Goal: Task Accomplishment & Management: Complete application form

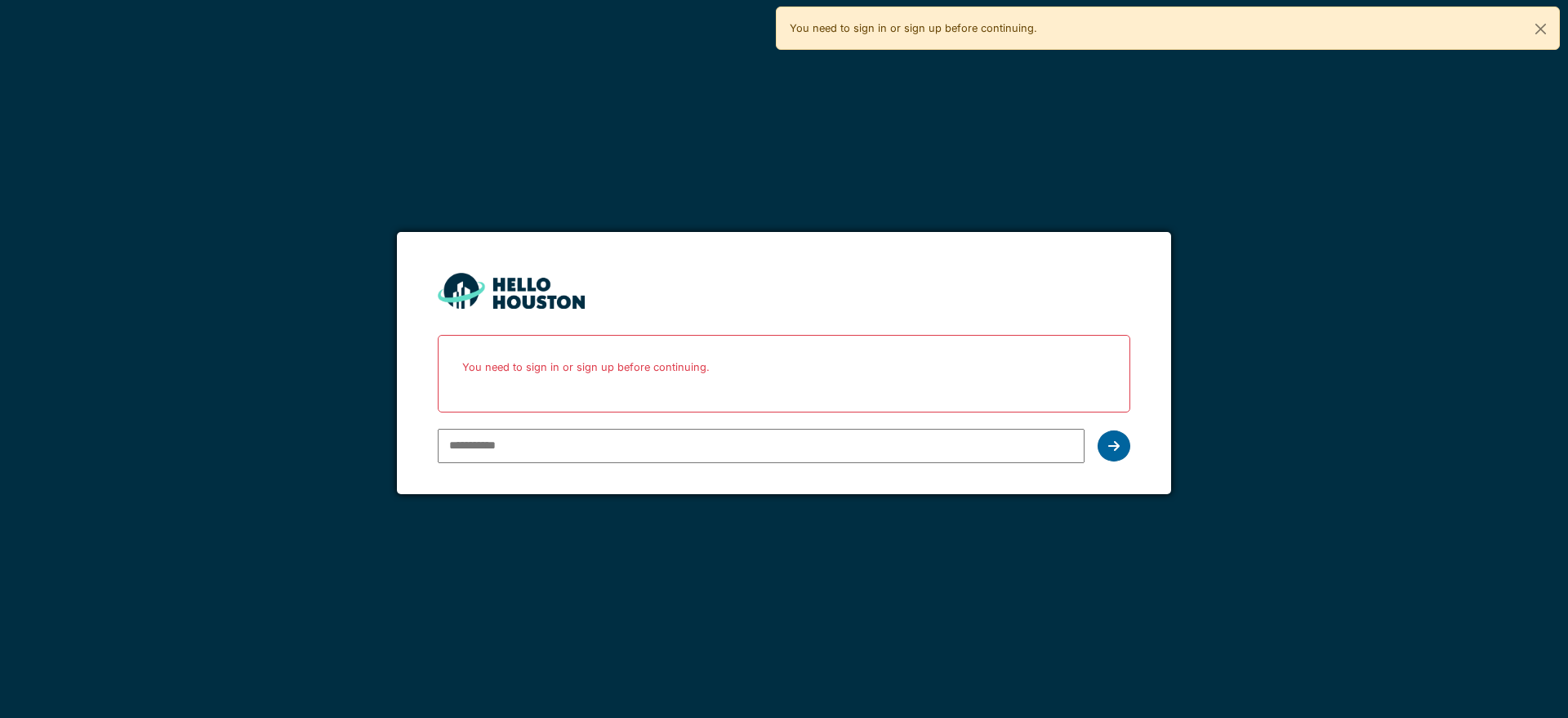
type input "**********"
click at [1122, 450] on div at bounding box center [1114, 446] width 33 height 31
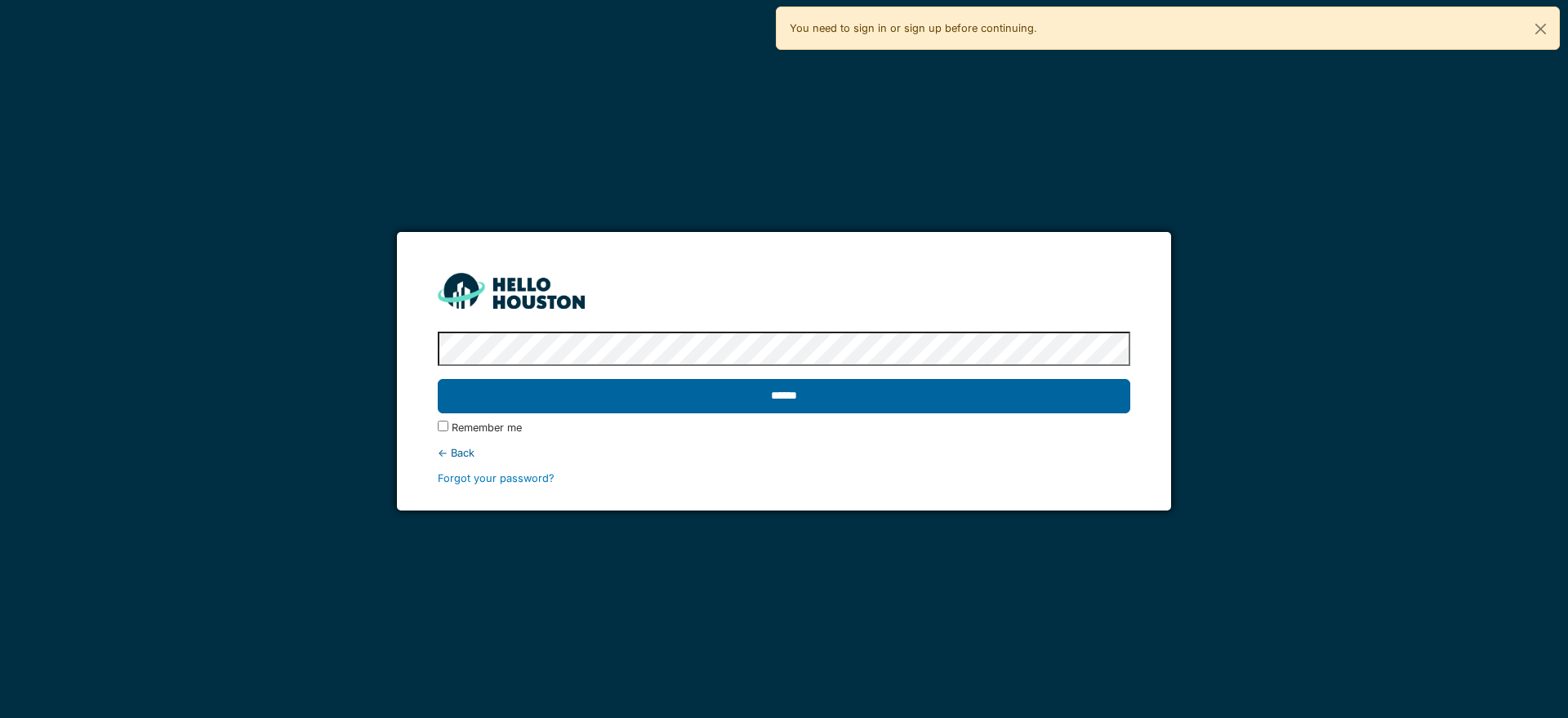
click at [910, 402] on input "******" at bounding box center [784, 396] width 692 height 34
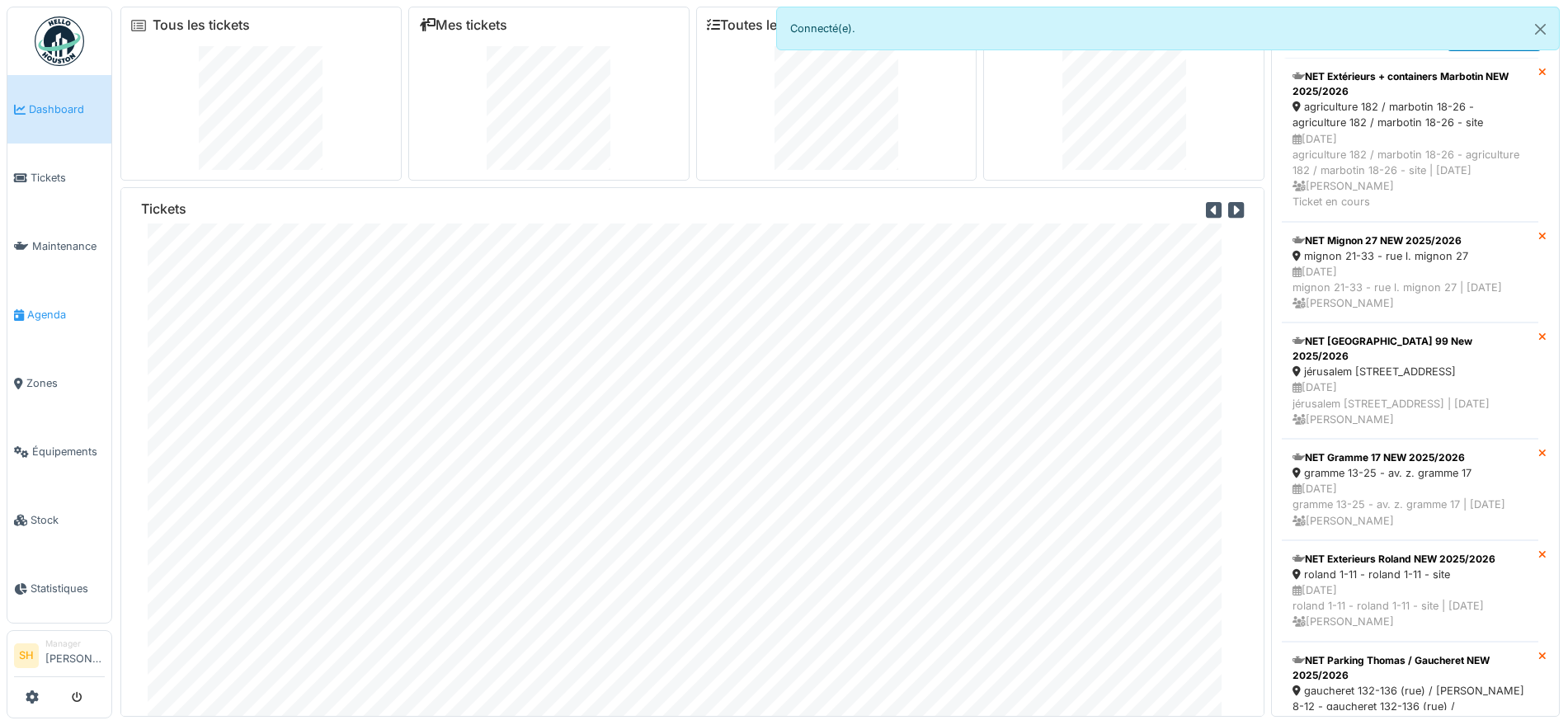
click at [67, 312] on span "Agenda" at bounding box center [66, 314] width 78 height 16
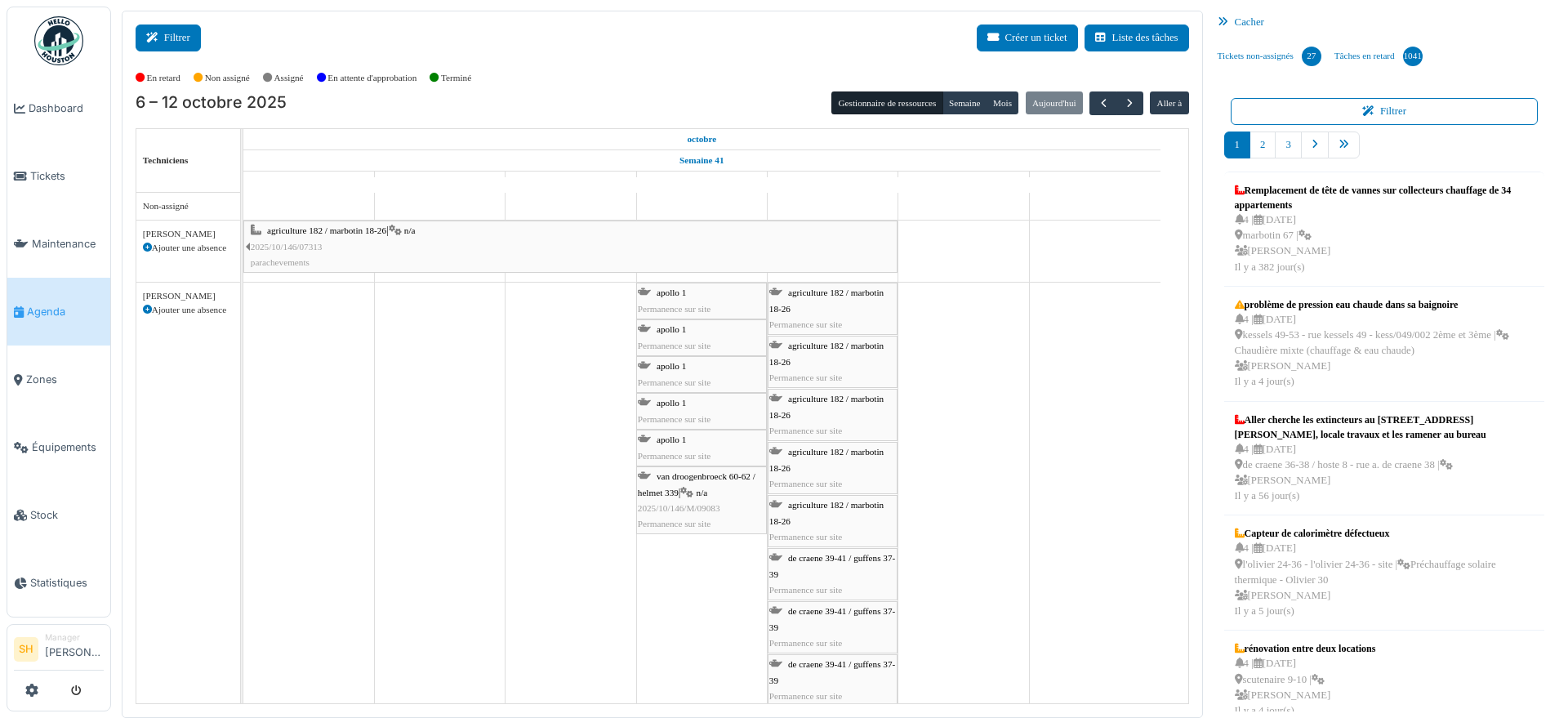
click at [174, 43] on button "Filtrer" at bounding box center [168, 38] width 65 height 27
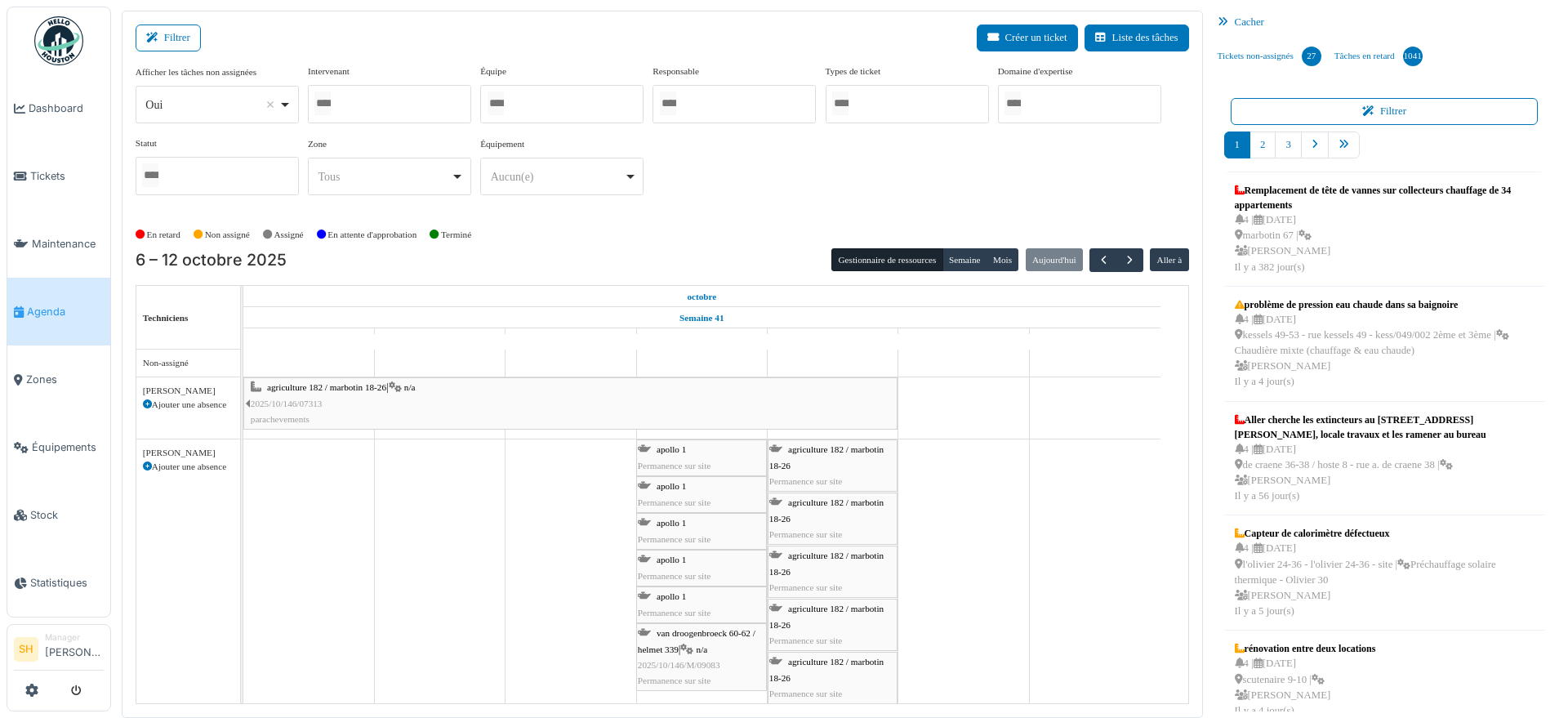
click at [554, 105] on div at bounding box center [562, 104] width 164 height 38
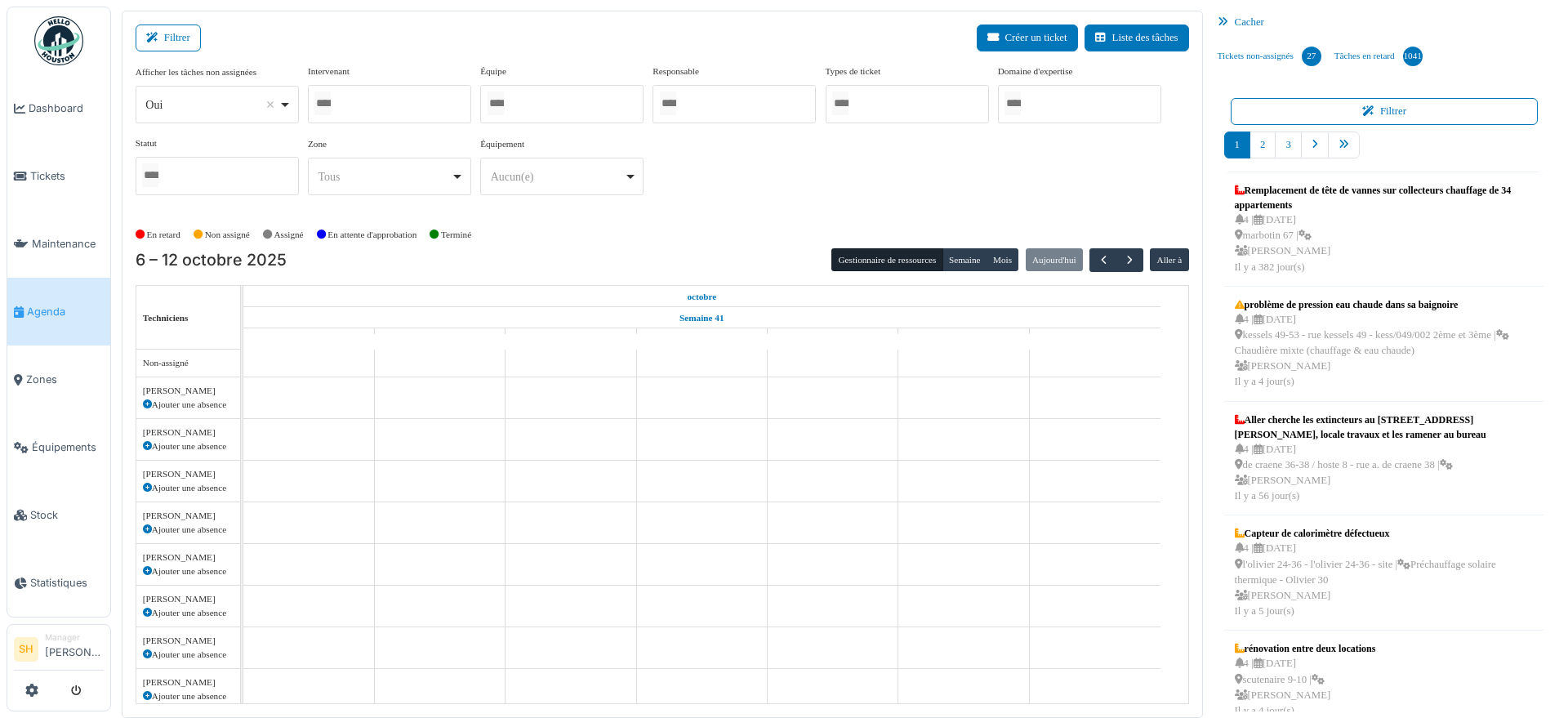
click at [557, 106] on div at bounding box center [562, 104] width 164 height 38
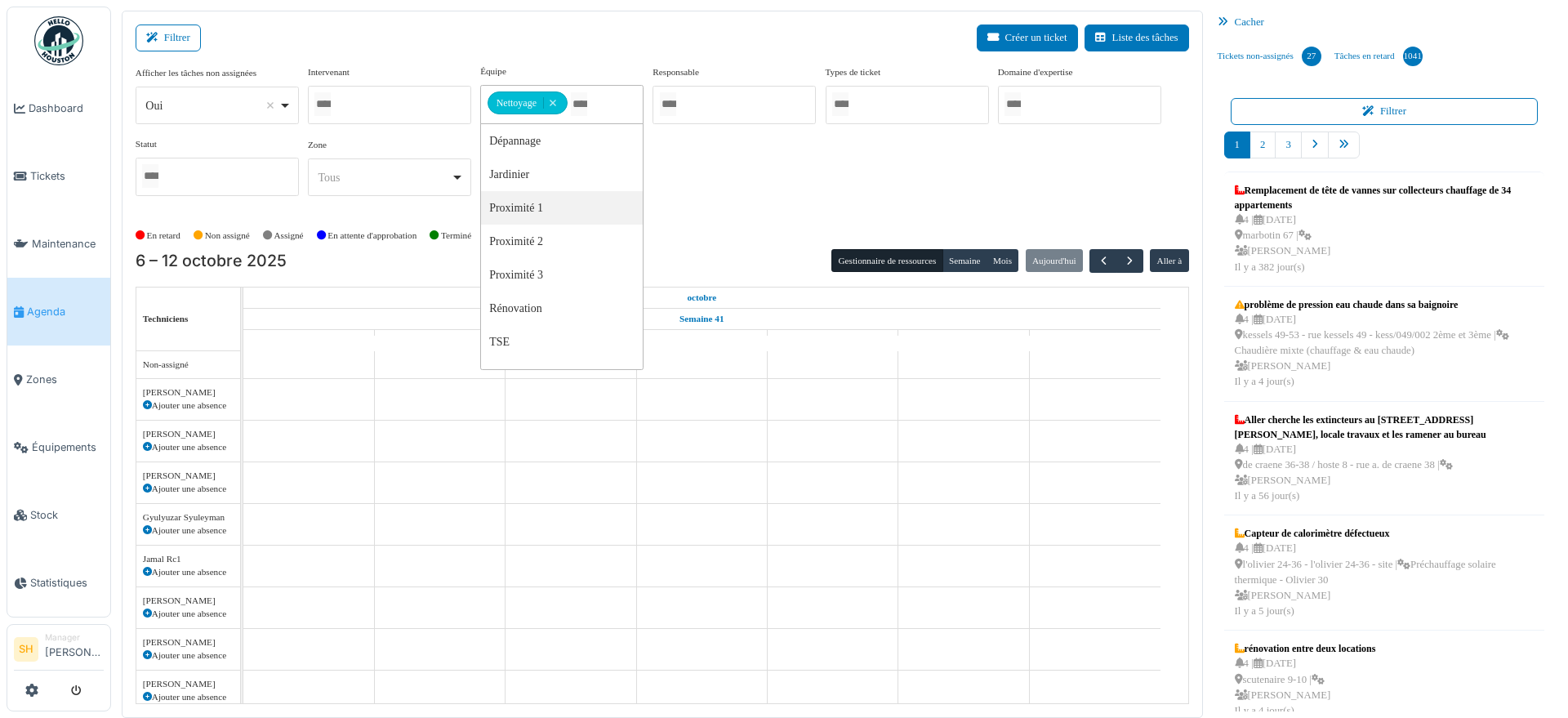
click at [721, 197] on div "Afficher les tâches non assignées *** Oui Remove item Oui Non Intervenant Abdel…" at bounding box center [662, 136] width 1054 height 144
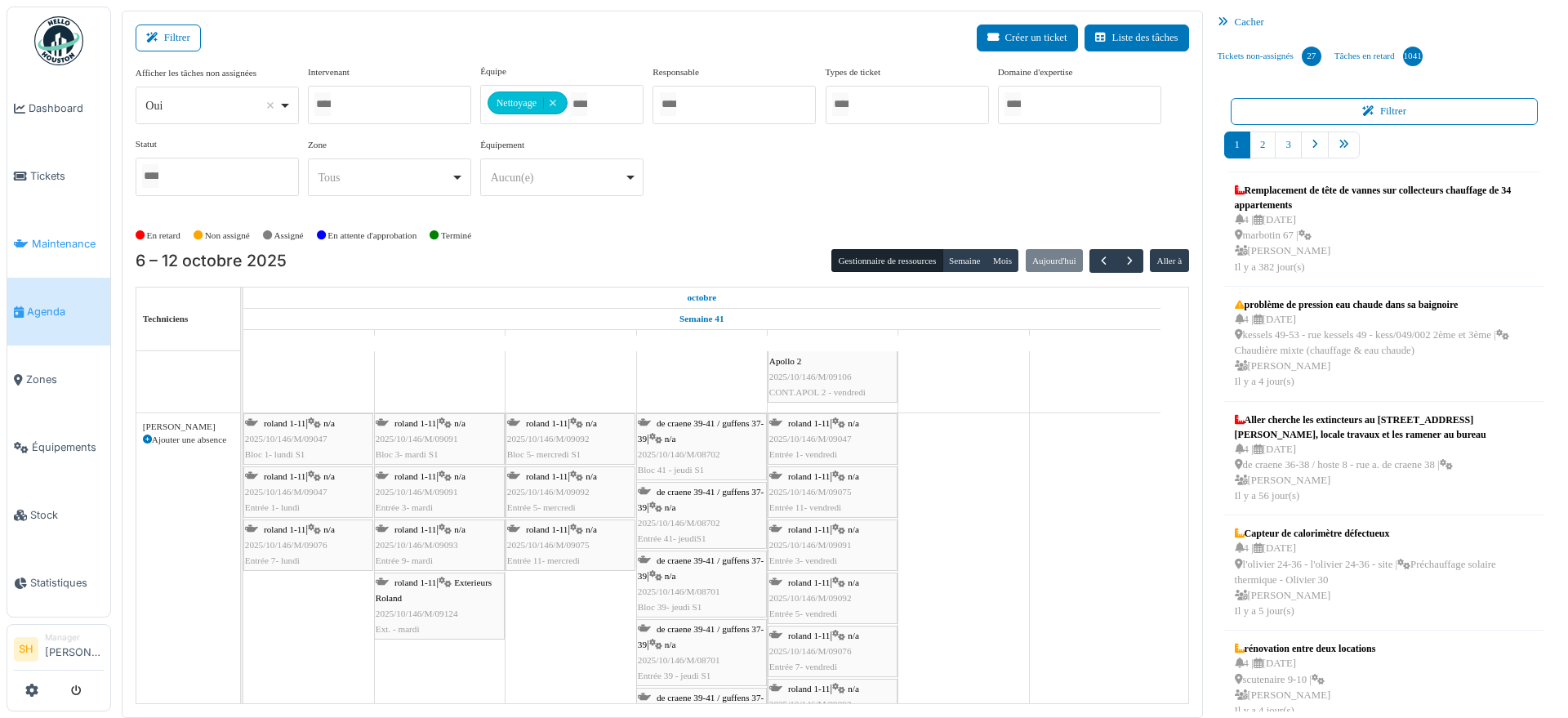
click at [63, 236] on span "Maintenance" at bounding box center [68, 244] width 72 height 16
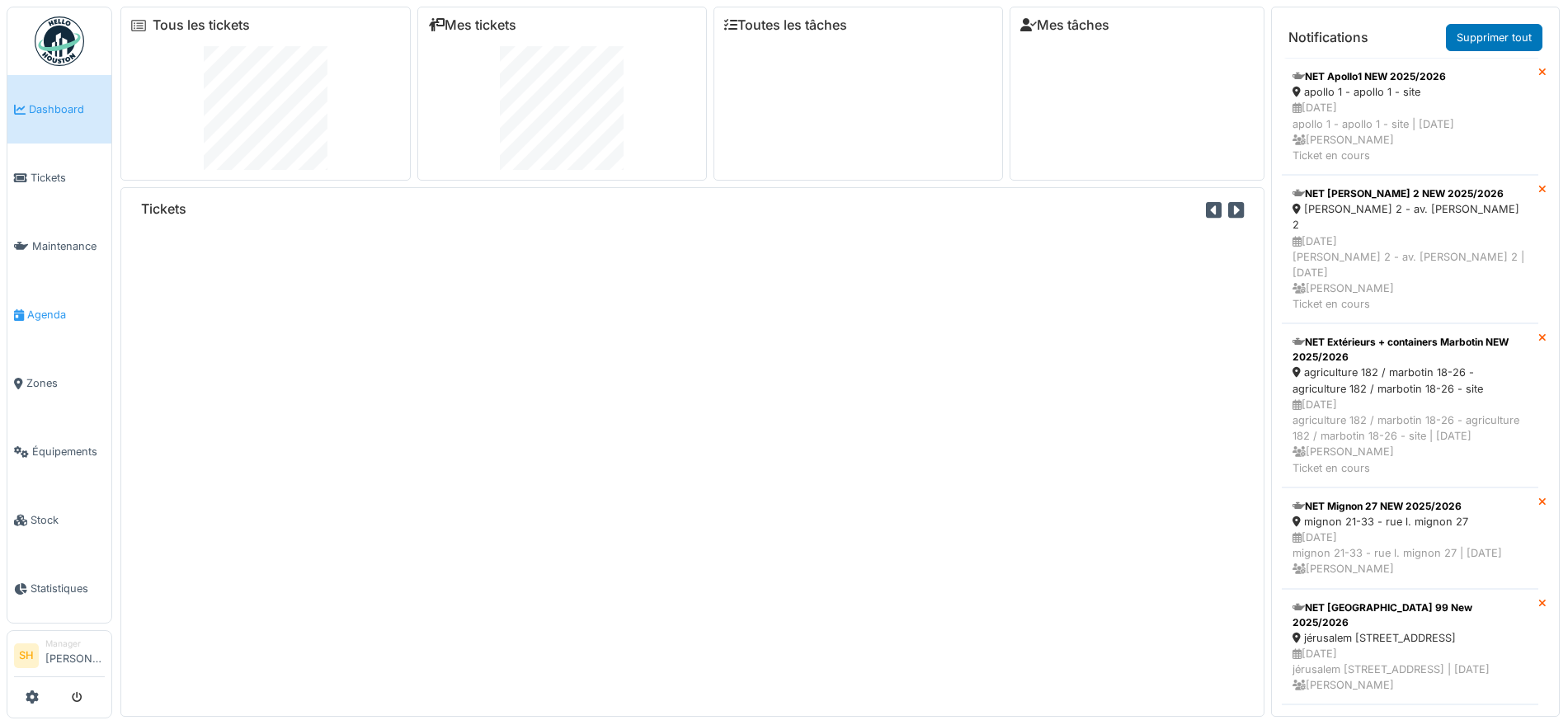
click at [43, 310] on span "Agenda" at bounding box center [66, 314] width 78 height 16
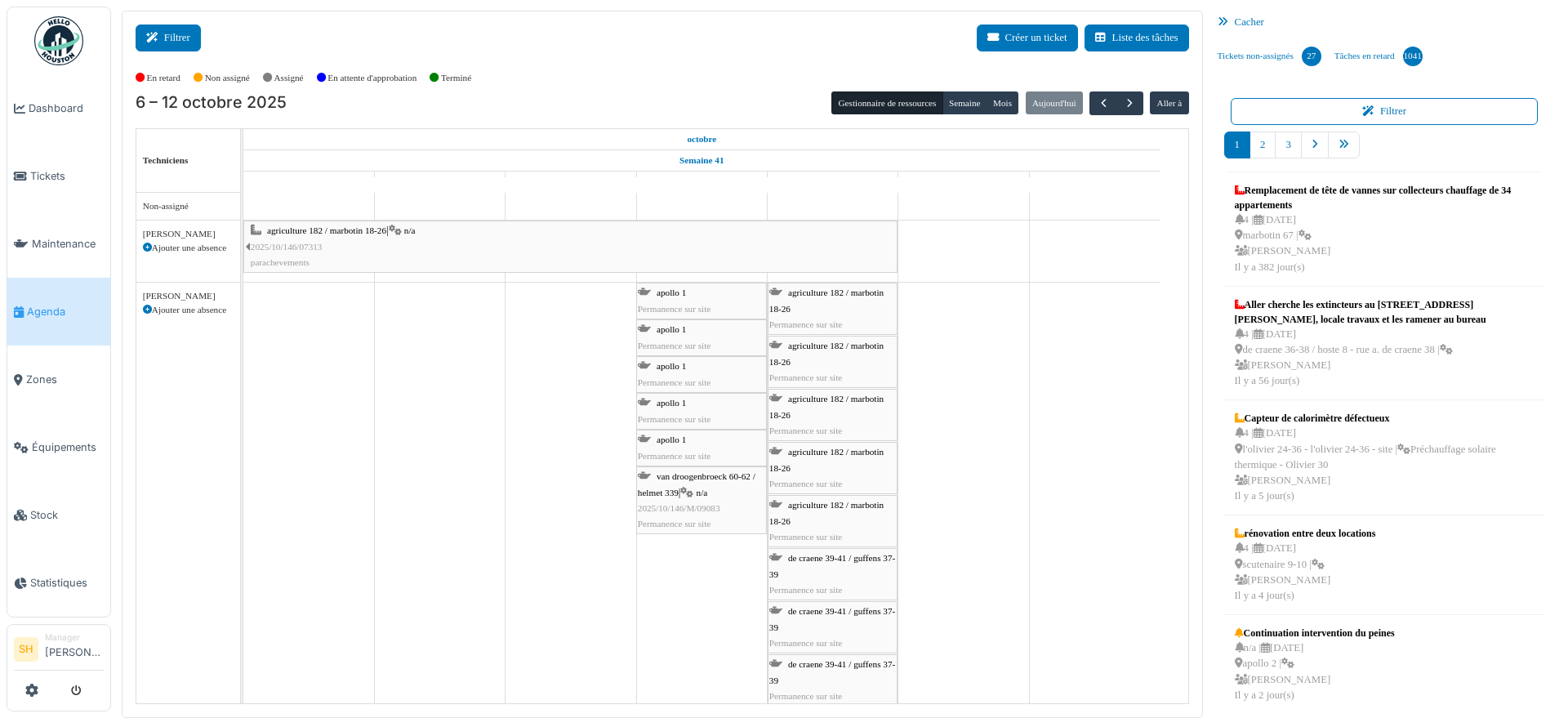
click at [171, 35] on button "Filtrer" at bounding box center [168, 38] width 65 height 27
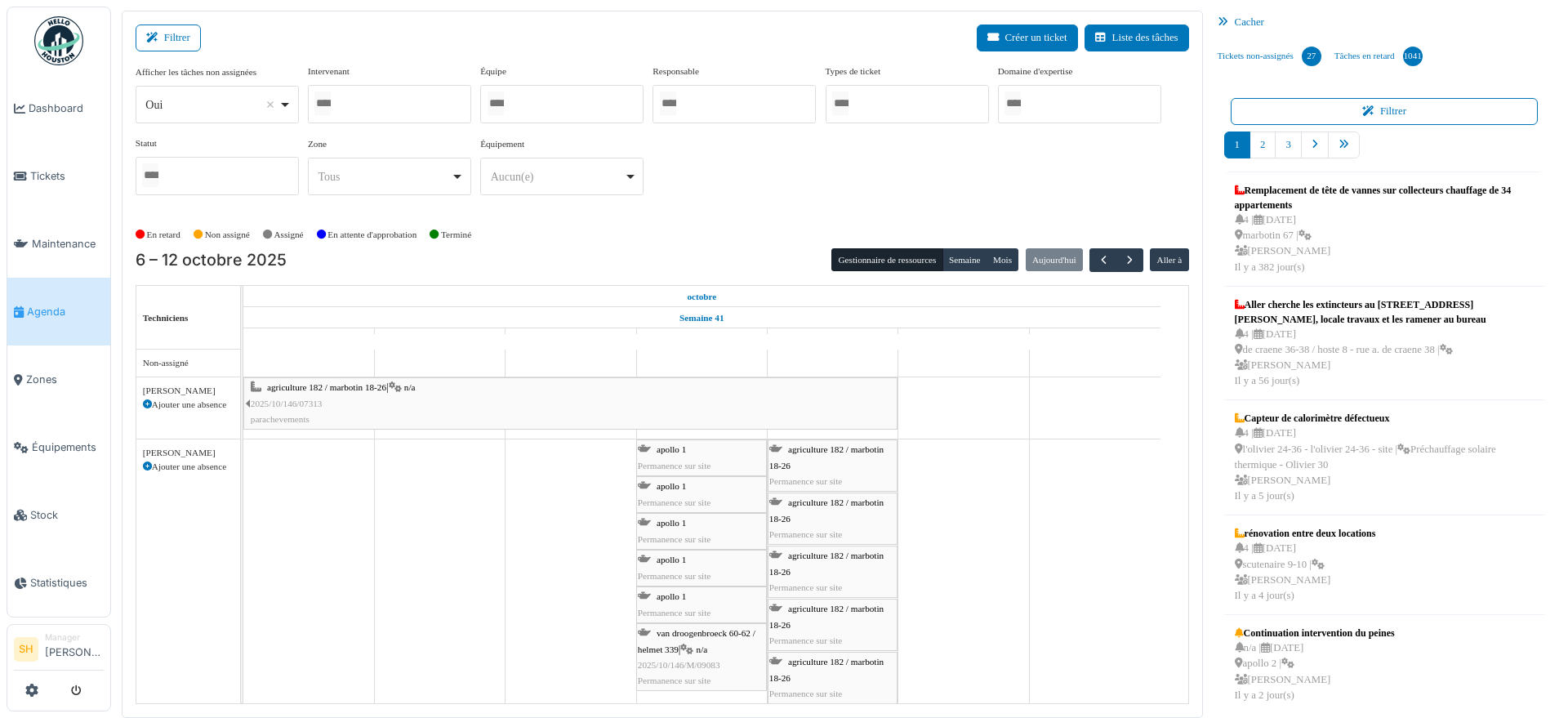
click at [550, 96] on div at bounding box center [562, 104] width 164 height 38
click at [759, 185] on div "Afficher les tâches non assignées *** Oui Remove item Oui Non Intervenant Abdel…" at bounding box center [662, 136] width 1054 height 144
click at [406, 94] on div at bounding box center [390, 104] width 164 height 38
type input "**"
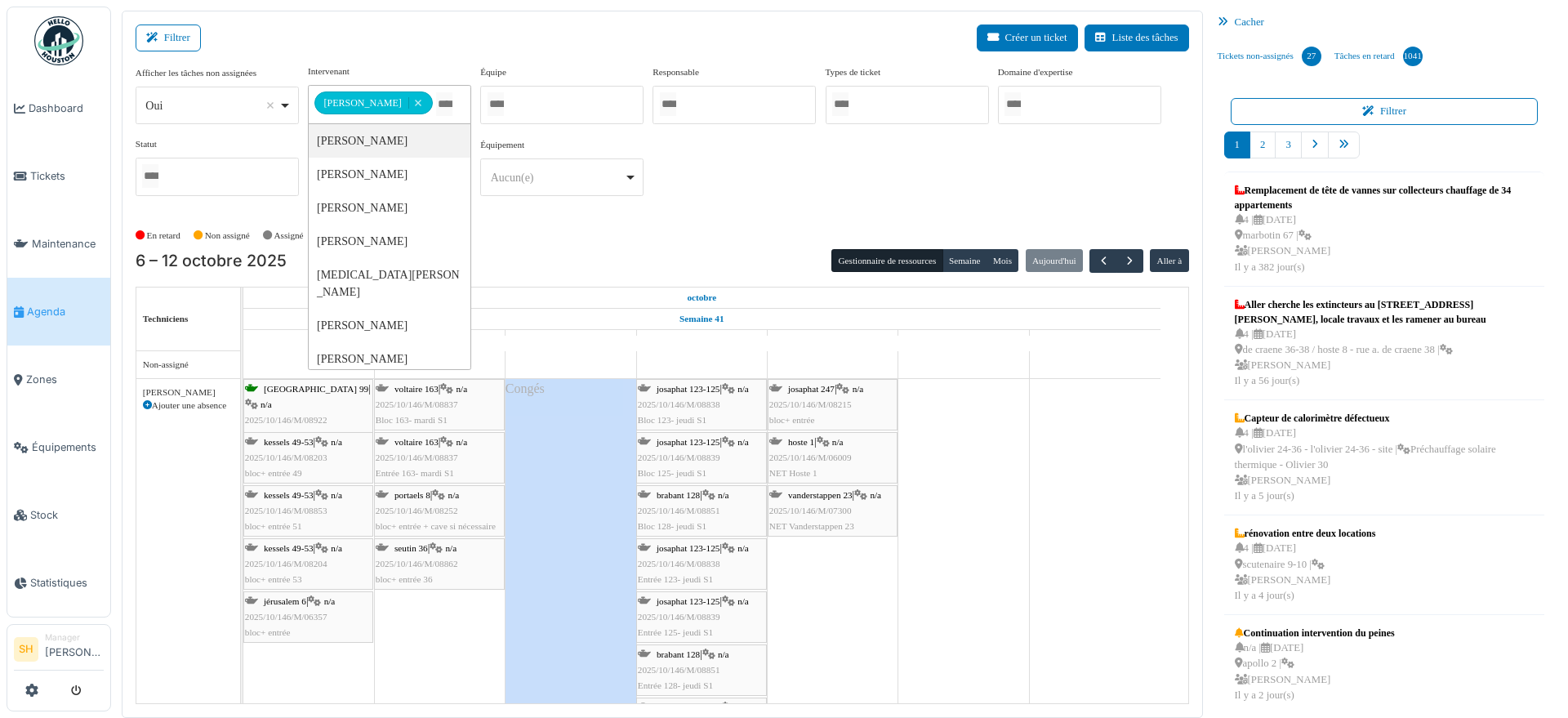
click at [310, 390] on span "jérusalem 99" at bounding box center [315, 389] width 104 height 10
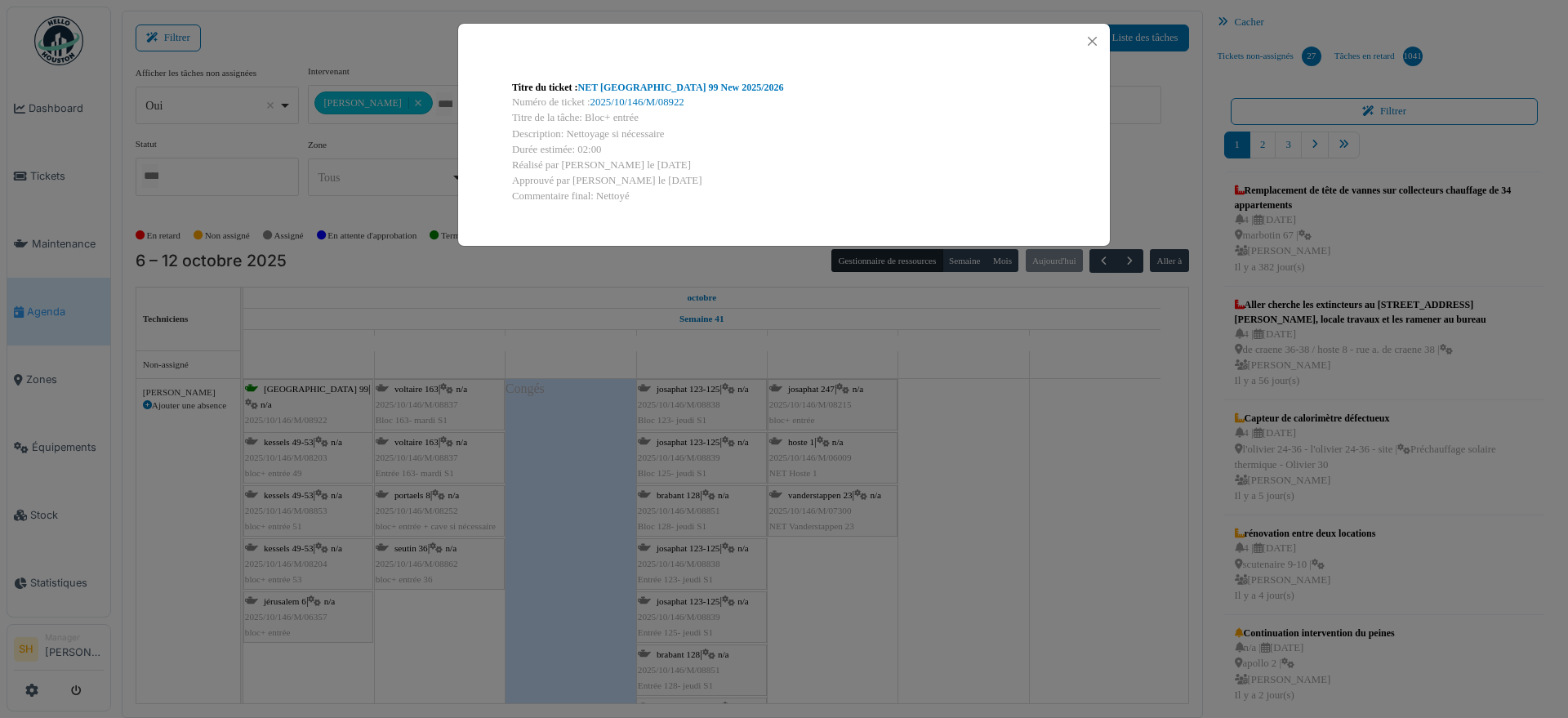
click at [645, 94] on div "Titre du ticket : NET Jérusalem 99 New 2025/2026" at bounding box center [784, 88] width 544 height 15
click at [649, 88] on link "NET Jérusalem 99 New 2025/2026" at bounding box center [681, 88] width 206 height 12
click at [975, 528] on div "Titre du ticket : NET Jérusalem 99 New 2025/2026 Numéro de ticket : 2025/10/146…" at bounding box center [784, 359] width 1568 height 718
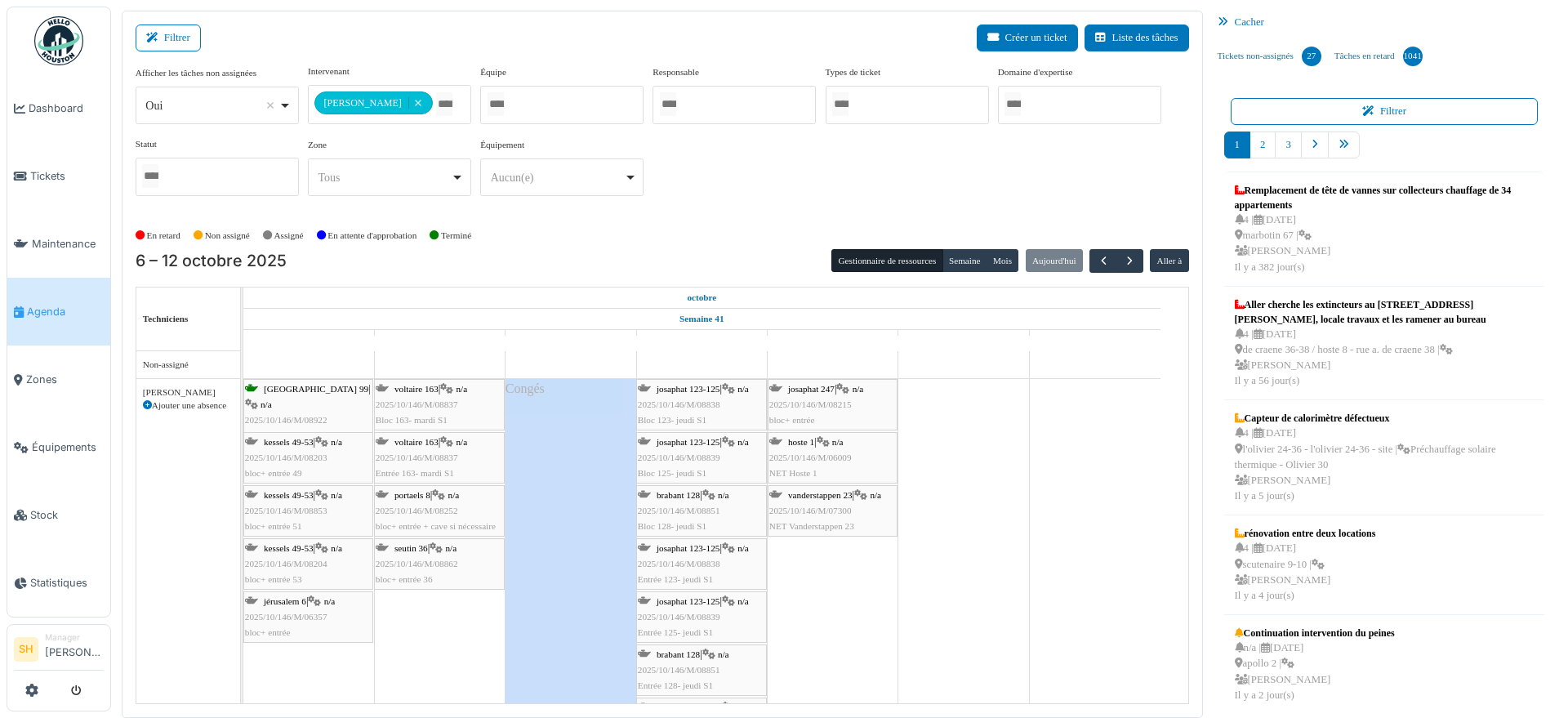
click at [1076, 460] on td at bounding box center [1094, 582] width 131 height 462
click at [426, 550] on span "seutin 36" at bounding box center [411, 549] width 33 height 10
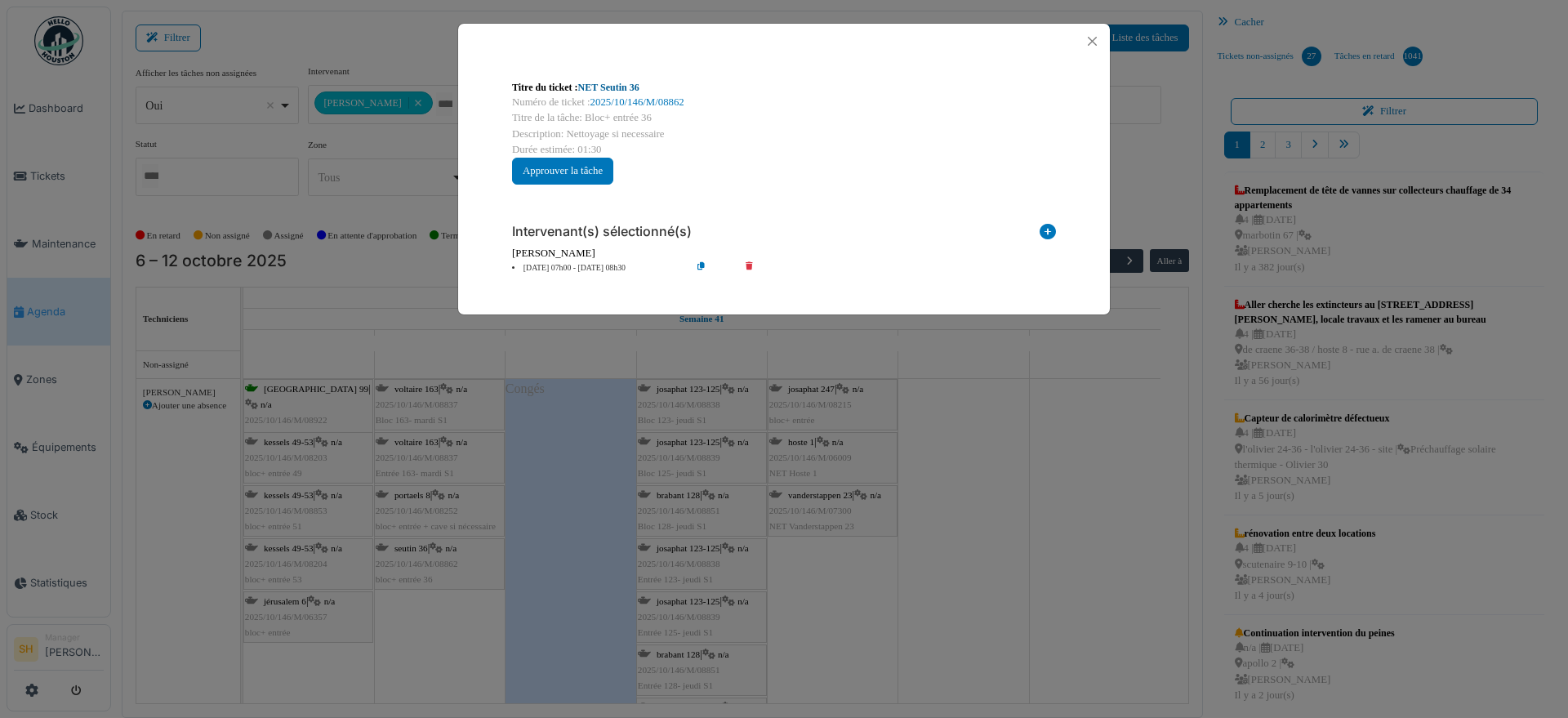
click at [618, 89] on link "NET Seutin 36" at bounding box center [608, 88] width 61 height 12
click at [1052, 601] on div "Titre du ticket : NET Seutin 36 Numéro de ticket : 2025/10/146/M/08862 Titre de…" at bounding box center [784, 359] width 1568 height 718
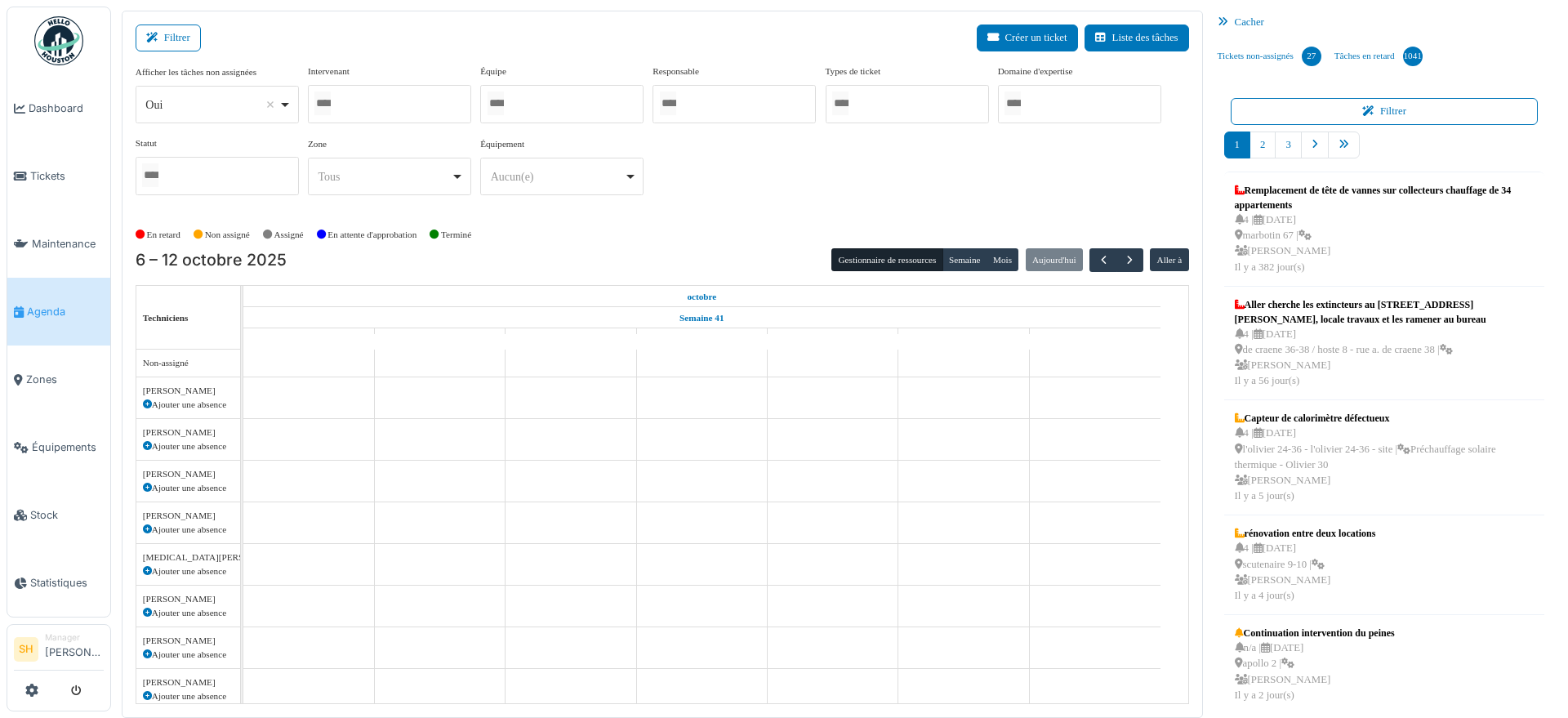
click at [518, 94] on div at bounding box center [562, 104] width 164 height 38
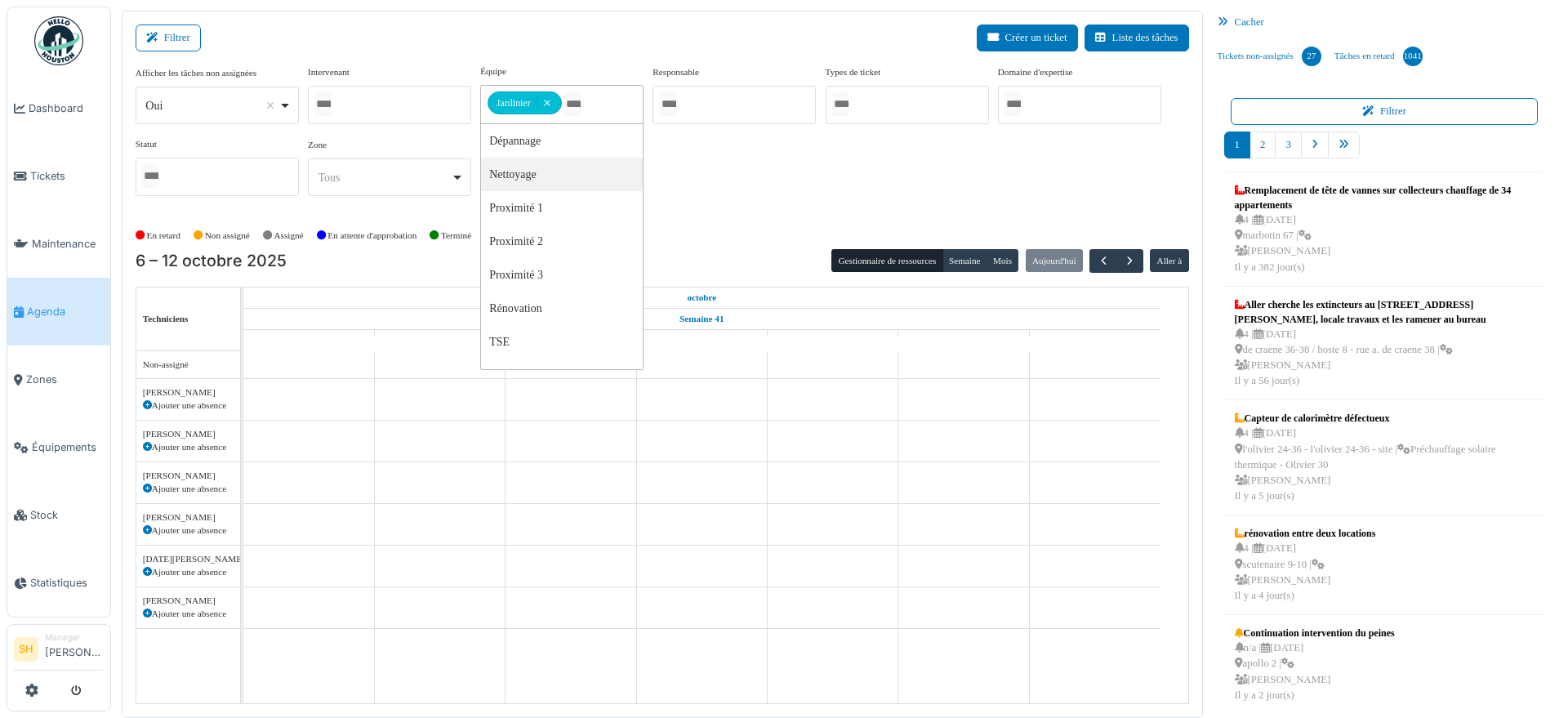
click at [715, 185] on div "Afficher les tâches non assignées *** Oui Remove item Oui Non Intervenant Abdel…" at bounding box center [662, 136] width 1054 height 144
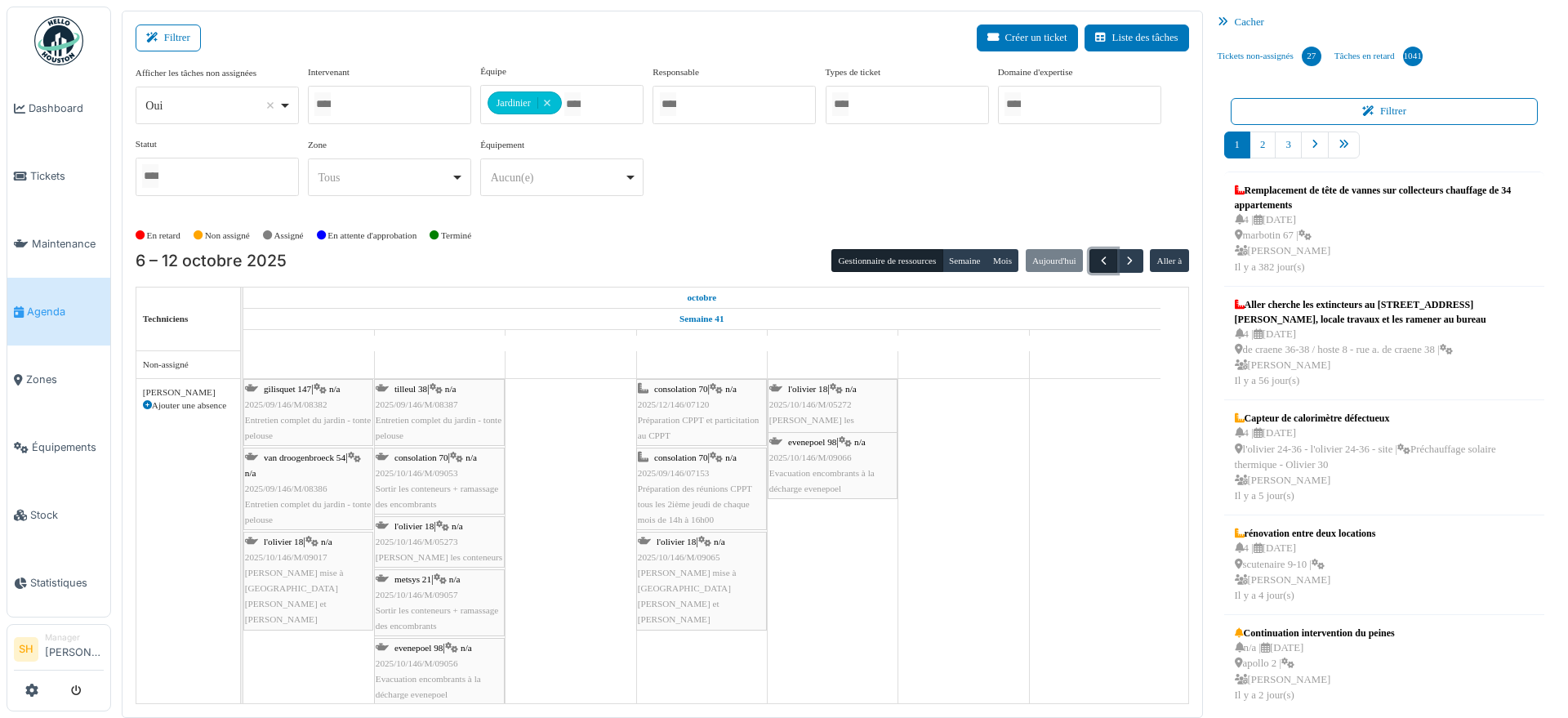
click at [1097, 261] on span "button" at bounding box center [1104, 260] width 14 height 14
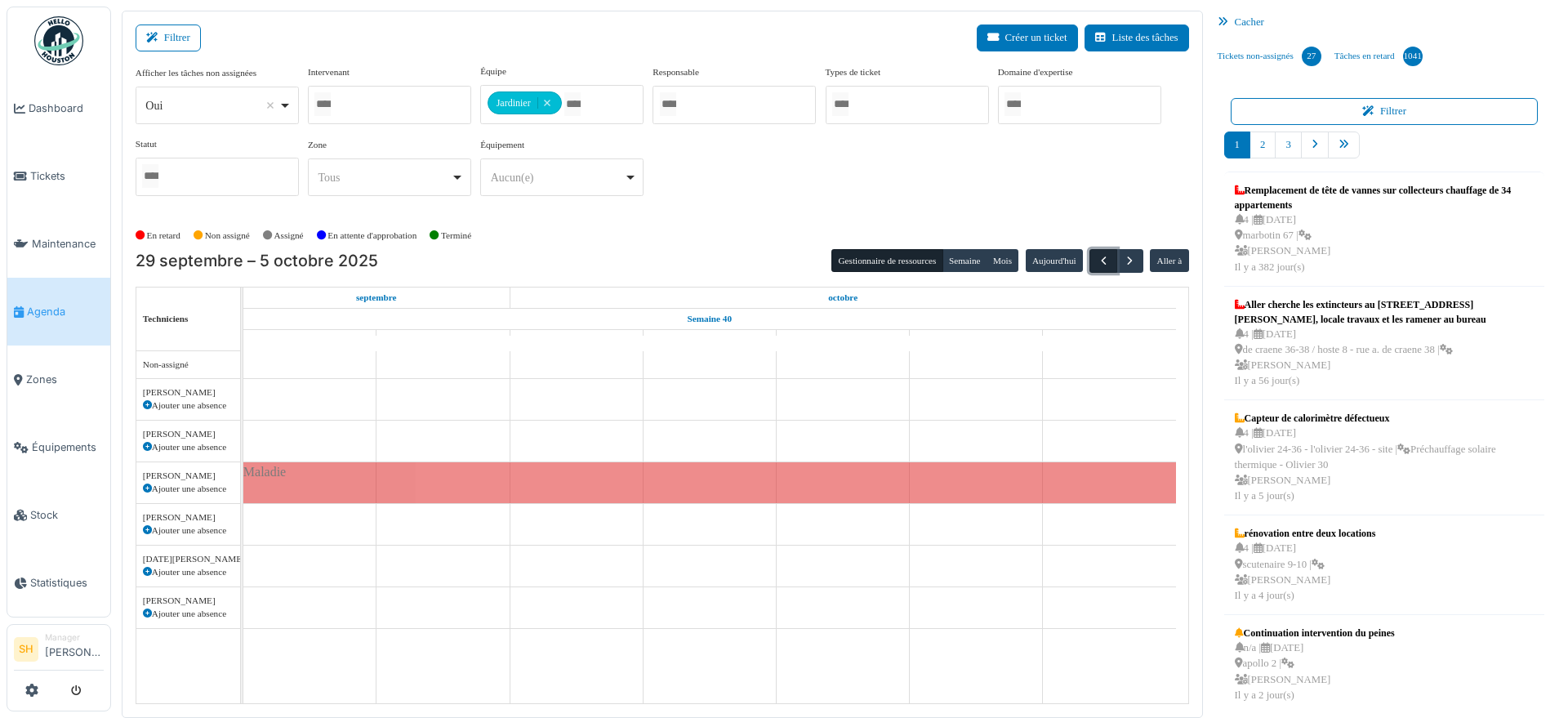
click at [1097, 261] on span "button" at bounding box center [1104, 260] width 14 height 14
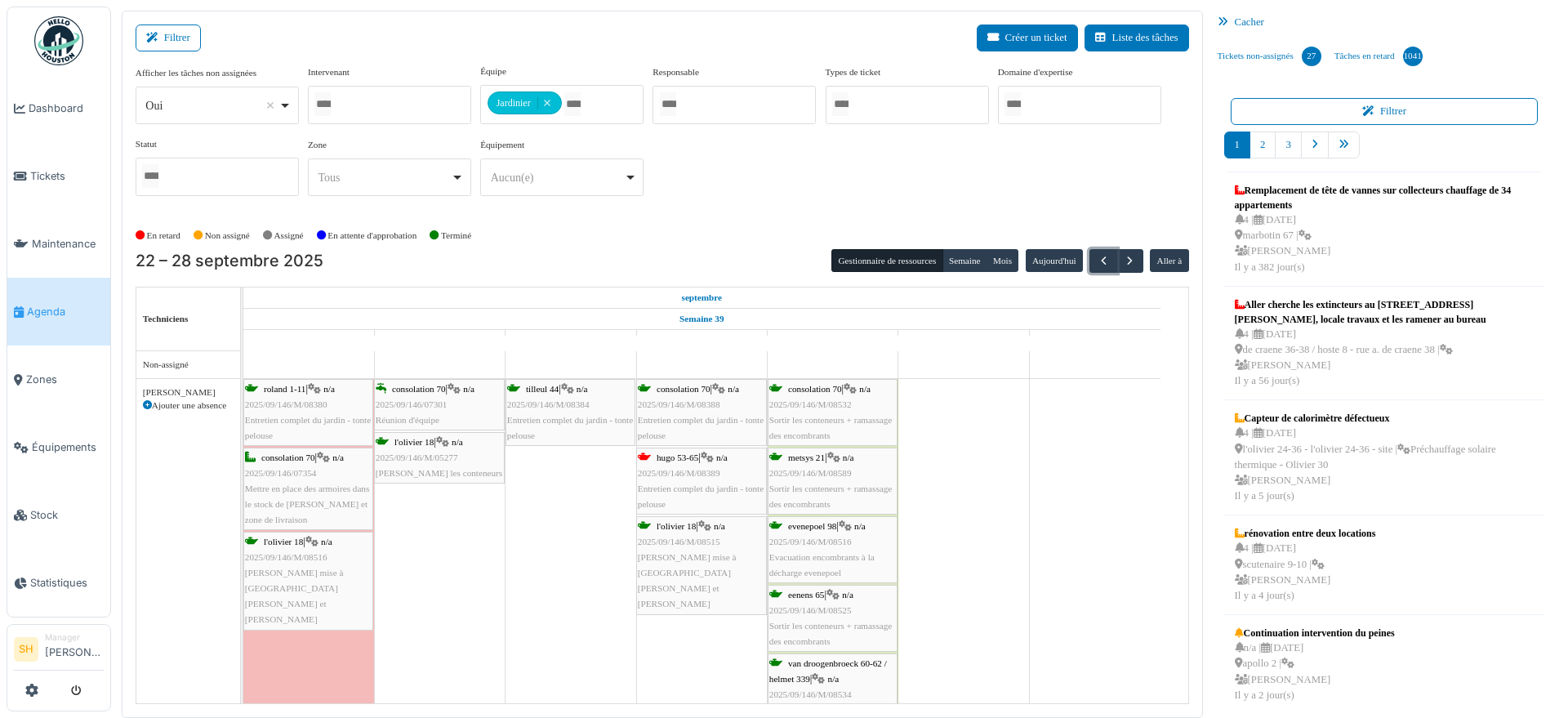
click at [685, 456] on span "hugo 53-65" at bounding box center [678, 458] width 42 height 10
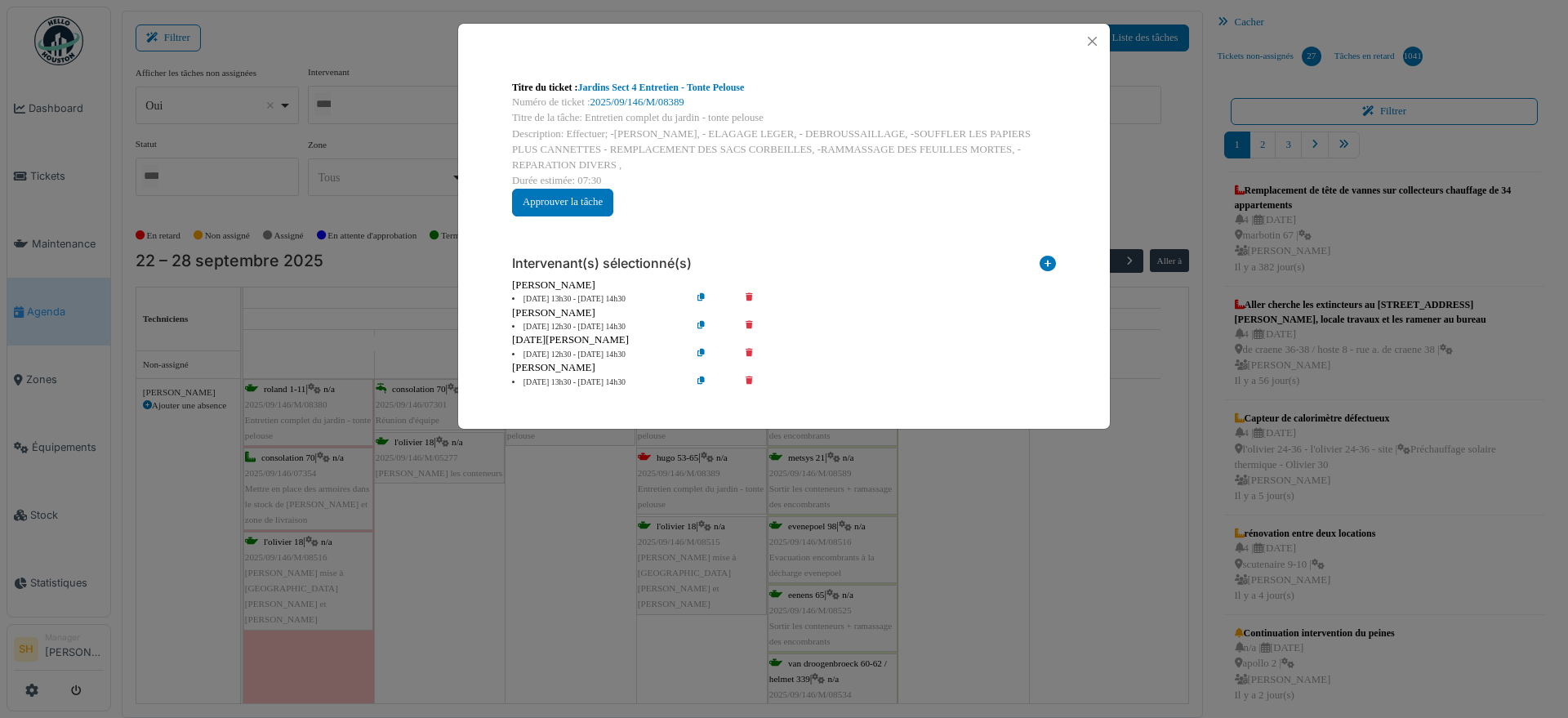
click at [544, 297] on li "25 sep 13h30 - 25 sep 14h30" at bounding box center [597, 299] width 187 height 13
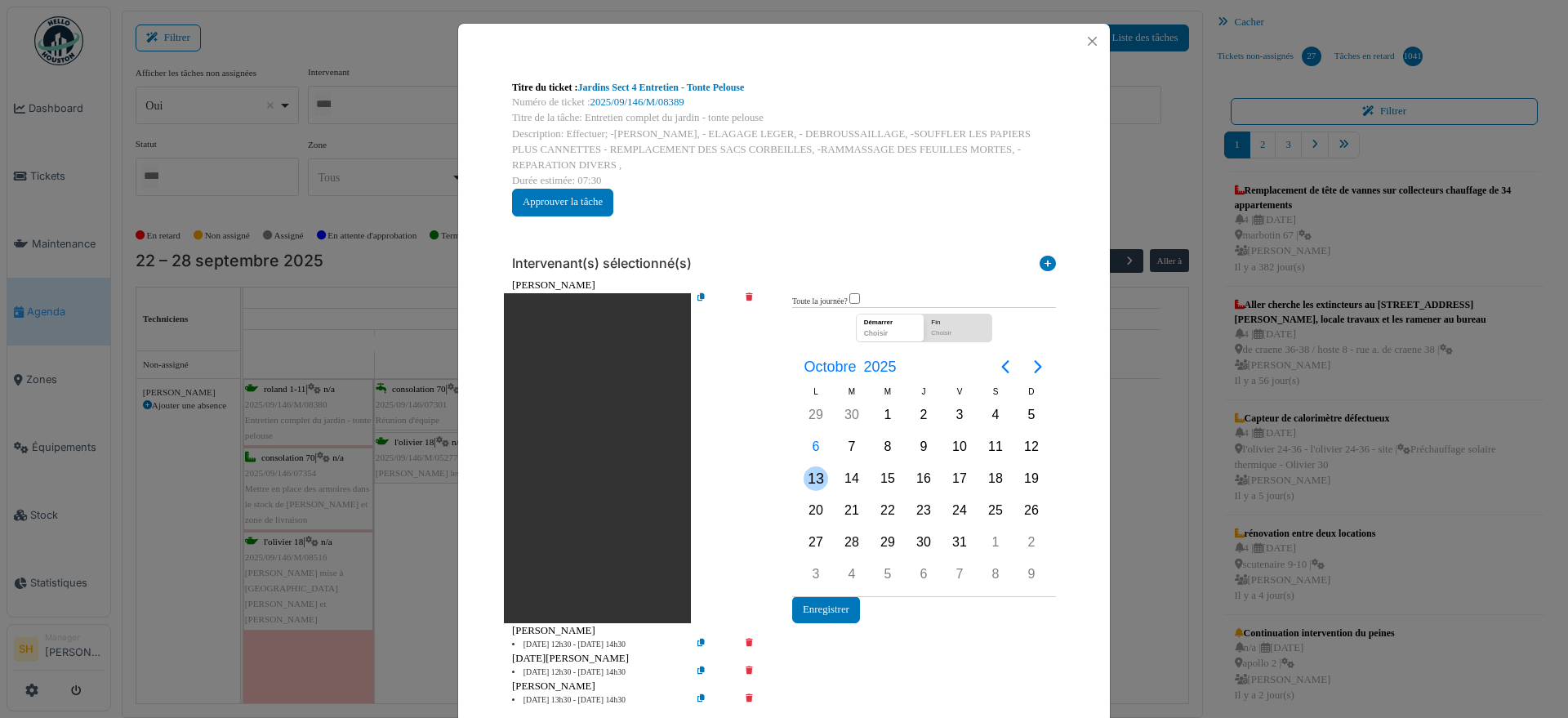
click at [808, 478] on div "13" at bounding box center [815, 478] width 24 height 24
click at [825, 610] on button "Enregistrer" at bounding box center [825, 610] width 68 height 27
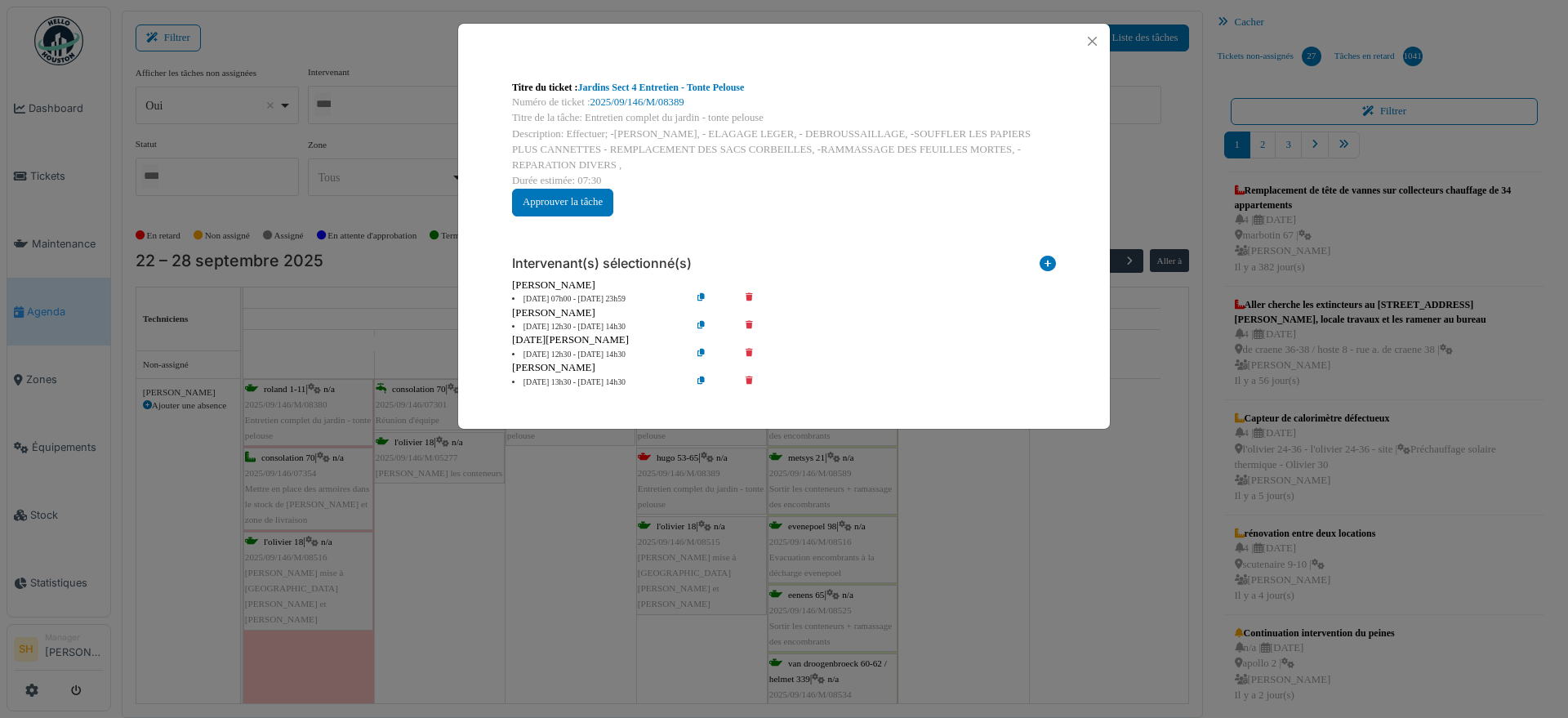
click at [579, 323] on li "25 sep 12h30 - 25 sep 14h30" at bounding box center [597, 327] width 187 height 13
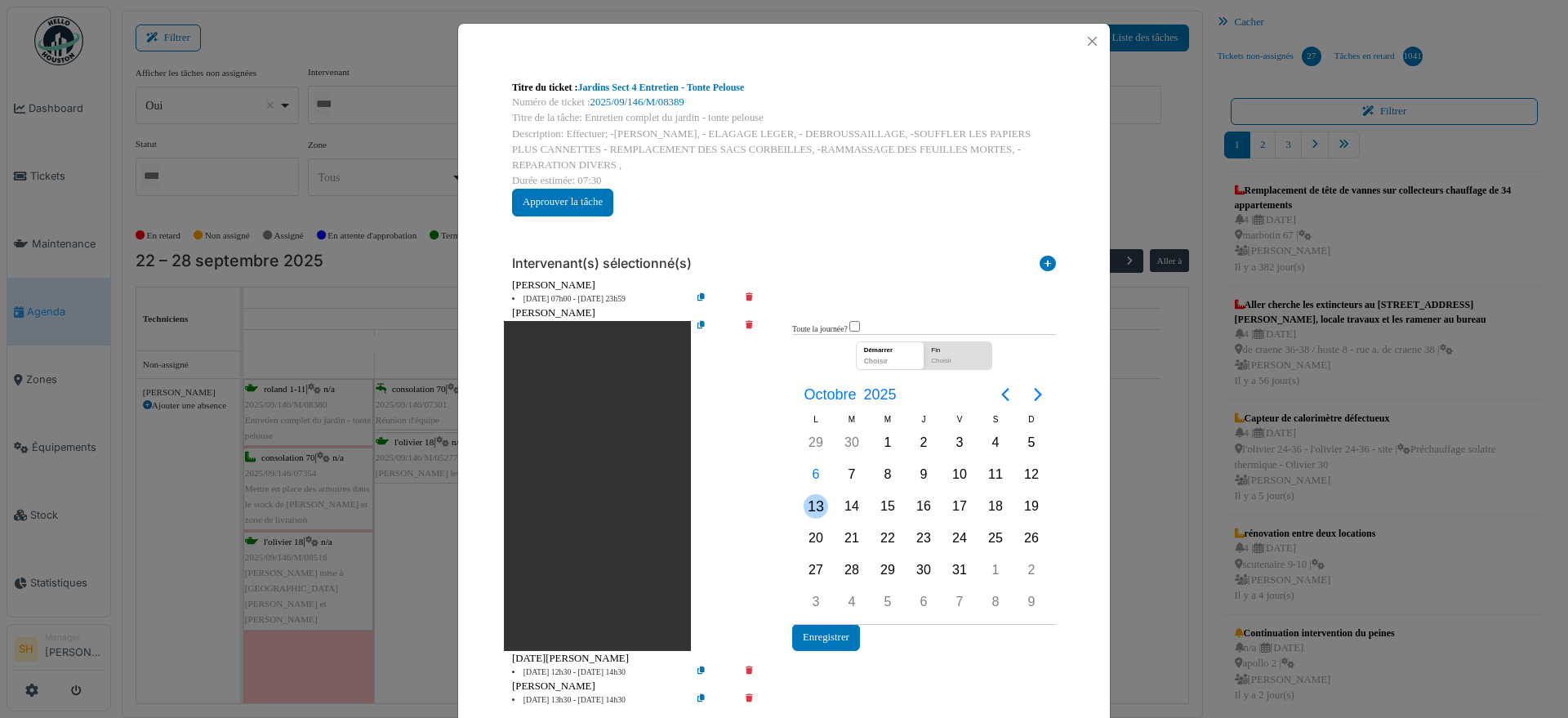
click at [812, 498] on div "13" at bounding box center [815, 506] width 24 height 24
click at [831, 634] on button "Enregistrer" at bounding box center [825, 638] width 68 height 27
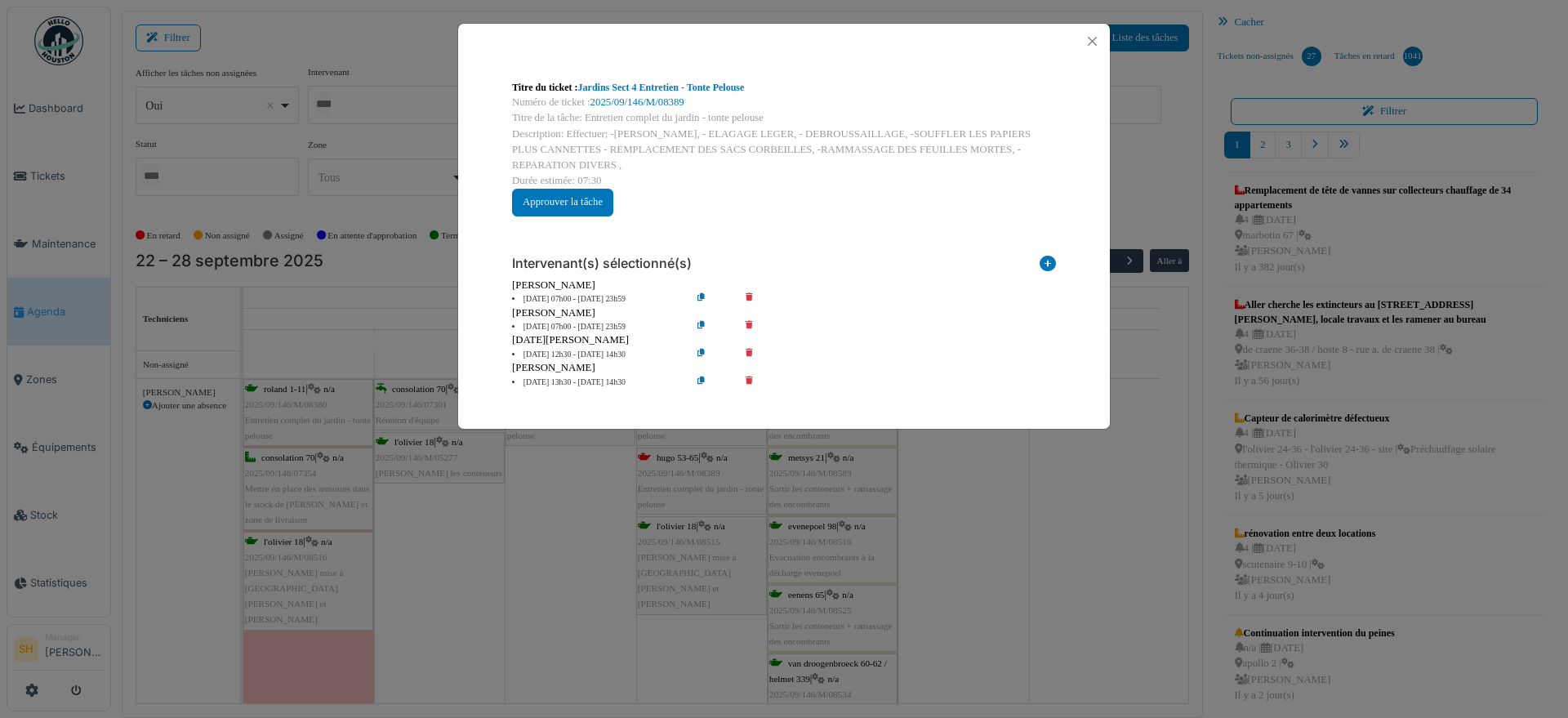
click at [576, 351] on li "25 sep 12h30 - 25 sep 14h30" at bounding box center [597, 355] width 187 height 13
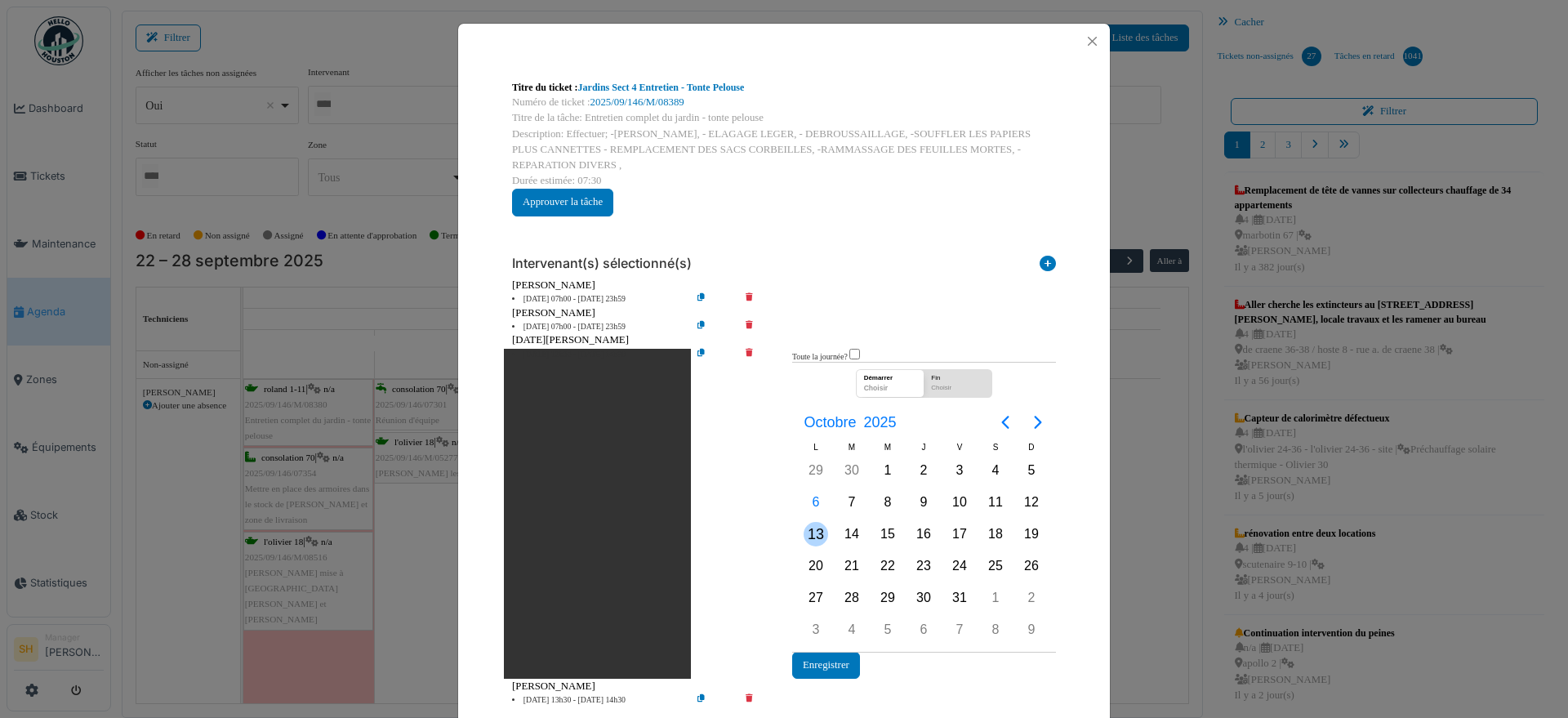
click at [814, 531] on div "13" at bounding box center [815, 533] width 24 height 24
click at [827, 665] on button "Enregistrer" at bounding box center [825, 665] width 68 height 27
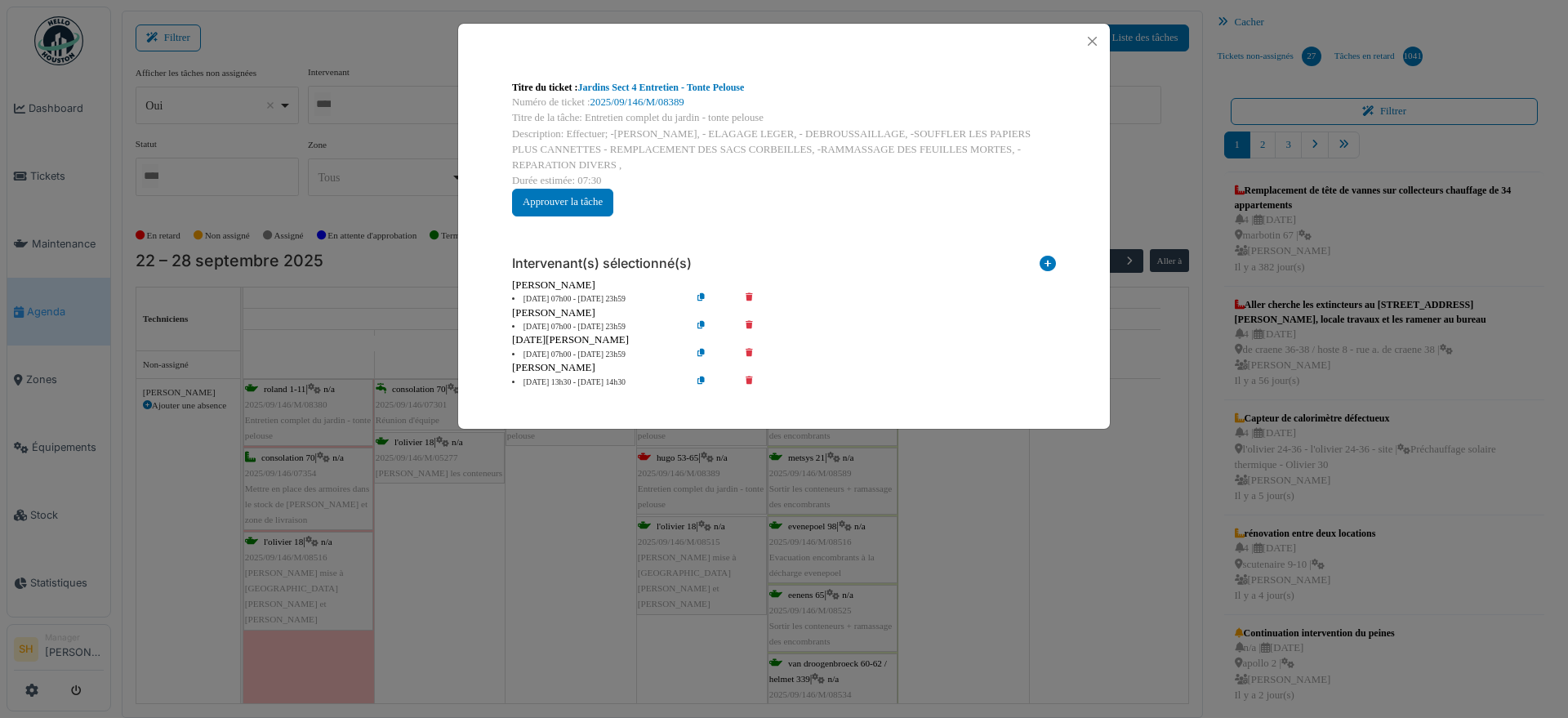
click at [544, 381] on li "25 sep 13h30 - 25 sep 14h30" at bounding box center [597, 382] width 187 height 13
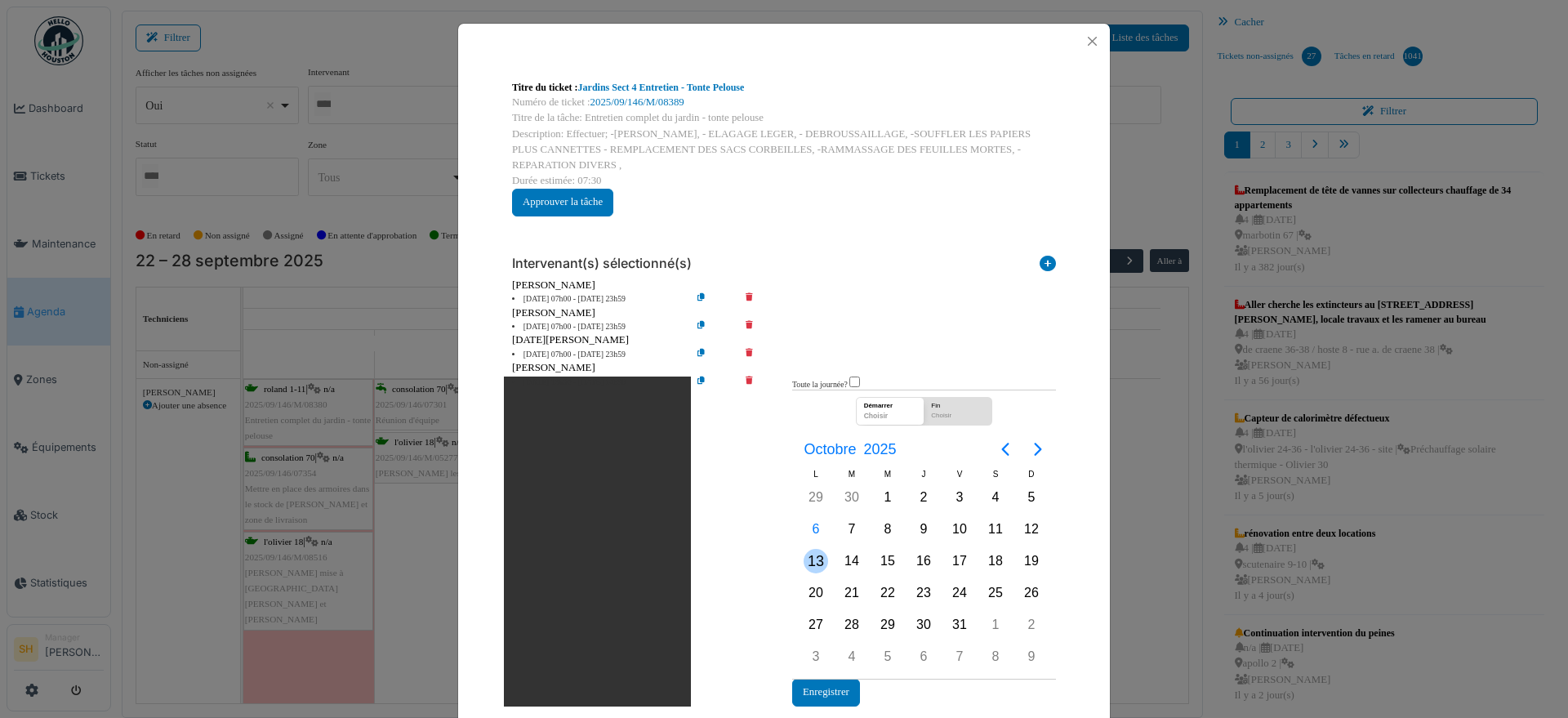
click at [807, 555] on div "13" at bounding box center [815, 561] width 24 height 24
click at [808, 555] on div "13" at bounding box center [815, 561] width 24 height 24
click at [831, 690] on button "Enregistrer" at bounding box center [825, 692] width 68 height 27
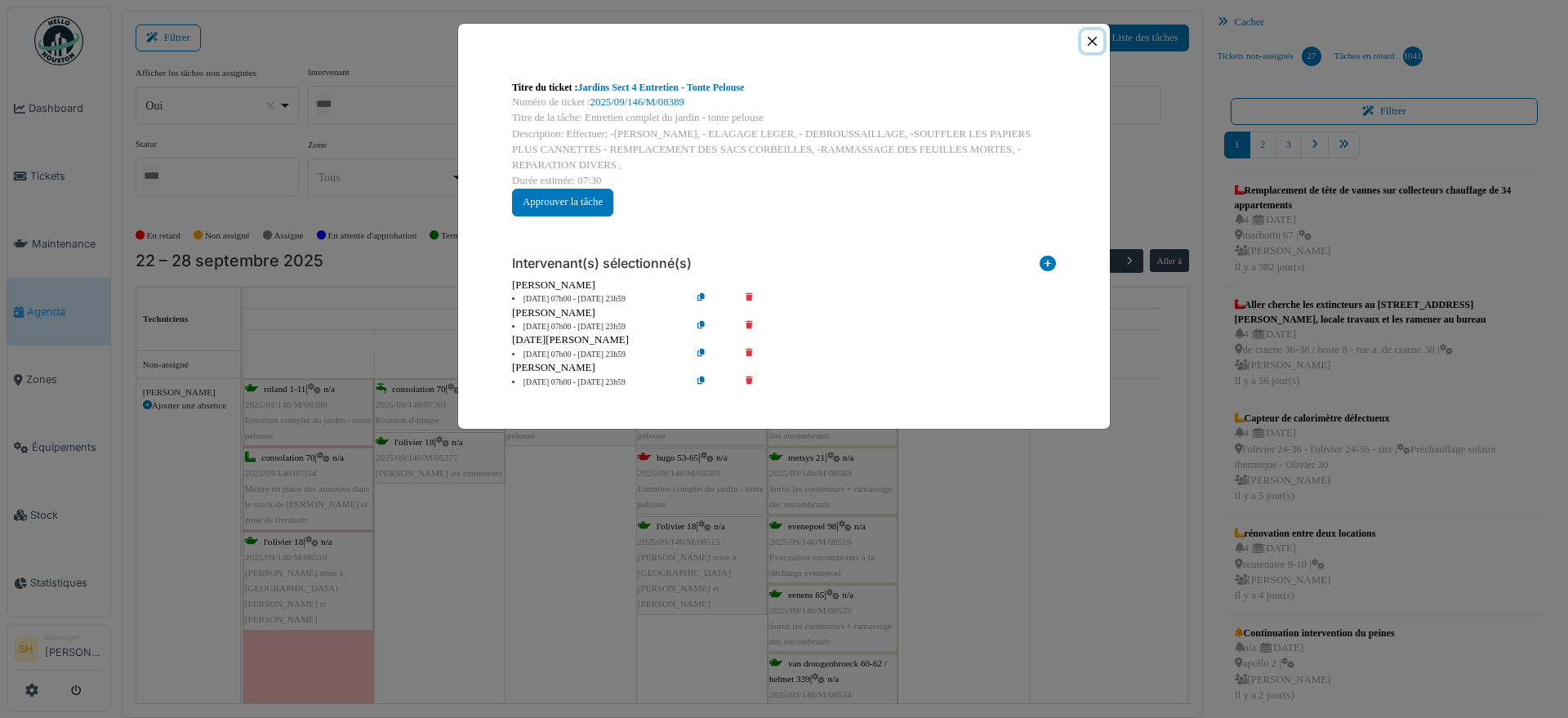
click at [1089, 40] on button "Close" at bounding box center [1092, 41] width 22 height 22
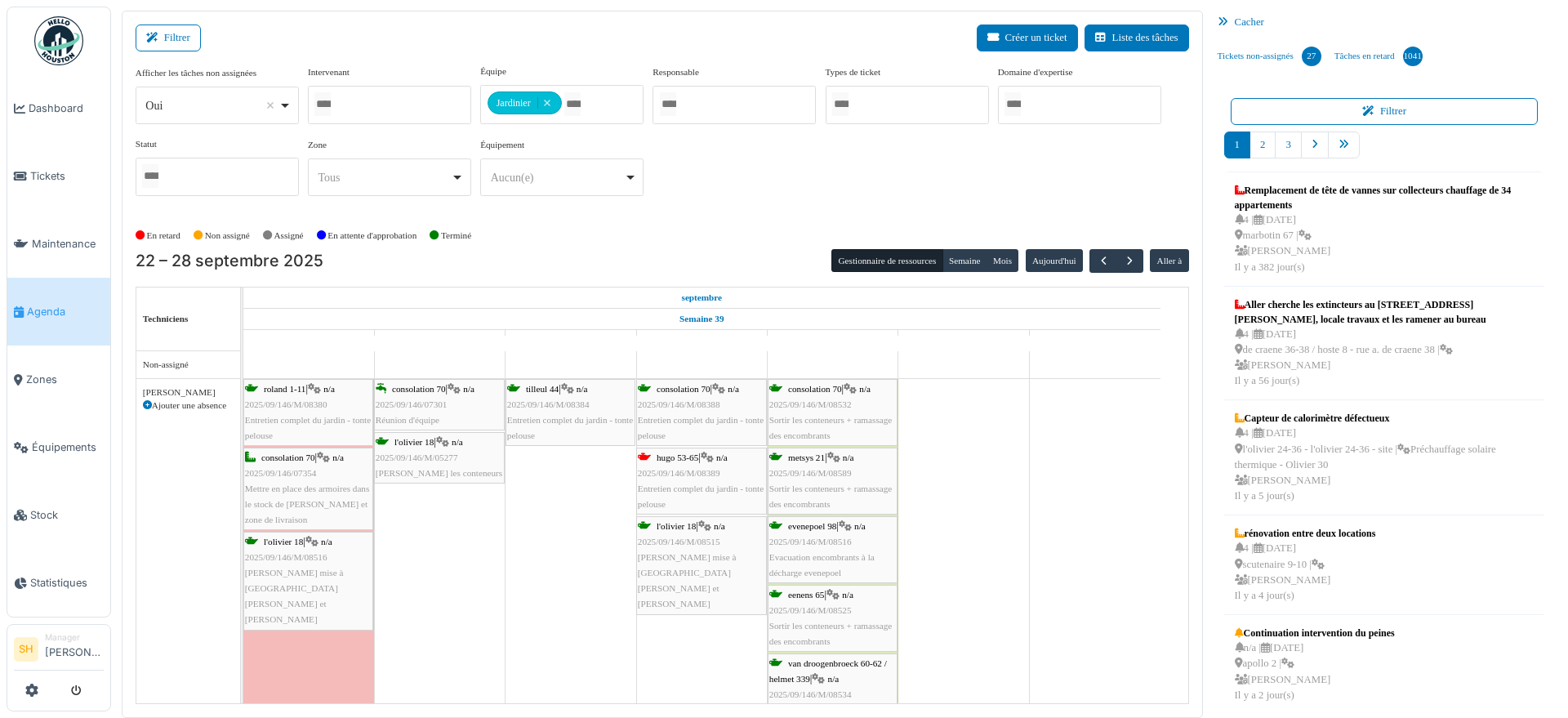
click at [1123, 259] on span "button" at bounding box center [1130, 260] width 14 height 14
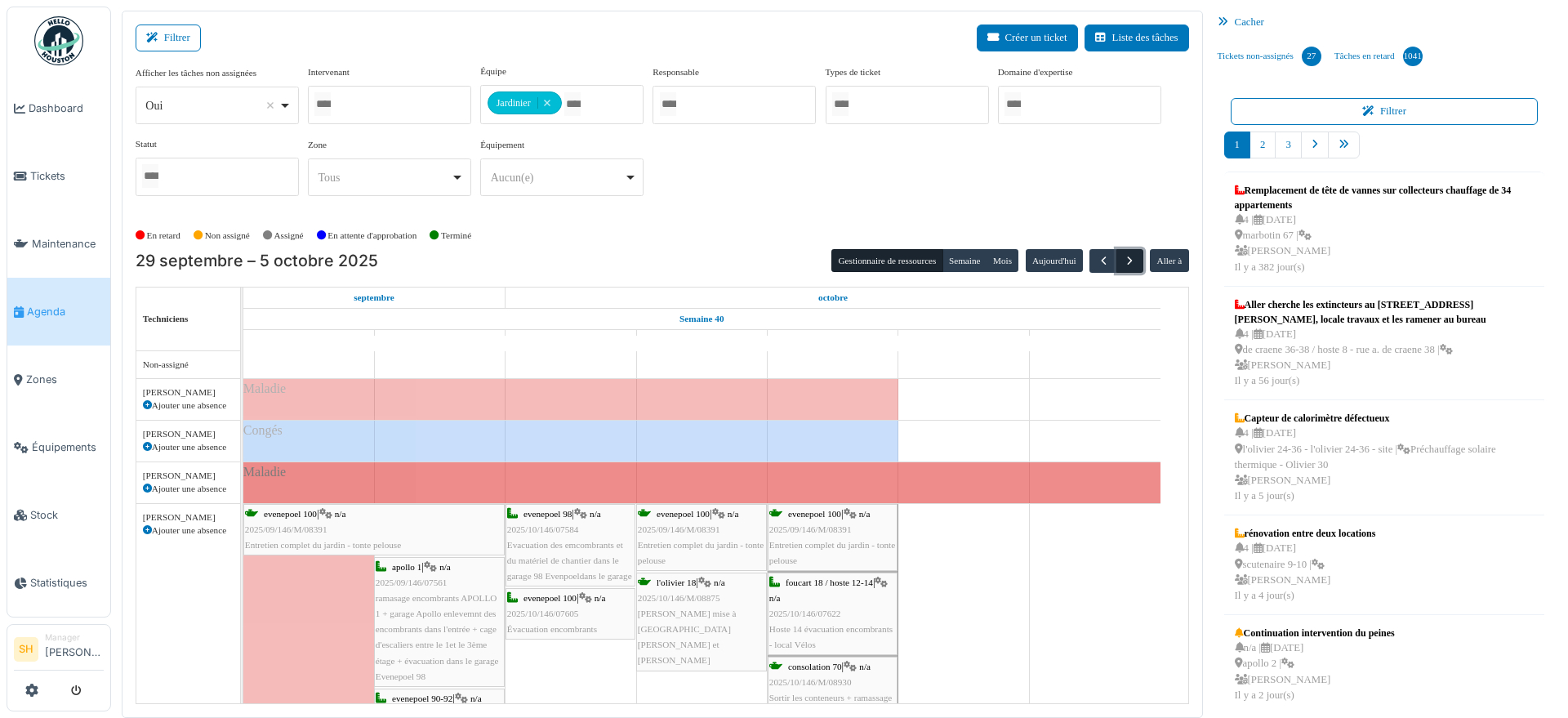
click at [1123, 255] on span "button" at bounding box center [1130, 260] width 14 height 14
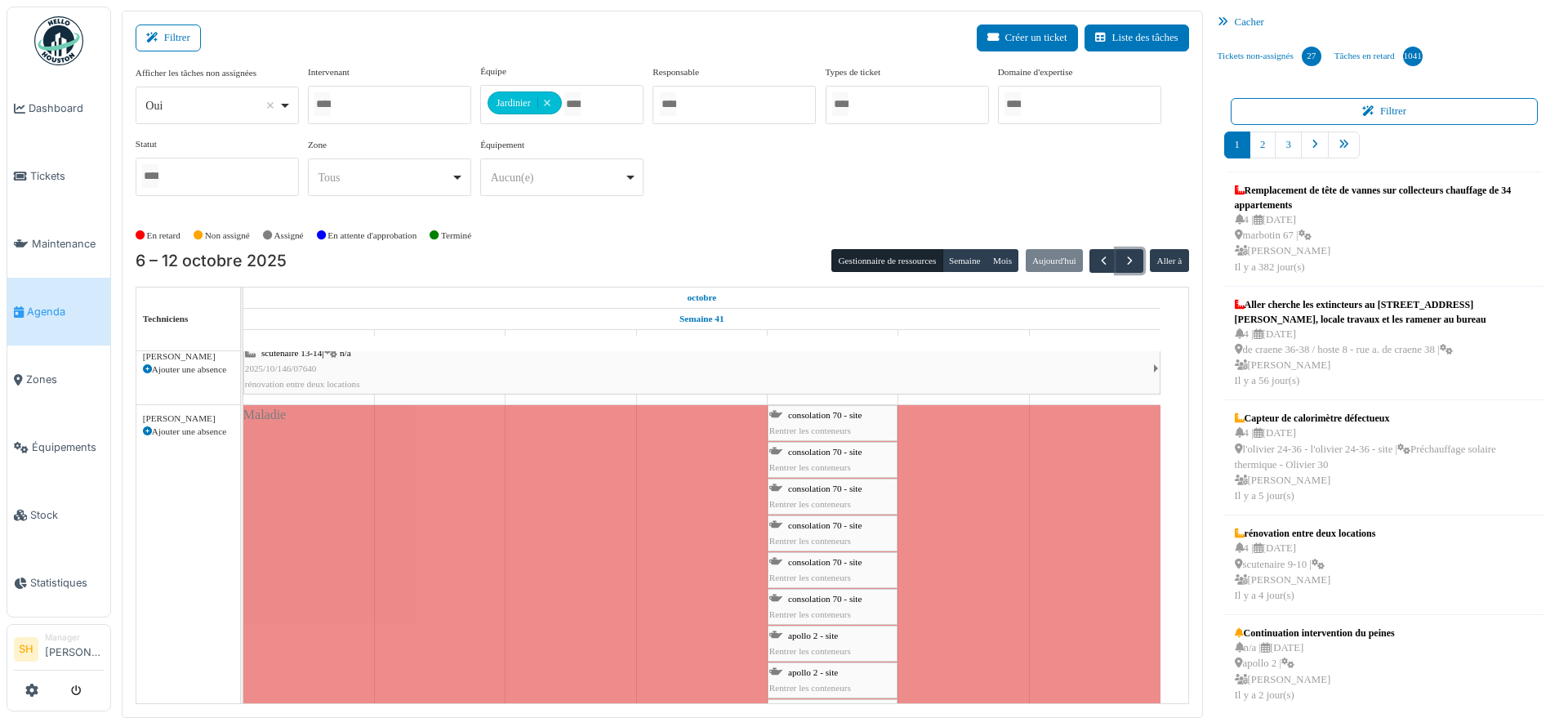
click at [811, 413] on span "consolation 70 - site" at bounding box center [825, 415] width 73 height 10
click at [817, 522] on span "consolation 70 - site" at bounding box center [825, 526] width 73 height 10
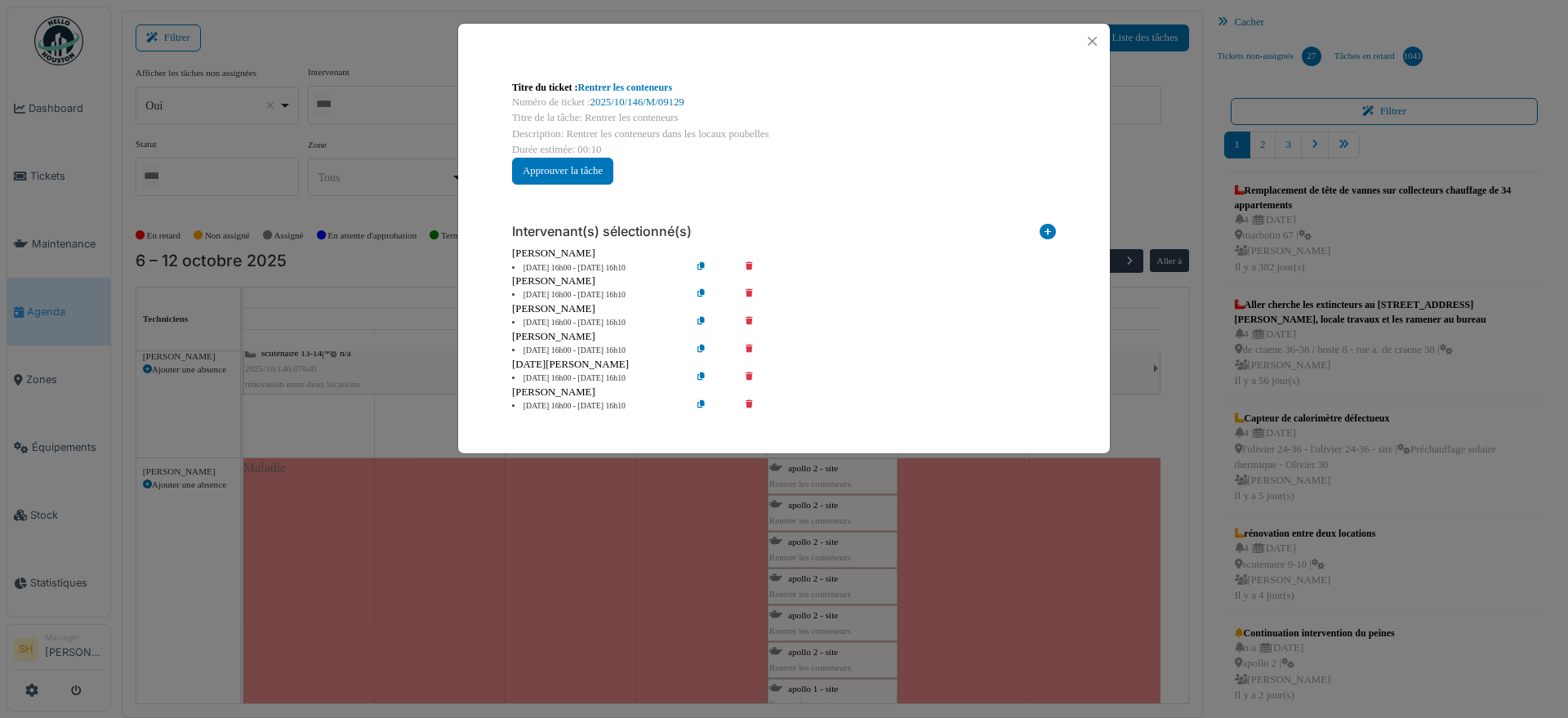
click at [751, 291] on icon at bounding box center [761, 296] width 47 height 13
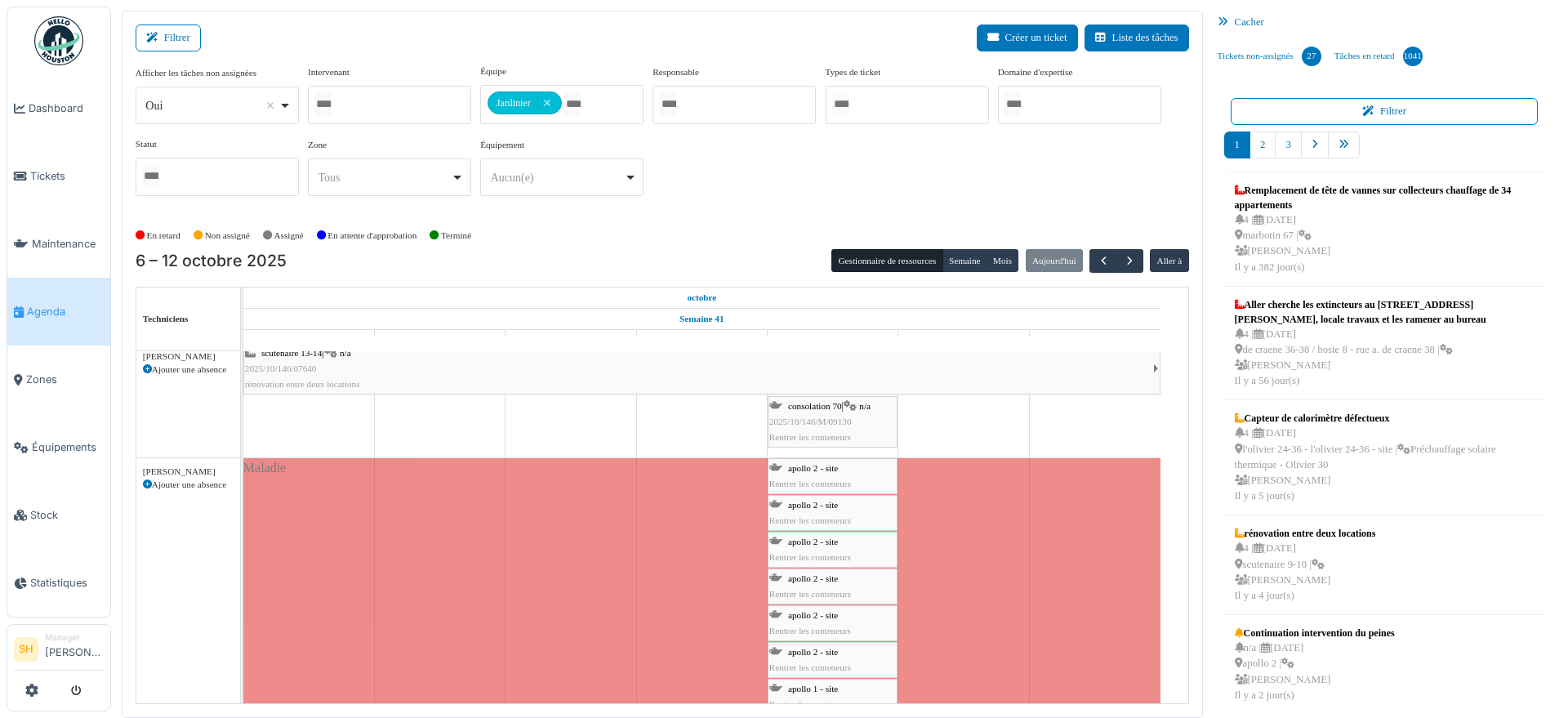
click at [802, 406] on span "consolation 70" at bounding box center [815, 407] width 54 height 10
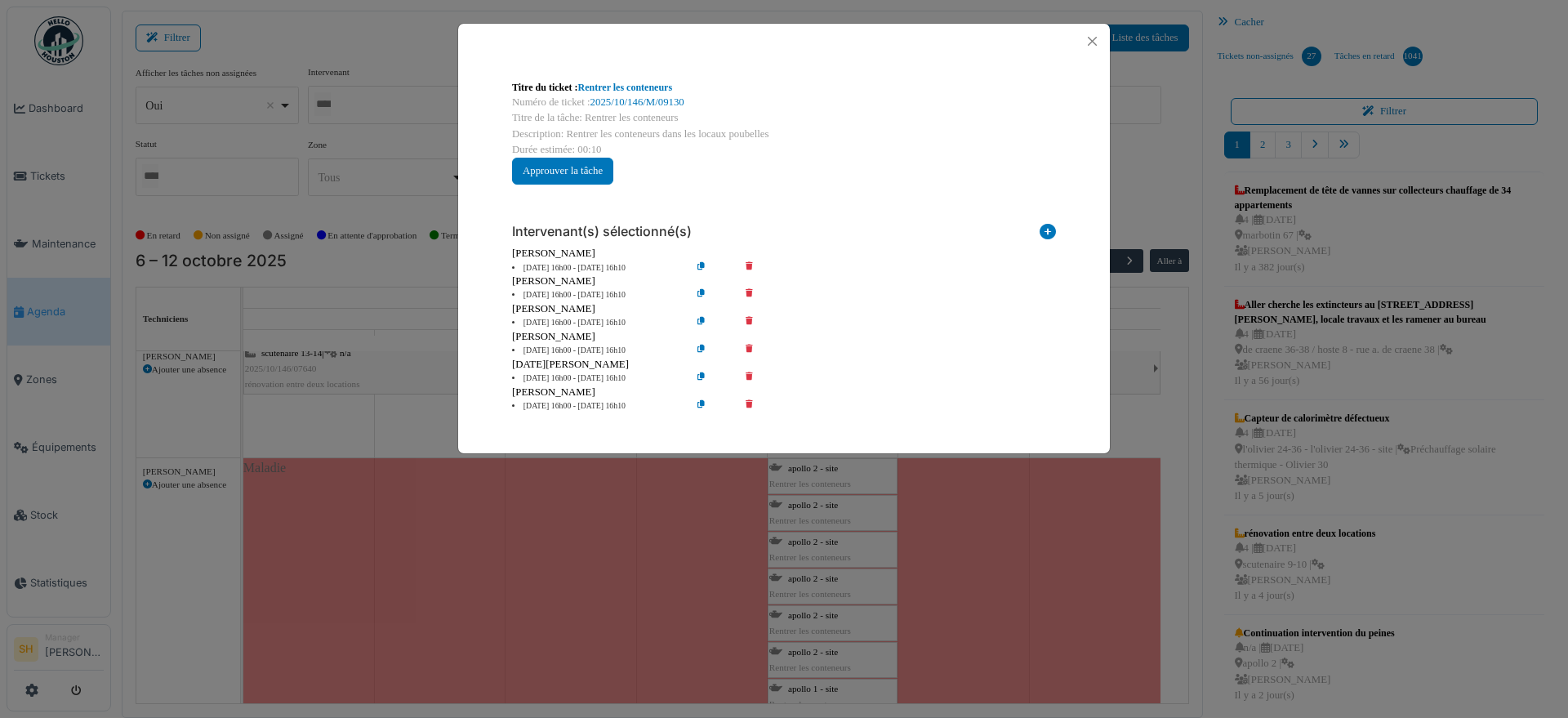
click at [749, 290] on icon at bounding box center [761, 296] width 47 height 13
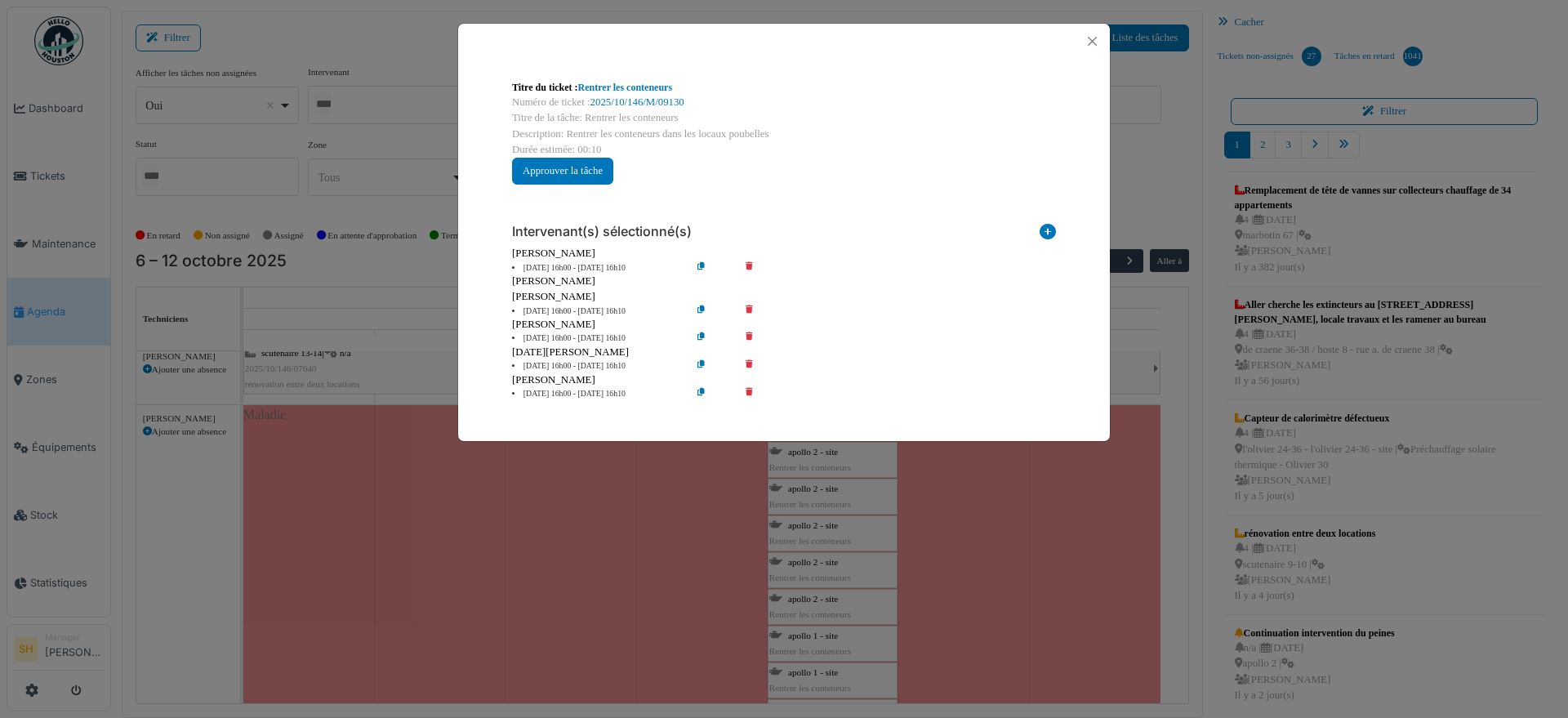
click at [749, 309] on icon at bounding box center [761, 311] width 47 height 13
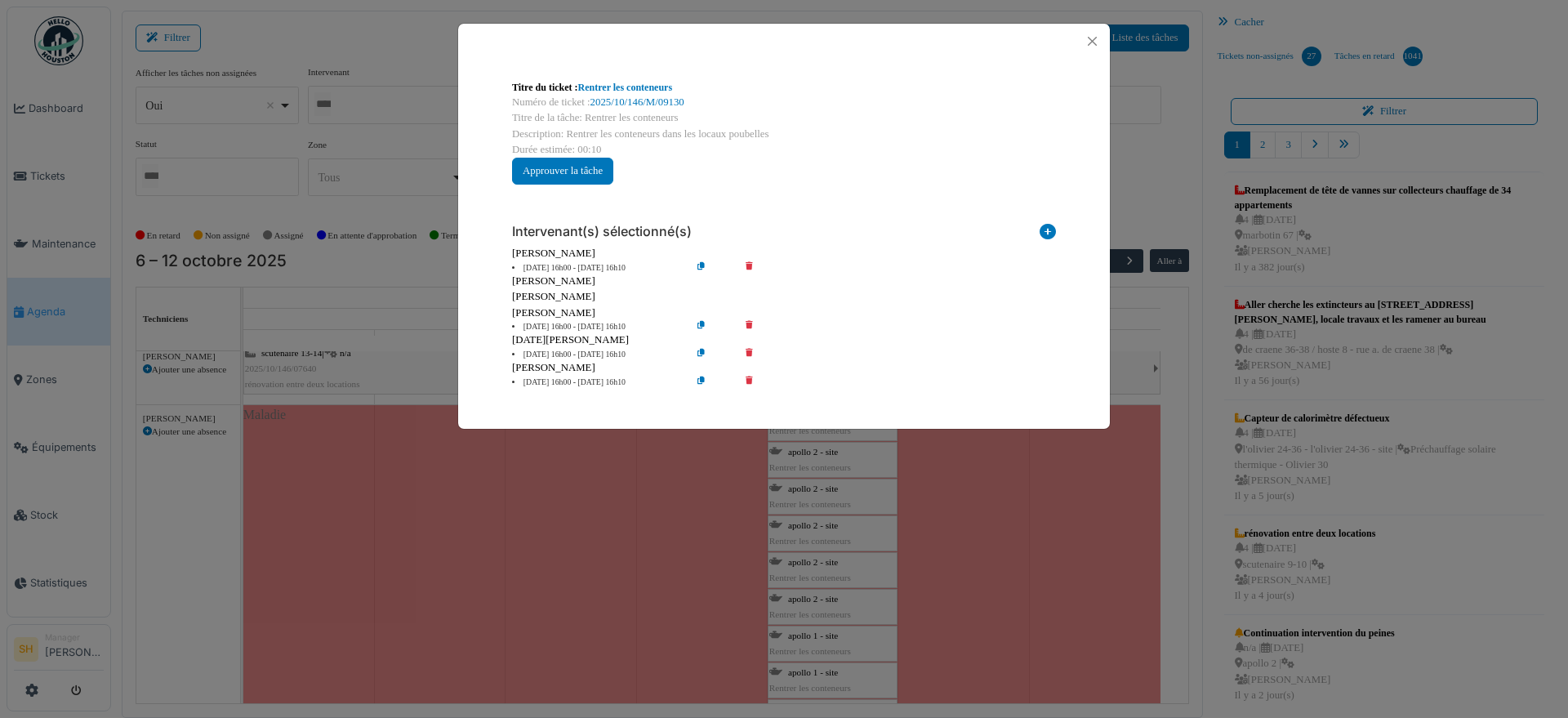
click at [1078, 458] on div "Titre du ticket : Rentrer les conteneurs Numéro de ticket : 2025/10/146/M/09130…" at bounding box center [784, 359] width 1568 height 718
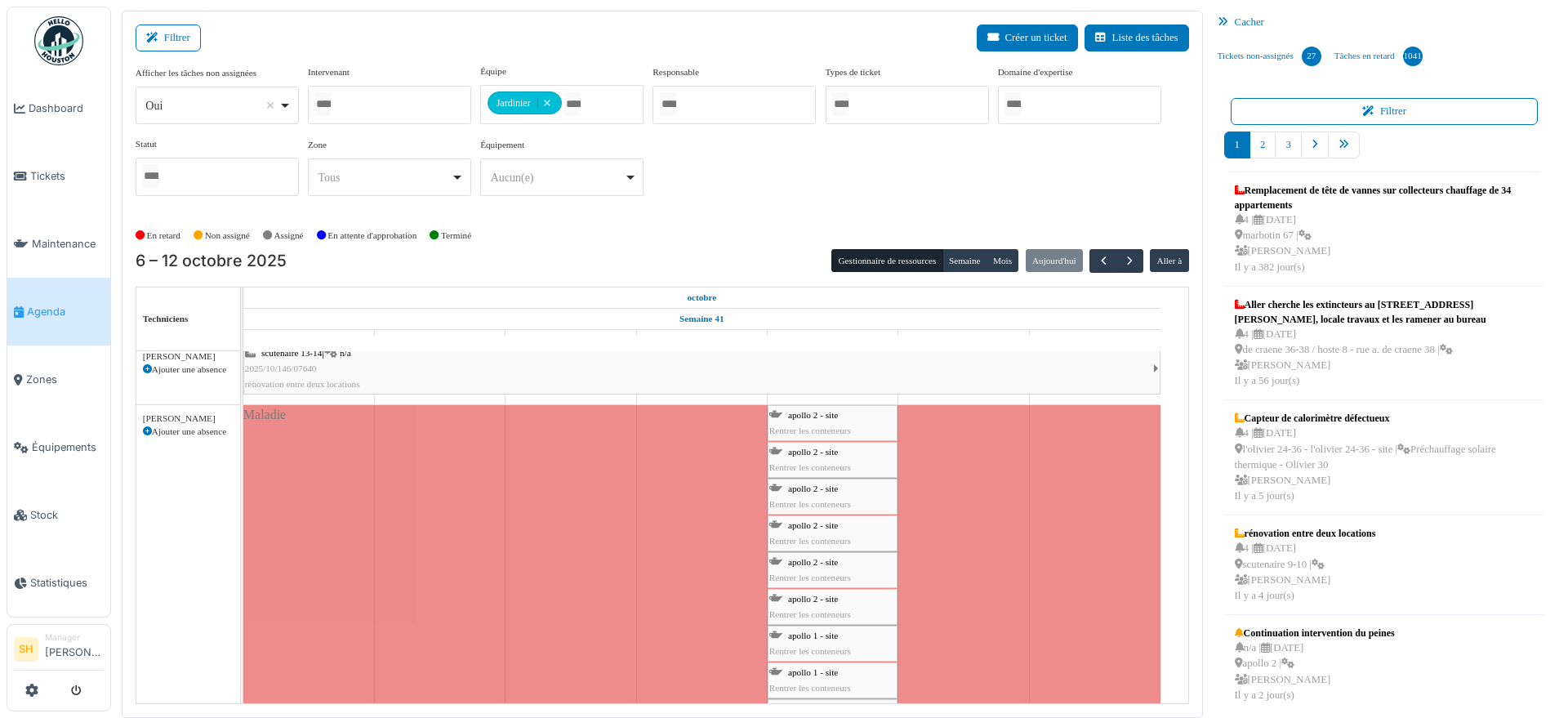
click at [809, 415] on span "apollo 2 - site" at bounding box center [814, 415] width 50 height 10
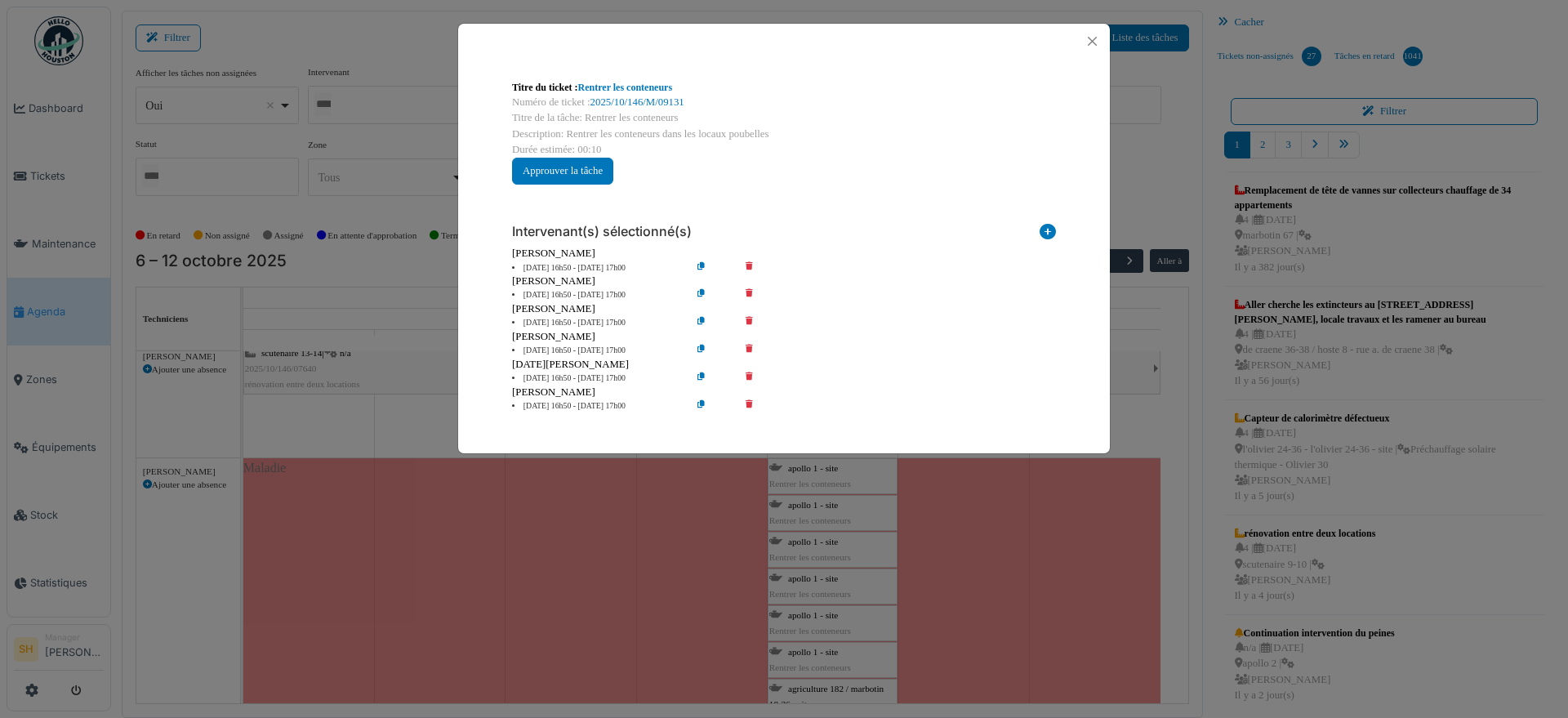
click at [747, 291] on icon at bounding box center [761, 296] width 47 height 13
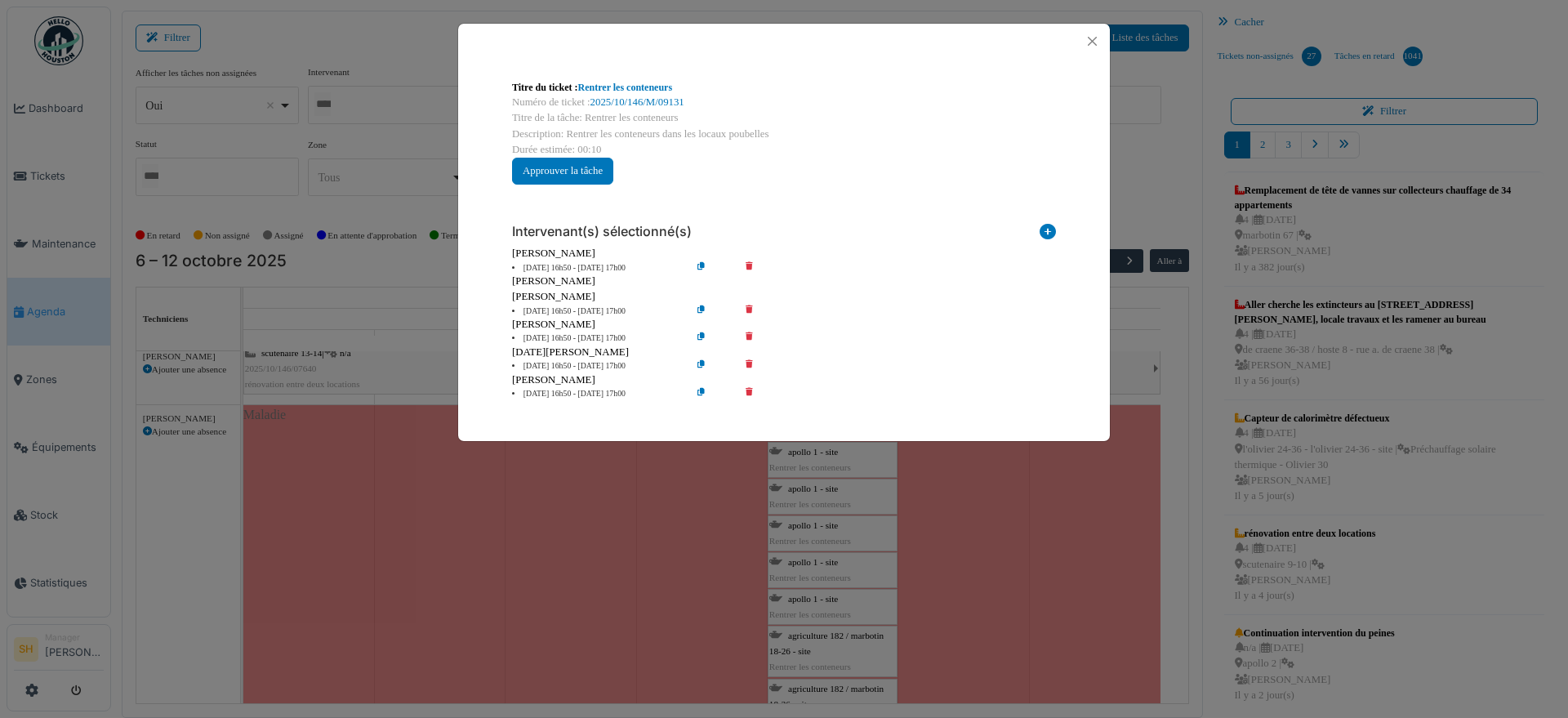
click at [751, 307] on icon at bounding box center [761, 311] width 47 height 13
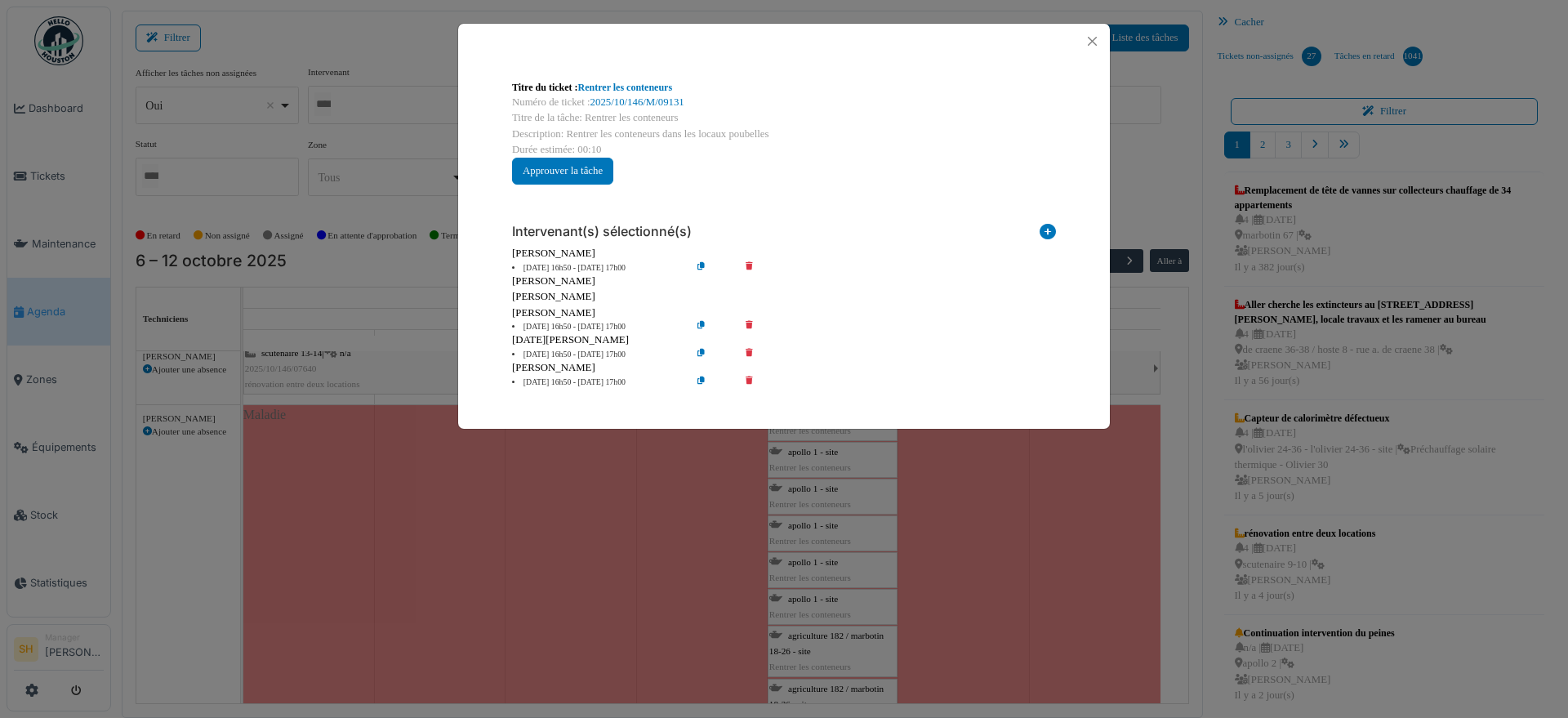
click at [1193, 489] on div "Titre du ticket : Rentrer les conteneurs Numéro de ticket : 2025/10/146/M/09131…" at bounding box center [784, 359] width 1568 height 718
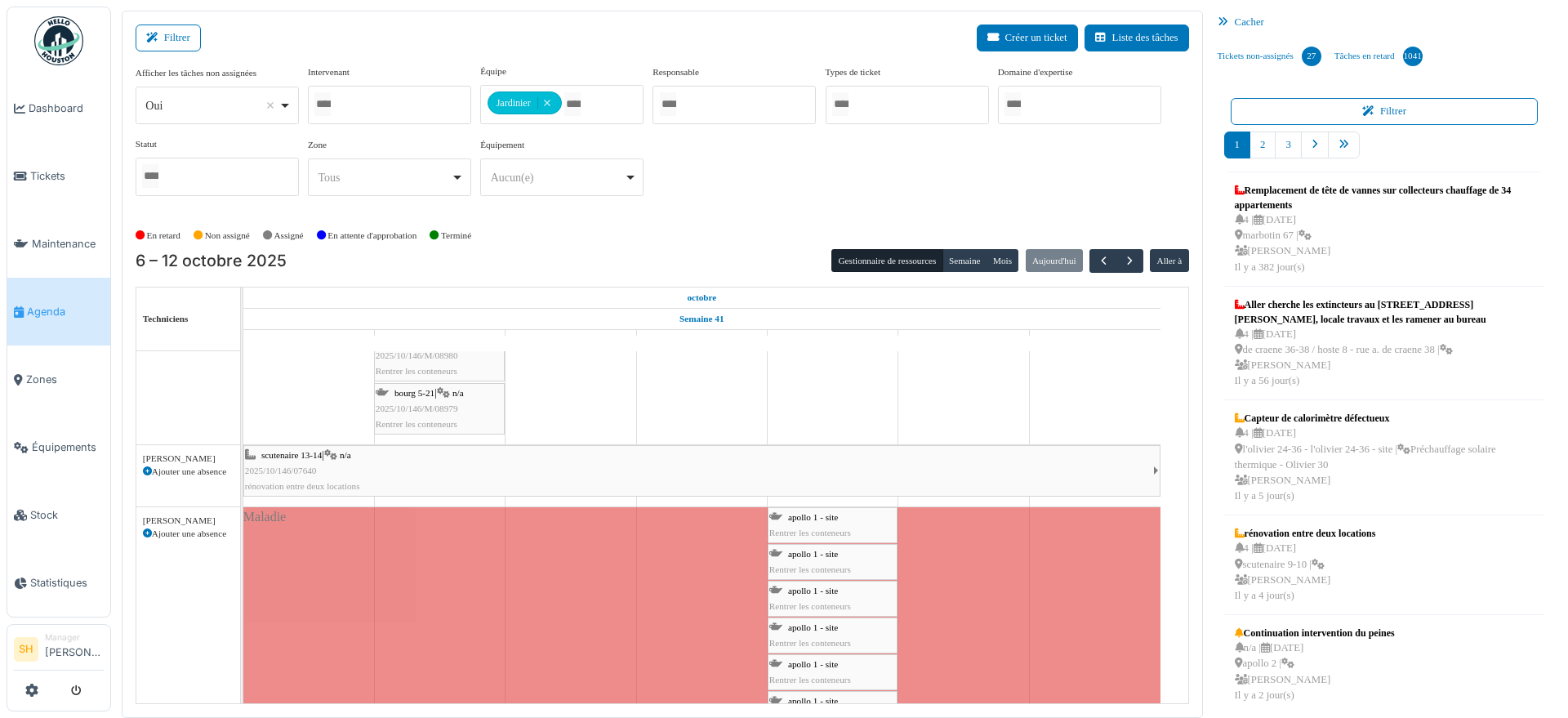
click at [806, 518] on span "apollo 1 - site" at bounding box center [814, 518] width 50 height 10
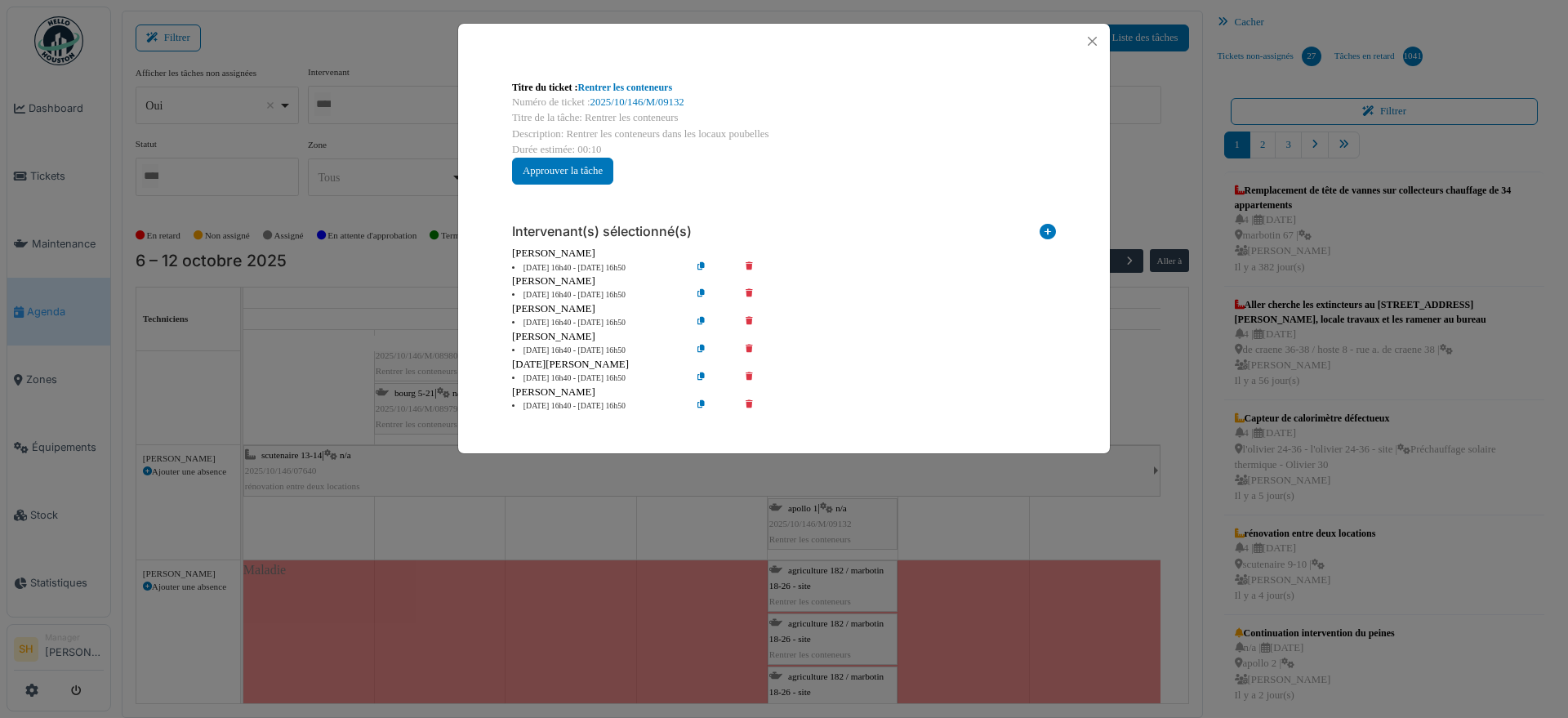
click at [752, 292] on icon at bounding box center [761, 296] width 47 height 13
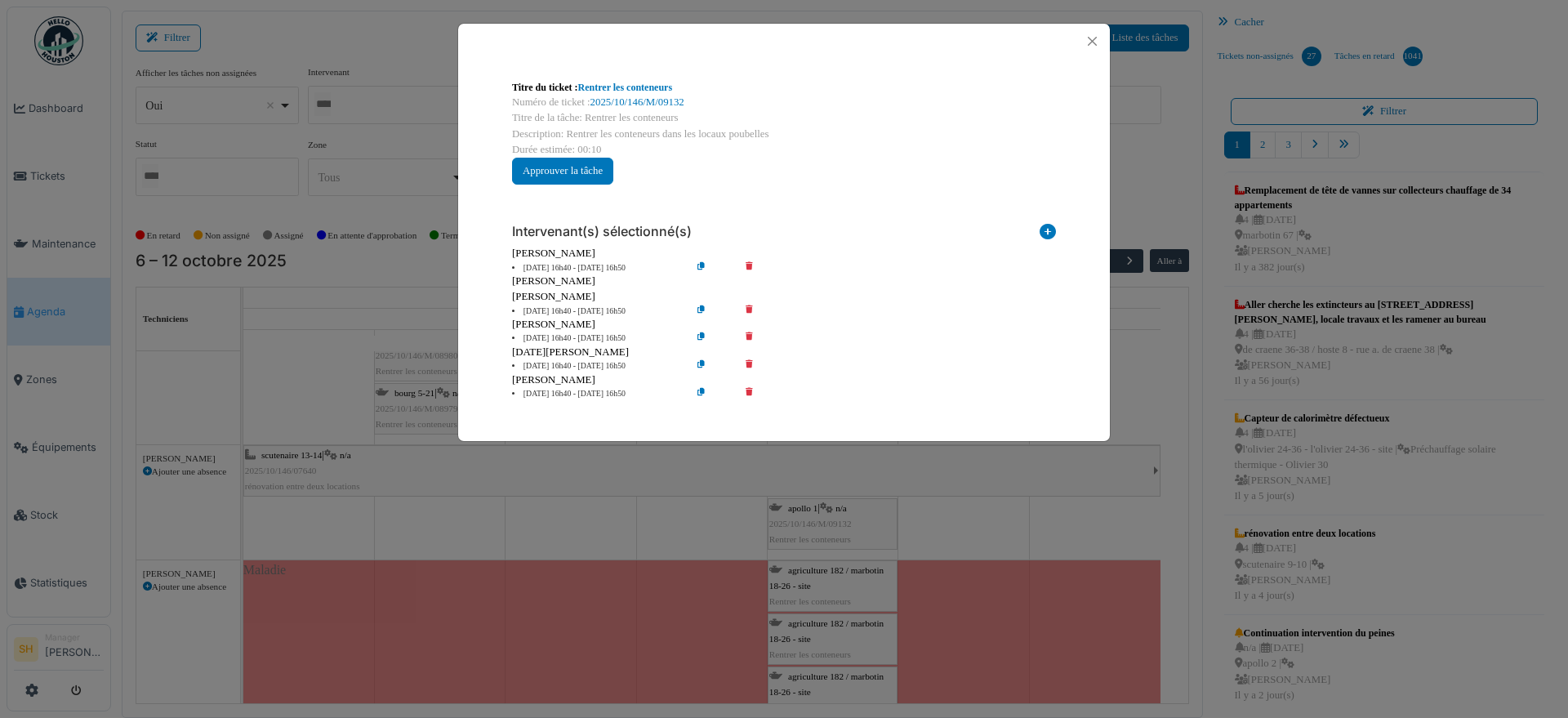
click at [751, 311] on icon at bounding box center [761, 311] width 47 height 13
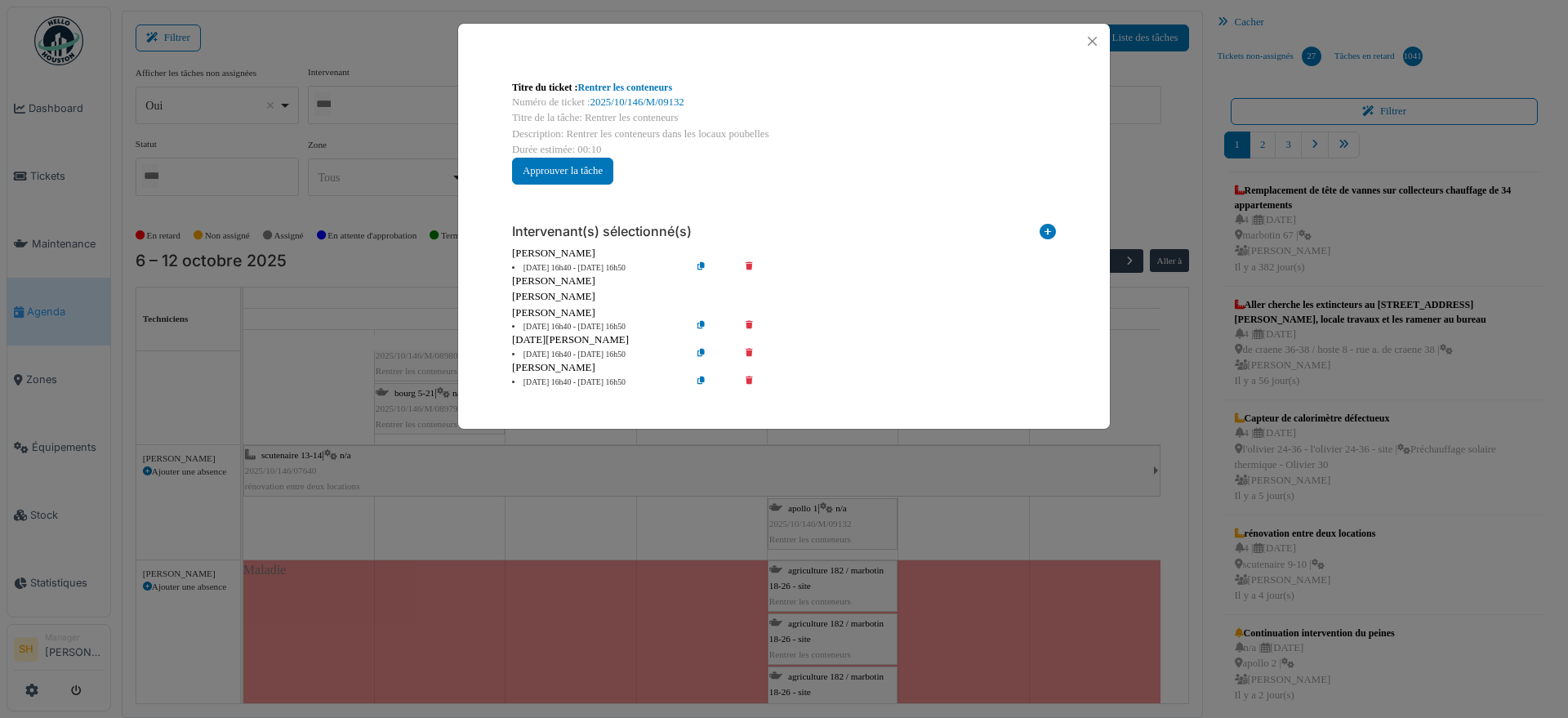
click at [1148, 525] on div "Titre du ticket : Rentrer les conteneurs Numéro de ticket : 2025/10/146/M/09132…" at bounding box center [784, 359] width 1568 height 718
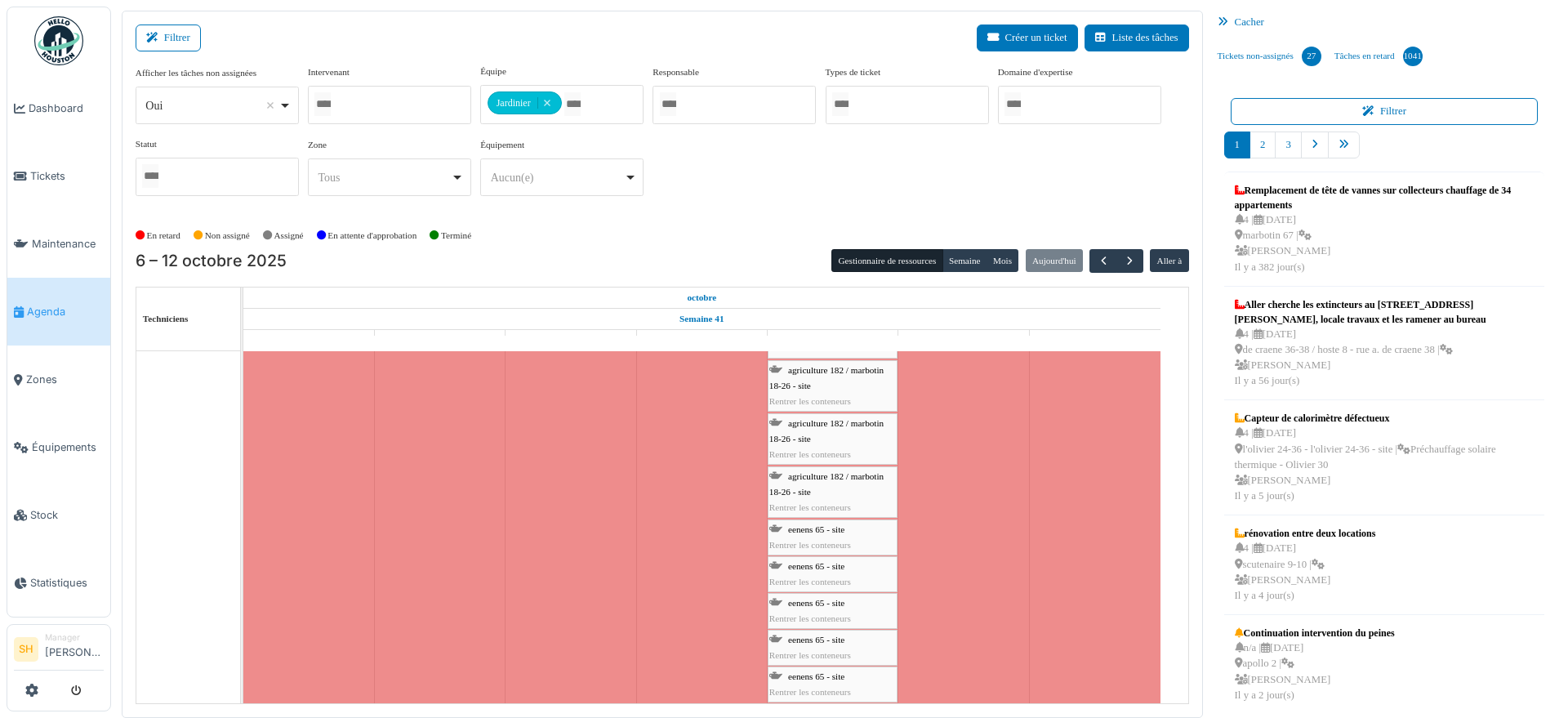
click at [806, 599] on span "eenens 65 - site" at bounding box center [817, 604] width 57 height 10
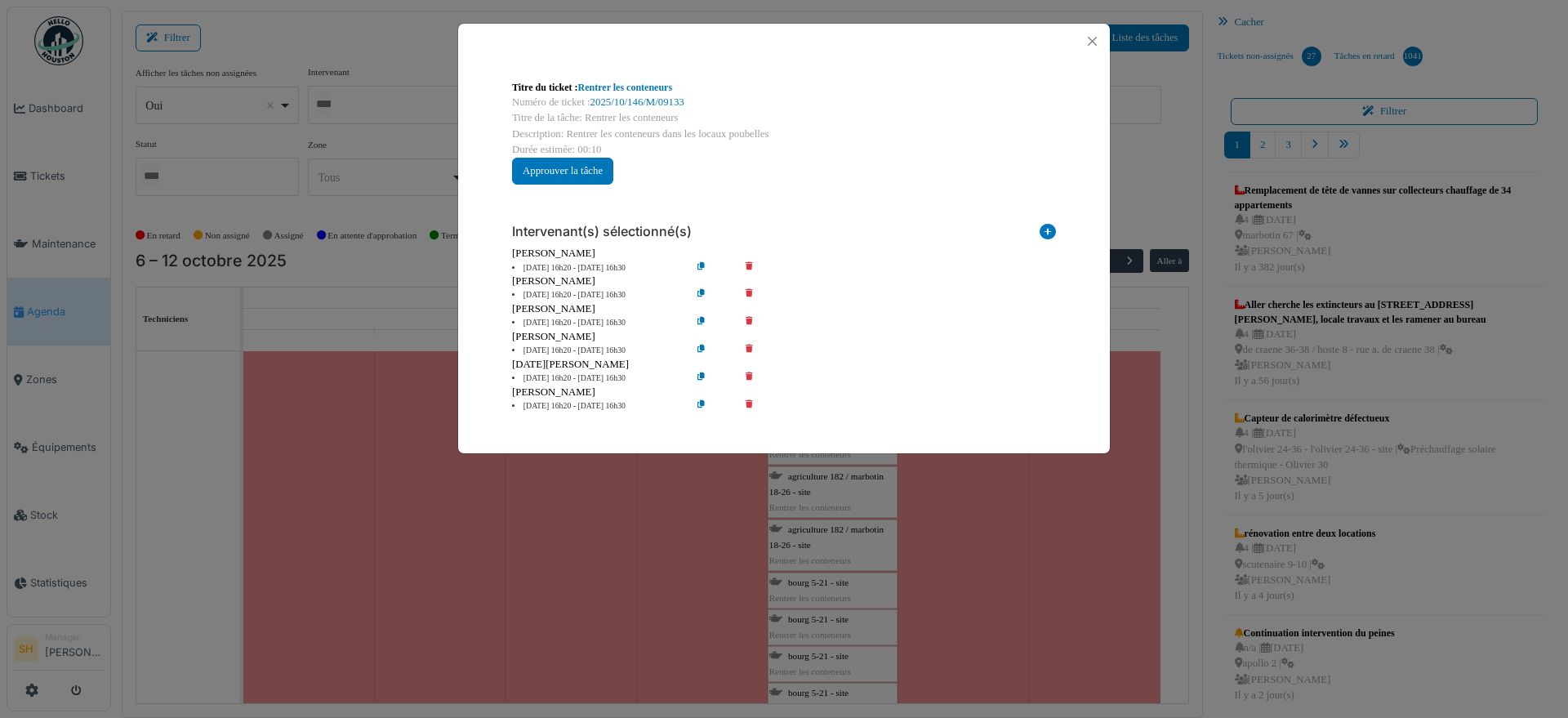
click at [749, 293] on icon at bounding box center [761, 296] width 47 height 13
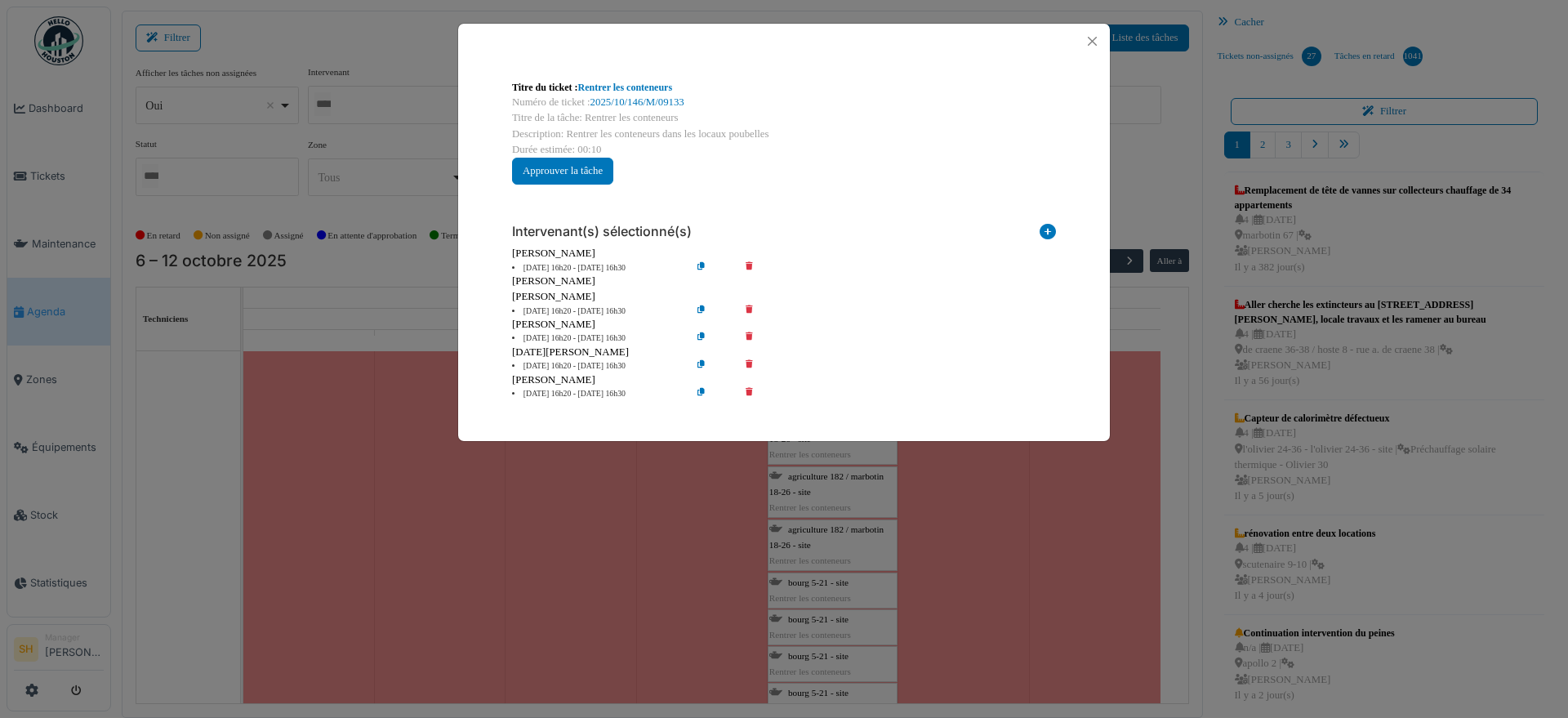
click at [751, 311] on icon at bounding box center [761, 311] width 47 height 13
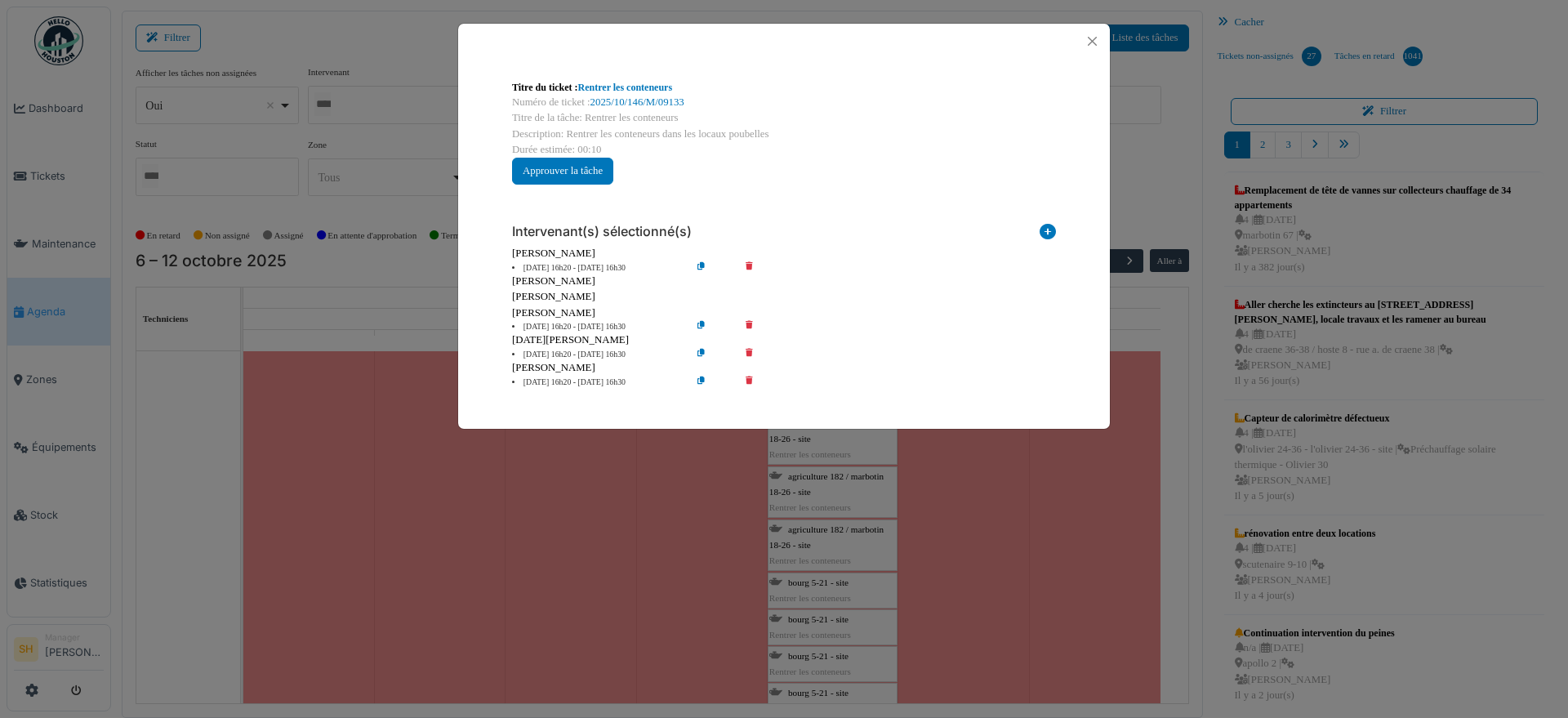
click at [1128, 184] on div "Titre du ticket : Rentrer les conteneurs Numéro de ticket : 2025/10/146/M/09133…" at bounding box center [784, 359] width 1568 height 718
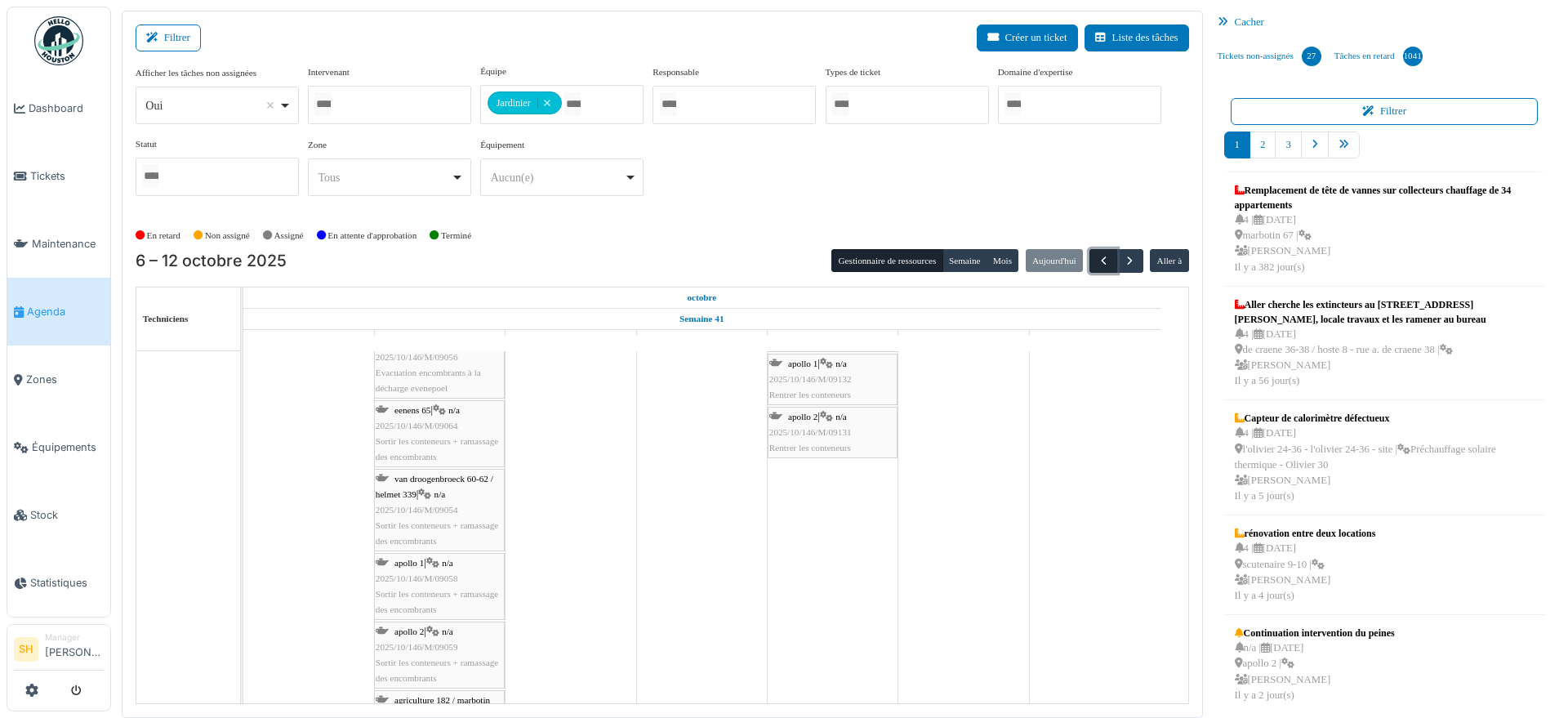
click at [1097, 259] on span "button" at bounding box center [1104, 260] width 14 height 14
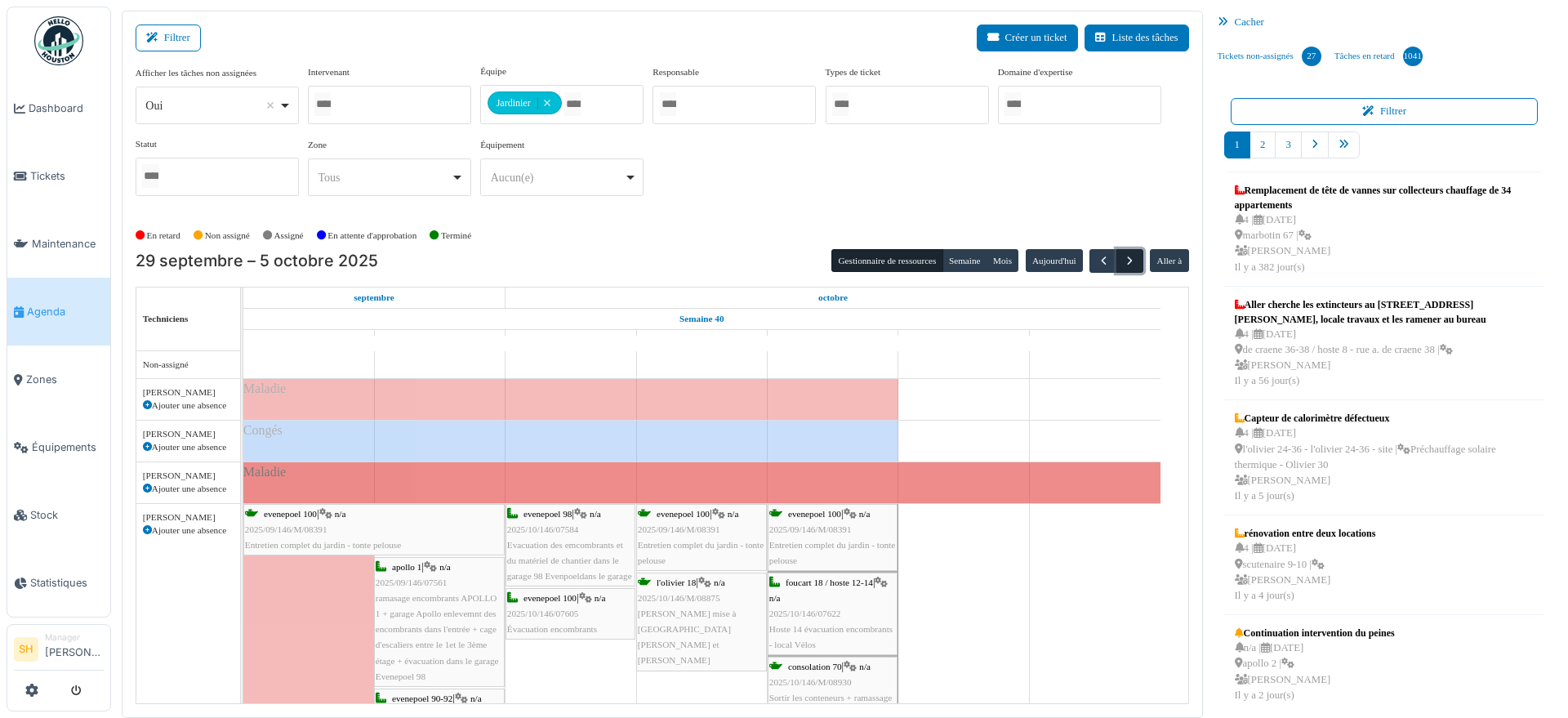
click at [1123, 259] on span "button" at bounding box center [1130, 260] width 14 height 14
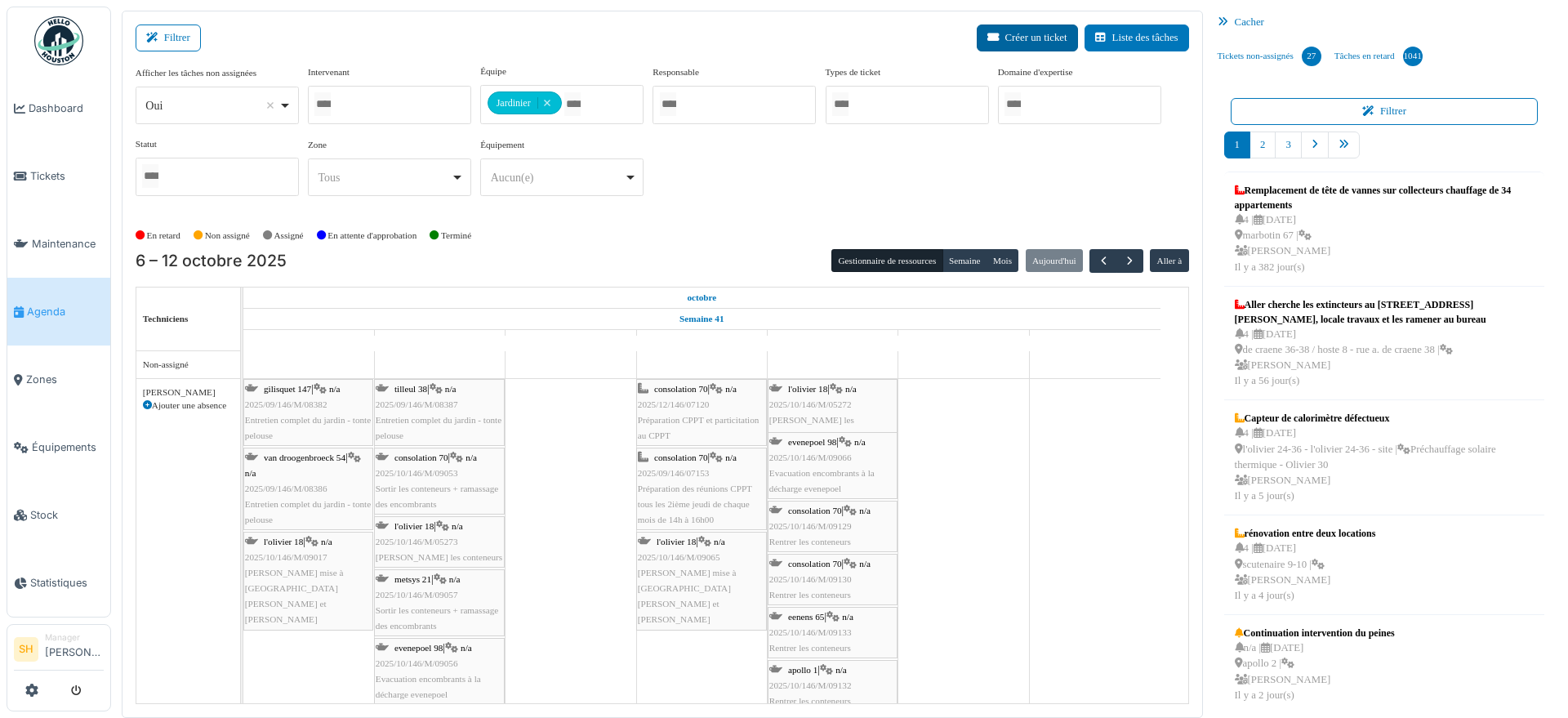
click at [1027, 36] on button "Créer un ticket" at bounding box center [1027, 38] width 101 height 27
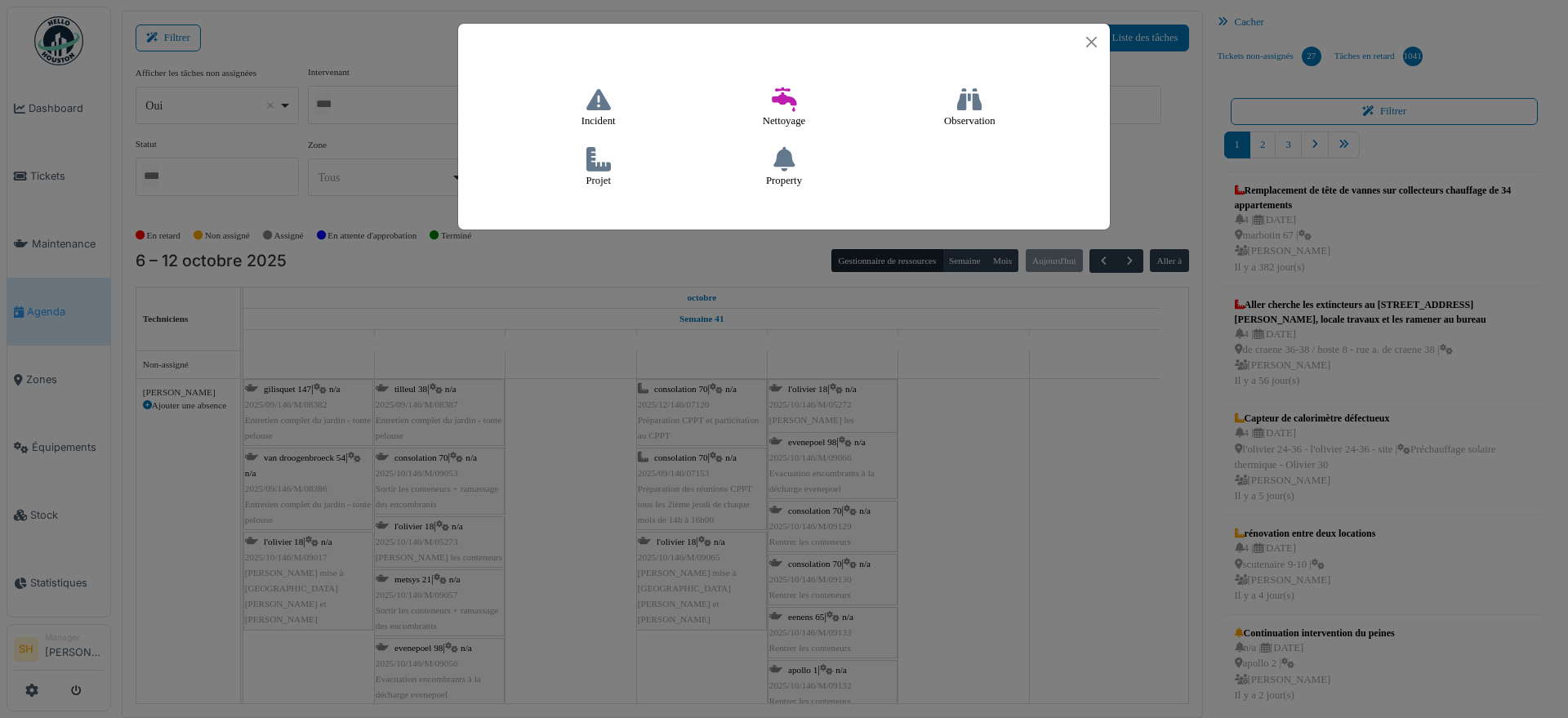
click at [588, 167] on icon at bounding box center [598, 159] width 24 height 24
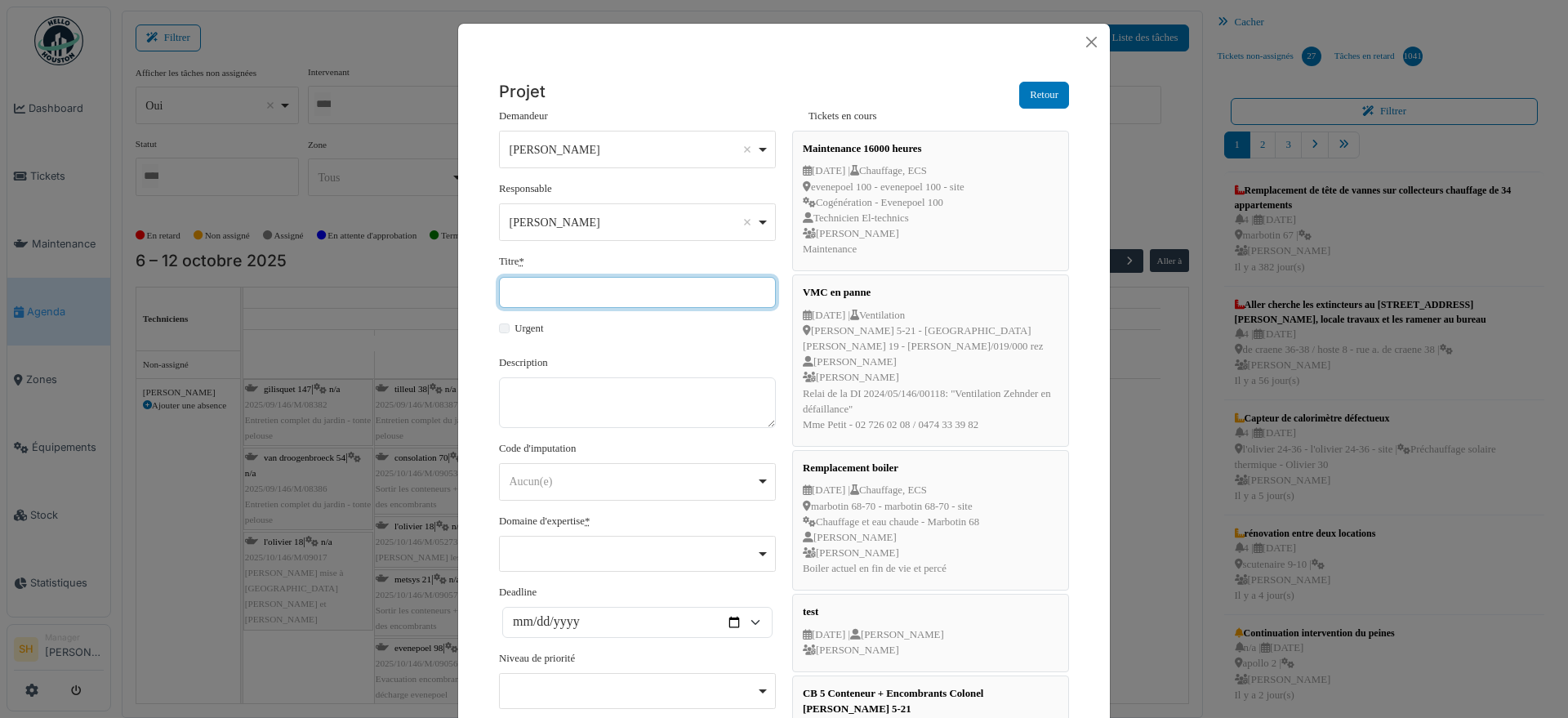
click at [601, 296] on input "Titre *" at bounding box center [638, 292] width 277 height 31
type input "*"
type input "**********"
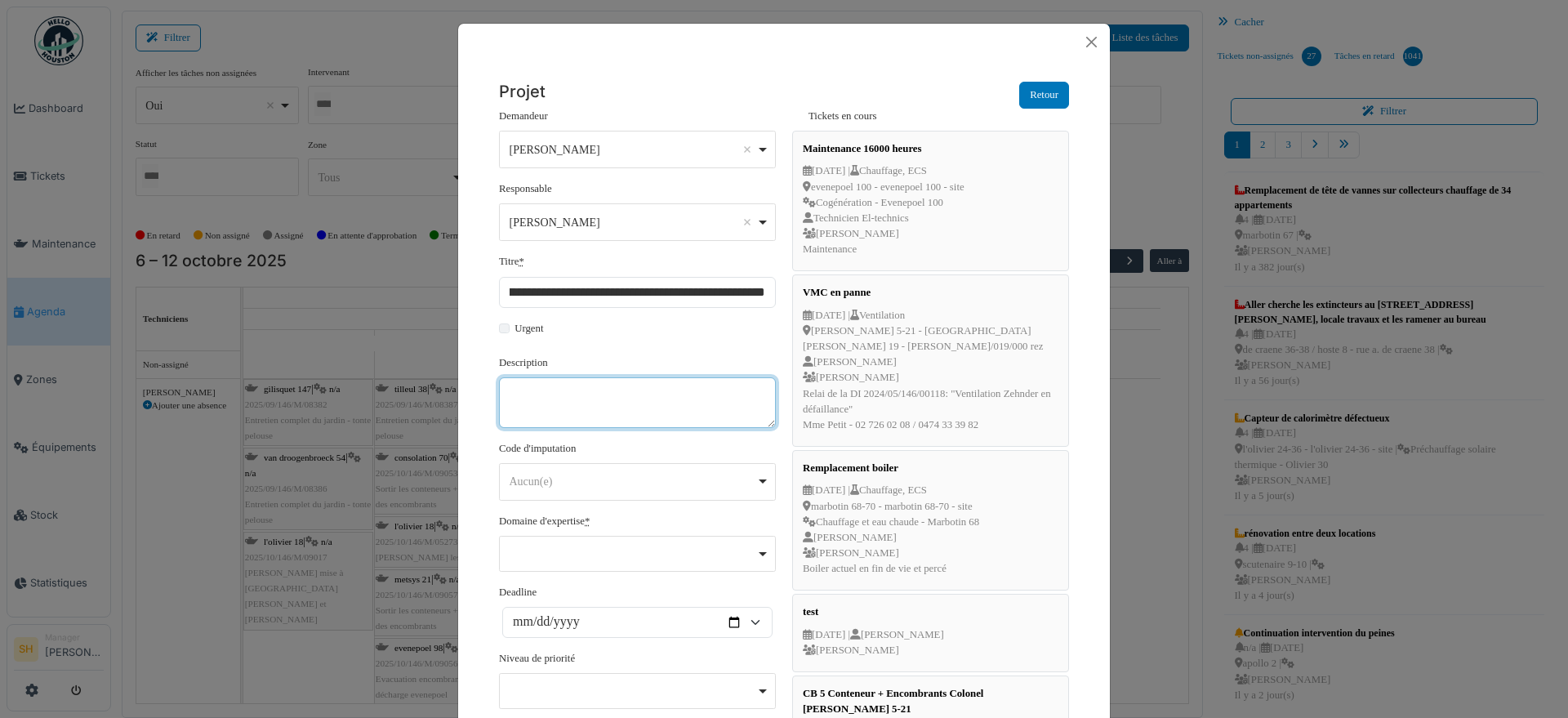
scroll to position [0, 0]
click at [628, 394] on textarea "Description" at bounding box center [638, 402] width 277 height 51
type textarea "*"
click at [599, 410] on textarea "**********" at bounding box center [638, 402] width 277 height 51
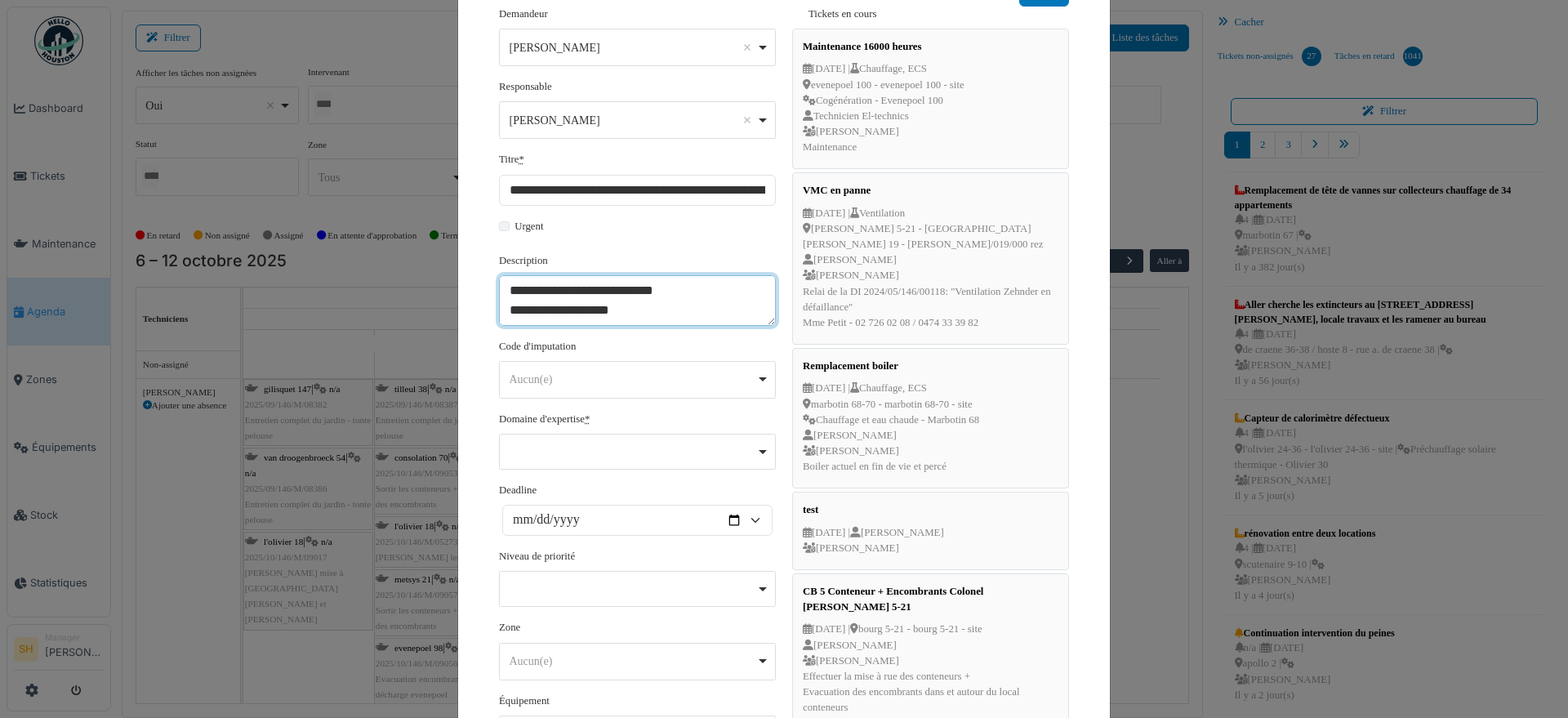
scroll to position [205, 0]
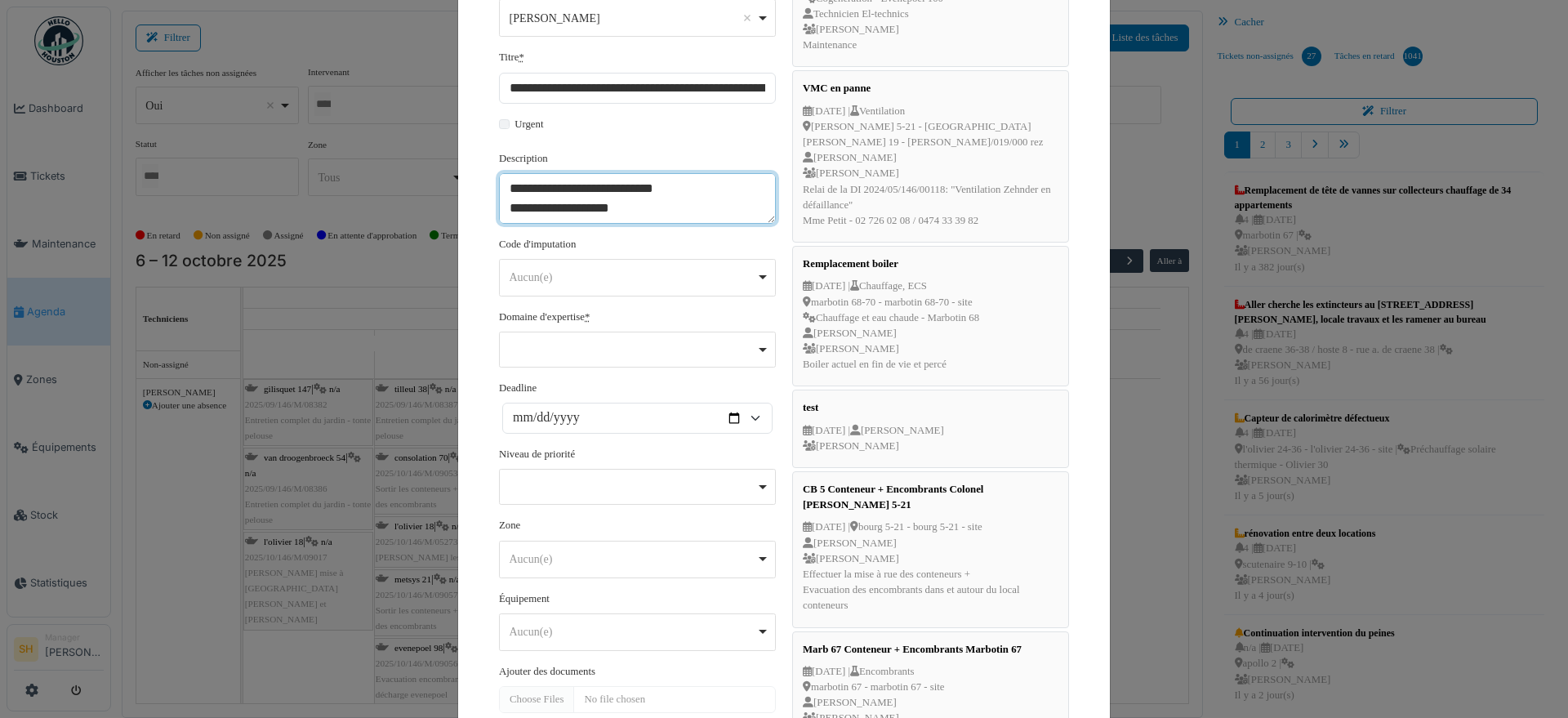
click at [655, 277] on div "Aucun(e) Remove item" at bounding box center [633, 277] width 247 height 18
type textarea "**********"
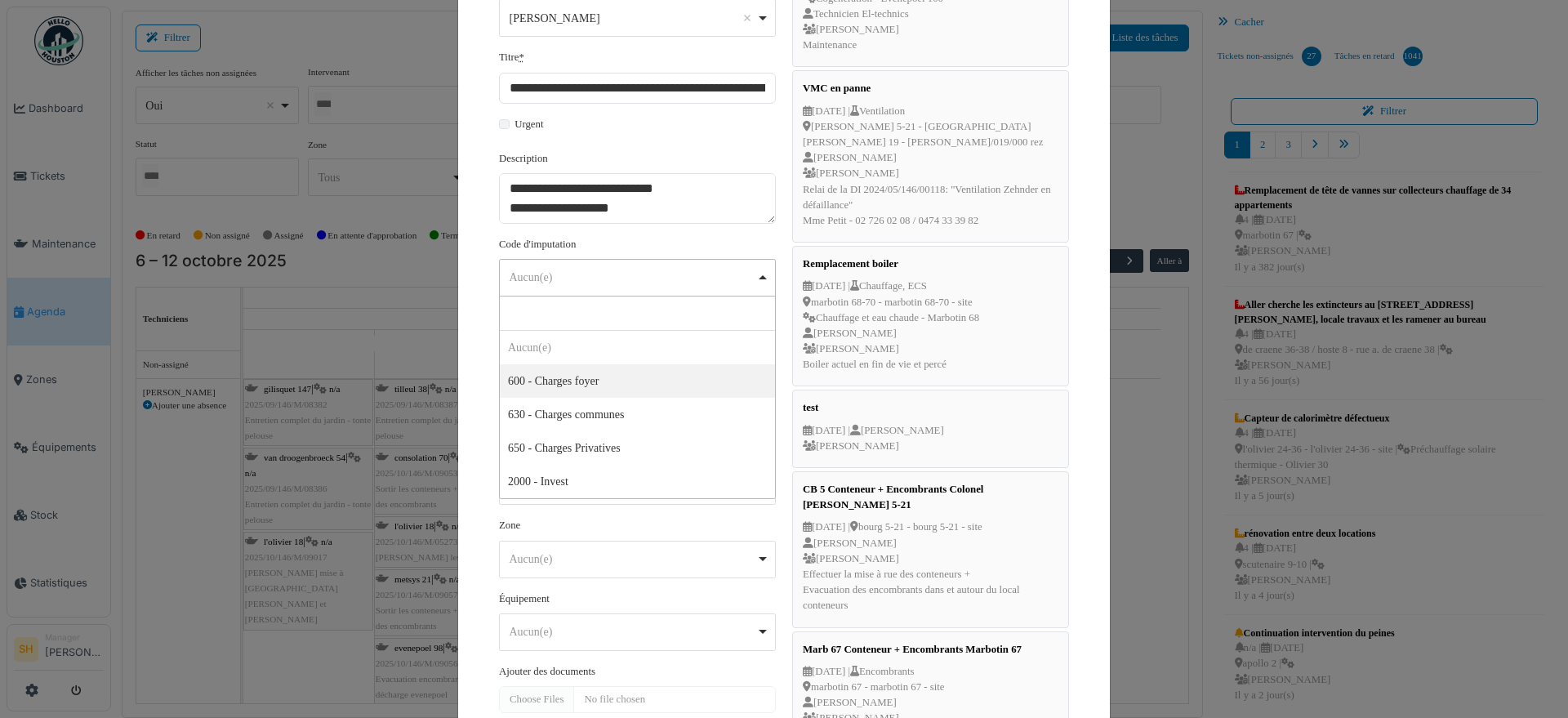
select select "***"
click at [617, 346] on div "Remove item" at bounding box center [638, 348] width 263 height 7
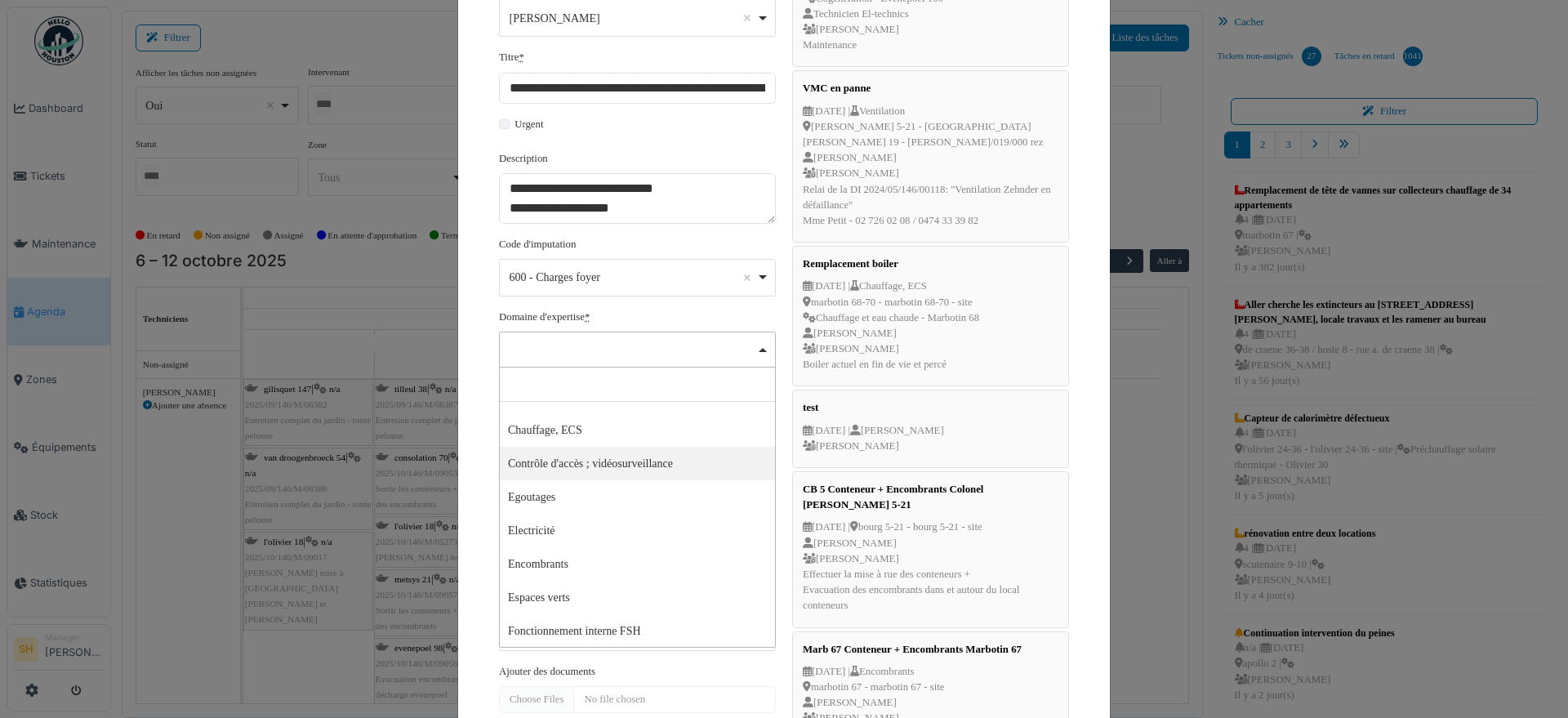
scroll to position [102, 0]
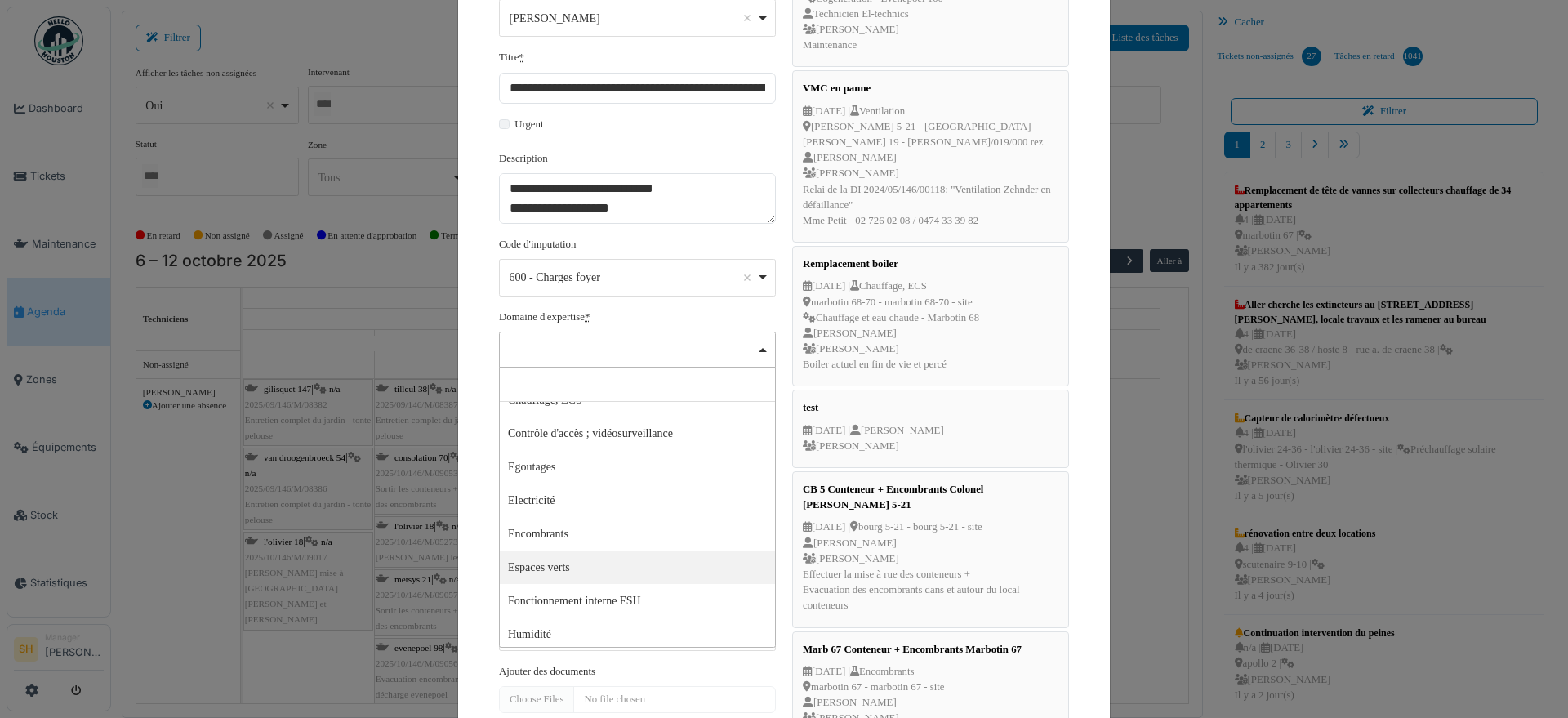
select select "***"
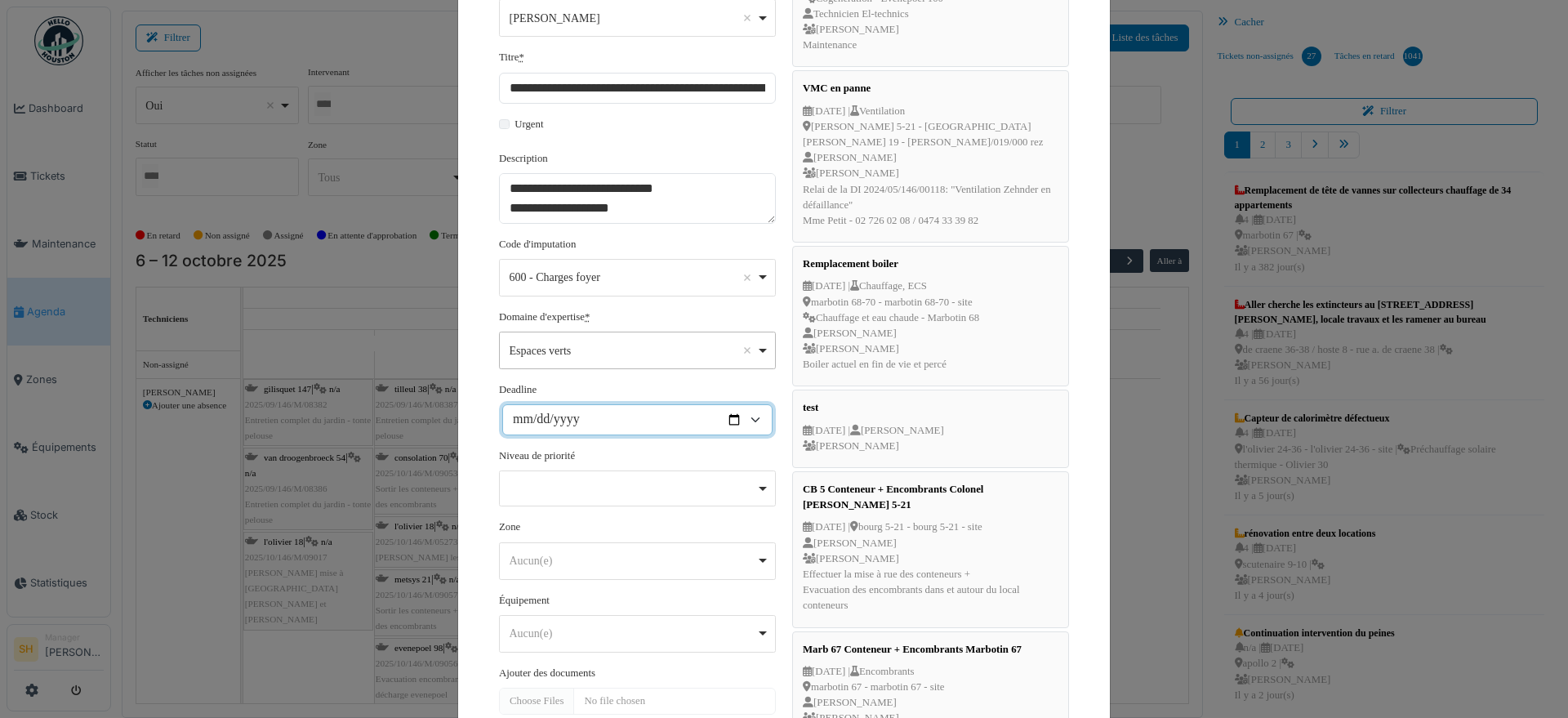
click at [527, 420] on input "Deadline" at bounding box center [638, 420] width 270 height 31
click at [508, 422] on input "Deadline" at bounding box center [638, 420] width 270 height 31
type input "**********"
click at [602, 392] on div "**********" at bounding box center [638, 409] width 277 height 53
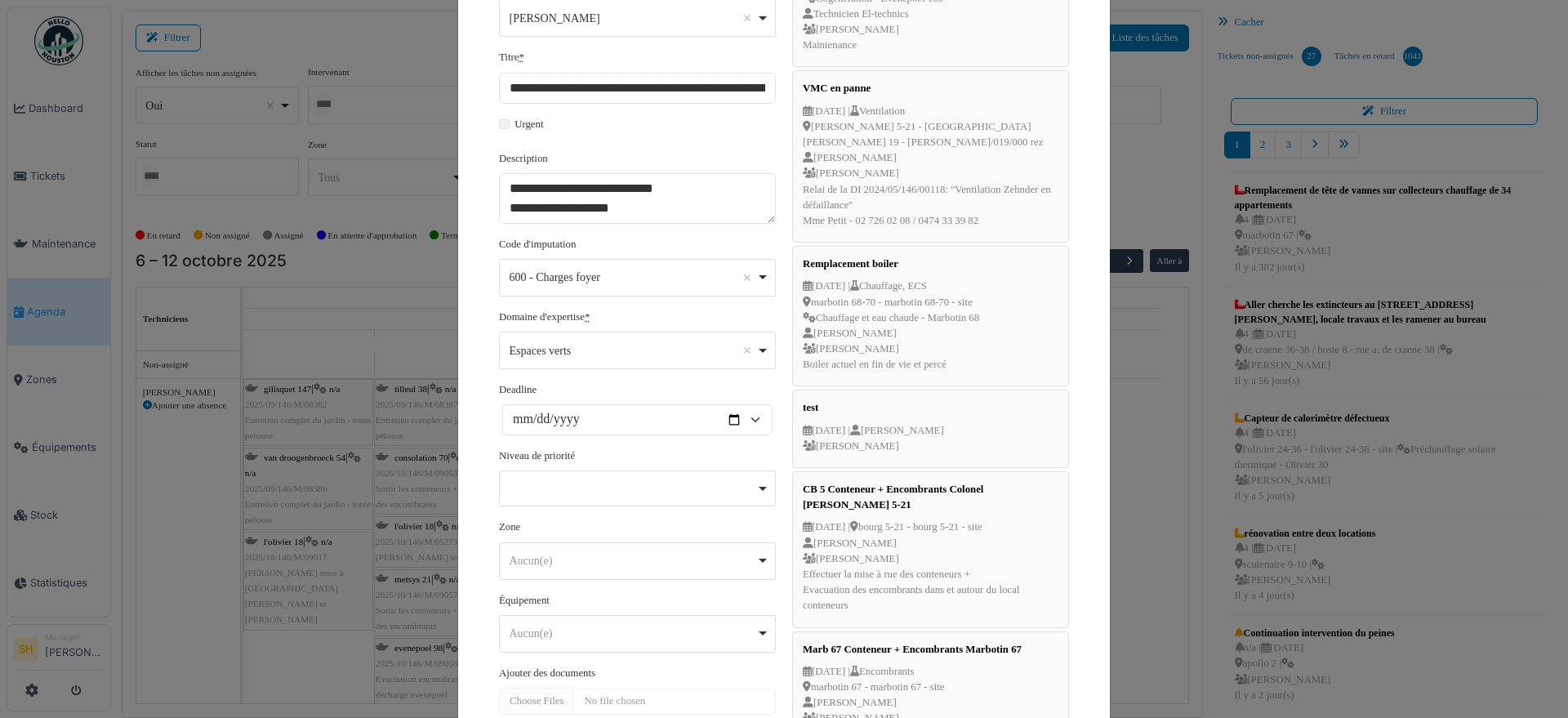
click at [593, 482] on div "Remove item" at bounding box center [638, 488] width 277 height 36
select select "***"
click at [681, 569] on div "Aucun(e) Remove item" at bounding box center [633, 563] width 247 height 18
click at [624, 289] on input "Aucun(e)" at bounding box center [638, 281] width 275 height 34
type input "****"
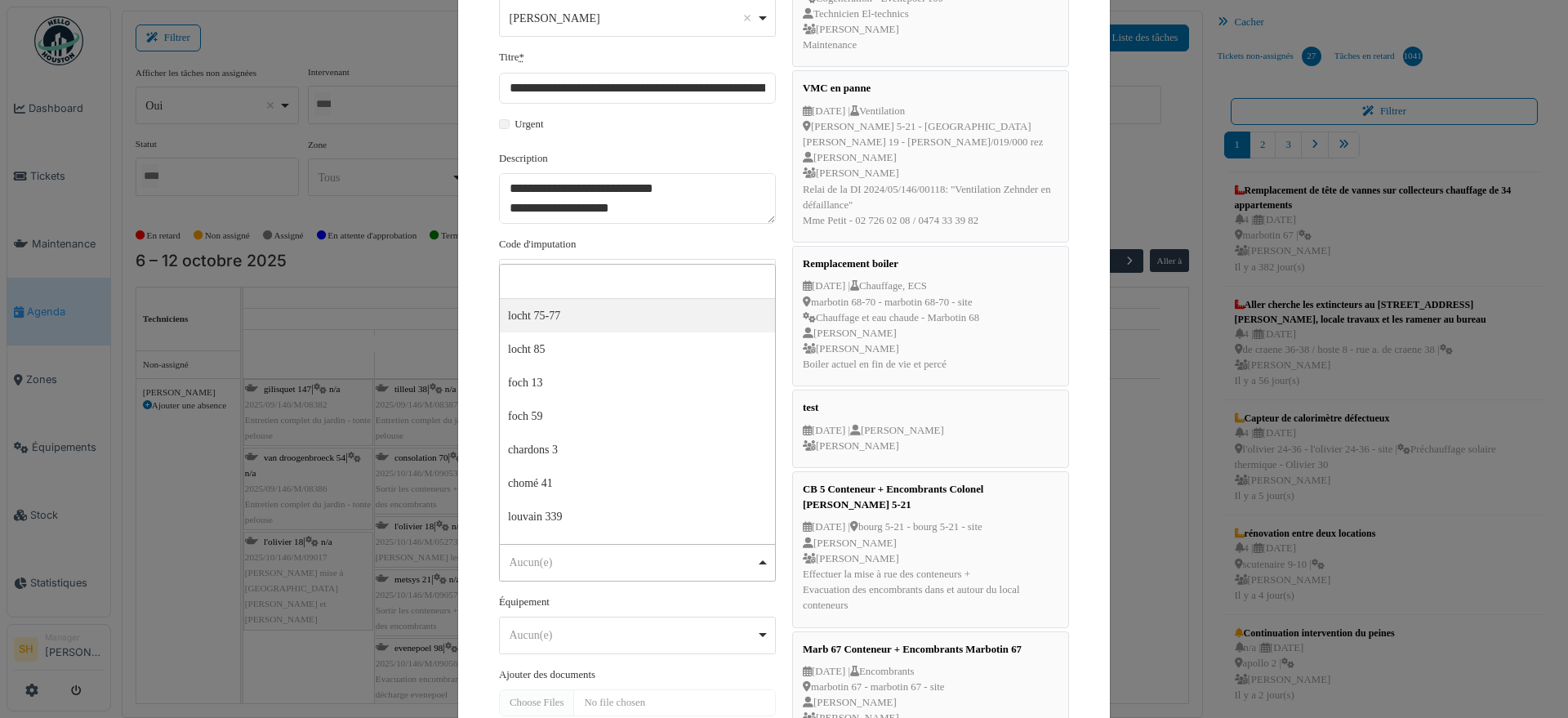
select select "****"
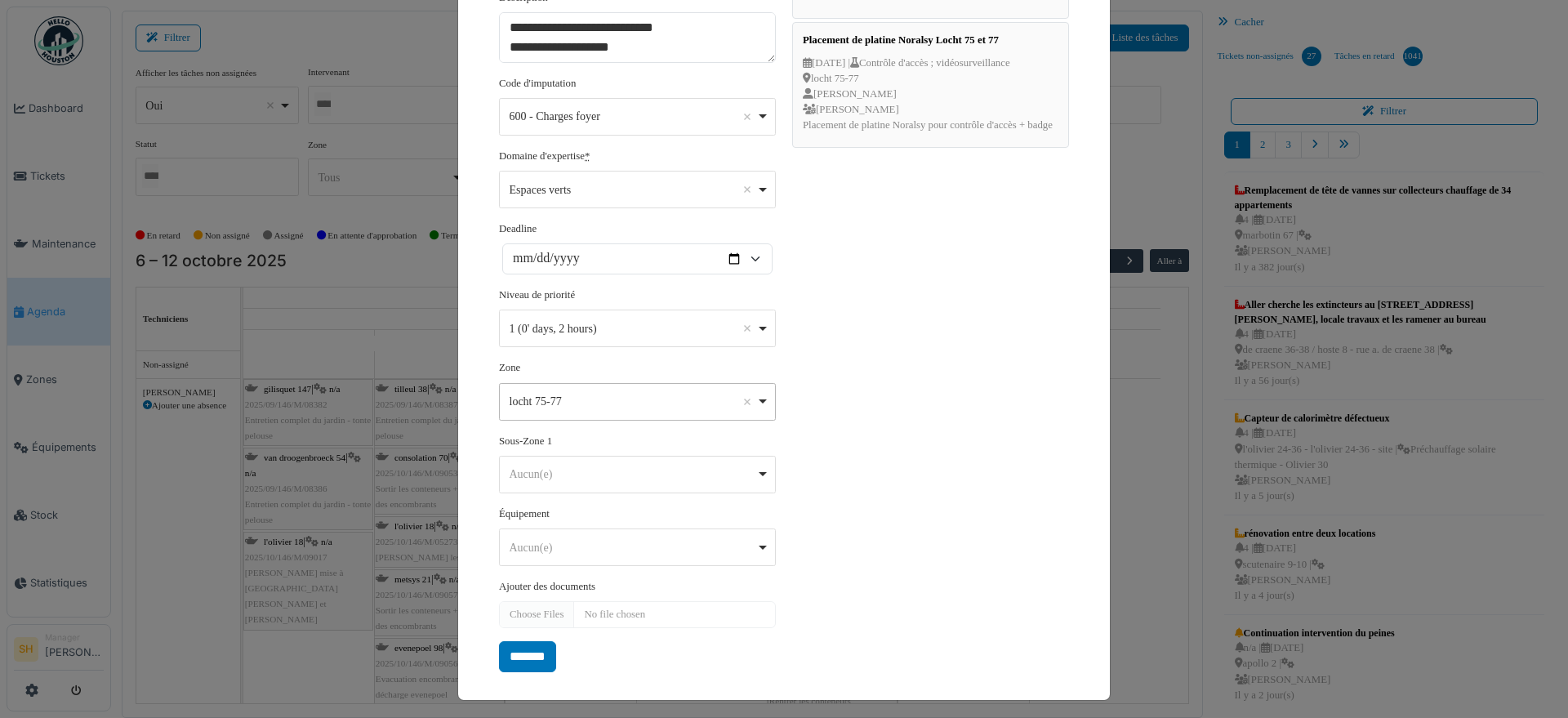
scroll to position [371, 0]
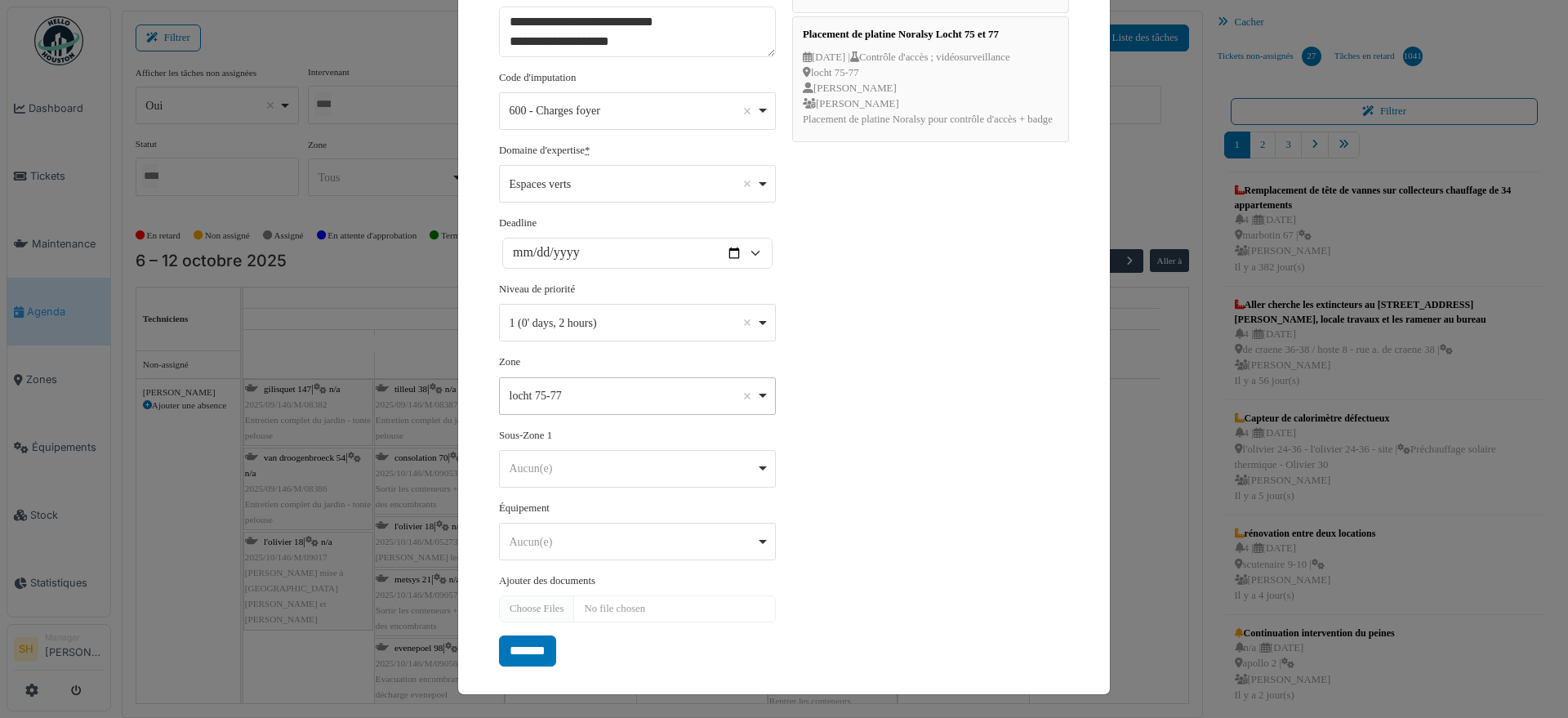
click at [745, 463] on div "Aucun(e) Remove item" at bounding box center [633, 468] width 247 height 18
click at [690, 488] on input "Aucun(e)" at bounding box center [638, 504] width 275 height 34
click at [709, 457] on div "Aucun(e) Remove item" at bounding box center [638, 468] width 263 height 23
type input "**"
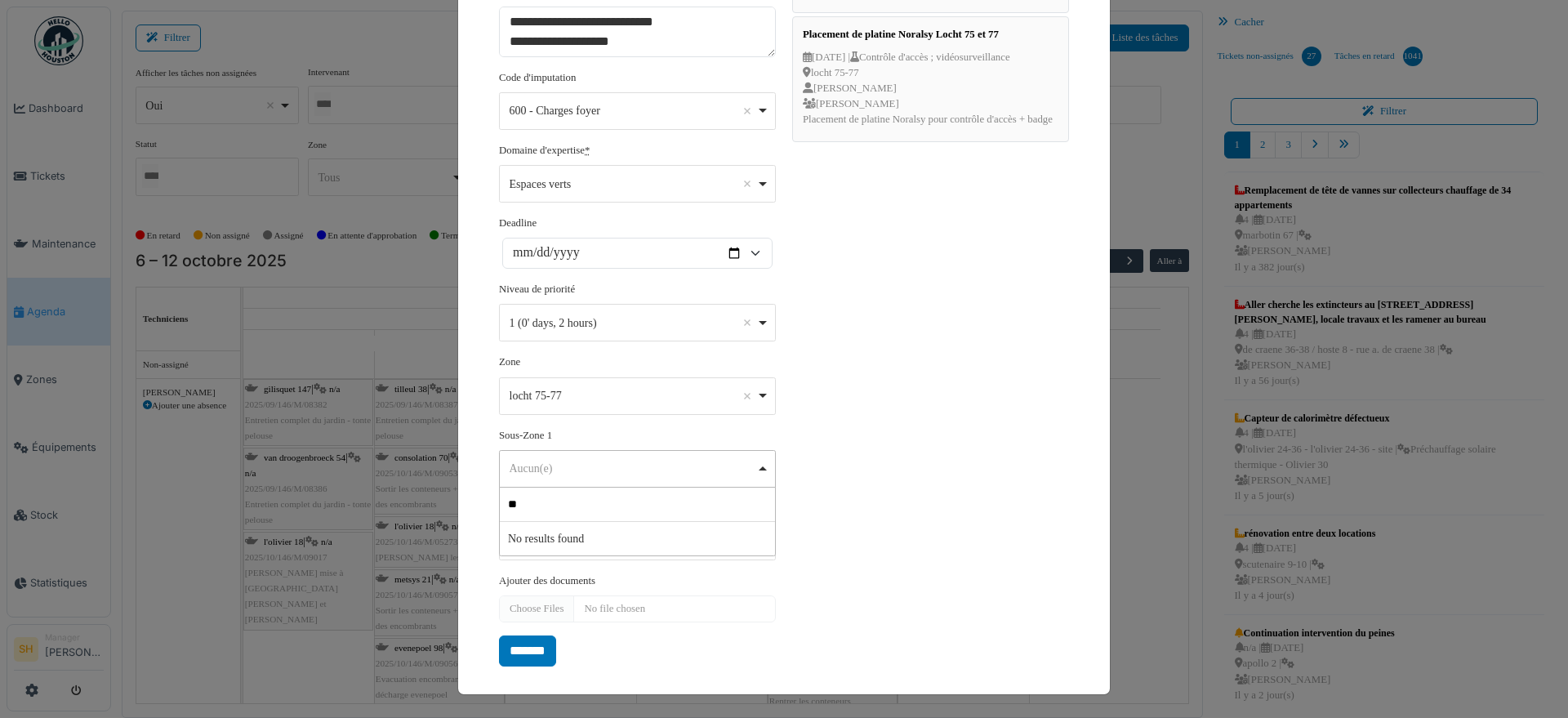
drag, startPoint x: 1107, startPoint y: 418, endPoint x: 994, endPoint y: 441, distance: 115.3
click at [1084, 428] on div "**********" at bounding box center [784, 359] width 1568 height 718
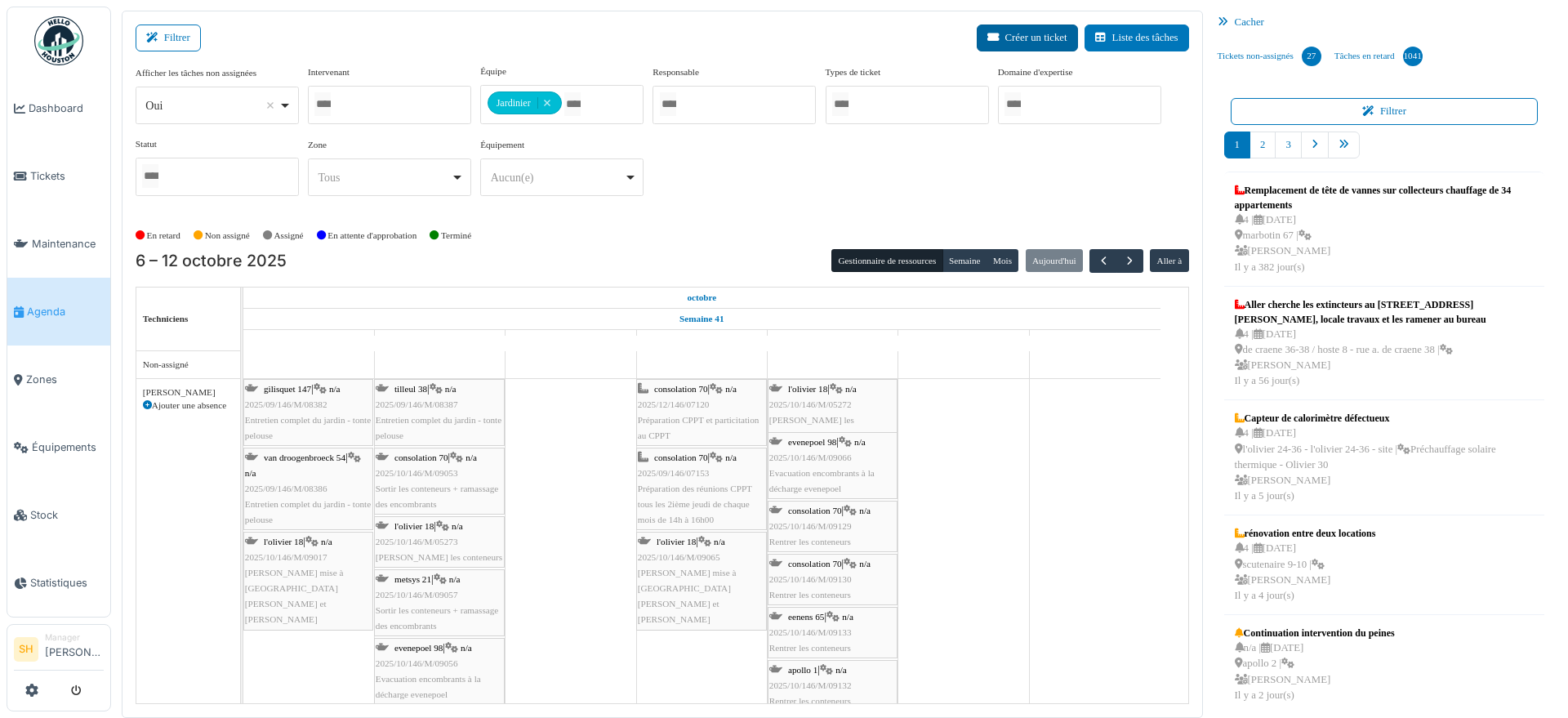
click at [1021, 41] on button "Créer un ticket" at bounding box center [1027, 38] width 101 height 27
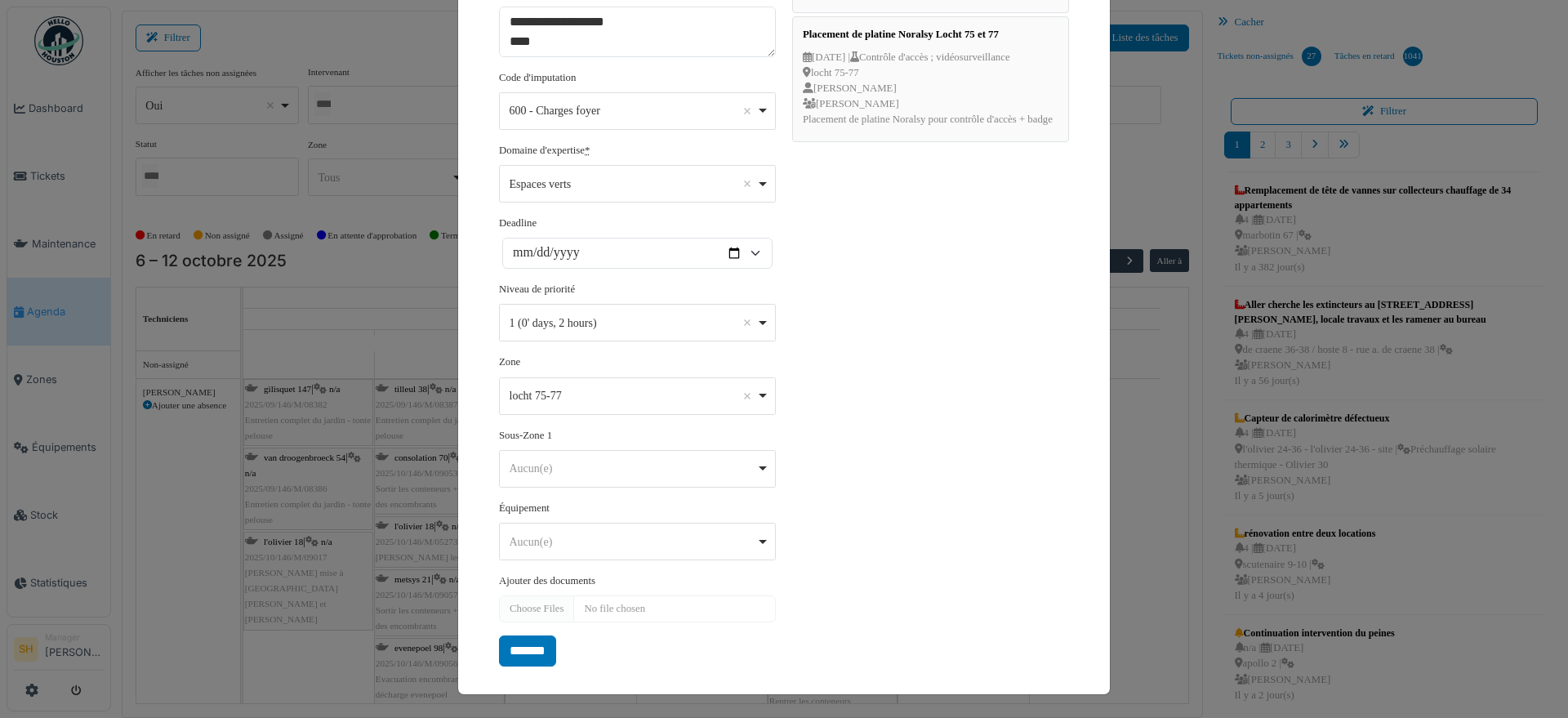
click at [760, 547] on div "Aucun(e) Remove item" at bounding box center [638, 542] width 263 height 23
click at [760, 545] on div "Aucun(e) Remove item" at bounding box center [638, 542] width 263 height 23
drag, startPoint x: 534, startPoint y: 651, endPoint x: 601, endPoint y: 618, distance: 74.7
click at [534, 647] on input "*******" at bounding box center [527, 651] width 58 height 31
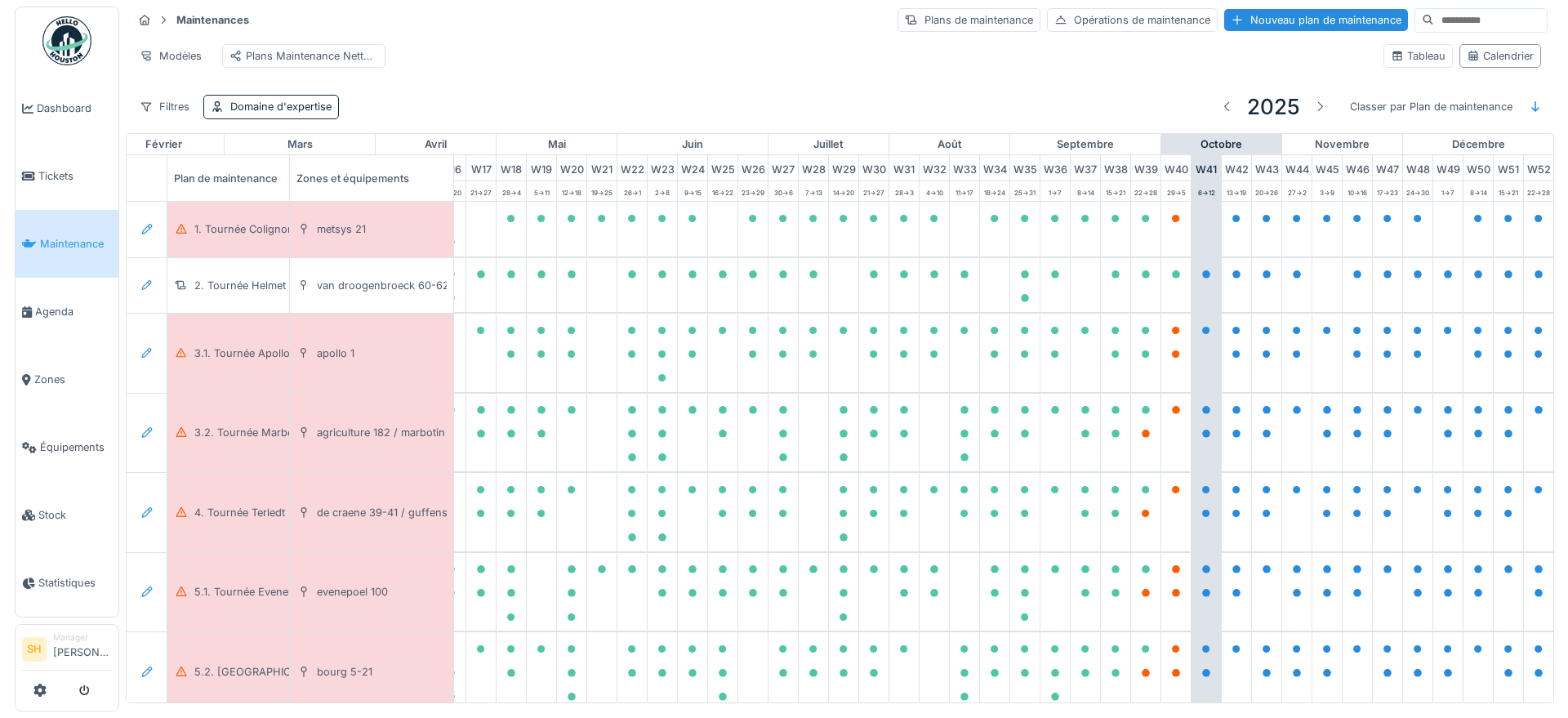
scroll to position [0, 545]
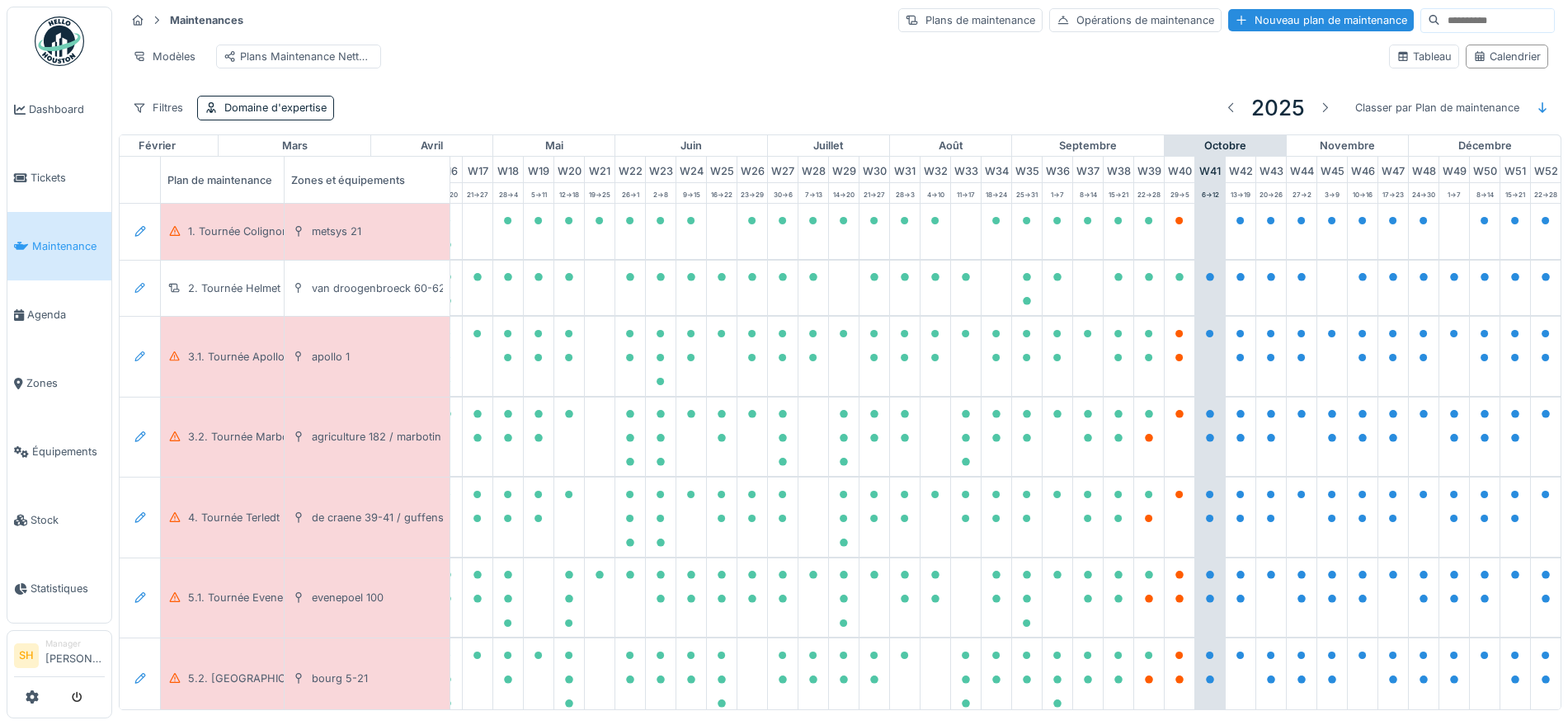
click at [1440, 18] on input at bounding box center [1496, 20] width 114 height 23
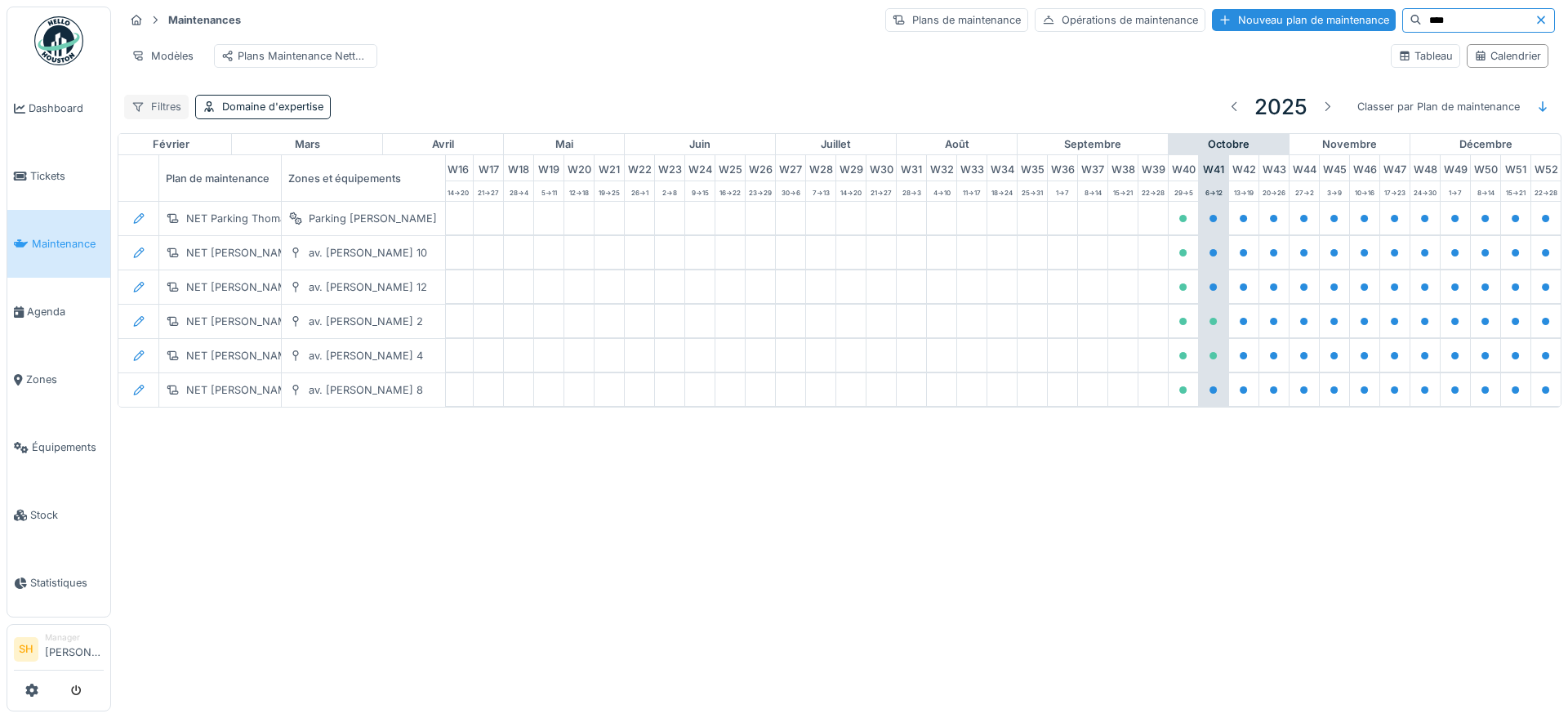
type input "****"
click at [154, 119] on div "Filtres" at bounding box center [156, 107] width 64 height 23
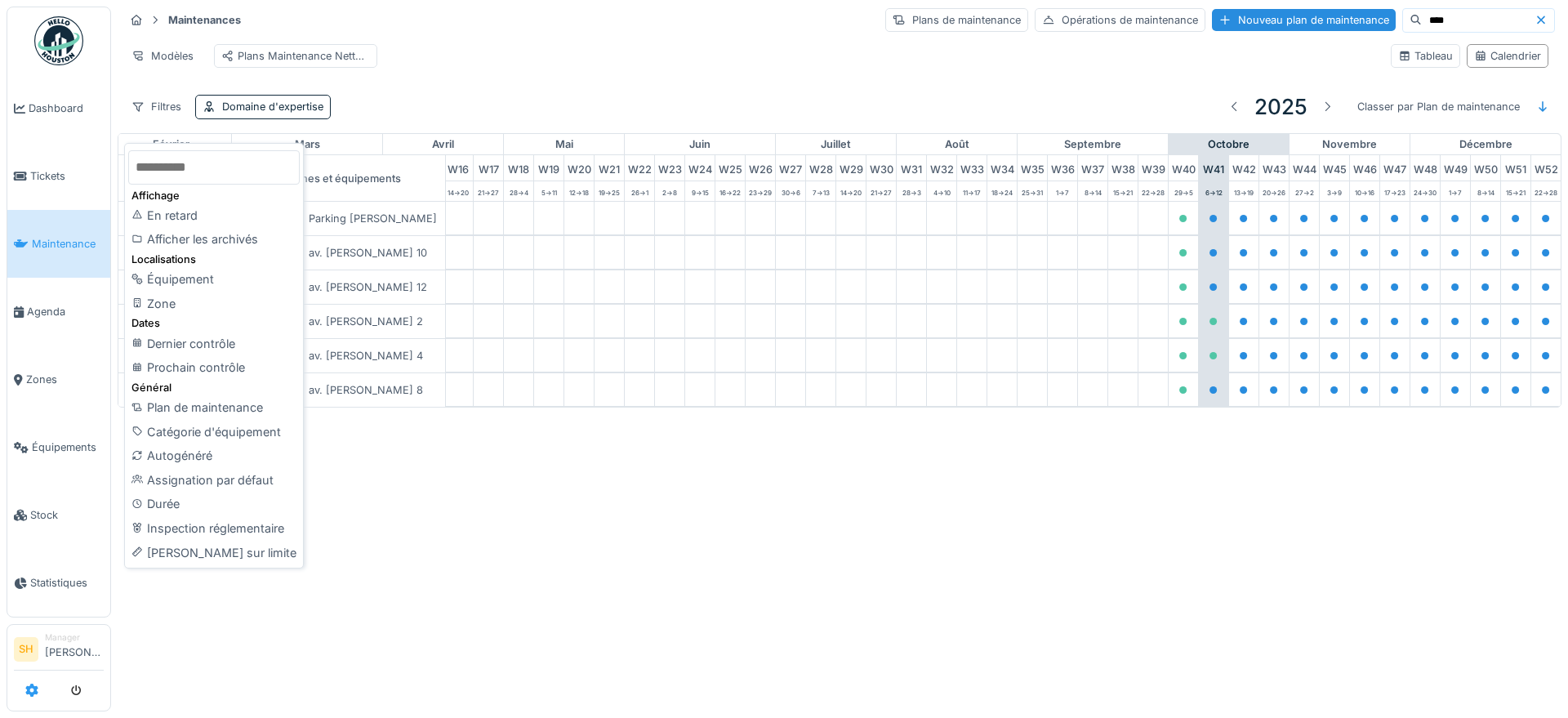
click at [28, 688] on icon at bounding box center [32, 690] width 13 height 13
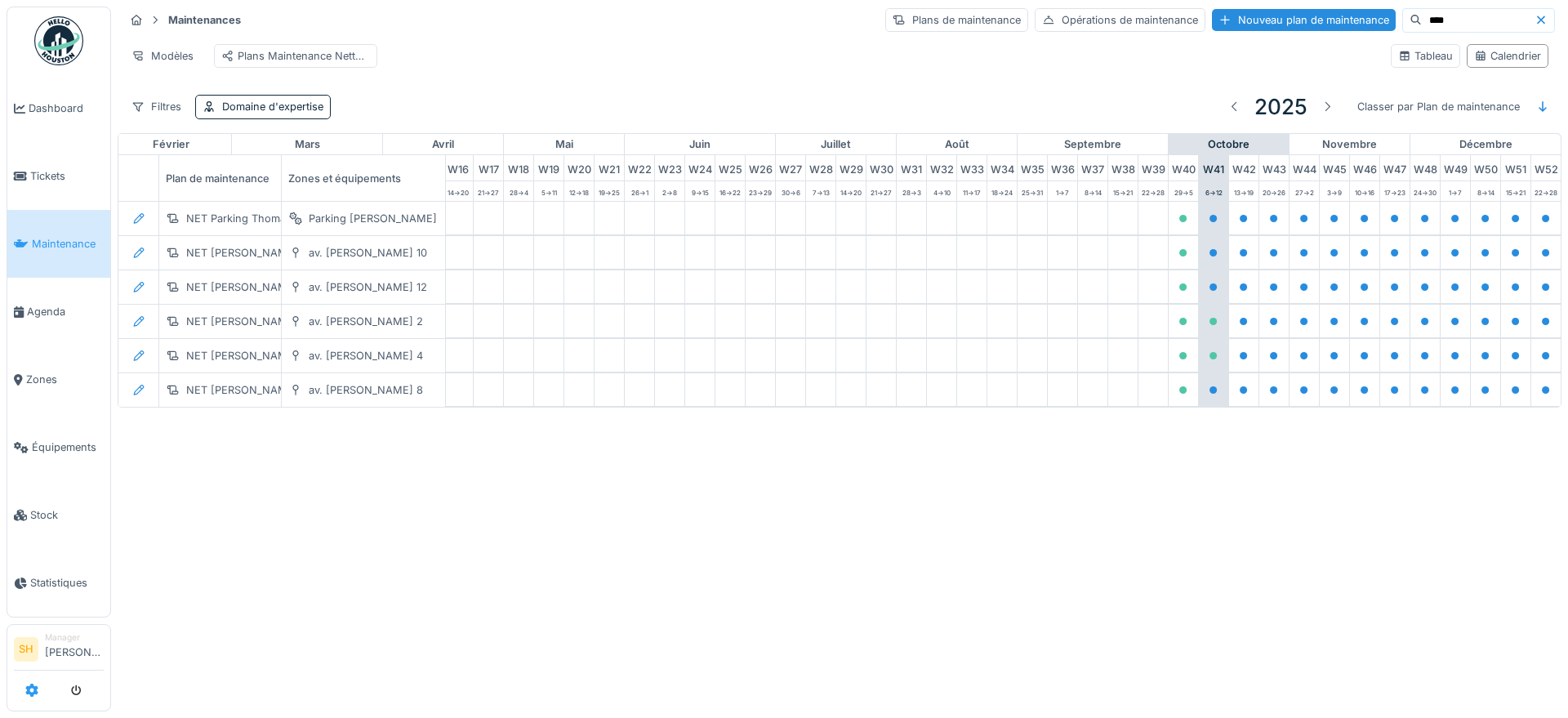
click at [28, 688] on icon at bounding box center [32, 690] width 13 height 13
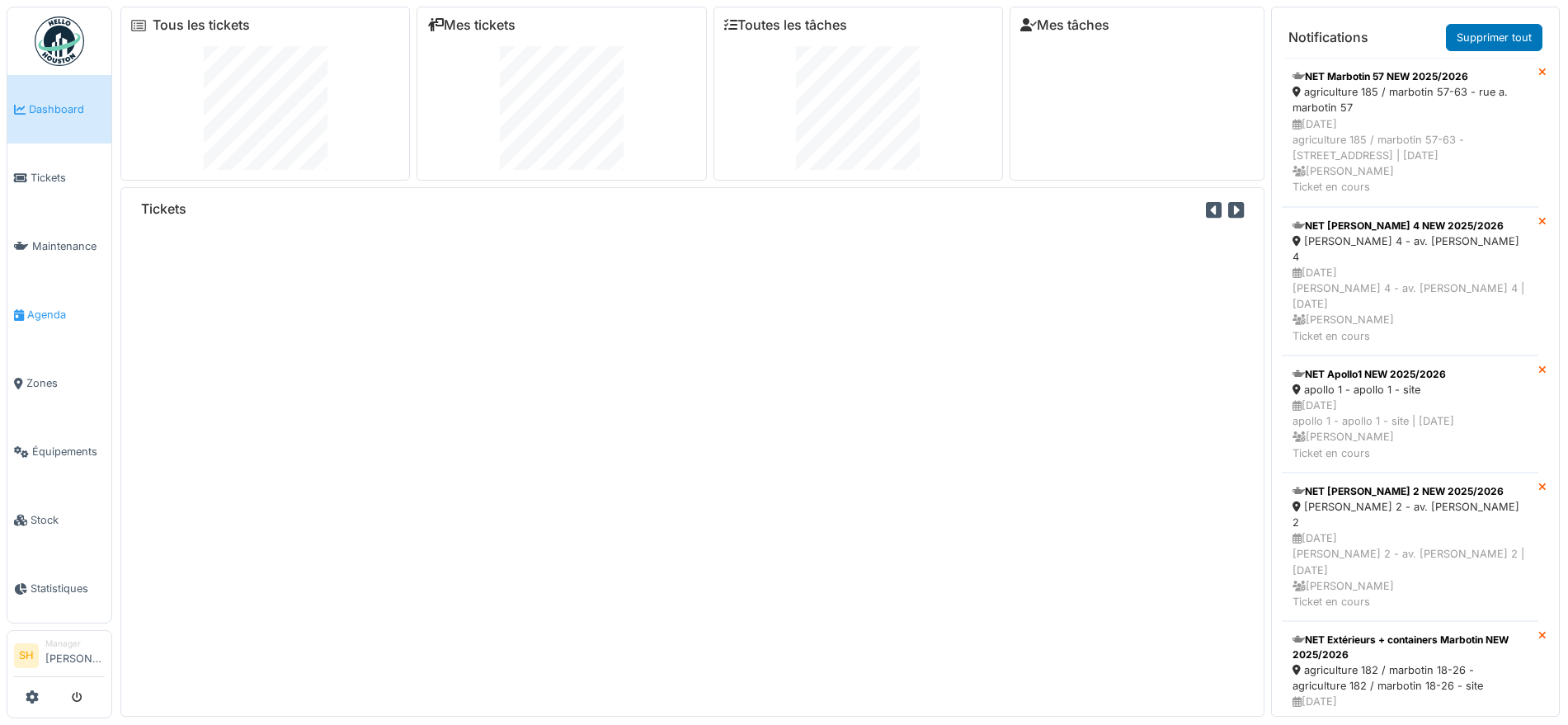
click at [58, 314] on span "Agenda" at bounding box center [66, 314] width 78 height 16
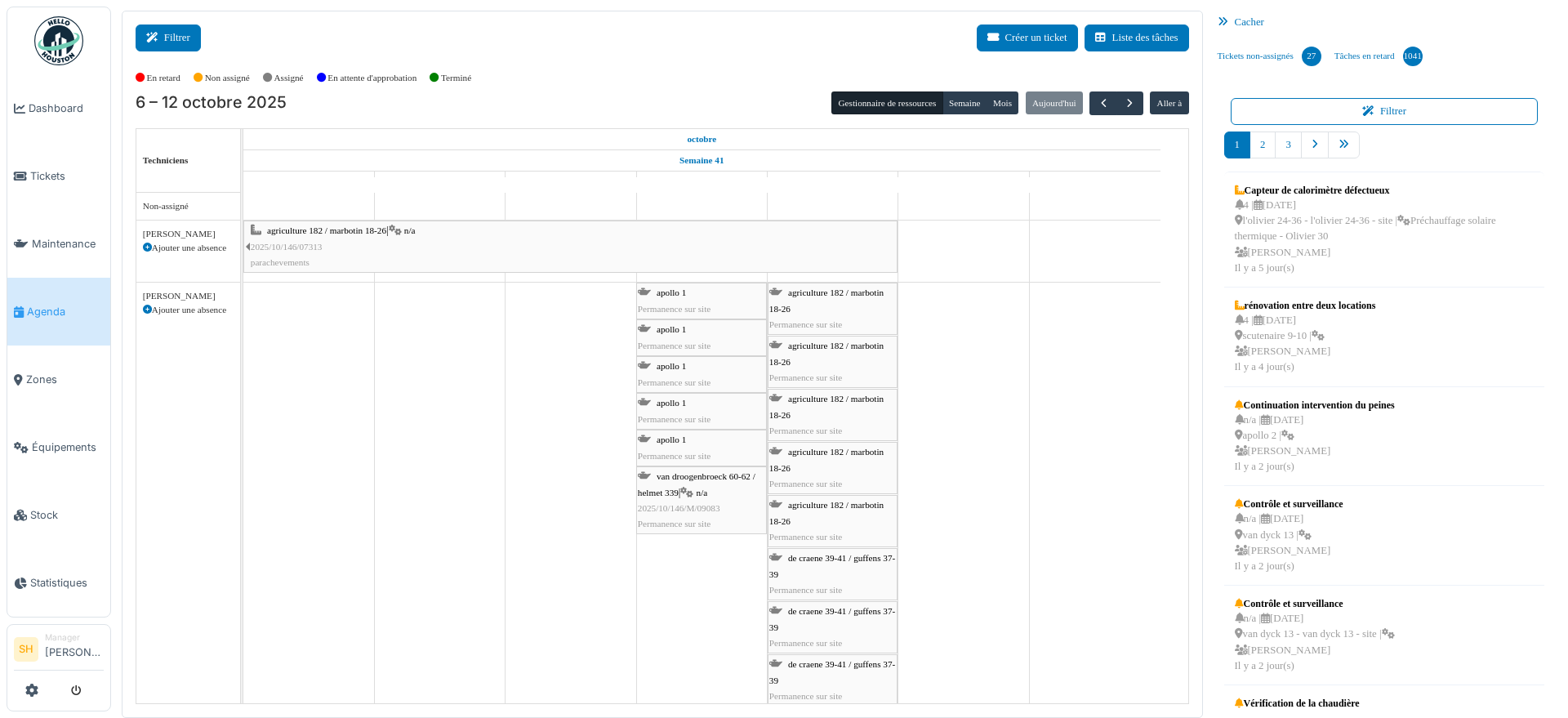
click at [179, 39] on button "Filtrer" at bounding box center [168, 38] width 65 height 27
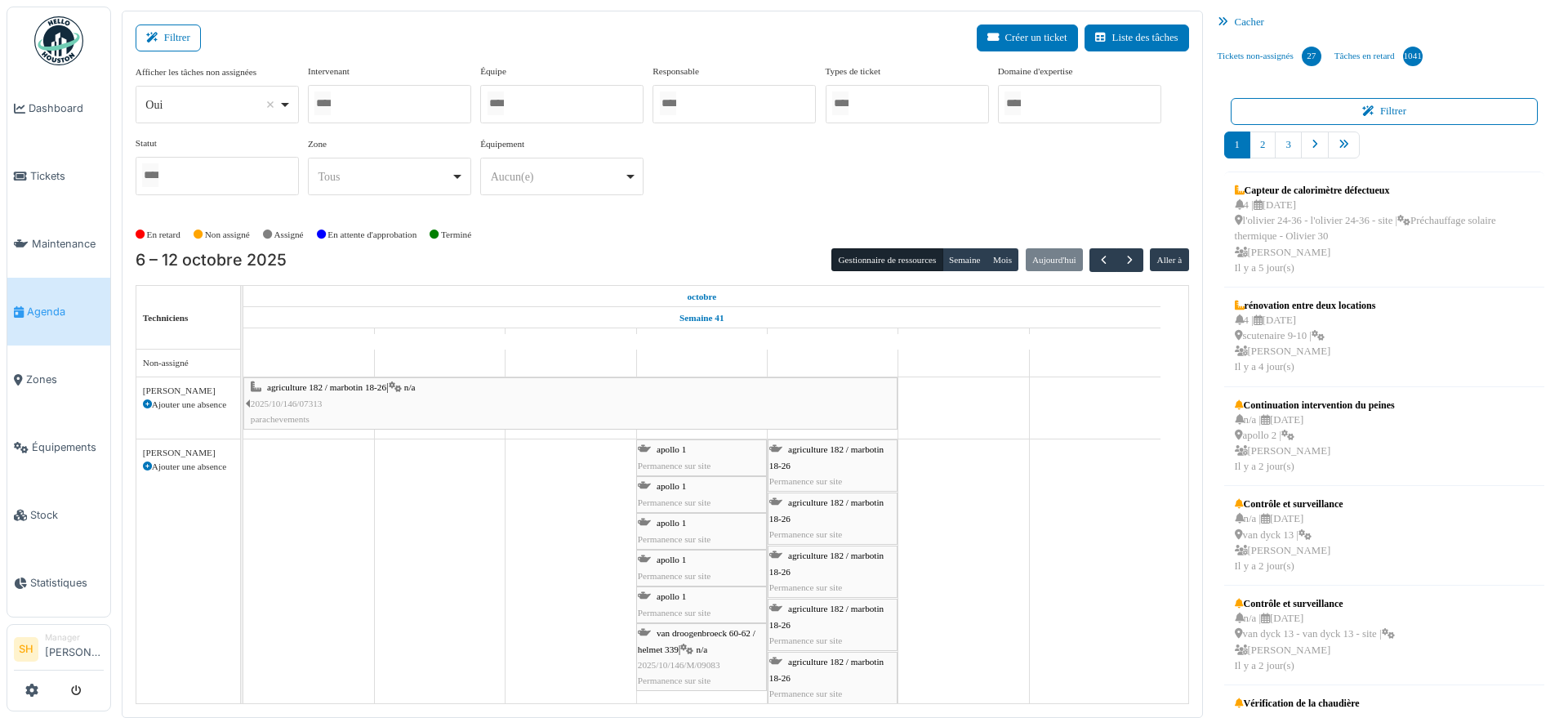
click at [592, 105] on div at bounding box center [562, 104] width 164 height 38
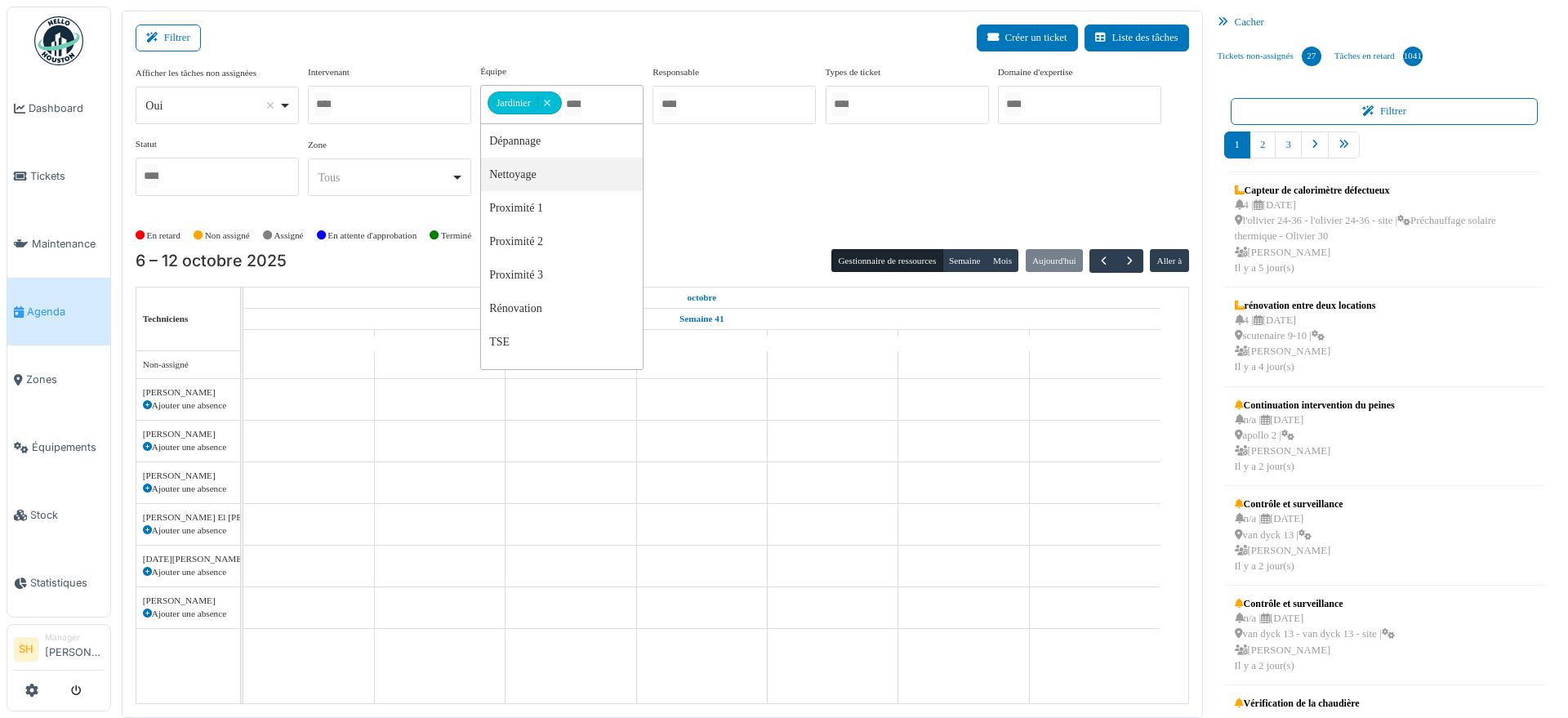
click at [756, 180] on div "Afficher les tâches non assignées *** Oui Remove item Oui Non Intervenant Abdel…" at bounding box center [662, 136] width 1054 height 144
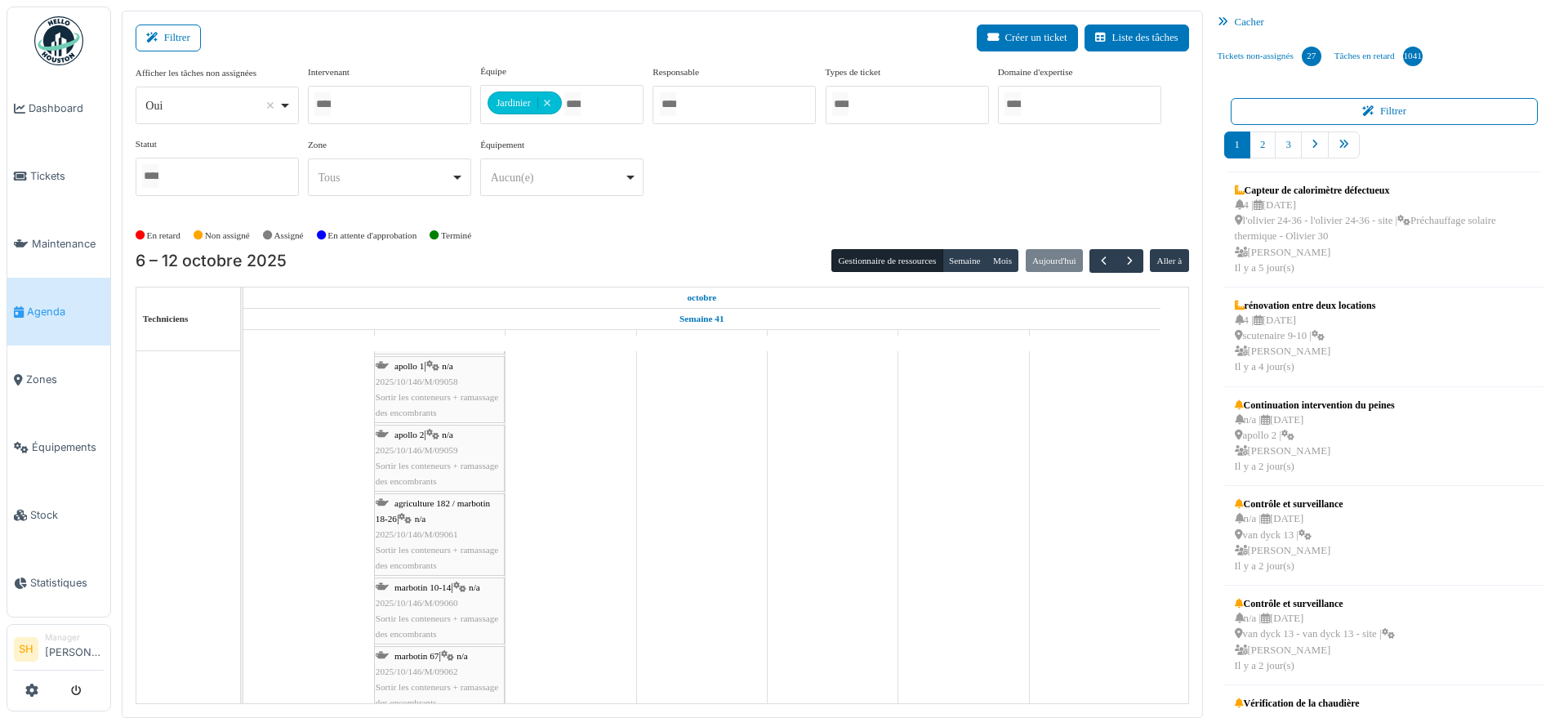
scroll to position [306, 0]
click at [1097, 262] on span "button" at bounding box center [1104, 260] width 14 height 14
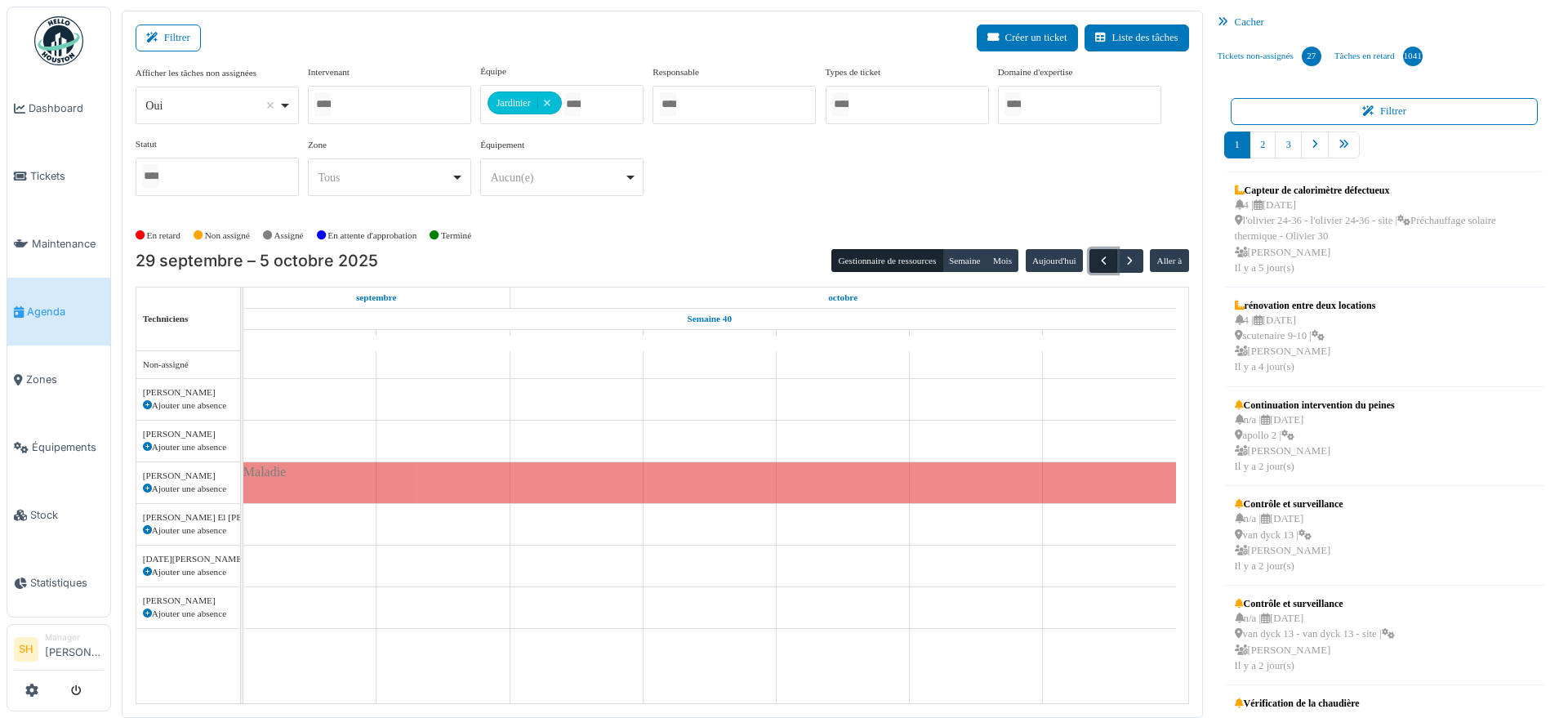
scroll to position [0, 0]
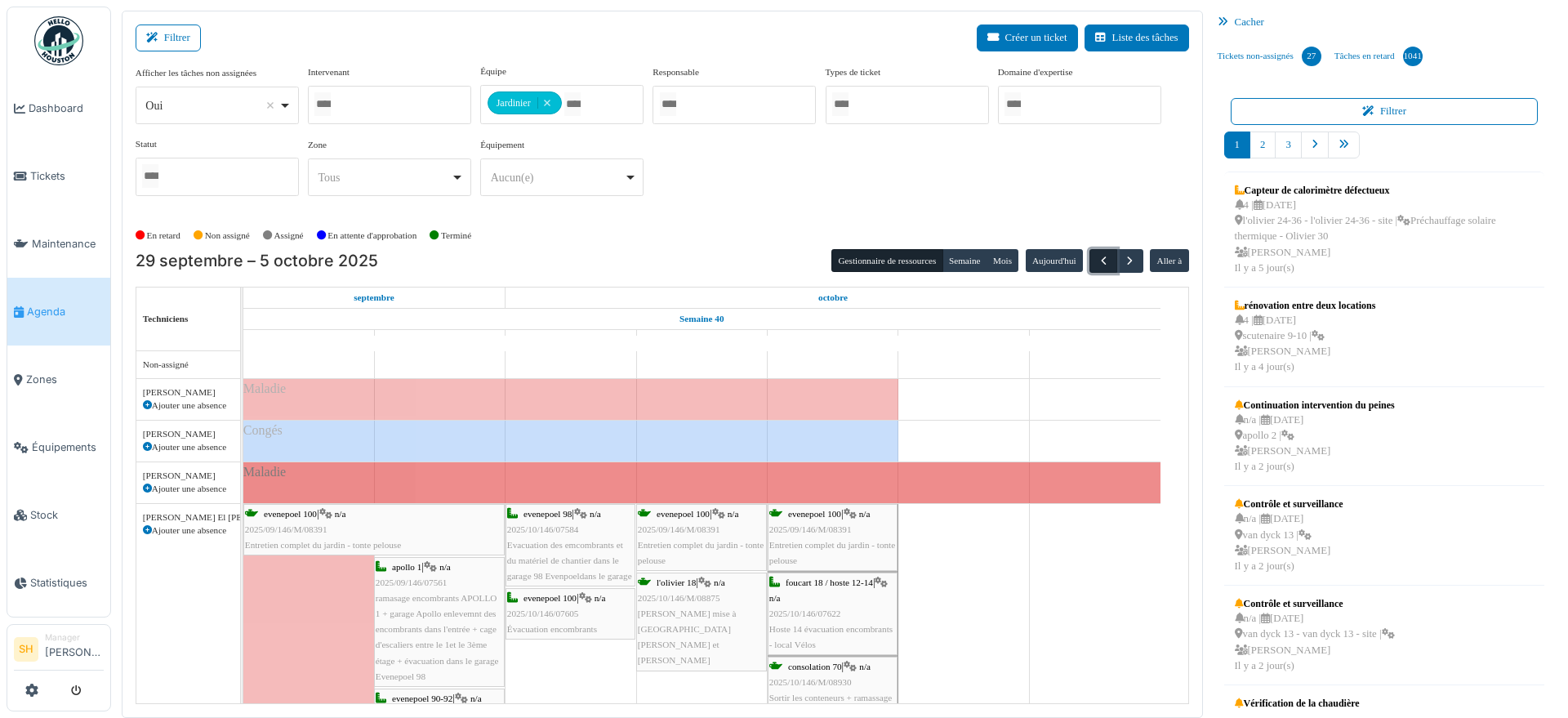
click at [1097, 262] on span "button" at bounding box center [1104, 260] width 14 height 14
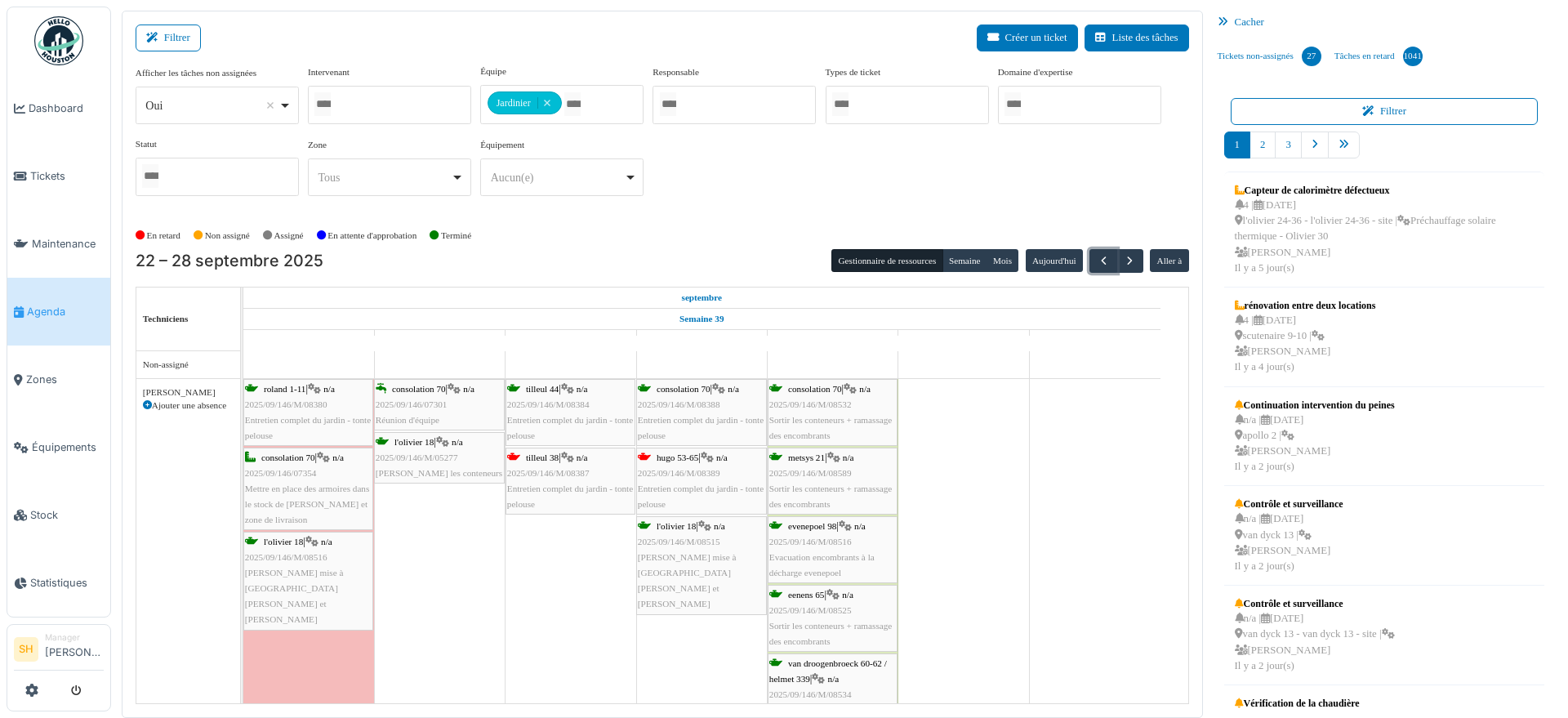
click at [550, 455] on span "tilleul 38" at bounding box center [542, 458] width 33 height 10
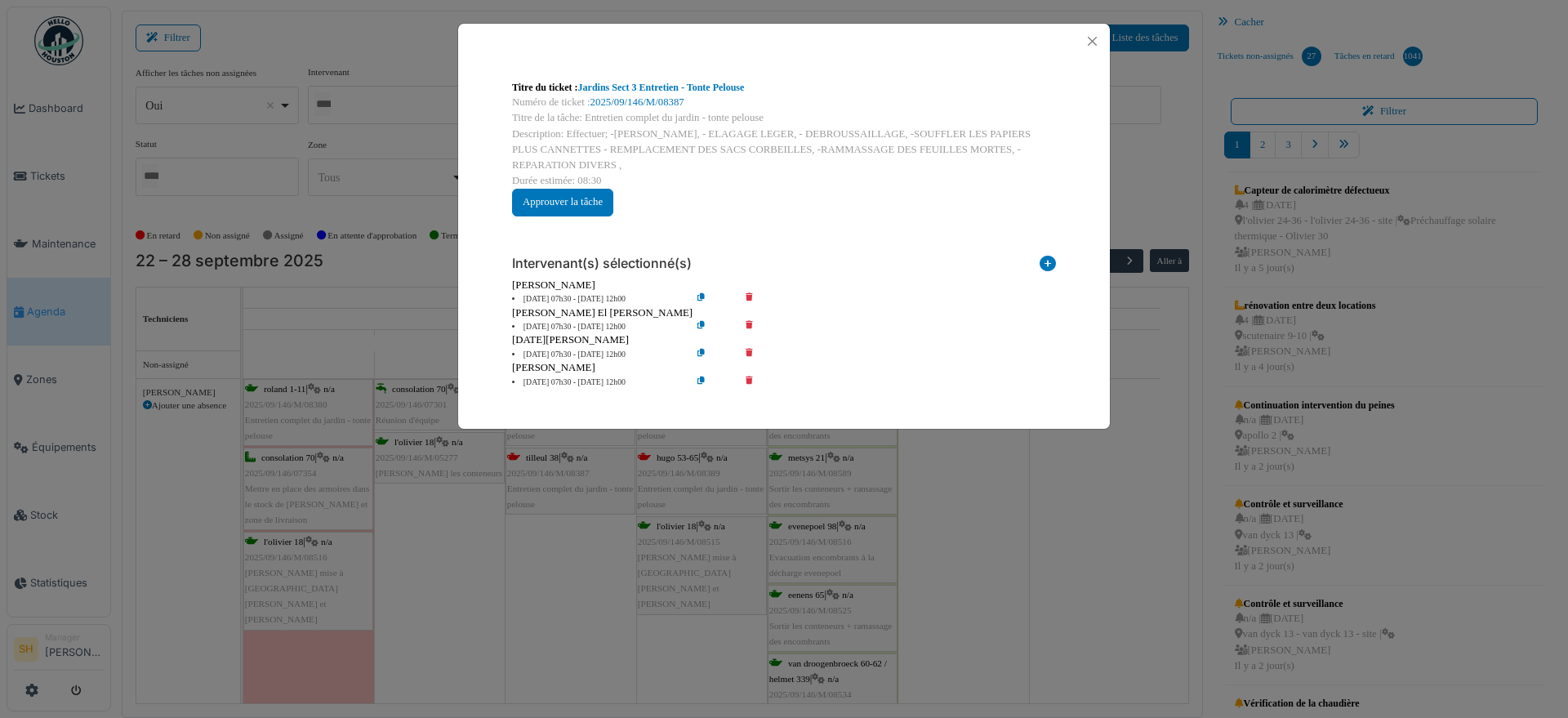
click at [541, 300] on li "24 sep 07h30 - 24 sep 12h00" at bounding box center [597, 299] width 187 height 13
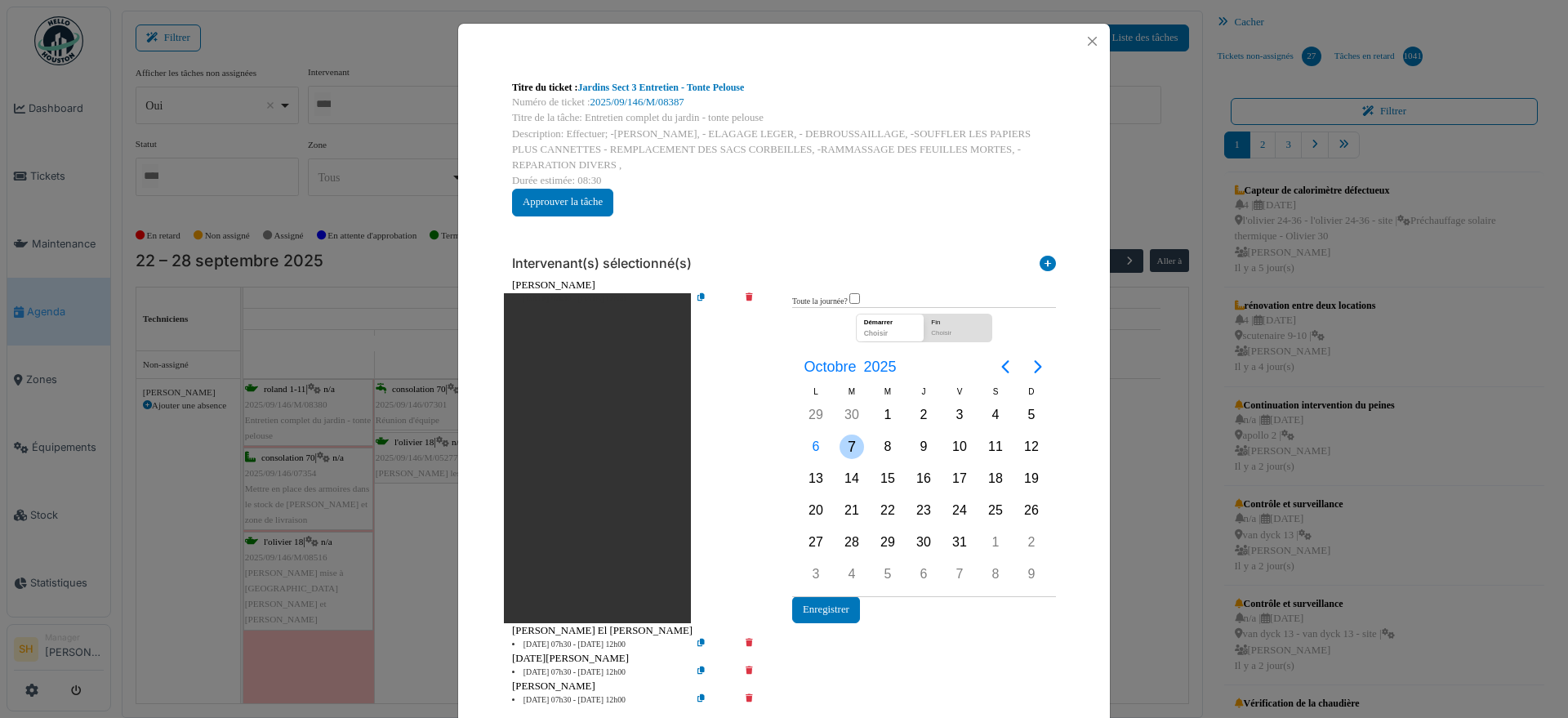
click at [846, 446] on div "7" at bounding box center [851, 447] width 24 height 24
click at [806, 610] on button "Enregistrer" at bounding box center [825, 610] width 68 height 27
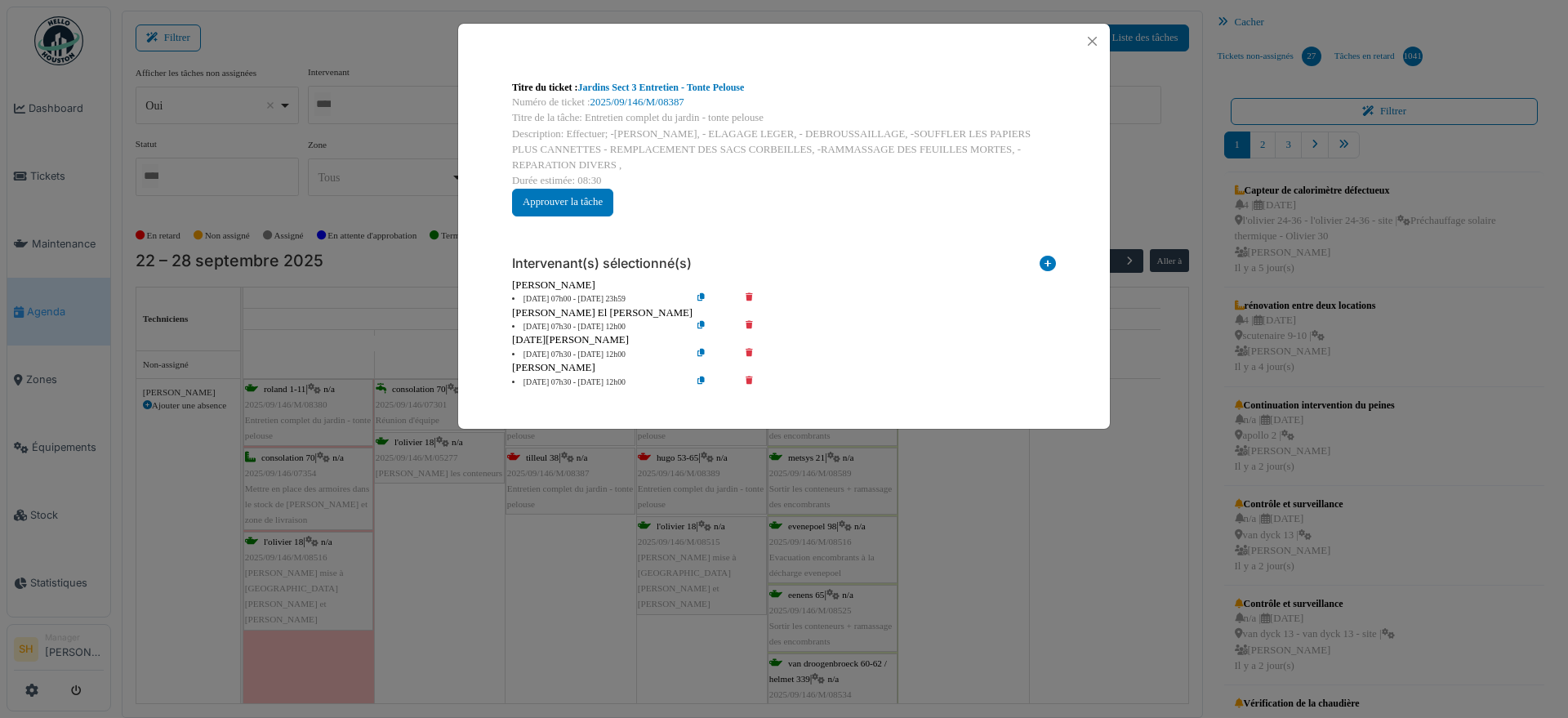
click at [568, 328] on li "24 sep 07h30 - 24 sep 12h00" at bounding box center [597, 327] width 187 height 13
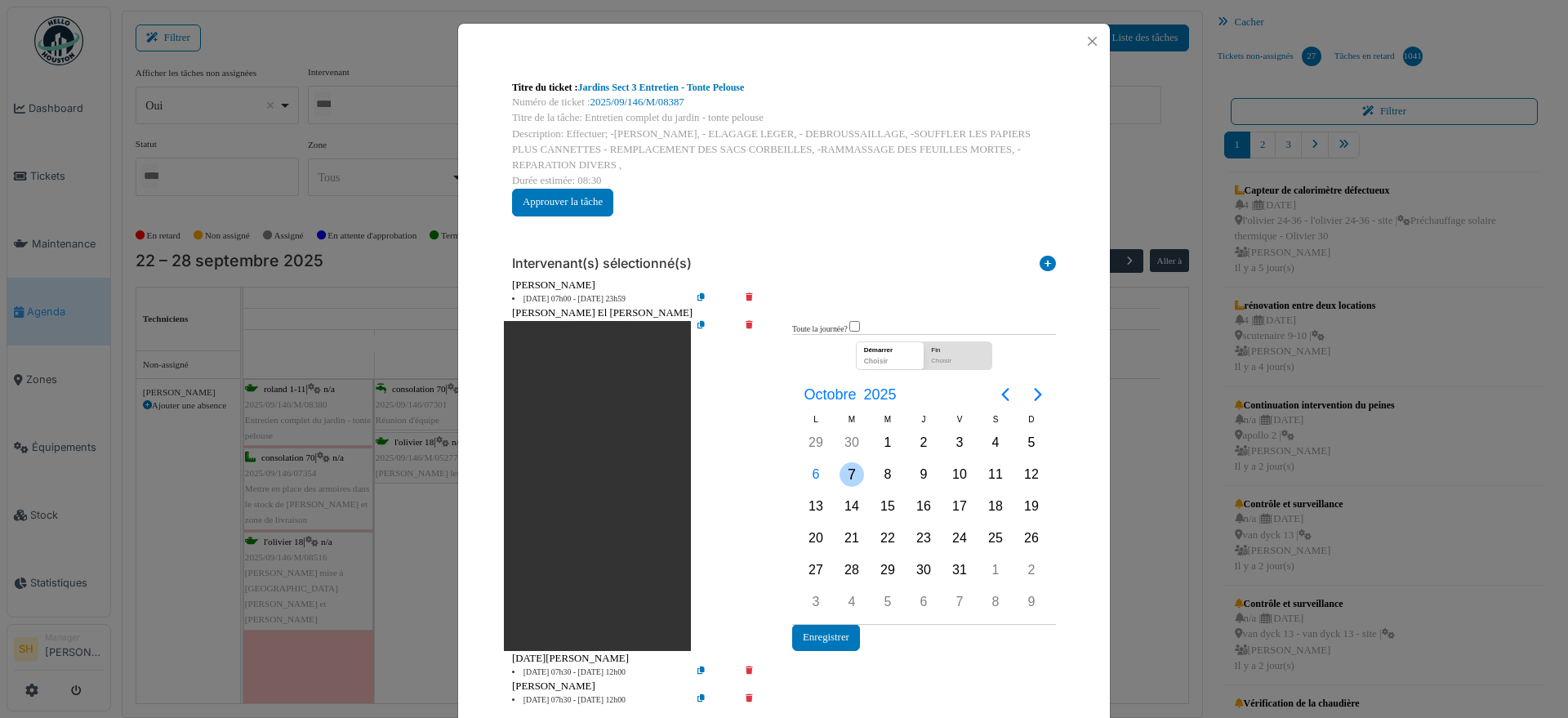
click at [839, 468] on div "7" at bounding box center [851, 474] width 24 height 24
click at [845, 472] on div "7" at bounding box center [851, 474] width 24 height 24
click at [829, 632] on button "Enregistrer" at bounding box center [825, 638] width 68 height 27
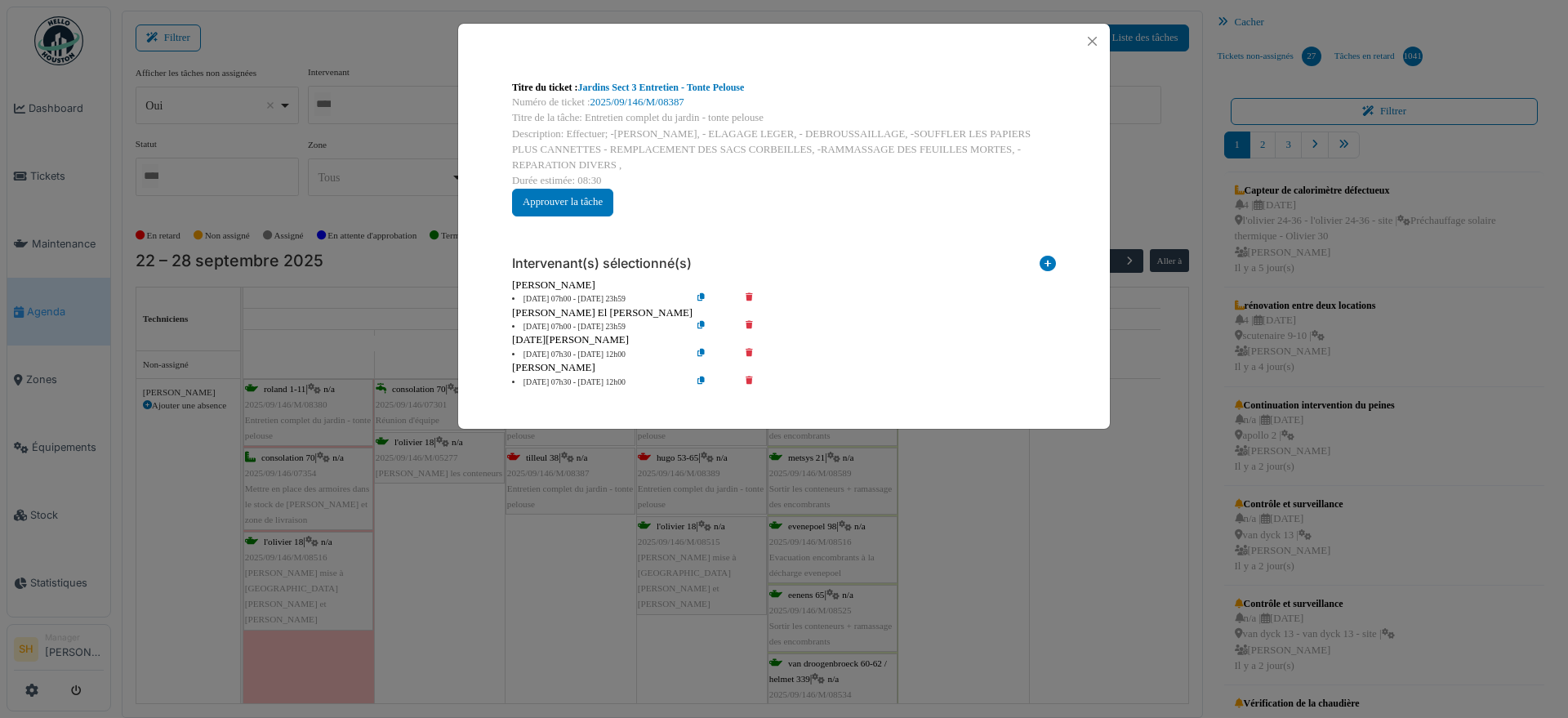
click at [589, 353] on li "24 sep 07h30 - 24 sep 12h00" at bounding box center [597, 355] width 187 height 13
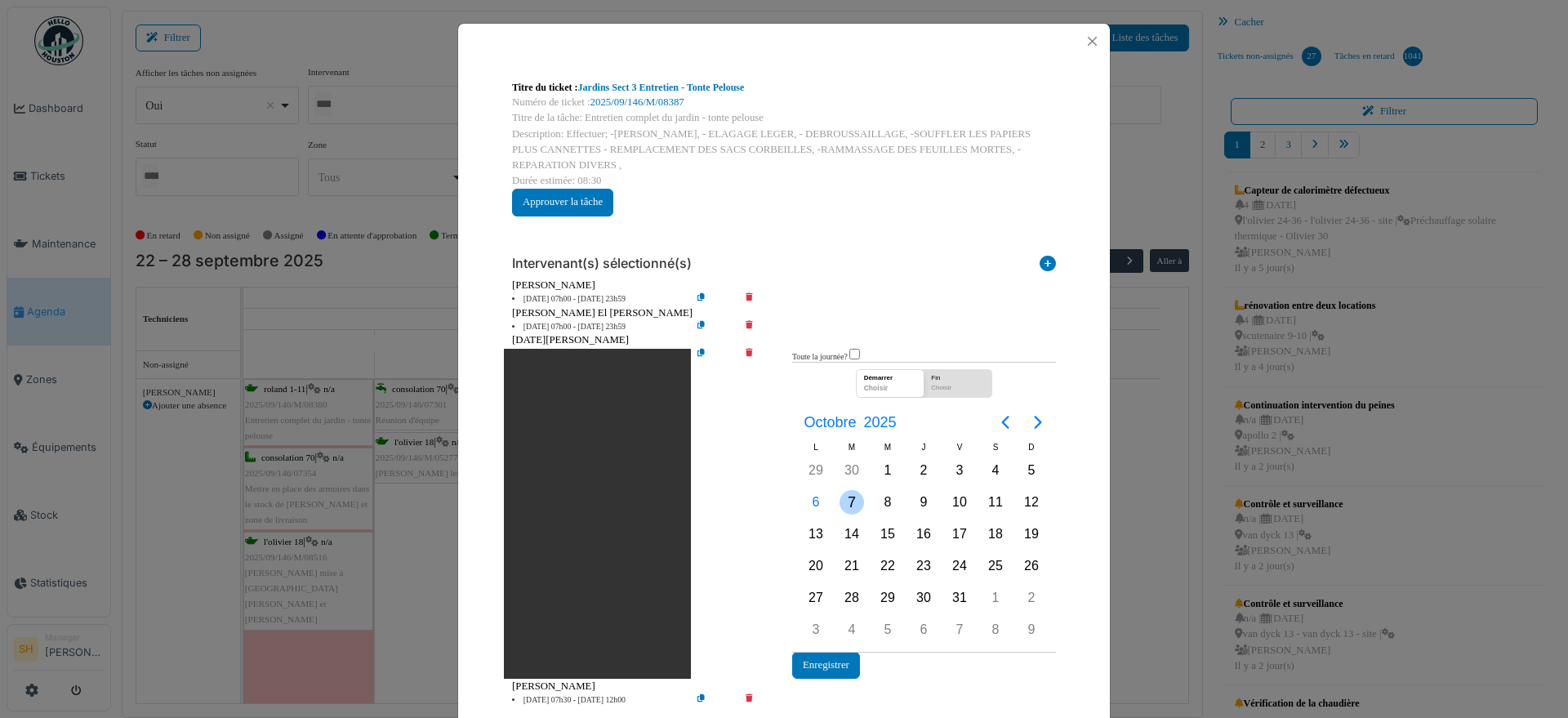
click at [849, 498] on div "7" at bounding box center [851, 502] width 24 height 24
click at [829, 659] on button "Enregistrer" at bounding box center [825, 665] width 68 height 27
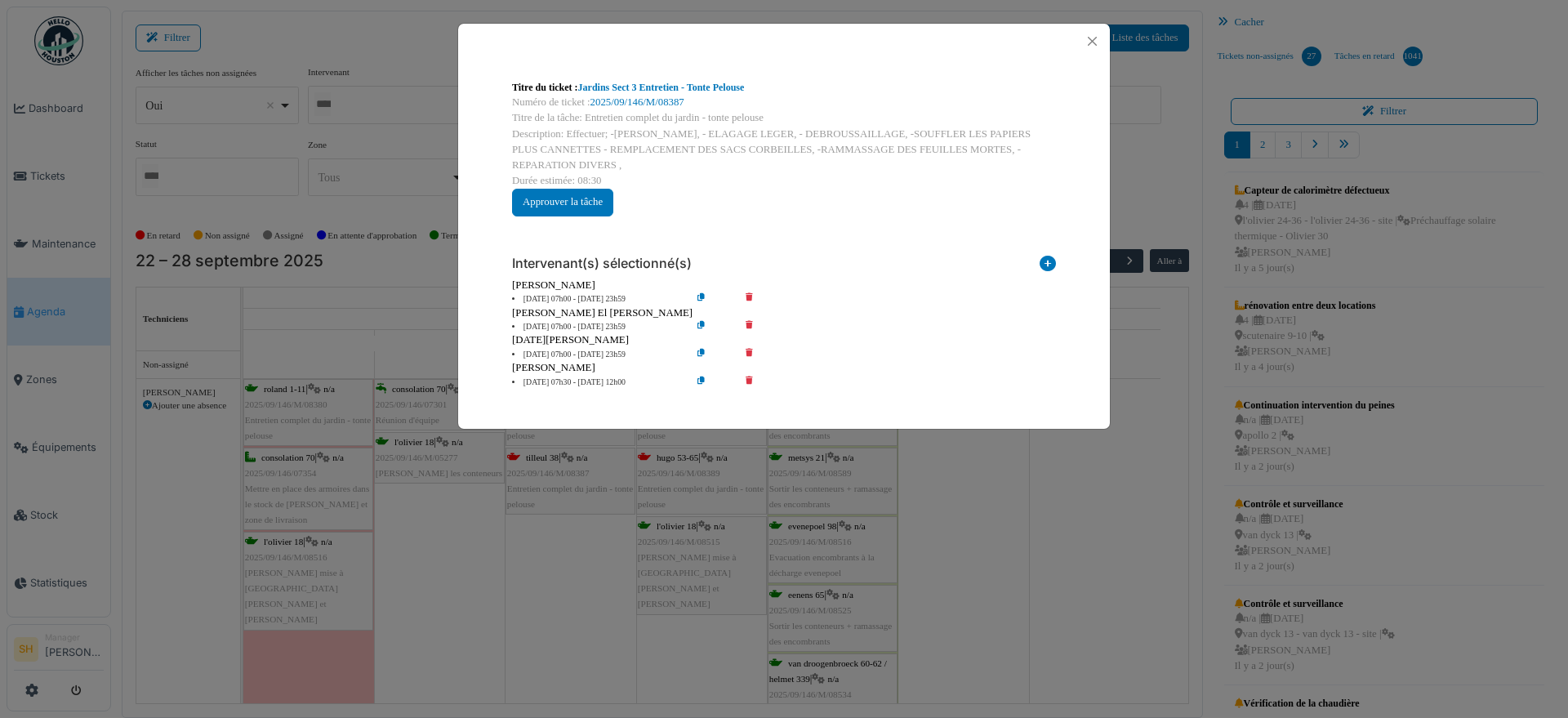
click at [578, 382] on li "24 sep 07h30 - 24 sep 12h00" at bounding box center [597, 382] width 187 height 13
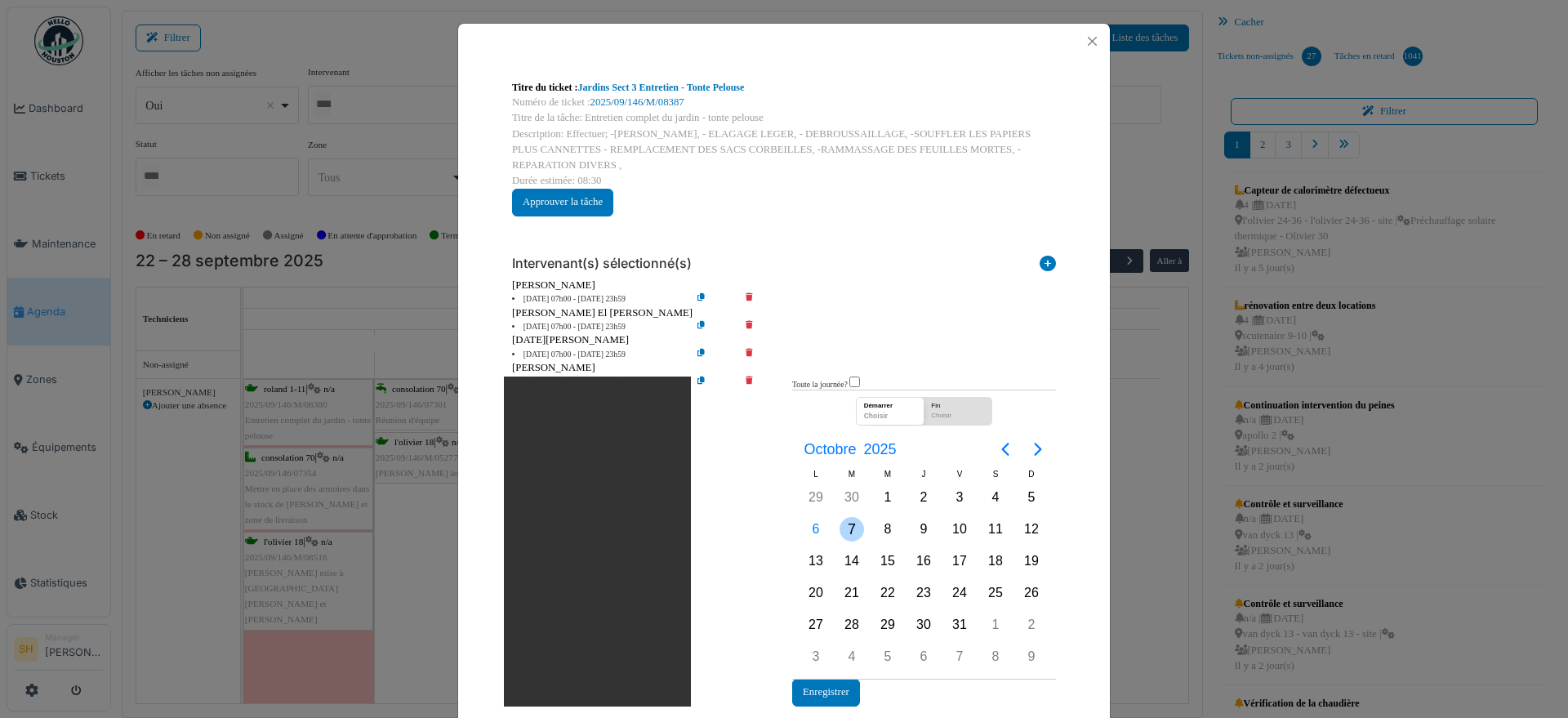
click at [845, 528] on div "7" at bounding box center [851, 529] width 24 height 24
click at [822, 689] on button "Enregistrer" at bounding box center [825, 692] width 68 height 27
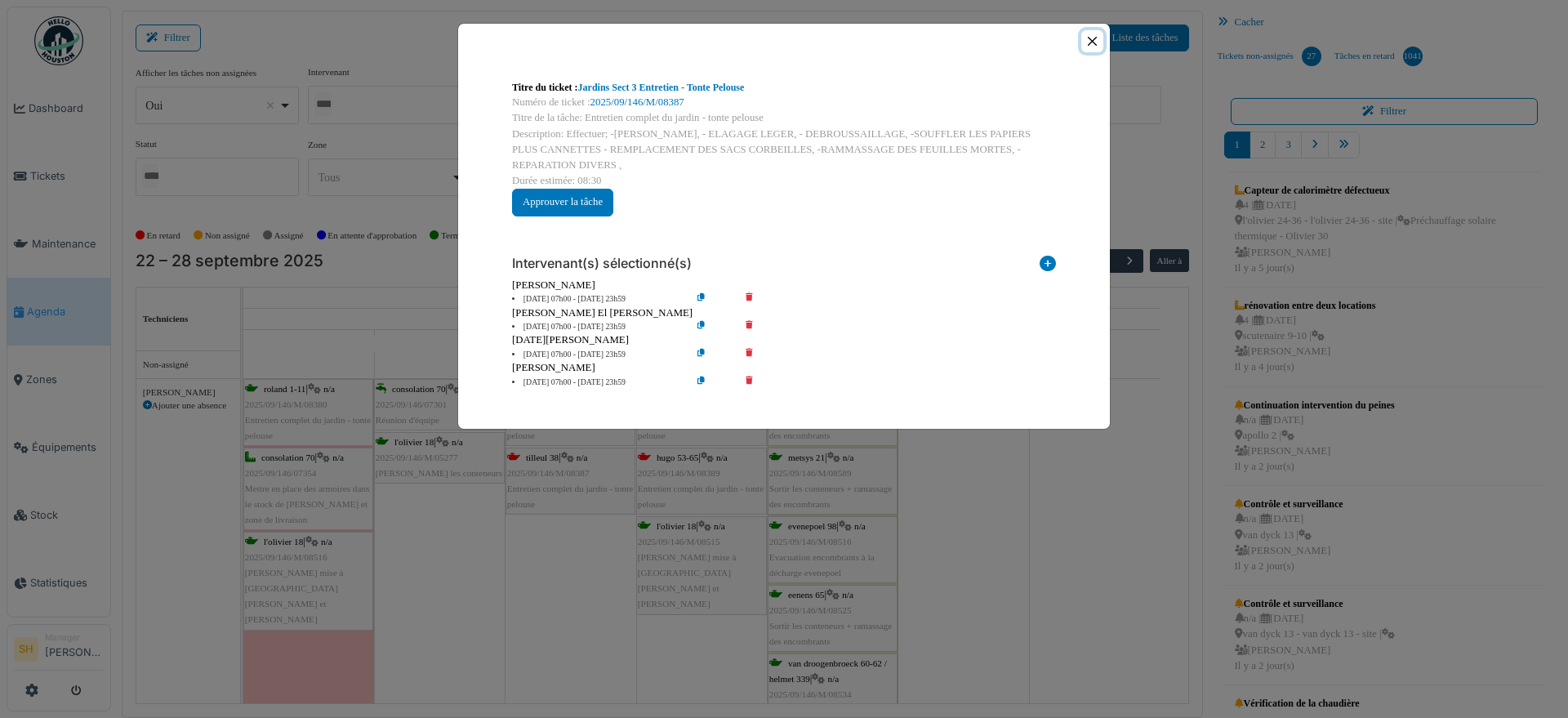
click at [1092, 38] on button "Close" at bounding box center [1092, 41] width 22 height 22
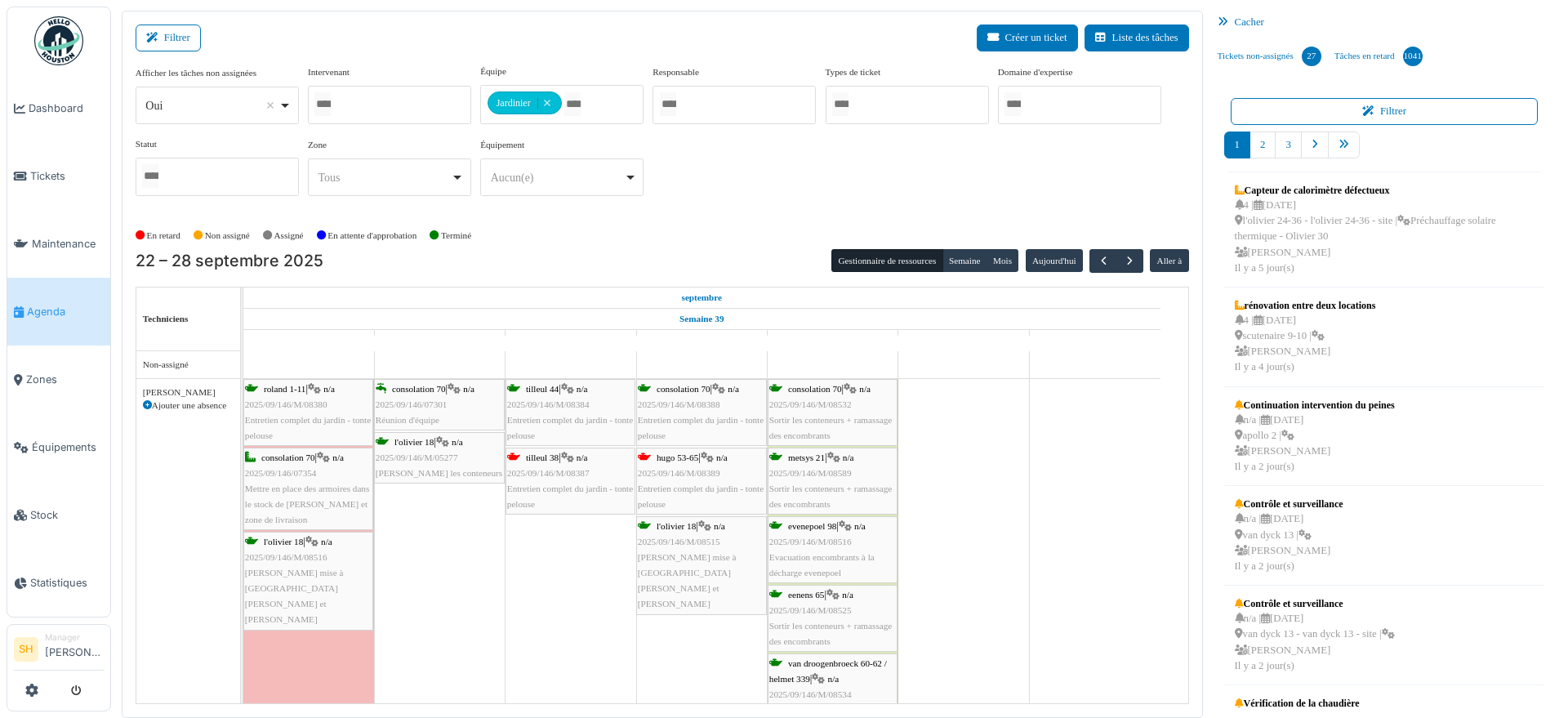
click at [1123, 260] on span "button" at bounding box center [1130, 260] width 14 height 14
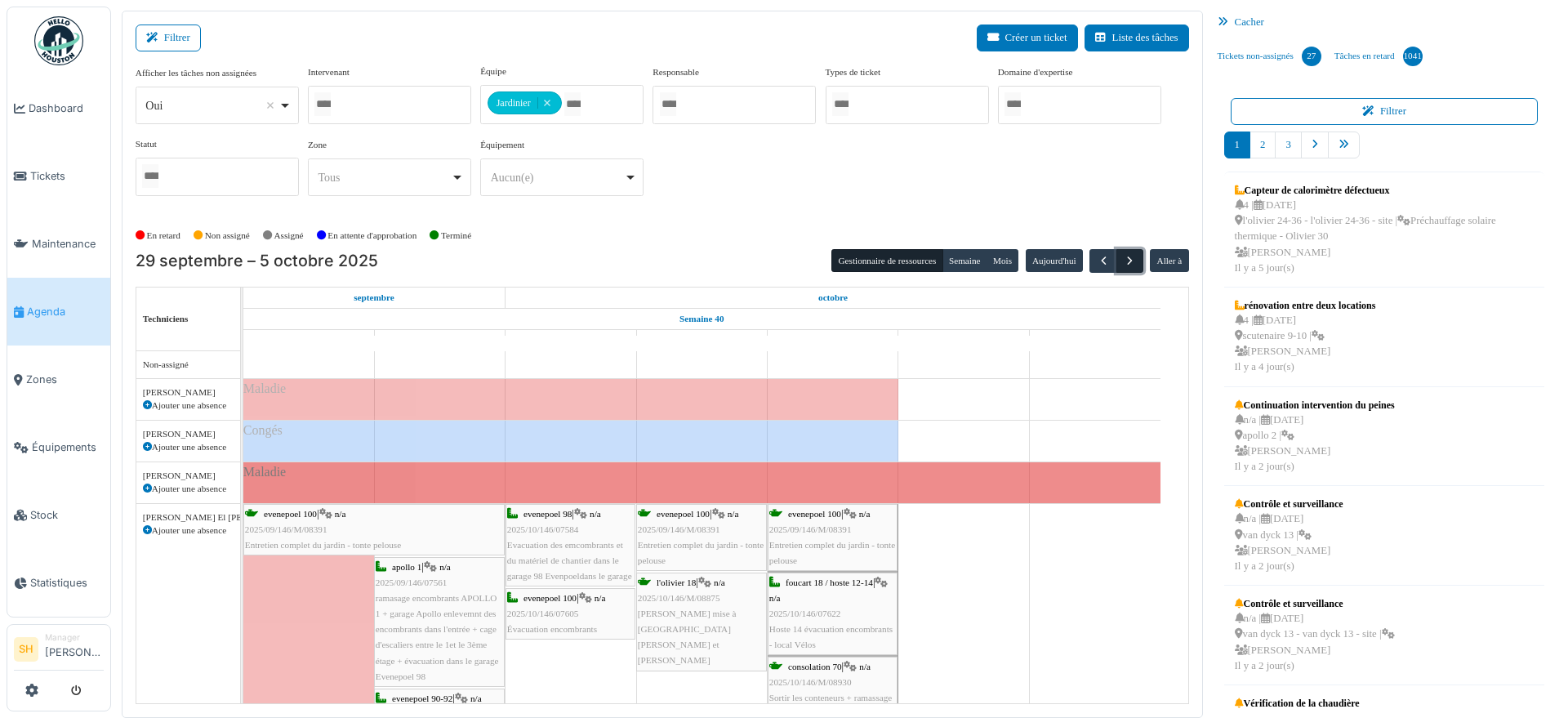
click at [1123, 260] on span "button" at bounding box center [1130, 260] width 14 height 14
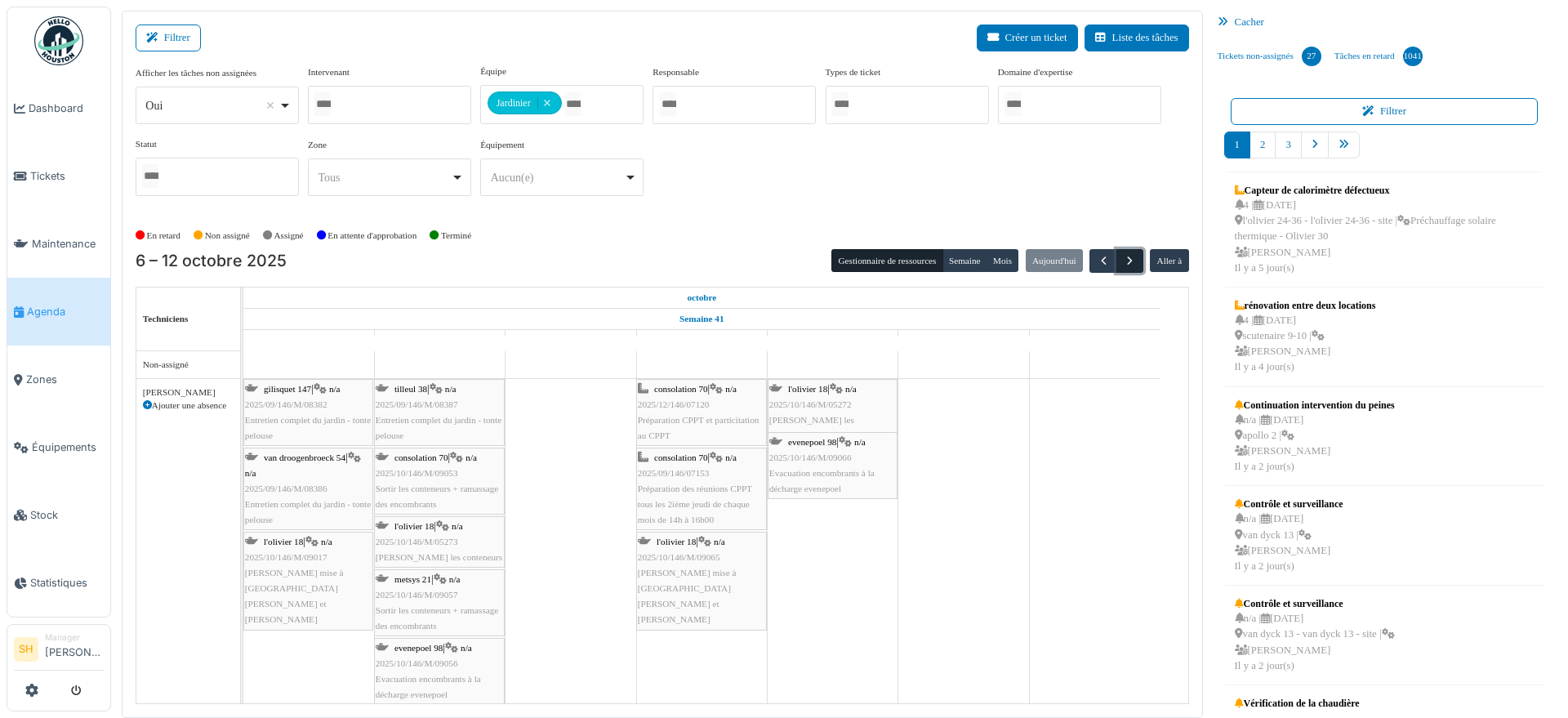
click at [1123, 257] on span "button" at bounding box center [1130, 260] width 14 height 14
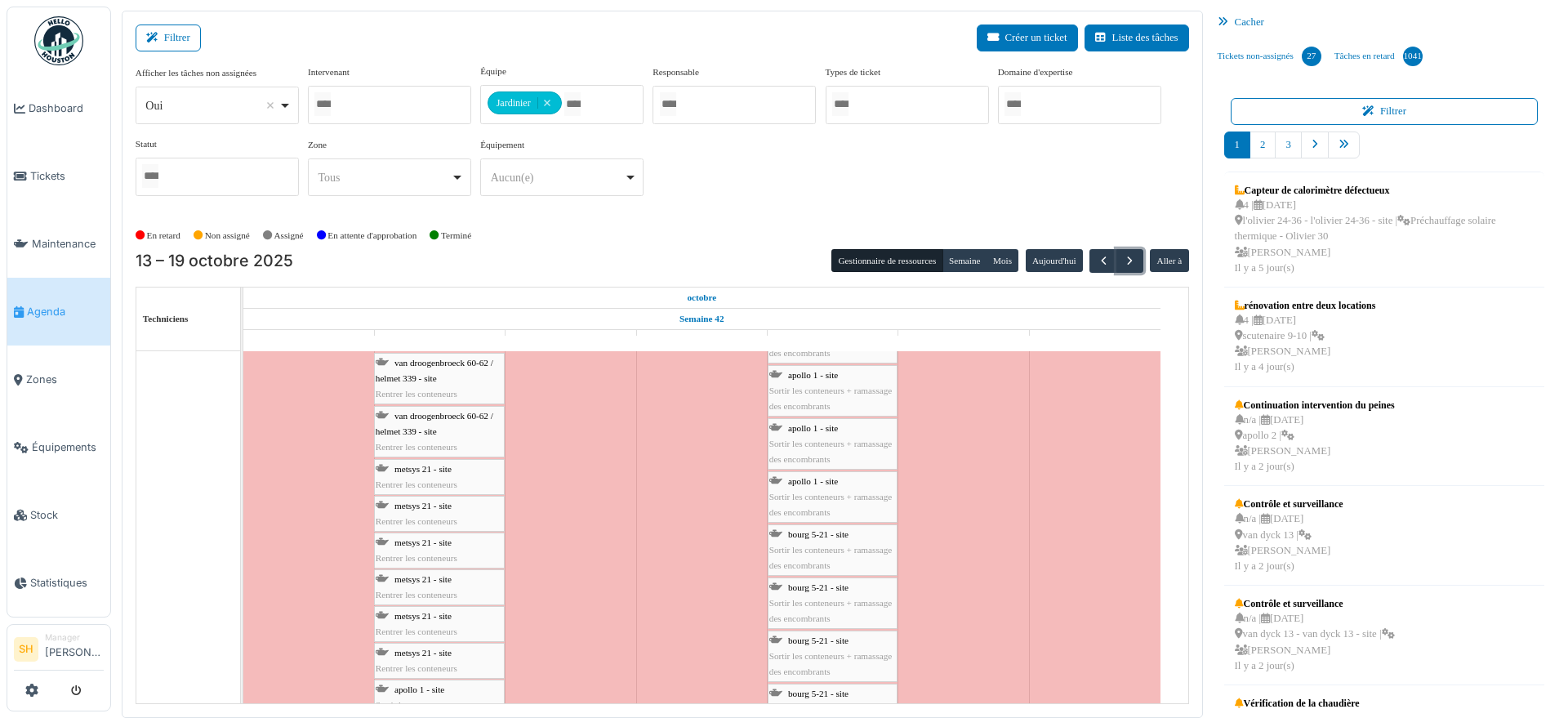
scroll to position [3576, 0]
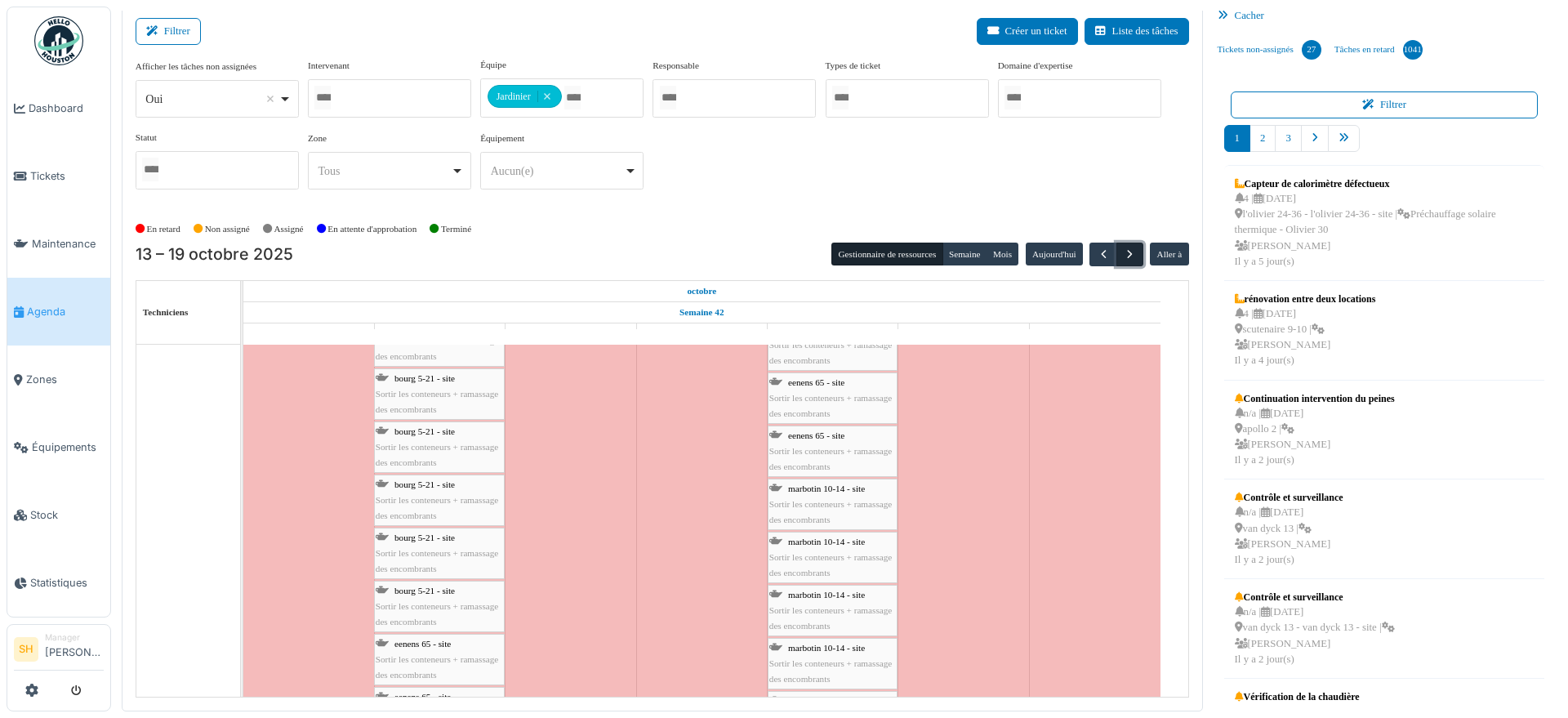
click at [1123, 250] on span "button" at bounding box center [1130, 255] width 14 height 14
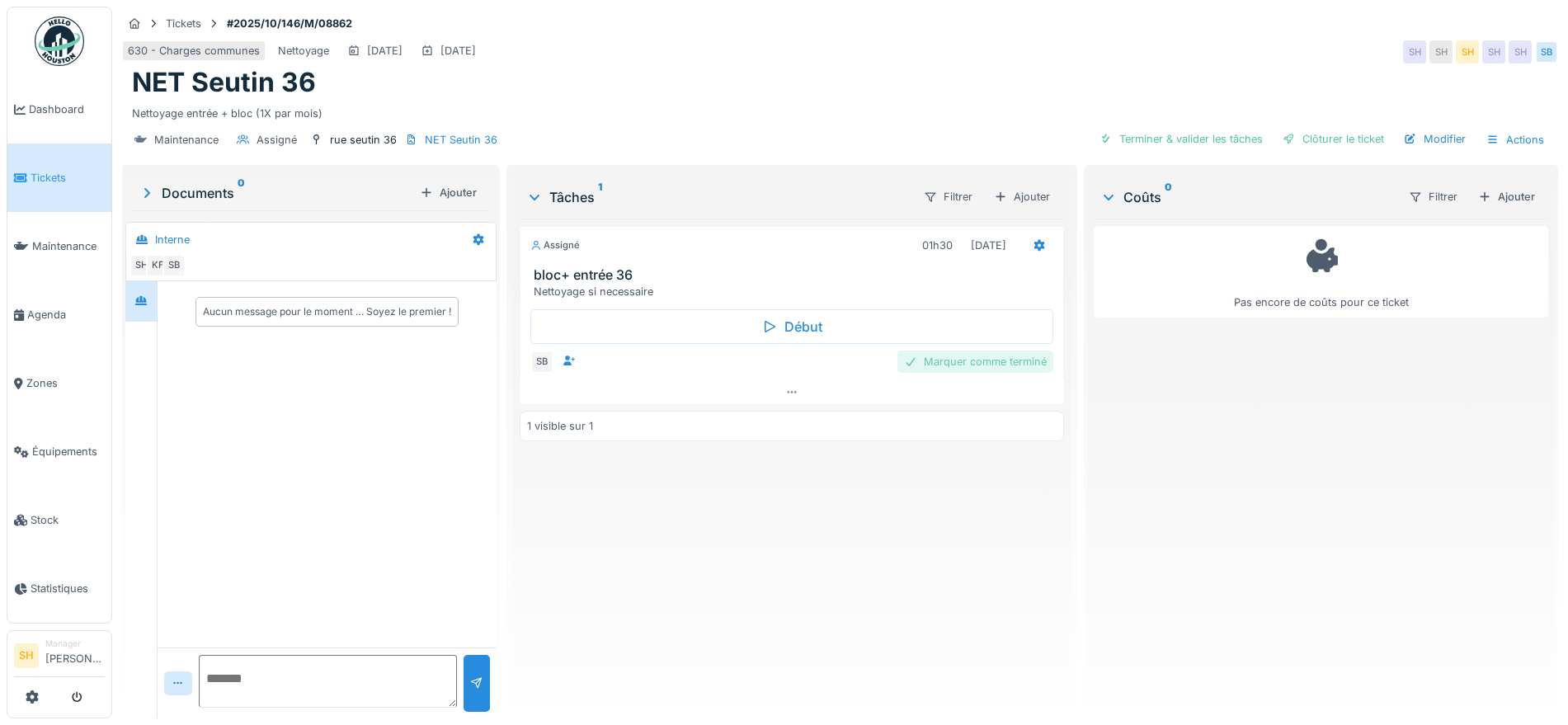
click at [938, 362] on div "Marquer comme terminé" at bounding box center [975, 362] width 156 height 22
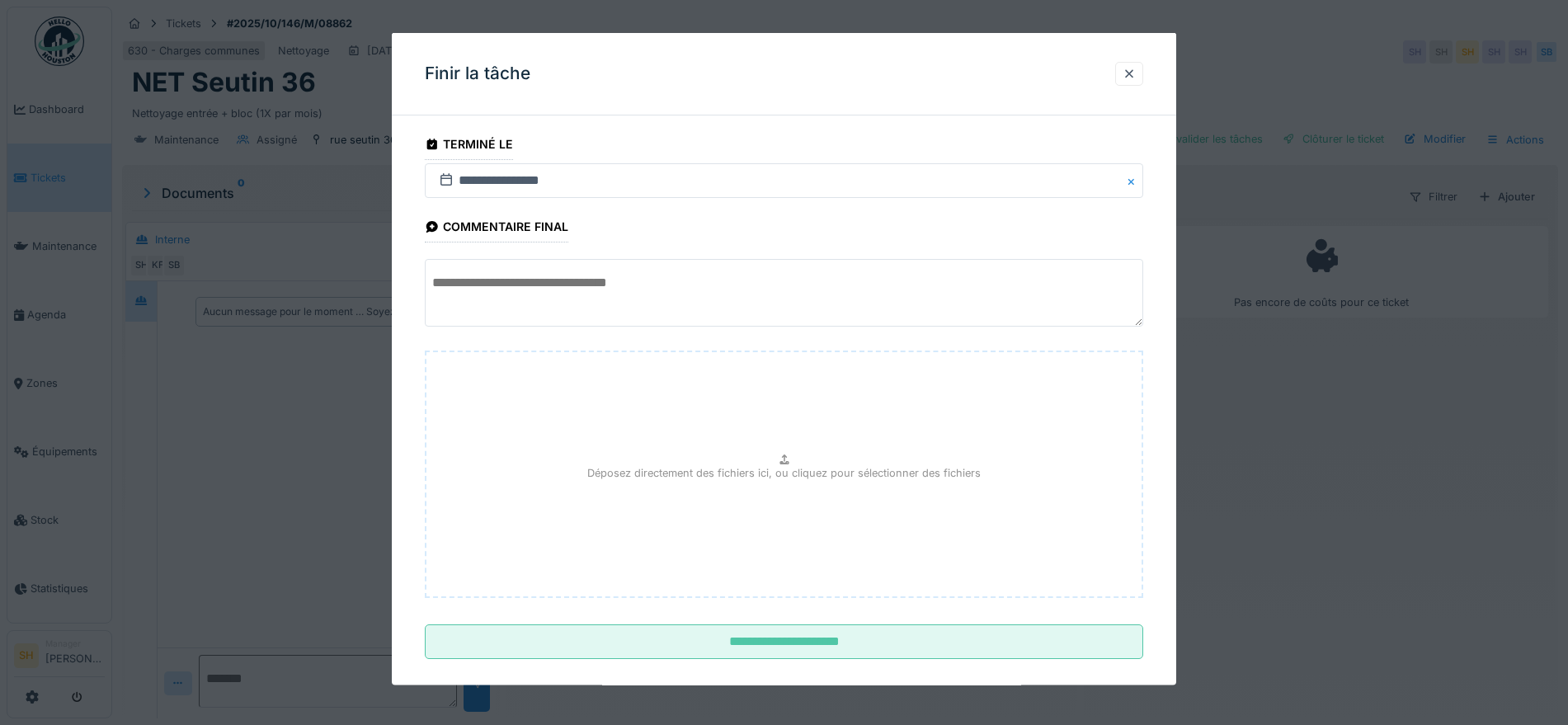
click at [730, 300] on textarea at bounding box center [784, 293] width 719 height 67
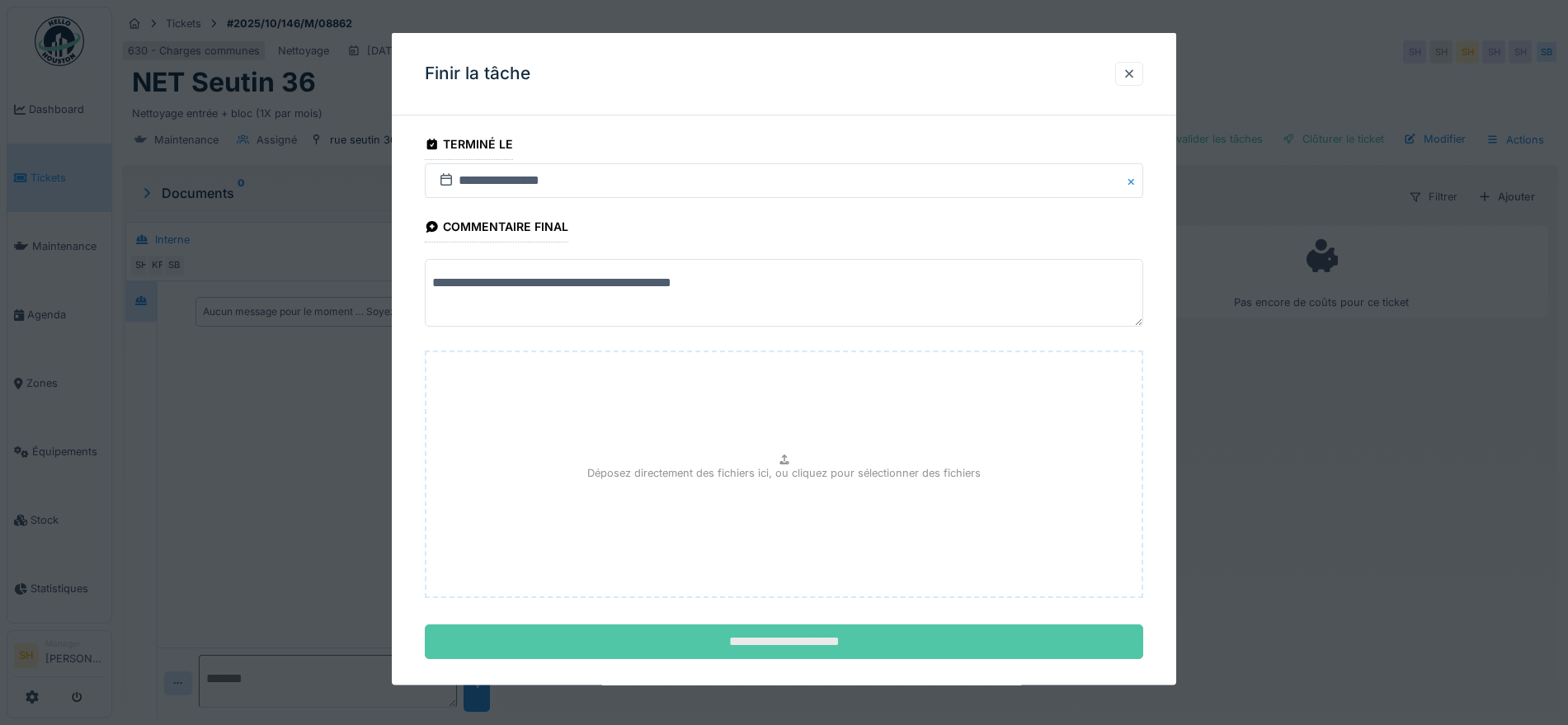
type textarea "**********"
click at [726, 635] on input "**********" at bounding box center [784, 642] width 719 height 35
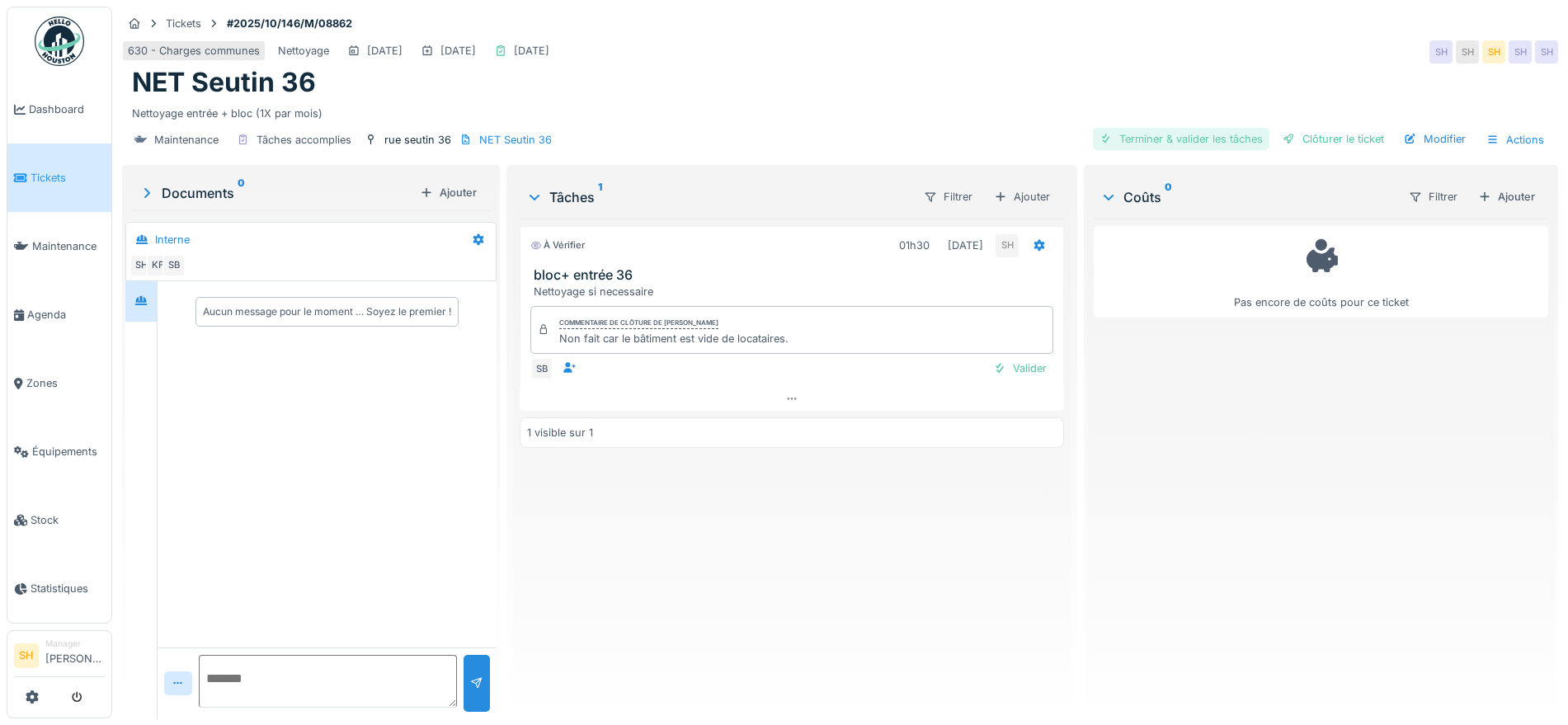
click at [1184, 139] on div "Terminer & valider les tâches" at bounding box center [1180, 139] width 176 height 22
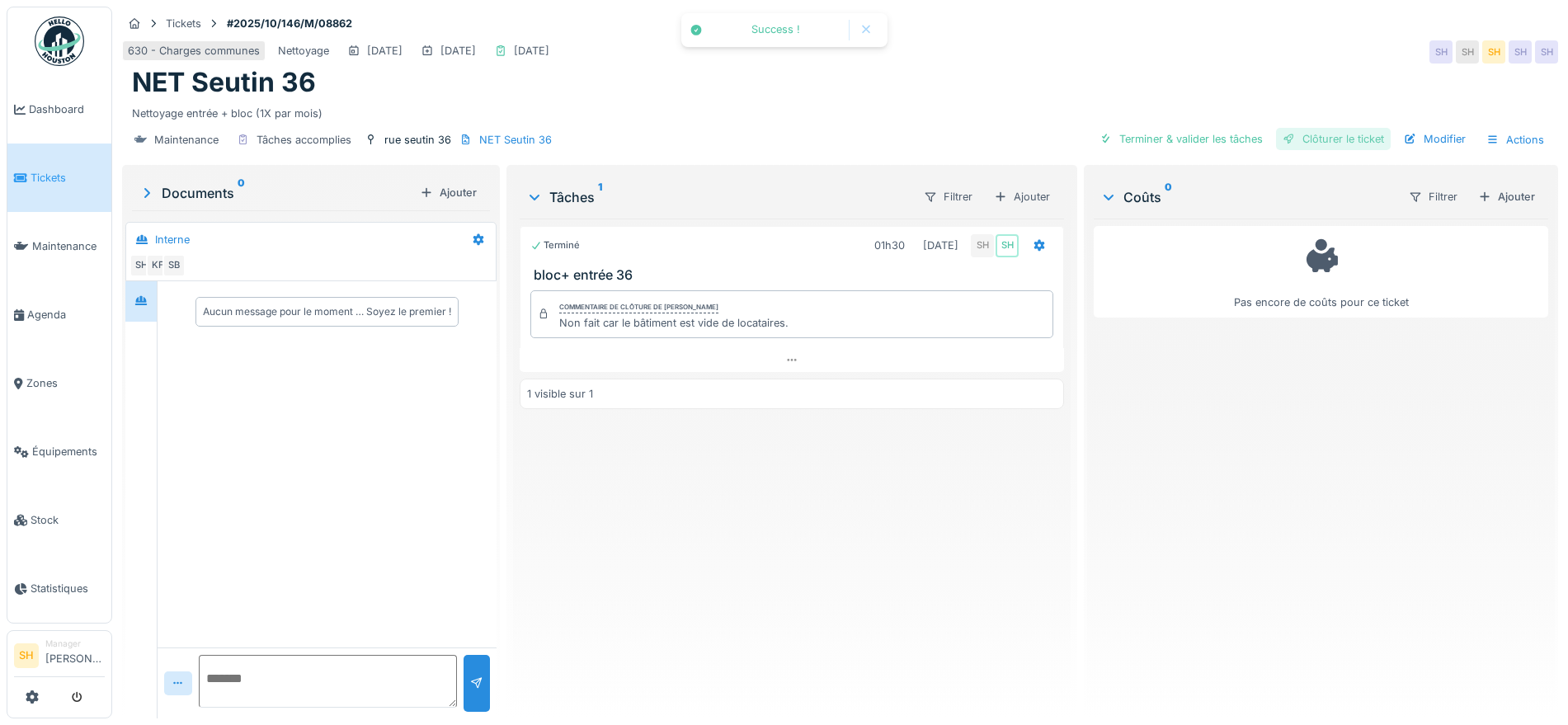
click at [1303, 138] on div "Clôturer le ticket" at bounding box center [1333, 139] width 115 height 22
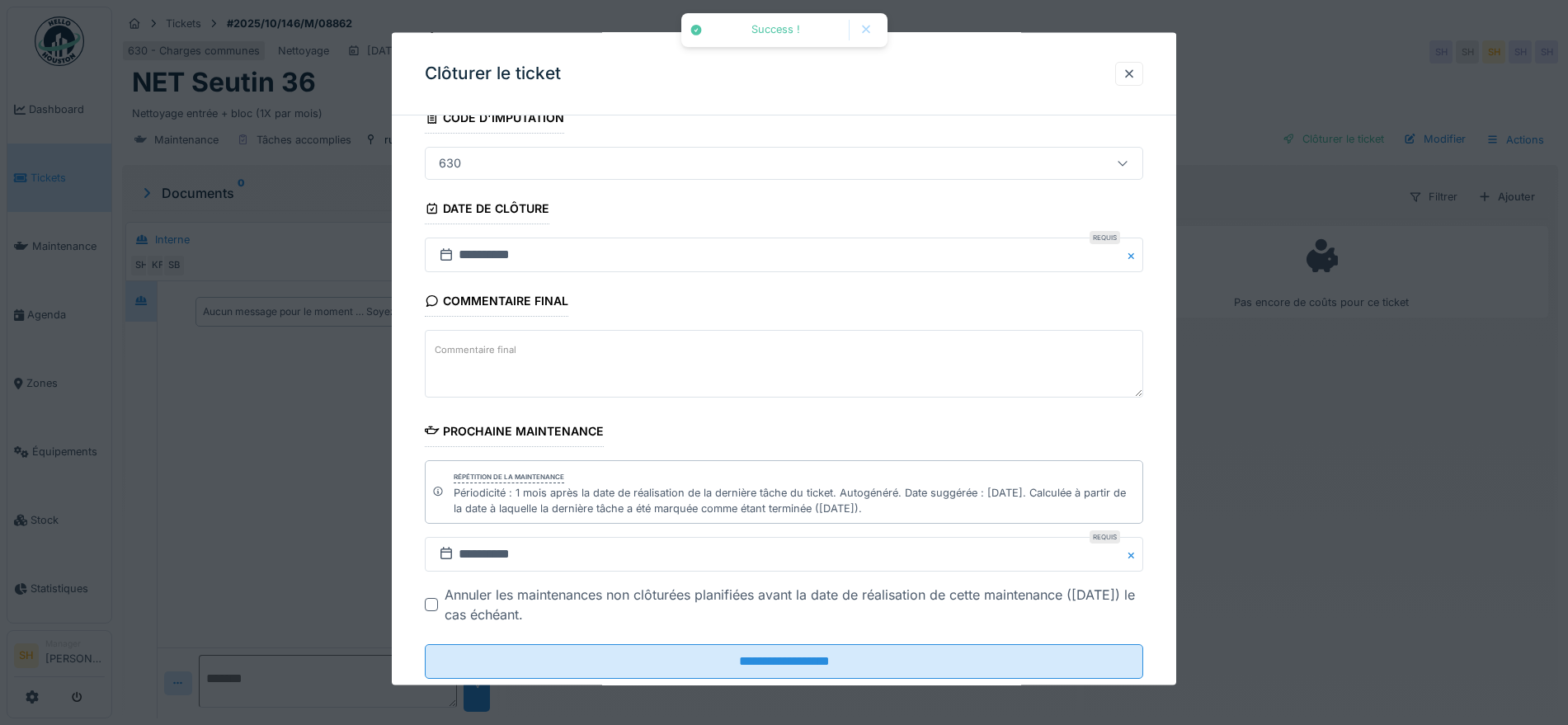
scroll to position [157, 0]
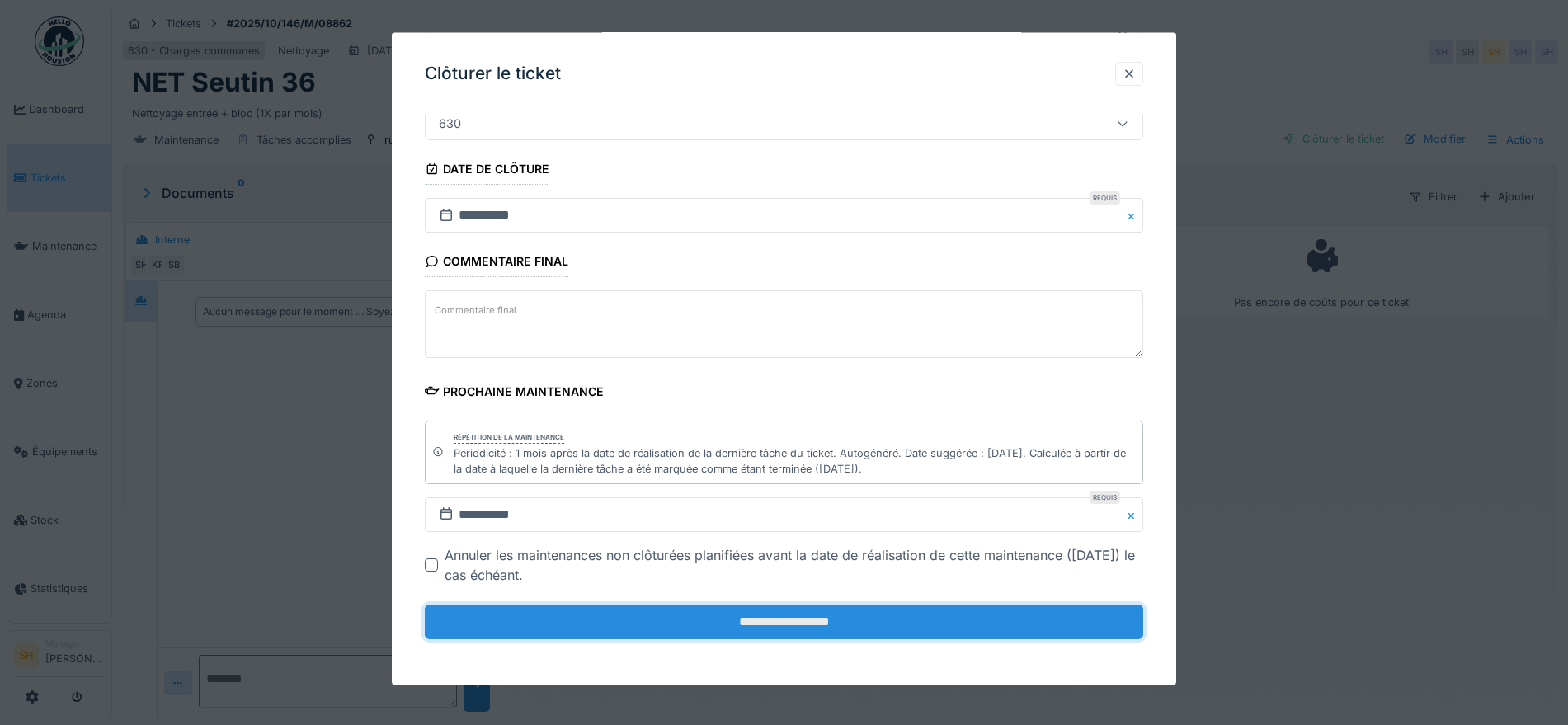
click at [865, 620] on input "**********" at bounding box center [784, 622] width 719 height 35
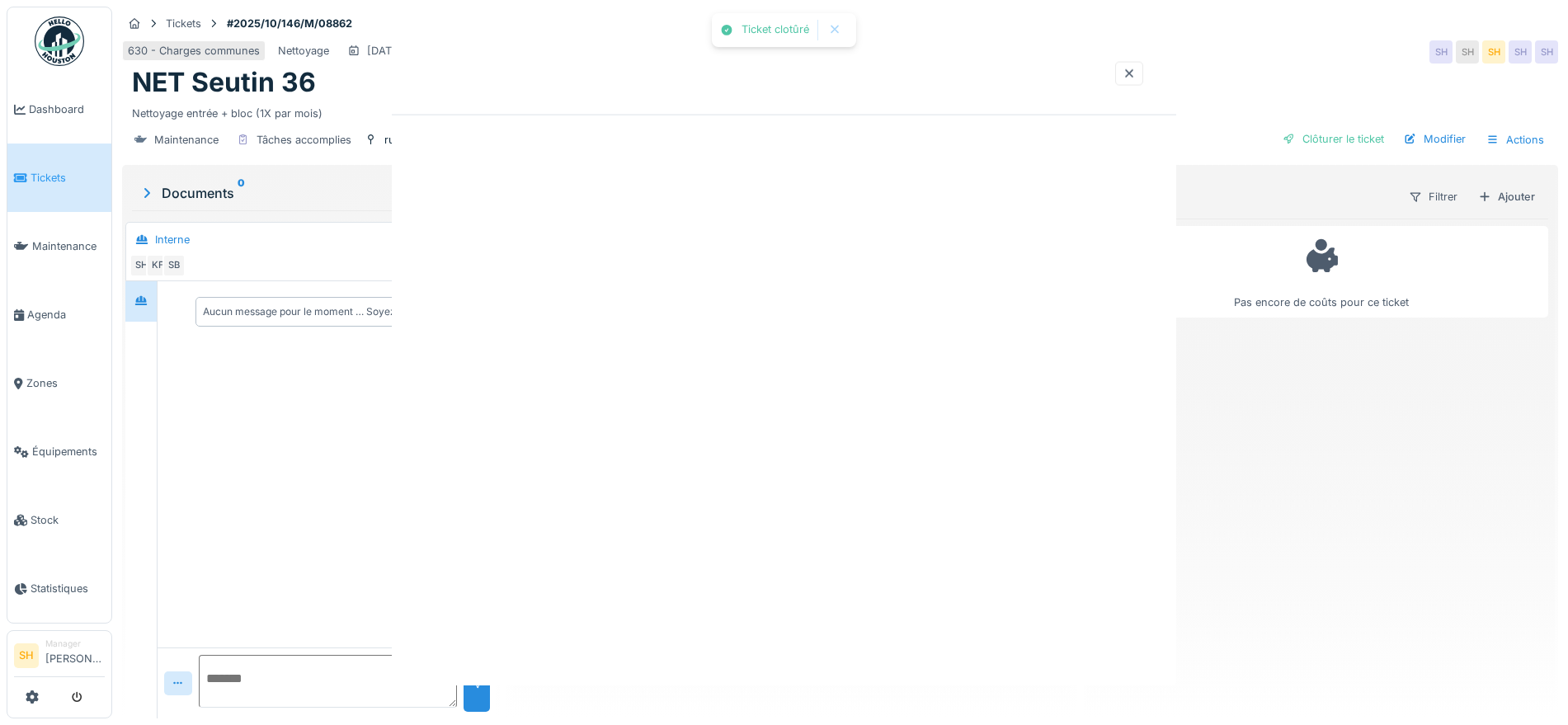
scroll to position [0, 0]
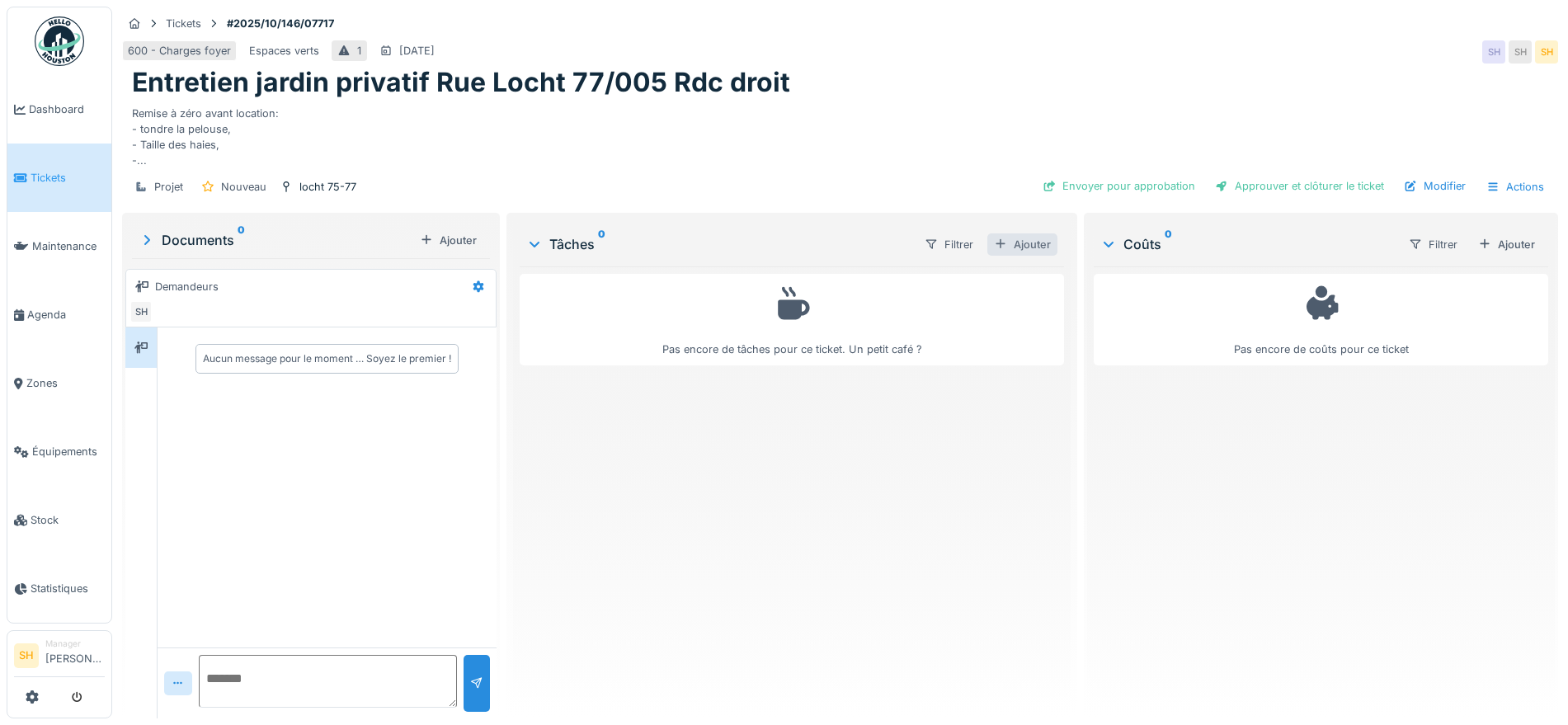
click at [1014, 239] on div "Ajouter" at bounding box center [1022, 244] width 70 height 22
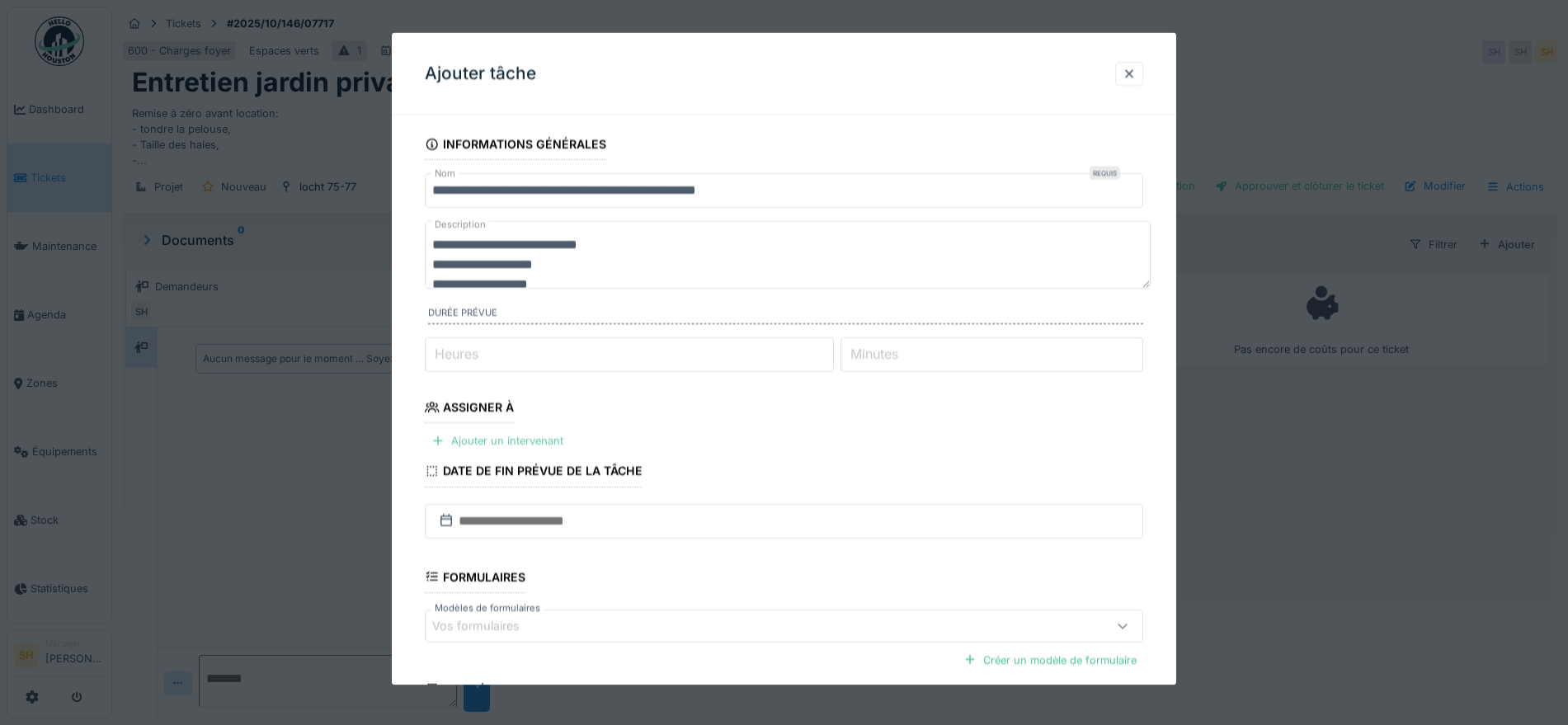
click at [499, 442] on div "Ajouter un intervenant" at bounding box center [497, 441] width 145 height 22
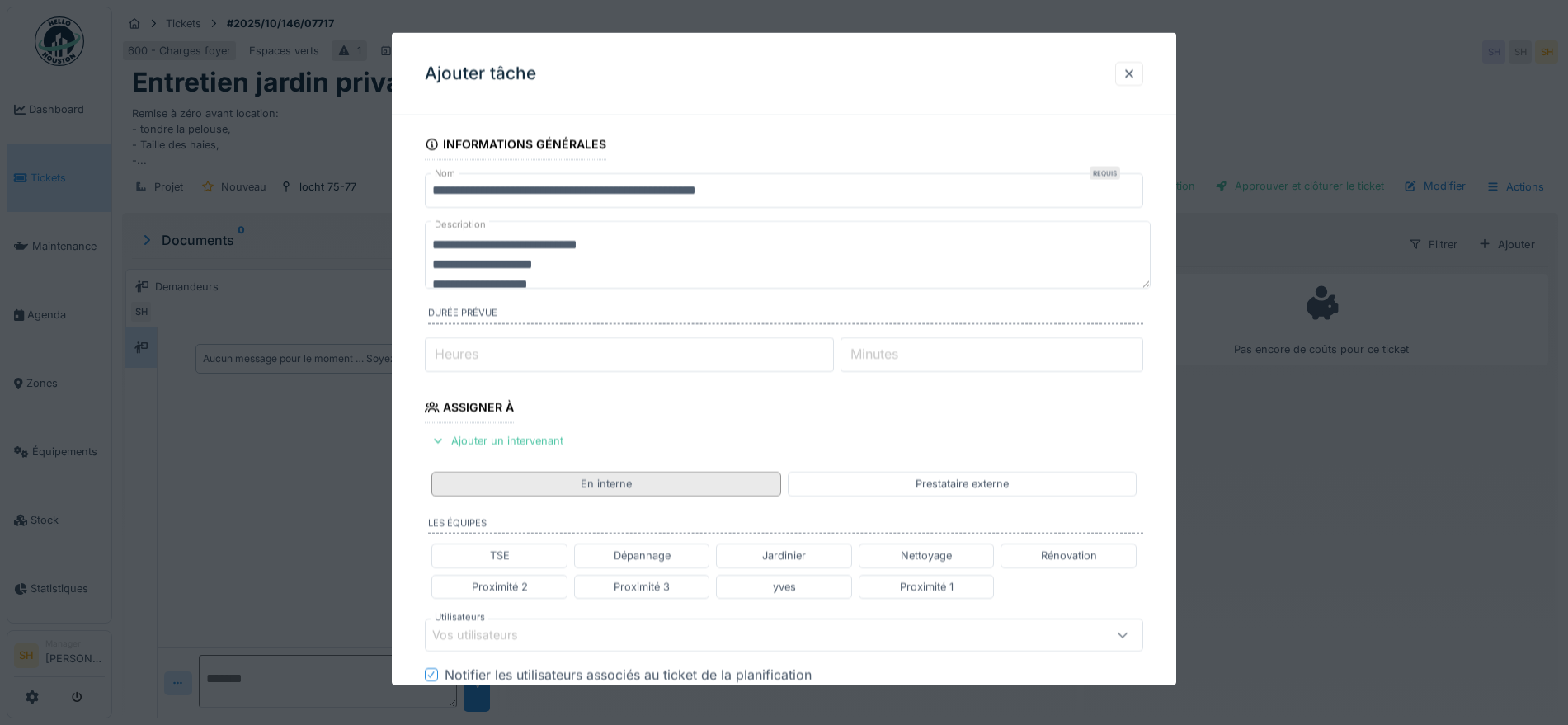
scroll to position [207, 0]
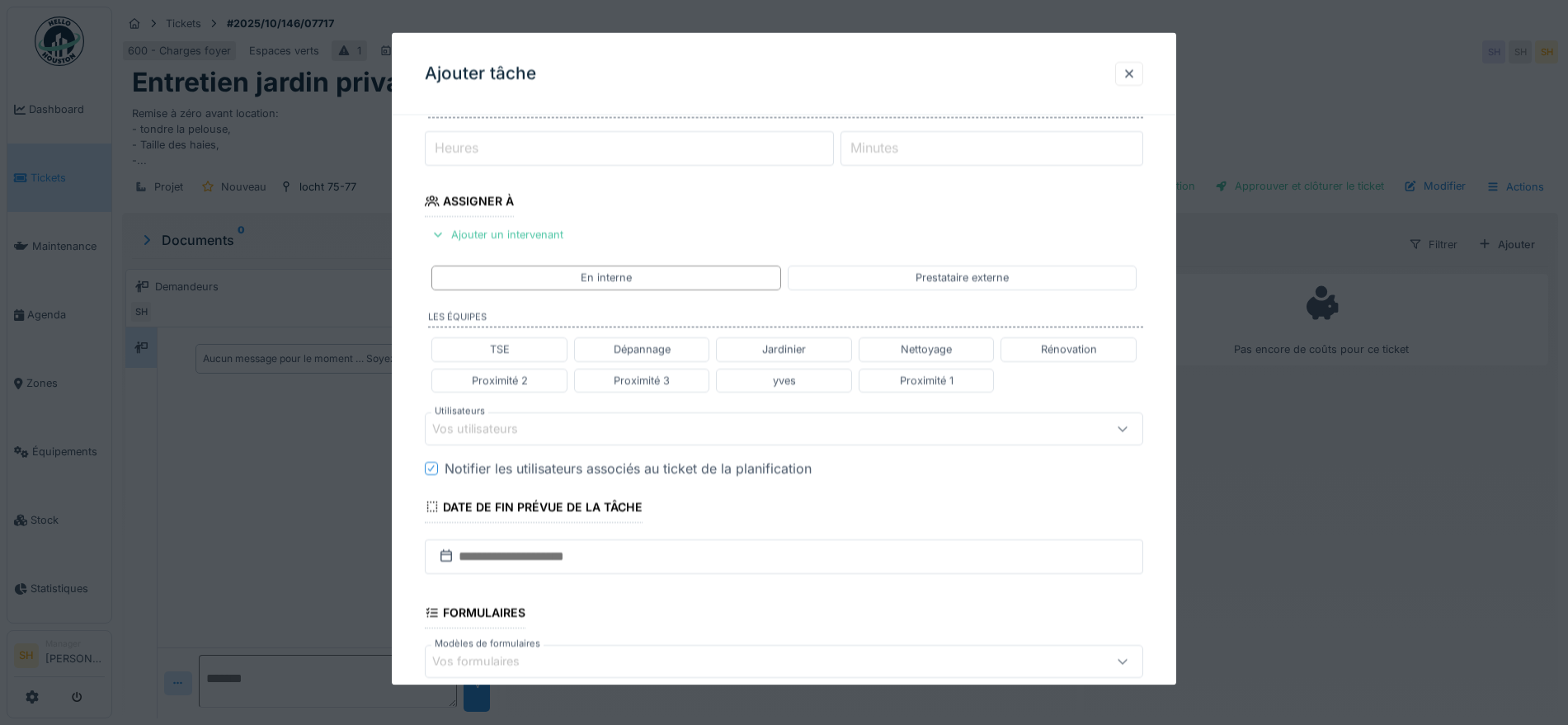
click at [579, 432] on div "Vos utilisateurs" at bounding box center [741, 428] width 619 height 19
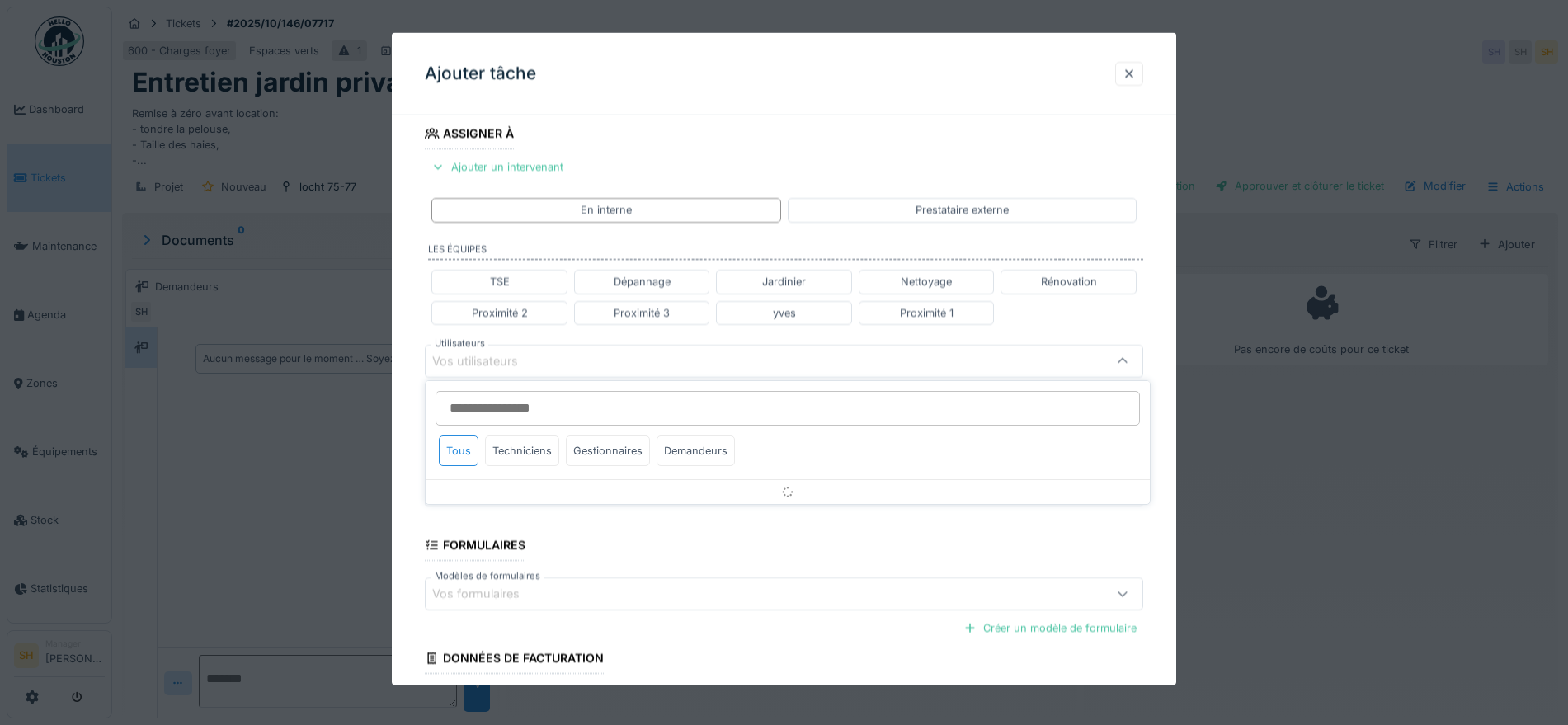
scroll to position [276, 0]
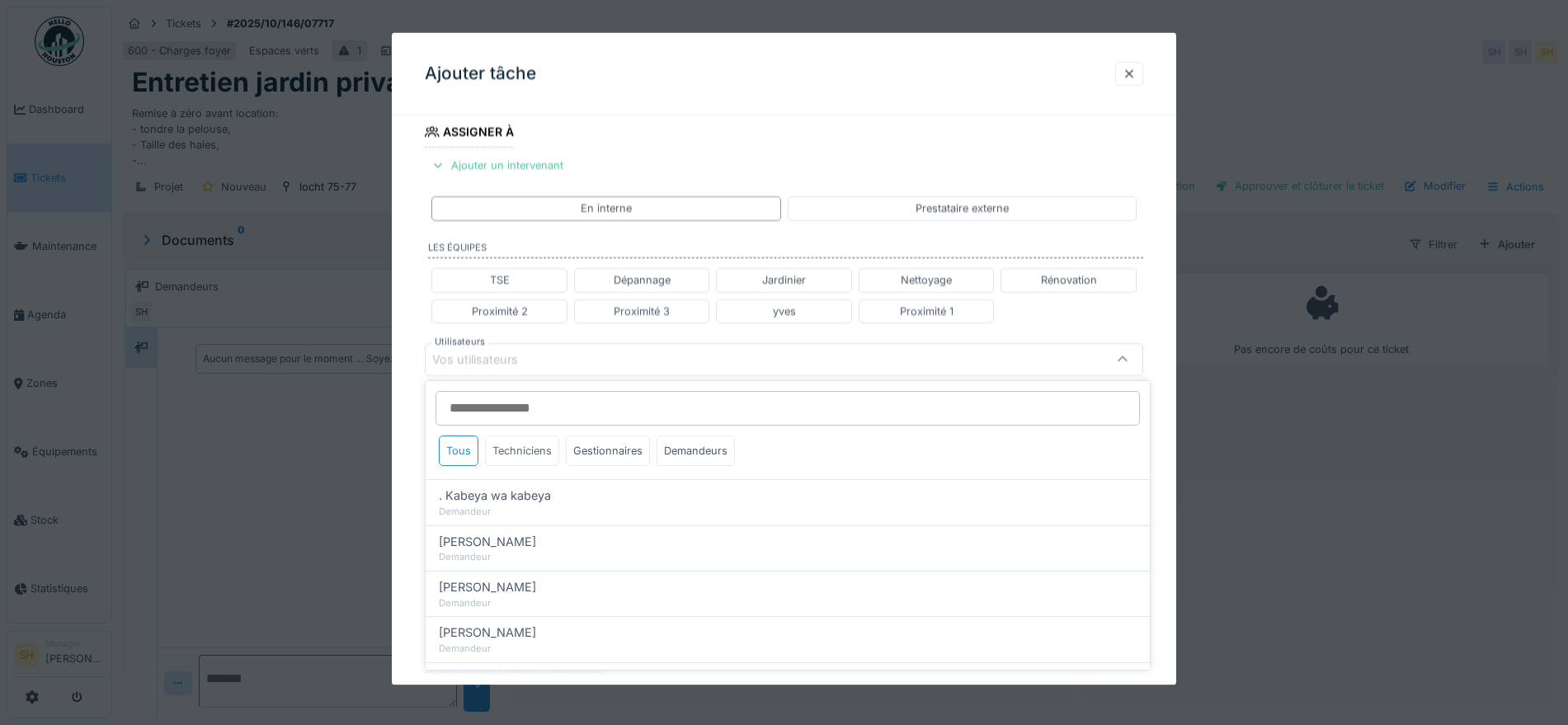
click at [533, 455] on div "Techniciens" at bounding box center [522, 451] width 74 height 30
click at [541, 409] on input "Utilisateurs" at bounding box center [788, 408] width 704 height 35
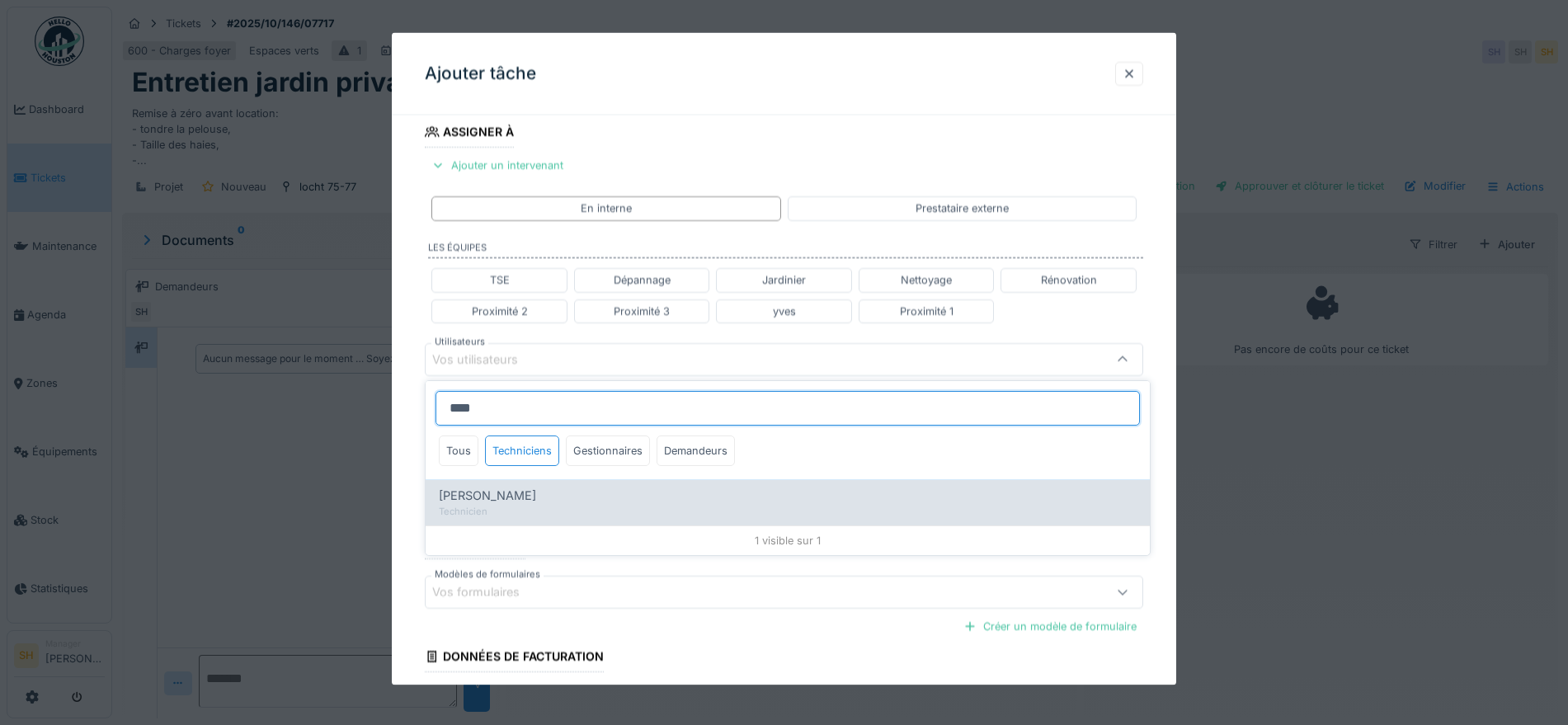
type input "****"
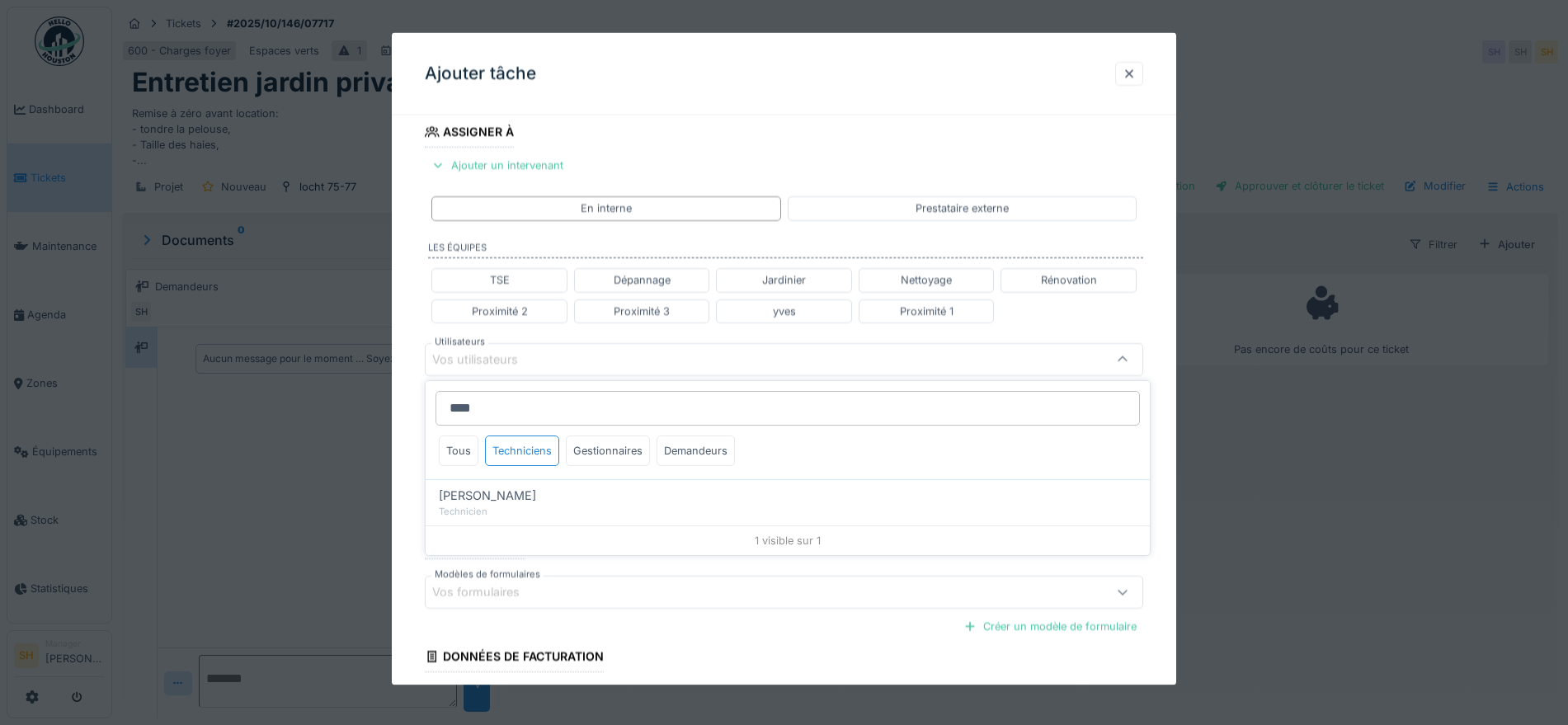
drag, startPoint x: 517, startPoint y: 501, endPoint x: 538, endPoint y: 410, distance: 93.4
click at [516, 501] on span "[PERSON_NAME]" at bounding box center [488, 497] width 98 height 19
type input "****"
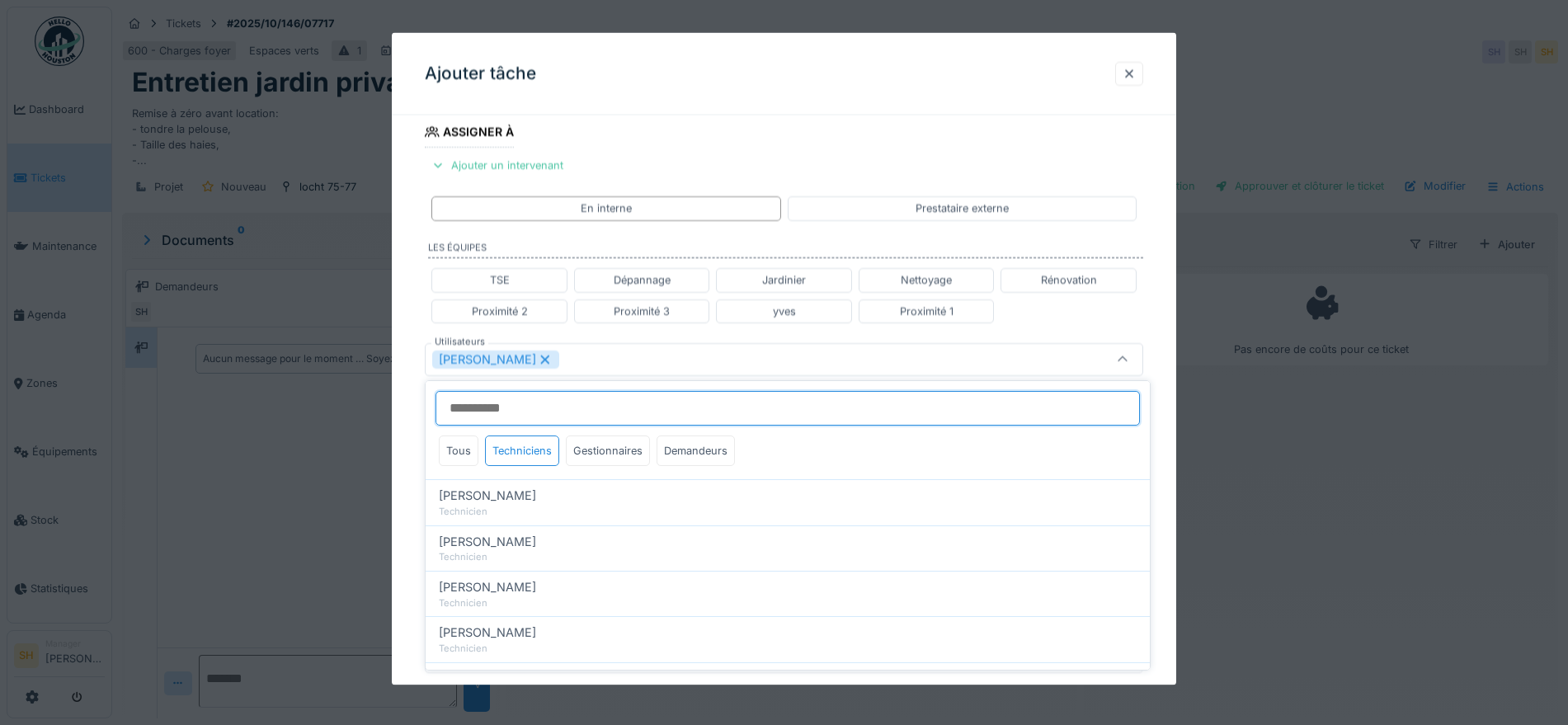
click at [538, 401] on input "Utilisateurs" at bounding box center [788, 408] width 704 height 35
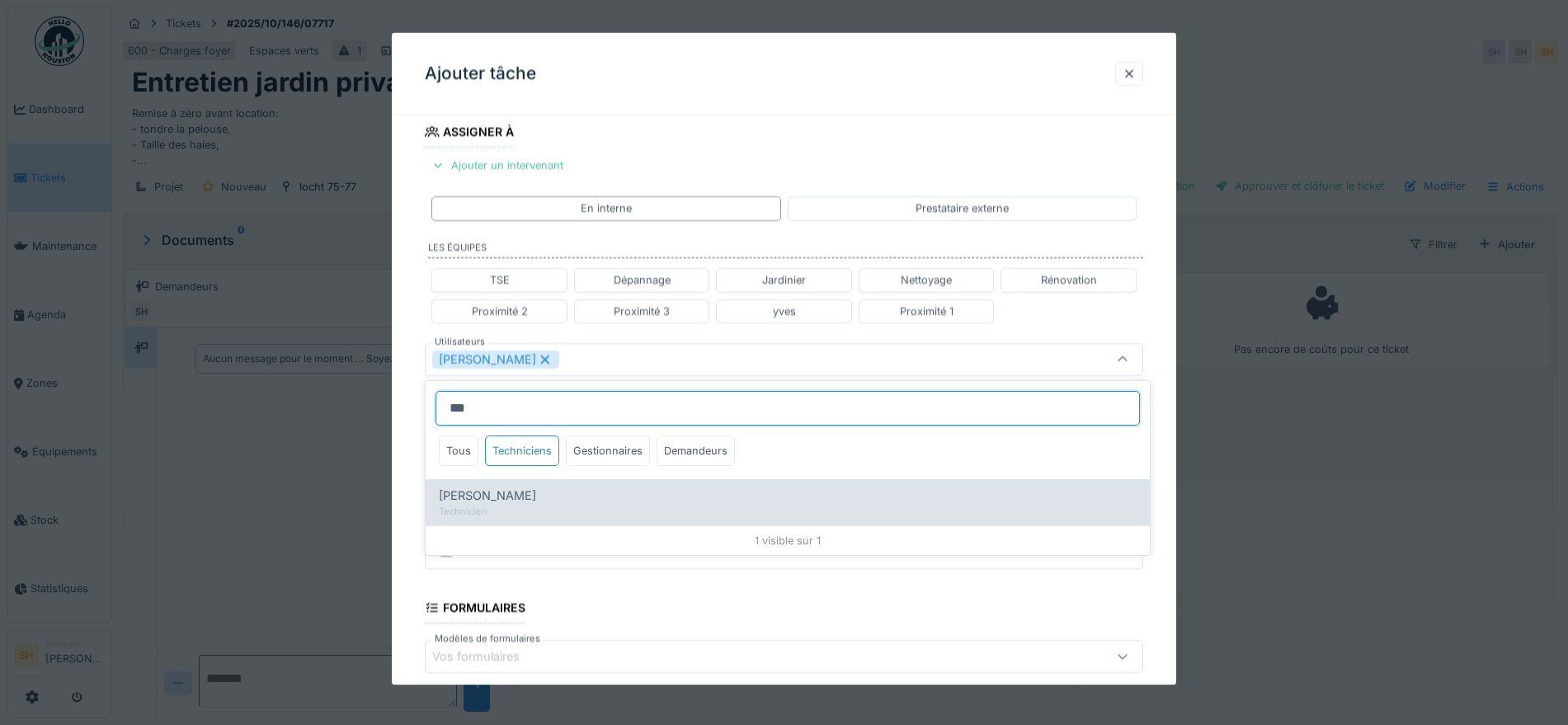
type input "***"
click at [538, 498] on div "[PERSON_NAME]" at bounding box center [788, 497] width 698 height 19
type input "*********"
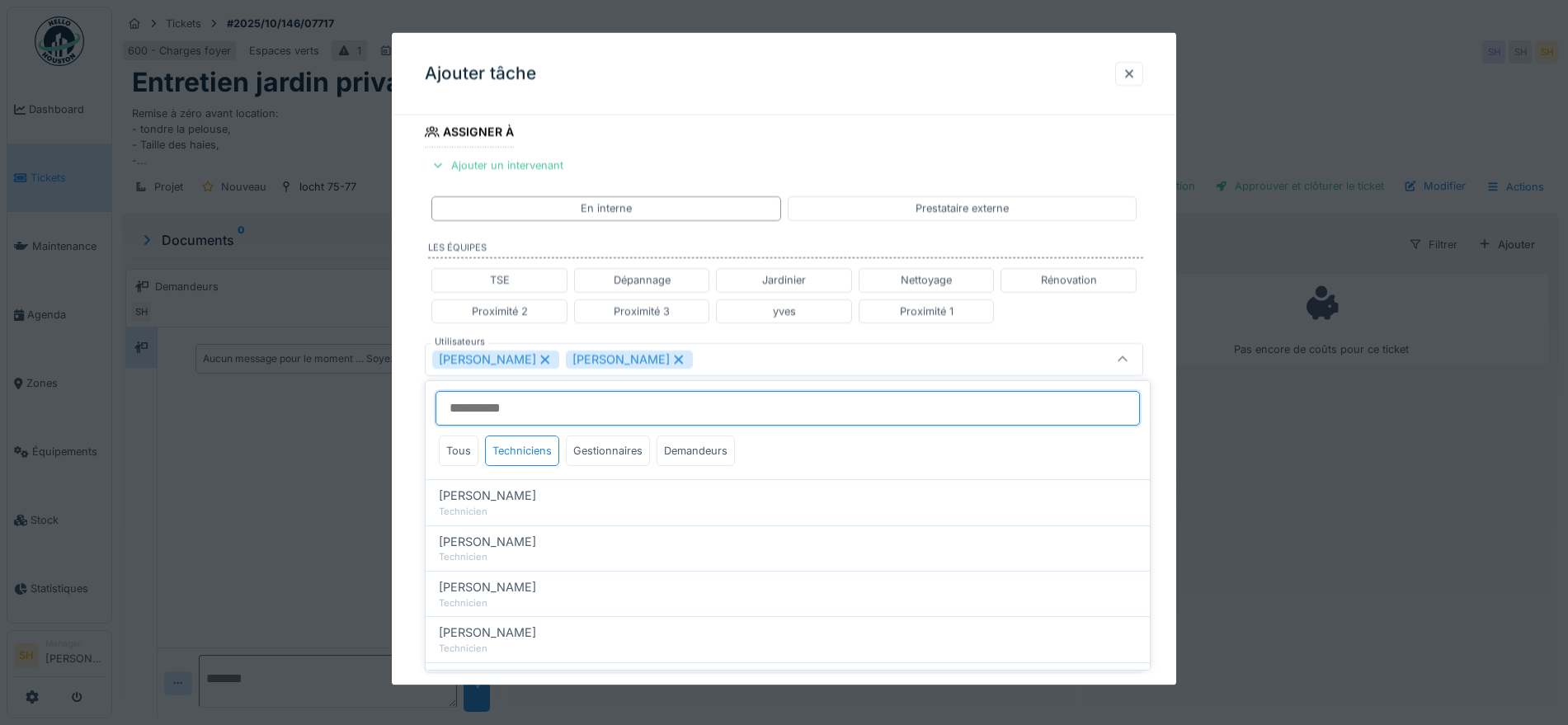
click at [595, 400] on input "Utilisateurs" at bounding box center [788, 408] width 704 height 35
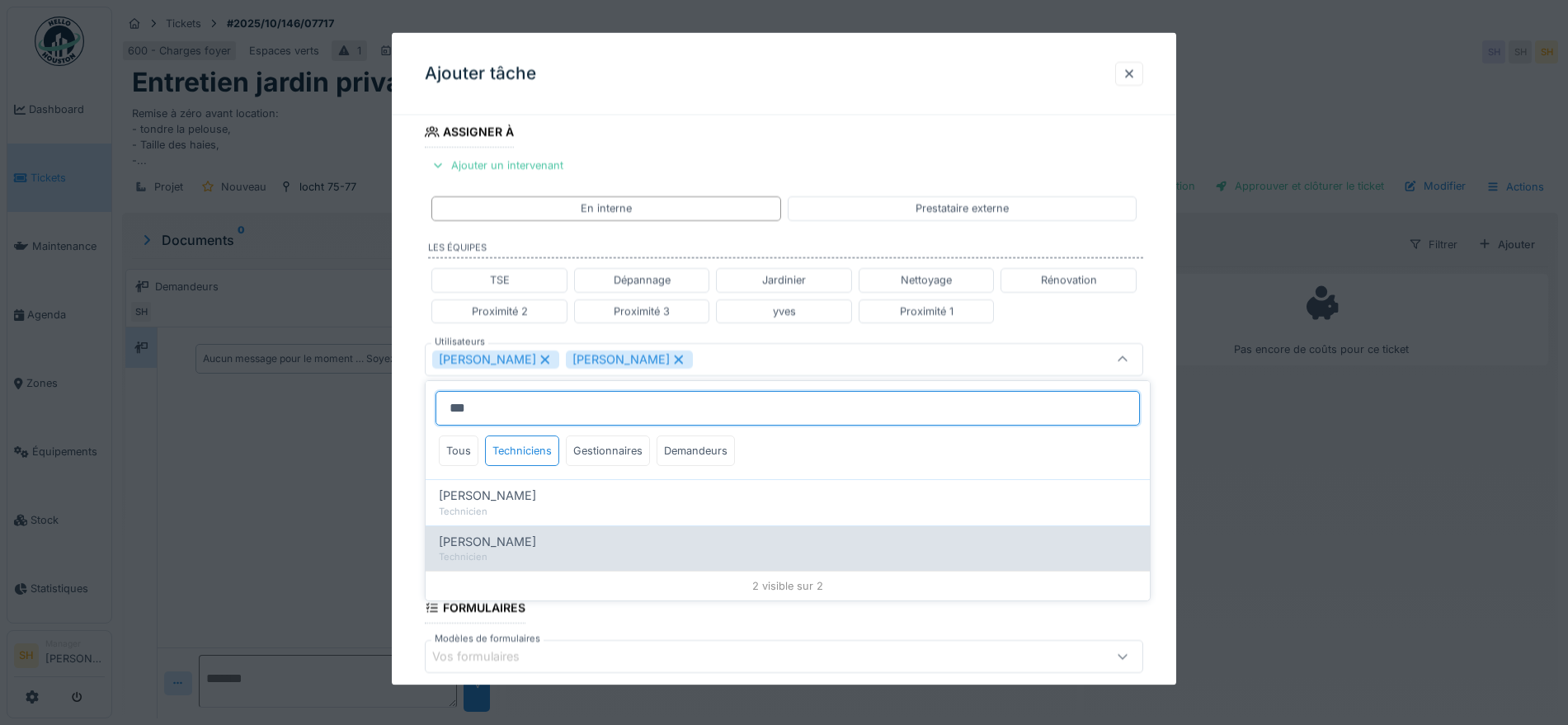
type input "***"
click at [557, 541] on div "[PERSON_NAME]" at bounding box center [788, 542] width 698 height 19
type input "**********"
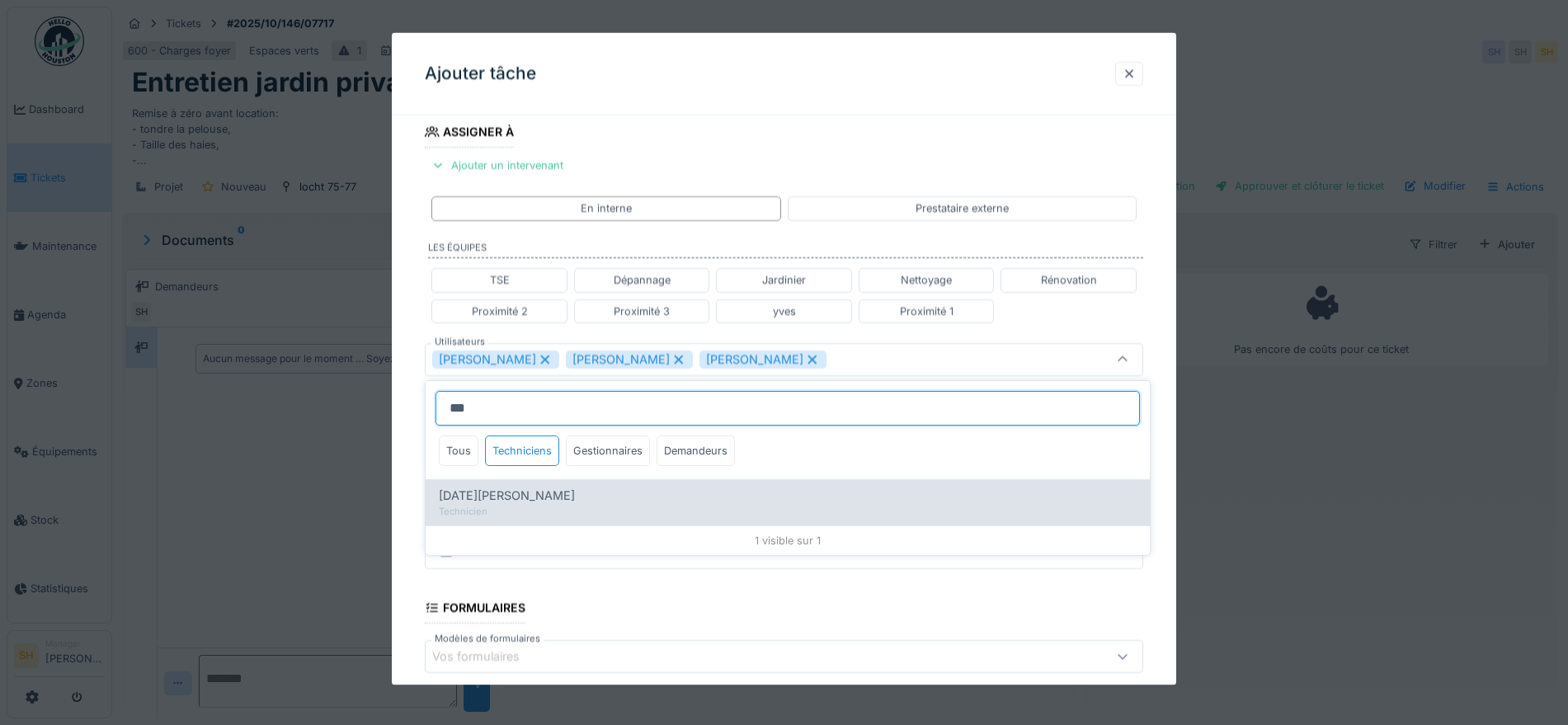
type input "***"
click at [477, 481] on div "[DATE][PERSON_NAME] Technicien" at bounding box center [787, 502] width 724 height 46
type input "**********"
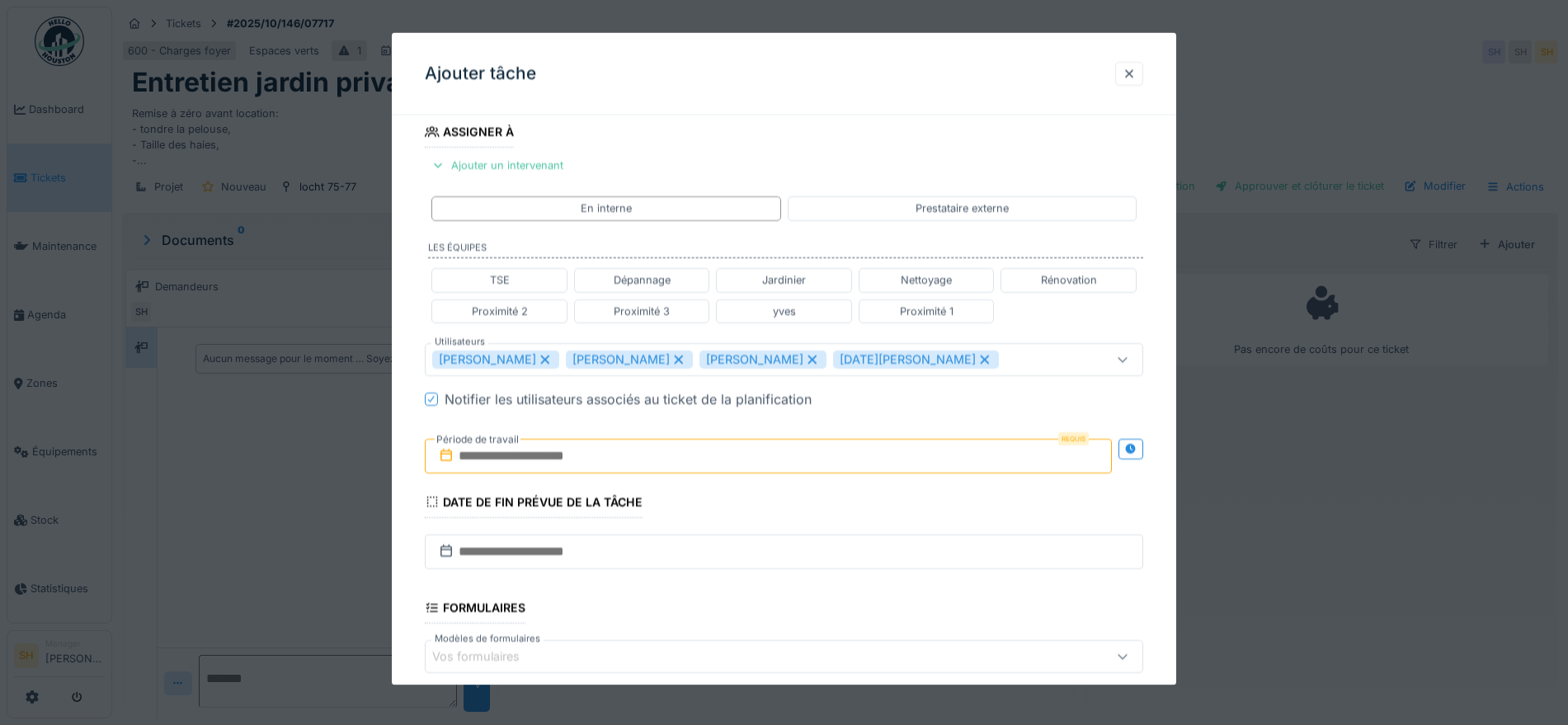
click at [1174, 455] on div "**********" at bounding box center [784, 367] width 784 height 1028
click at [577, 454] on input "text" at bounding box center [768, 455] width 687 height 35
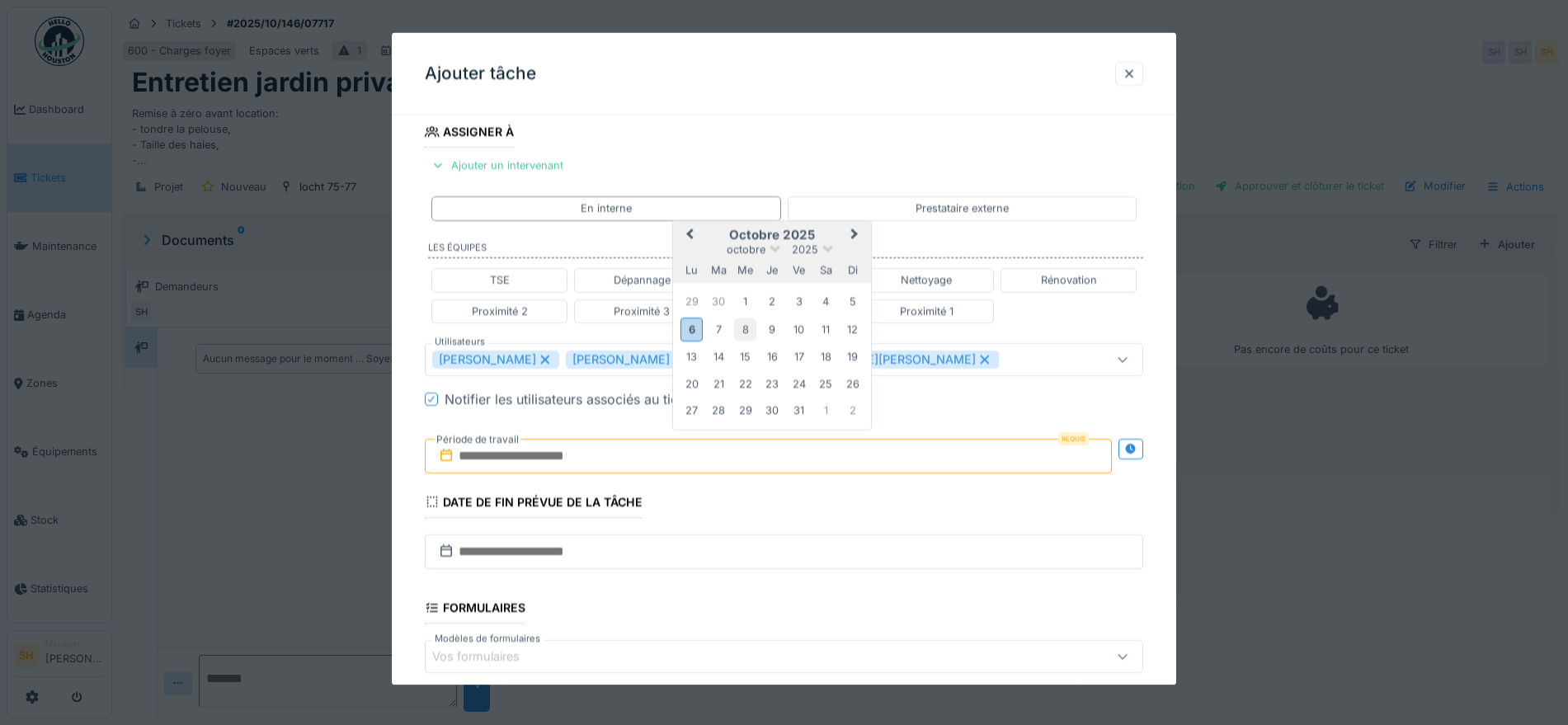
click at [748, 330] on div "8" at bounding box center [745, 329] width 22 height 22
click at [767, 330] on div "9" at bounding box center [772, 329] width 22 height 22
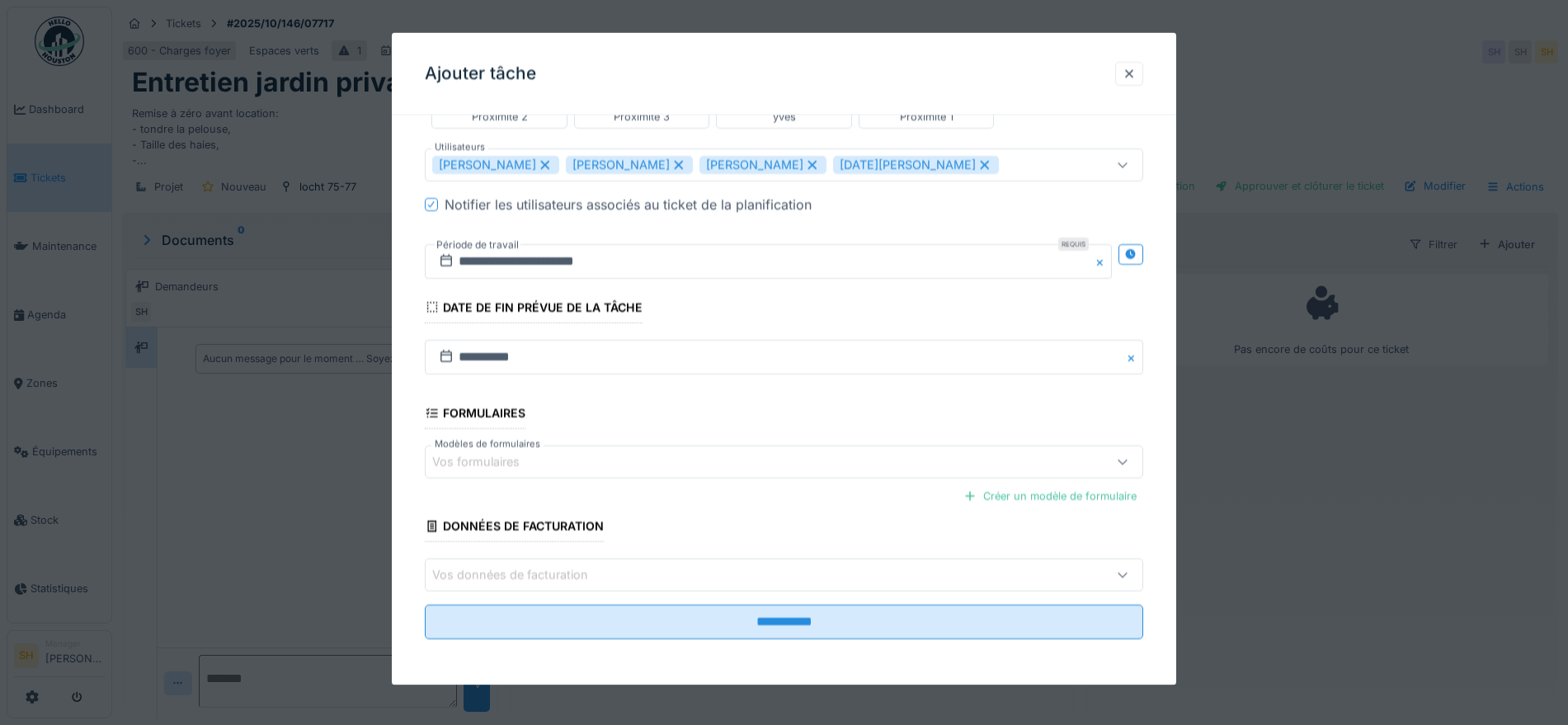
scroll to position [16, 0]
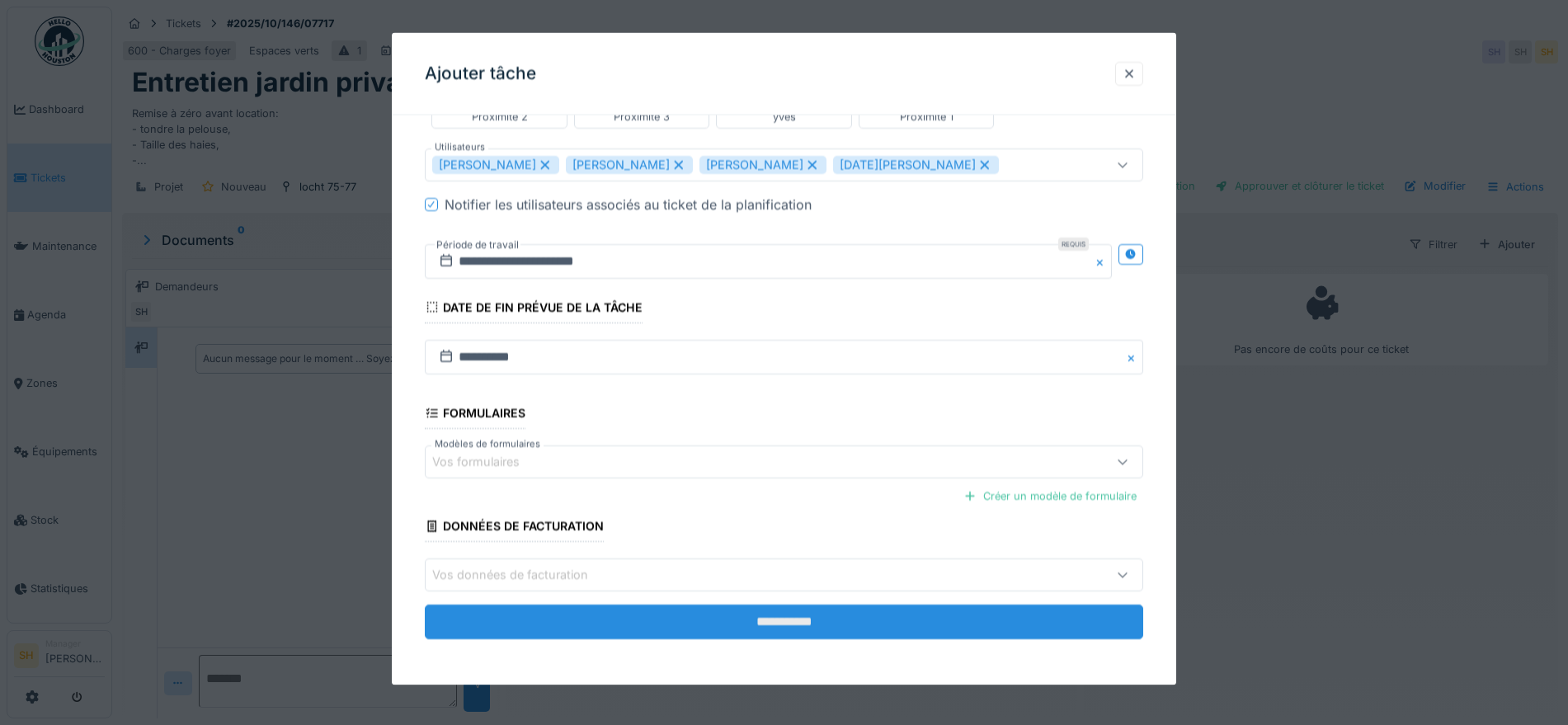
click at [684, 620] on input "**********" at bounding box center [784, 622] width 719 height 35
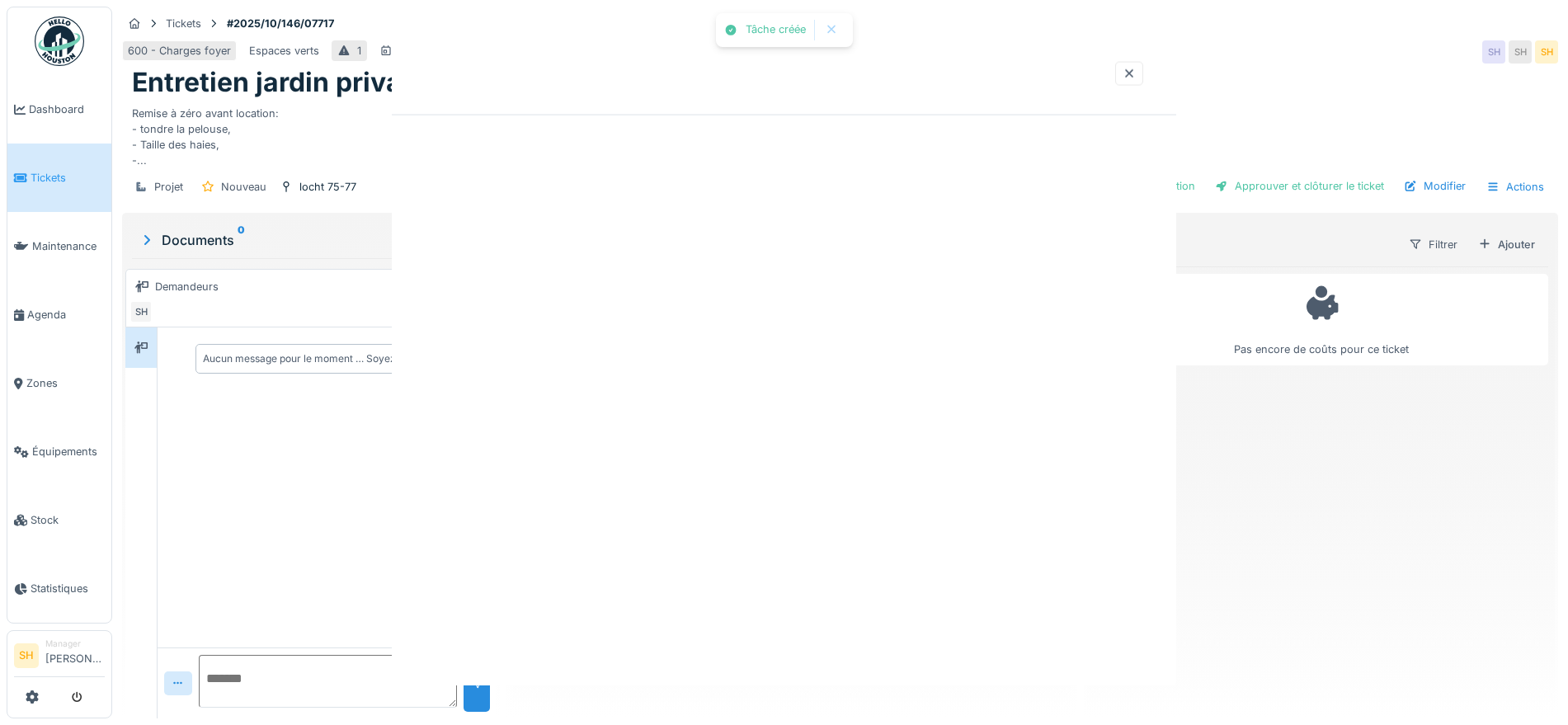
scroll to position [0, 0]
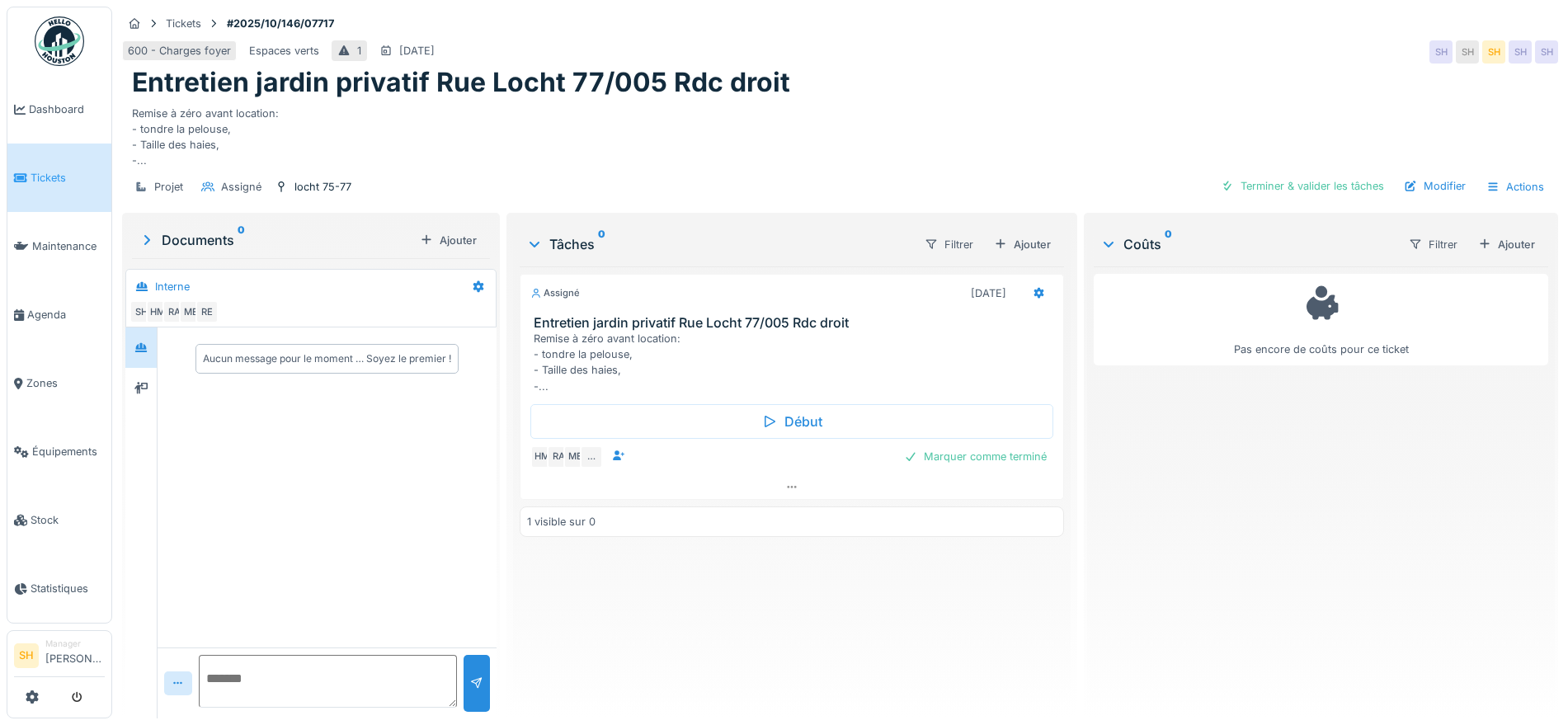
click at [262, 409] on div "Aucun message pour le moment … Soyez le premier !" at bounding box center [327, 488] width 339 height 320
click at [276, 655] on textarea at bounding box center [328, 681] width 258 height 53
click at [1034, 287] on icon at bounding box center [1039, 293] width 11 height 12
click at [307, 655] on textarea at bounding box center [328, 681] width 258 height 53
drag, startPoint x: 307, startPoint y: 652, endPoint x: 834, endPoint y: 595, distance: 530.1
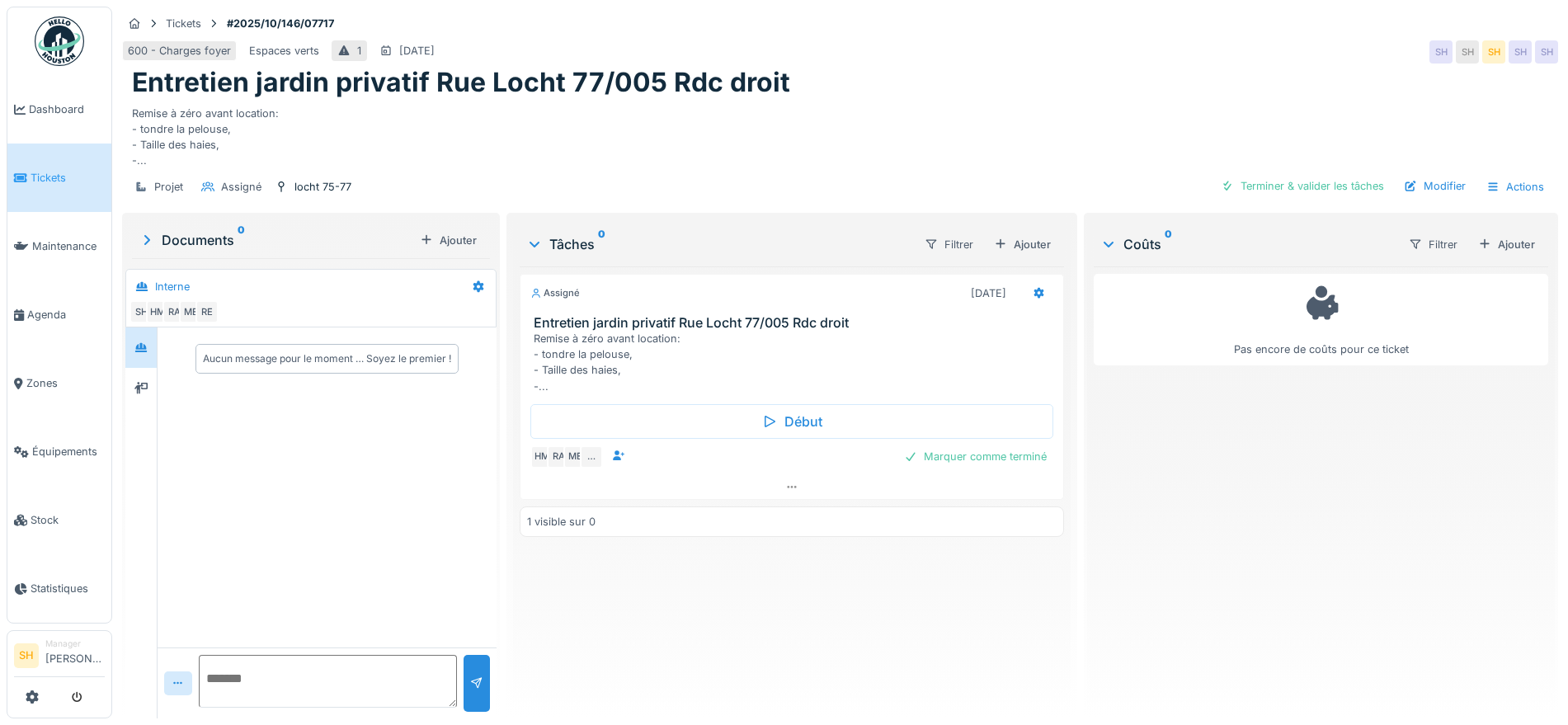
click at [834, 595] on div "Assigné [DATE] Entretien jardin privatif Rue Locht 77/005 Rdc droit Remise à zé…" at bounding box center [792, 486] width 544 height 439
click at [206, 230] on div "Documents 0" at bounding box center [276, 239] width 275 height 19
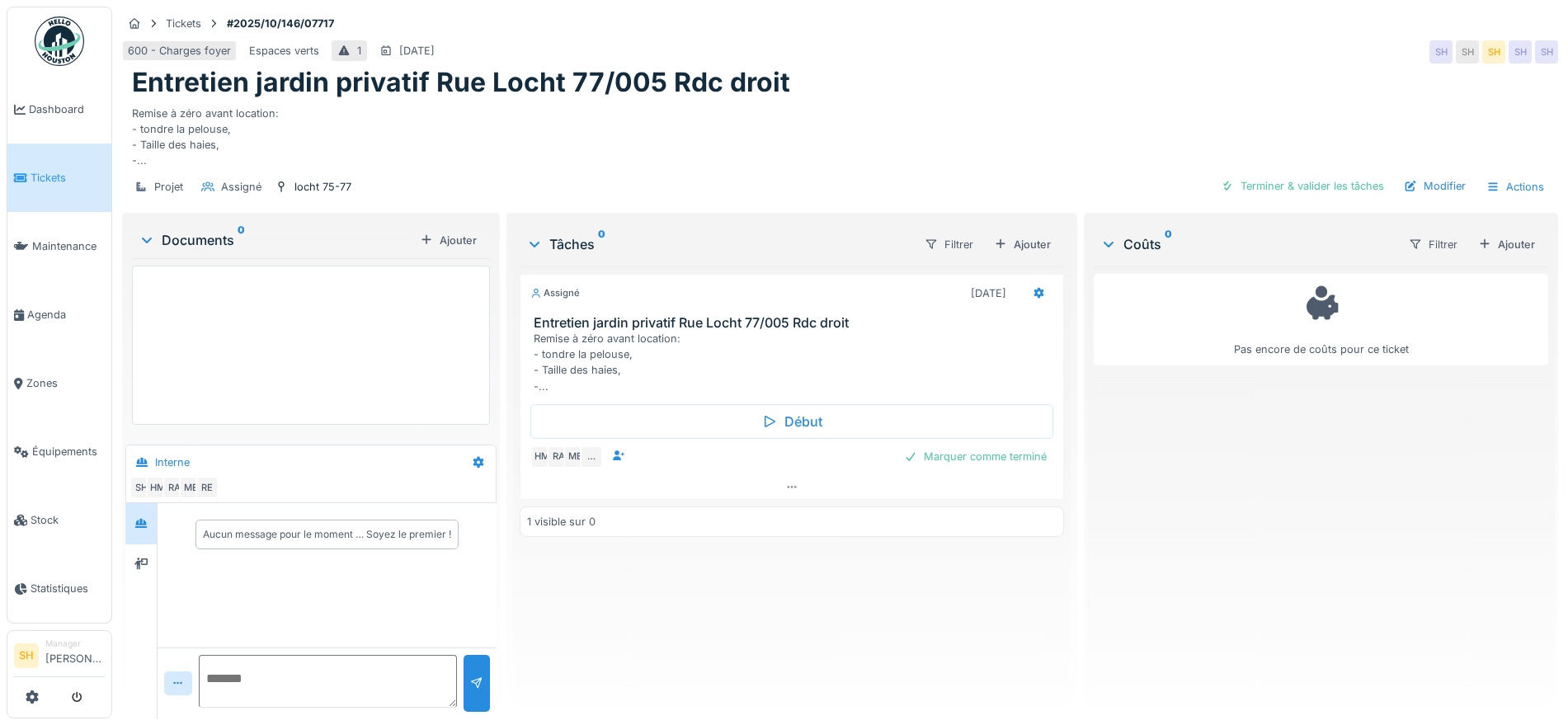
click at [206, 266] on div at bounding box center [311, 346] width 358 height 160
drag, startPoint x: 205, startPoint y: 284, endPoint x: 829, endPoint y: 585, distance: 692.8
click at [829, 585] on div "Assigné [DATE] Entretien jardin privatif Rue Locht 77/005 Rdc droit Remise à zé…" at bounding box center [792, 486] width 544 height 439
click at [421, 233] on div at bounding box center [426, 240] width 13 height 16
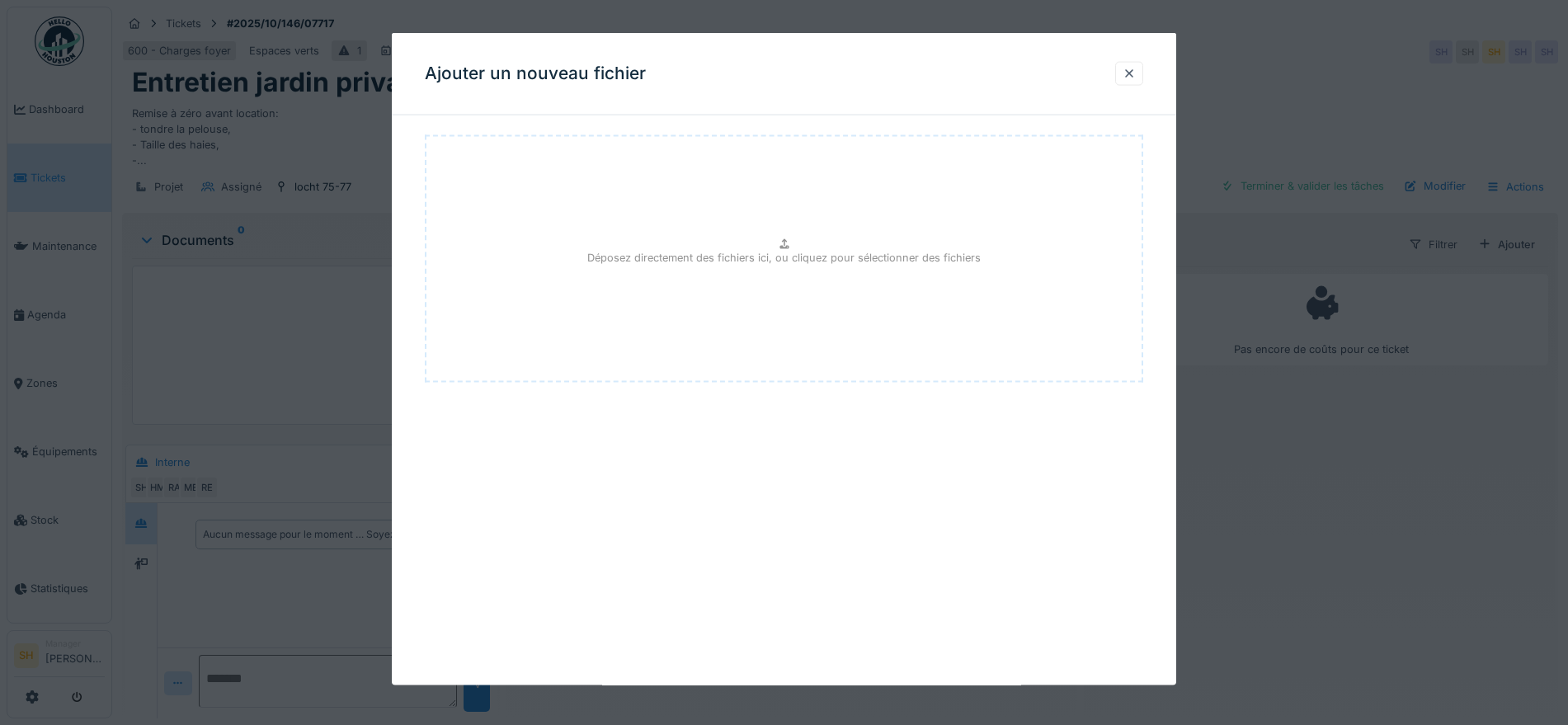
drag, startPoint x: 711, startPoint y: 341, endPoint x: 1294, endPoint y: 508, distance: 606.4
click at [1294, 508] on div at bounding box center [784, 362] width 1568 height 725
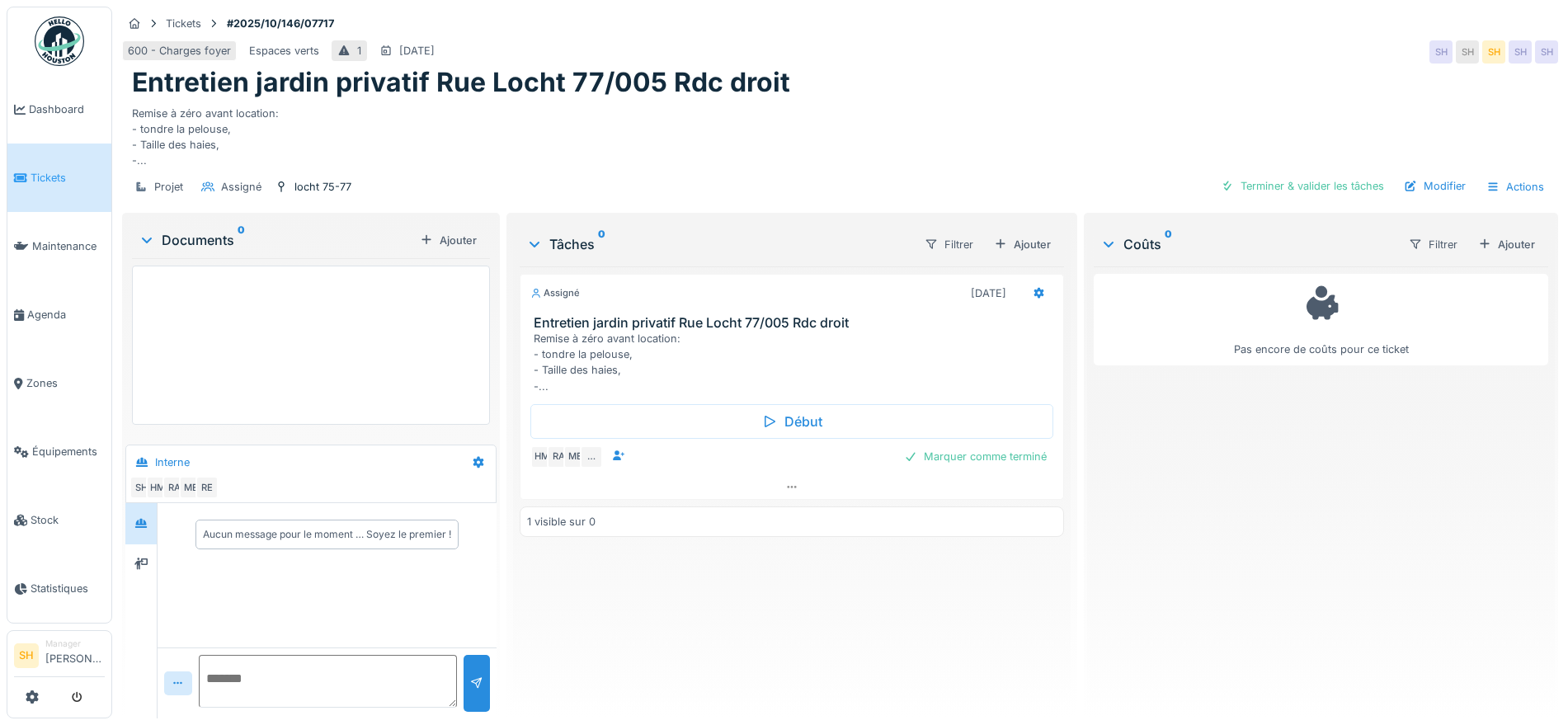
click at [176, 290] on div at bounding box center [311, 346] width 358 height 160
click at [453, 229] on div "Ajouter" at bounding box center [447, 240] width 70 height 22
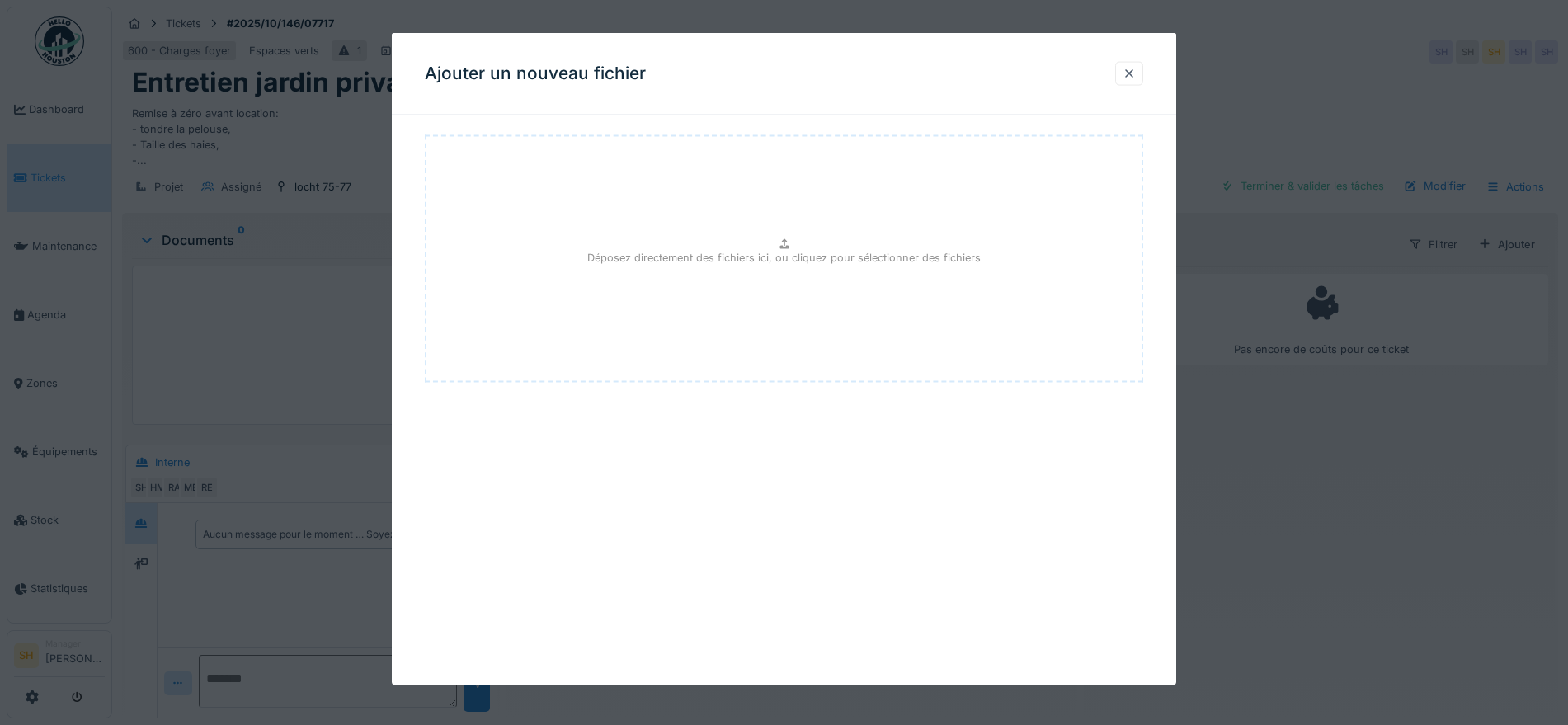
click at [663, 287] on div "Déposez directement des fichiers ici, ou cliquez pour sélectionner des fichiers" at bounding box center [784, 260] width 719 height 248
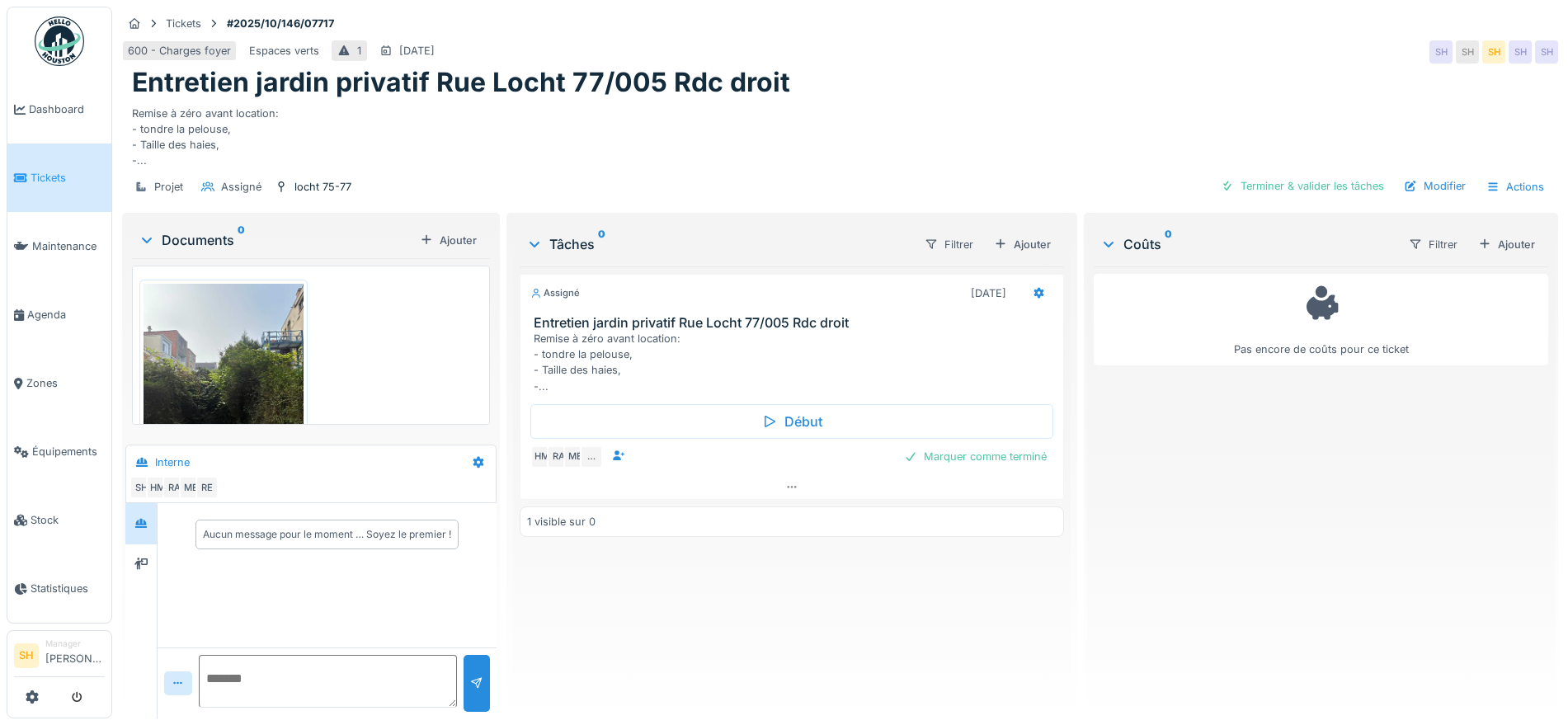
scroll to position [94, 0]
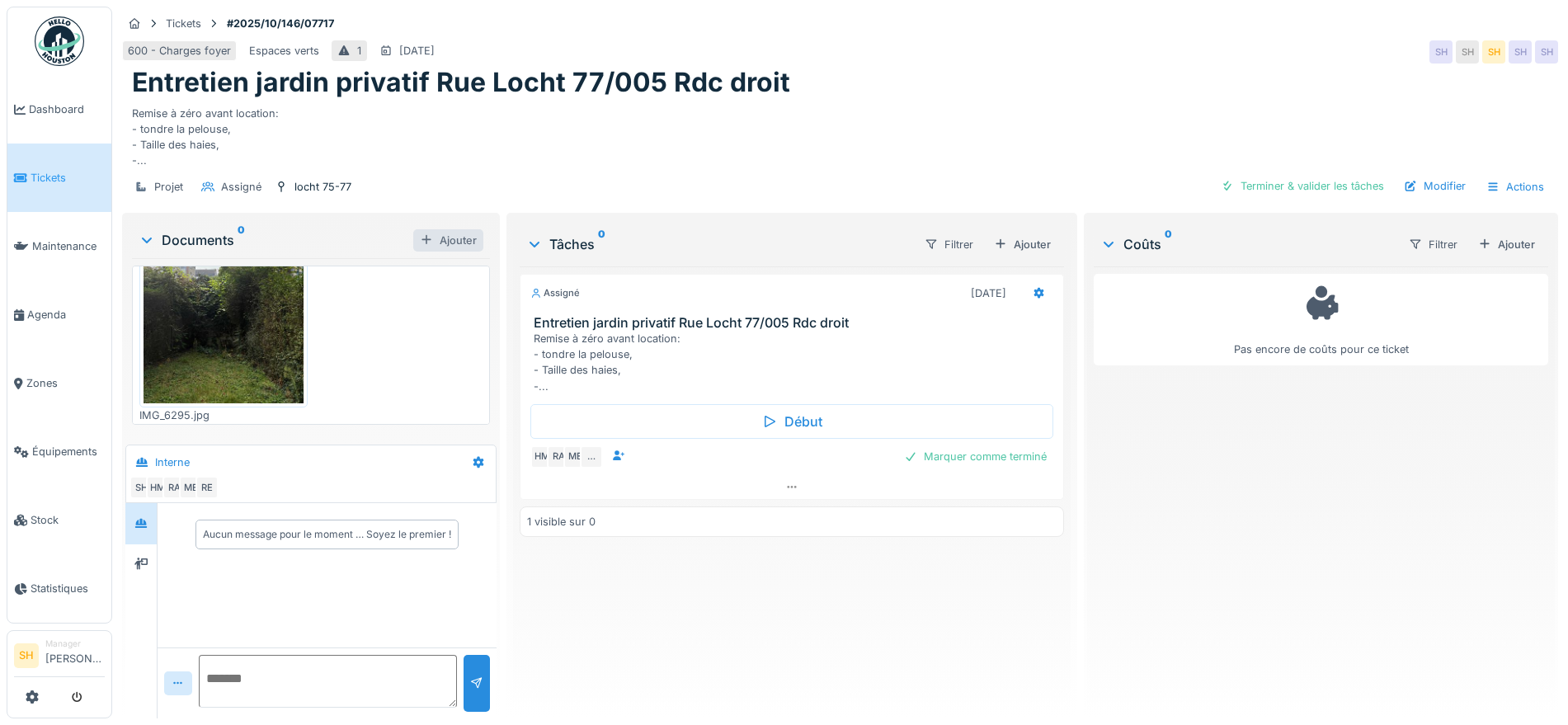
click at [452, 229] on div "Ajouter" at bounding box center [447, 240] width 70 height 22
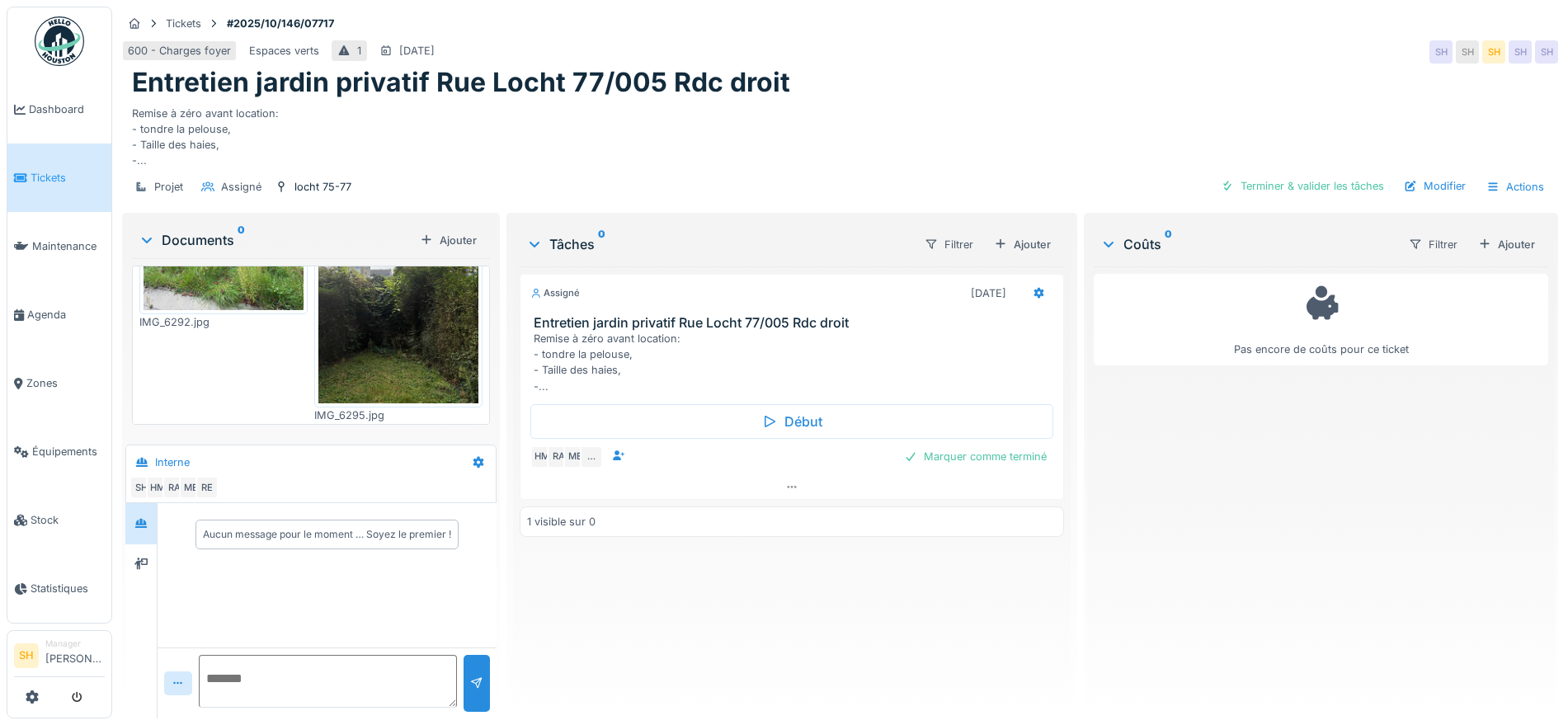
drag, startPoint x: 434, startPoint y: 235, endPoint x: 438, endPoint y: 243, distance: 8.9
click at [433, 237] on div "Ajouter" at bounding box center [447, 240] width 70 height 22
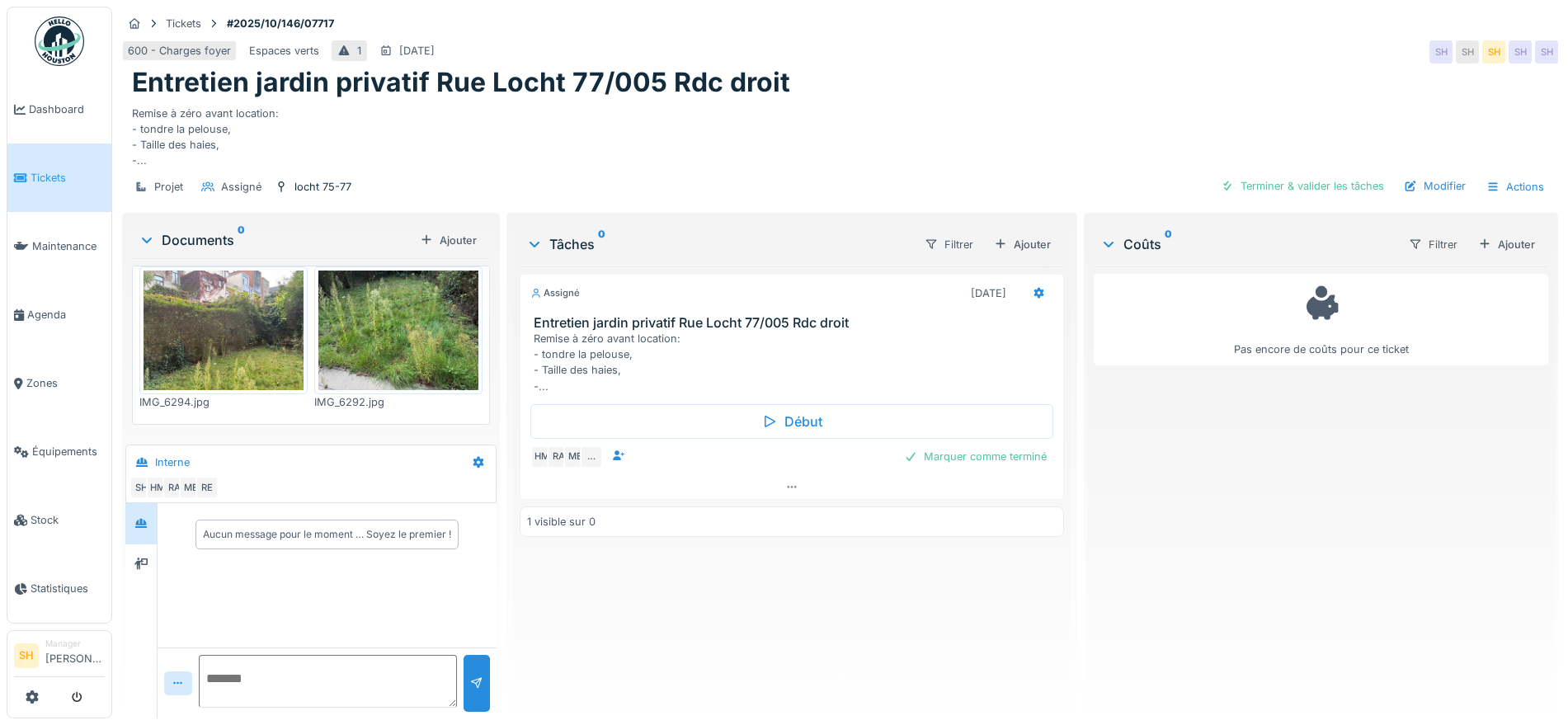
scroll to position [0, 0]
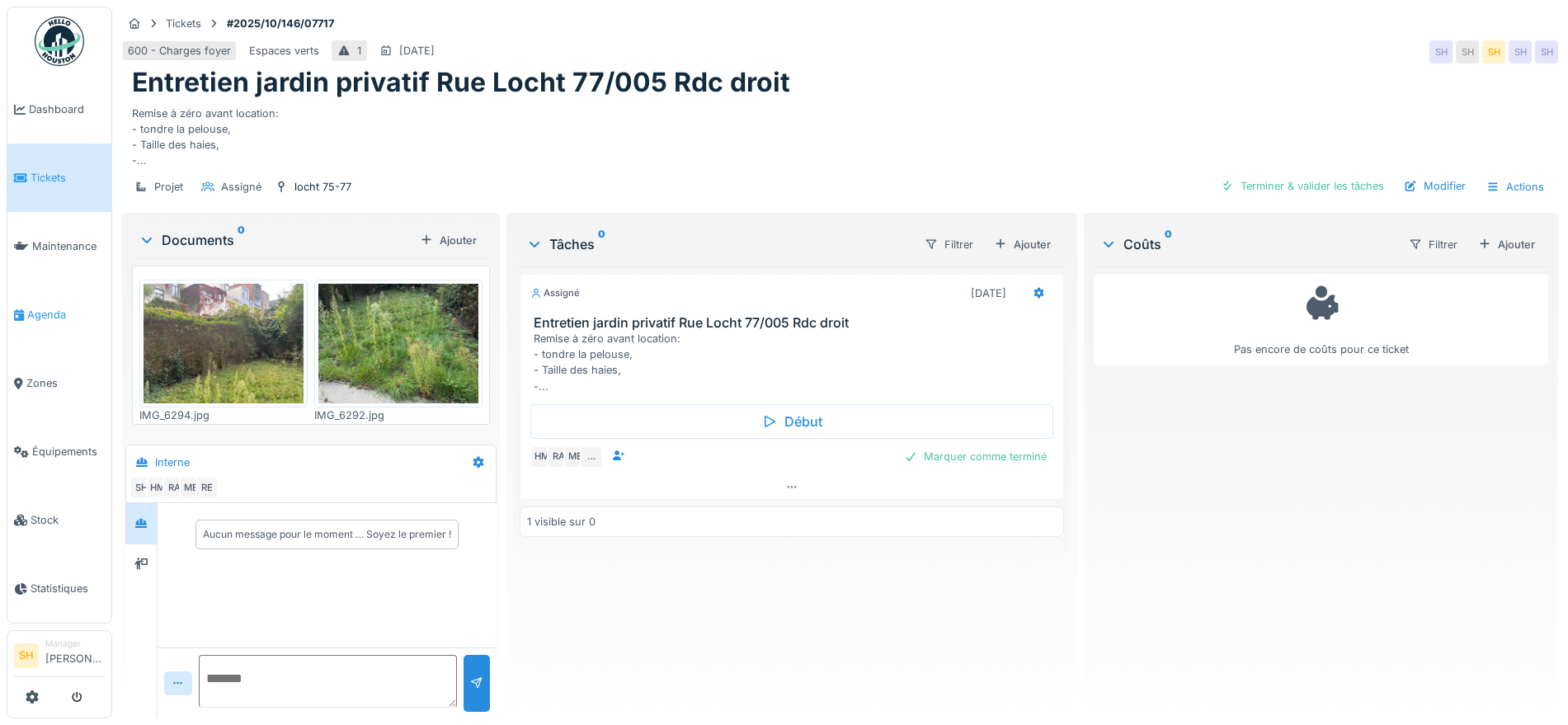
click at [47, 309] on span "Agenda" at bounding box center [66, 314] width 78 height 16
click at [269, 658] on textarea at bounding box center [328, 681] width 258 height 53
type textarea "**********"
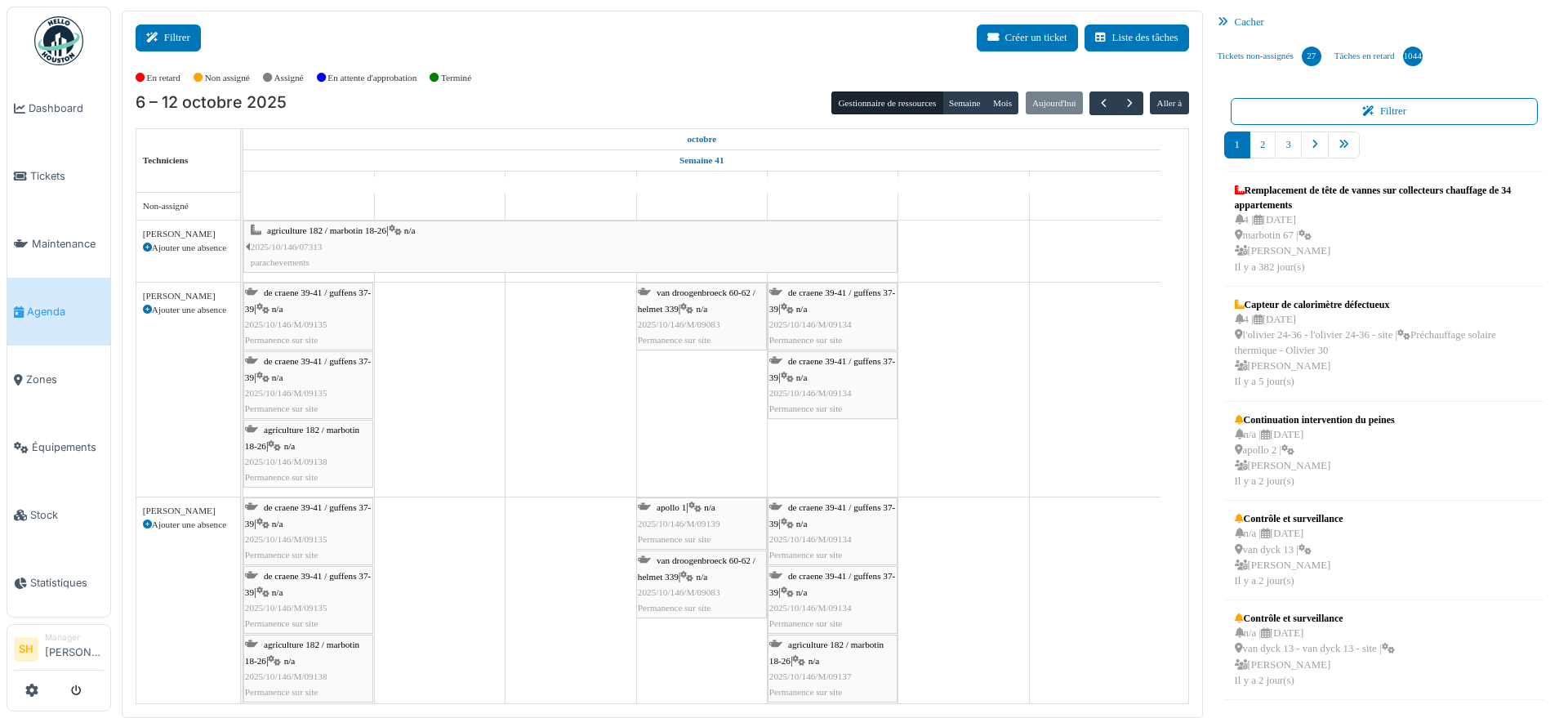
click at [176, 37] on button "Filtrer" at bounding box center [168, 38] width 65 height 27
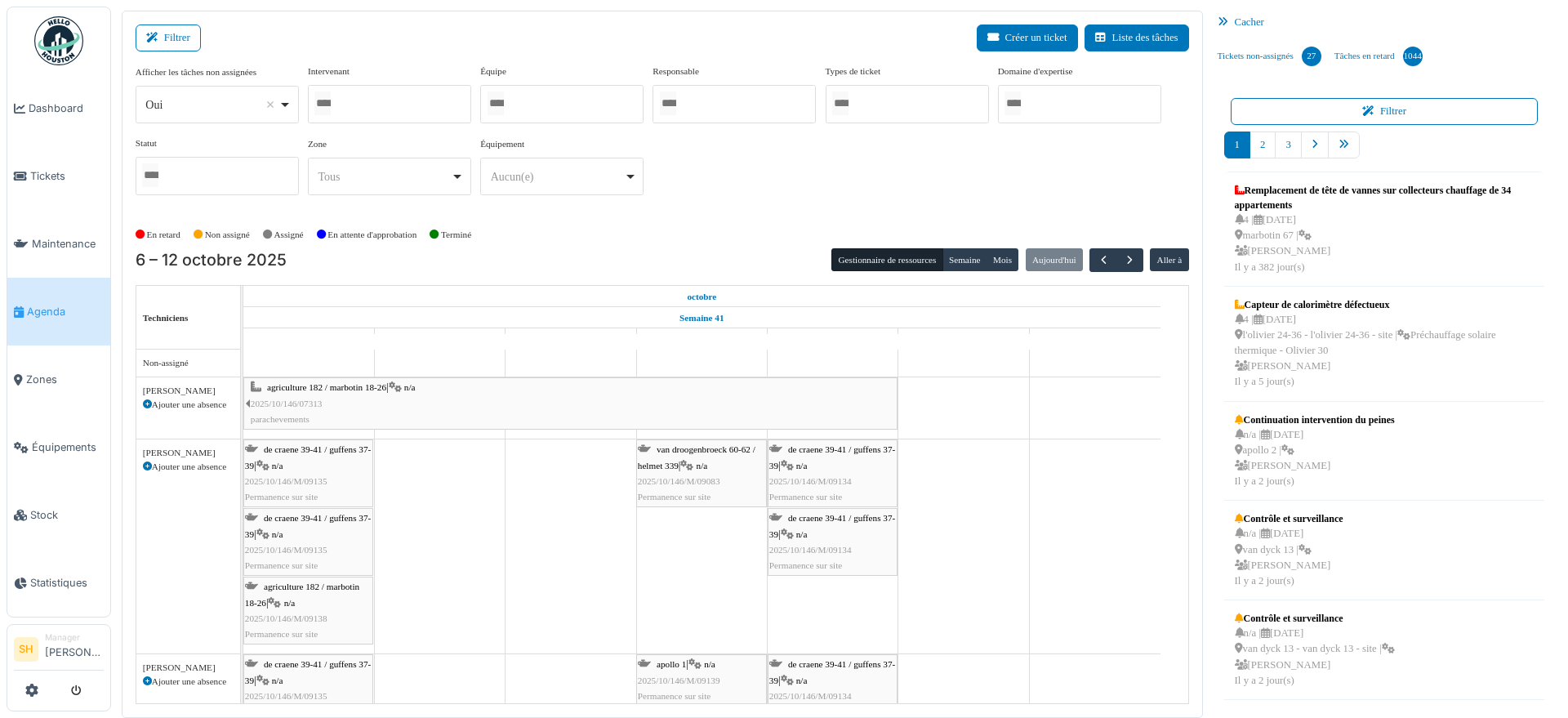
click at [538, 100] on div at bounding box center [562, 104] width 164 height 38
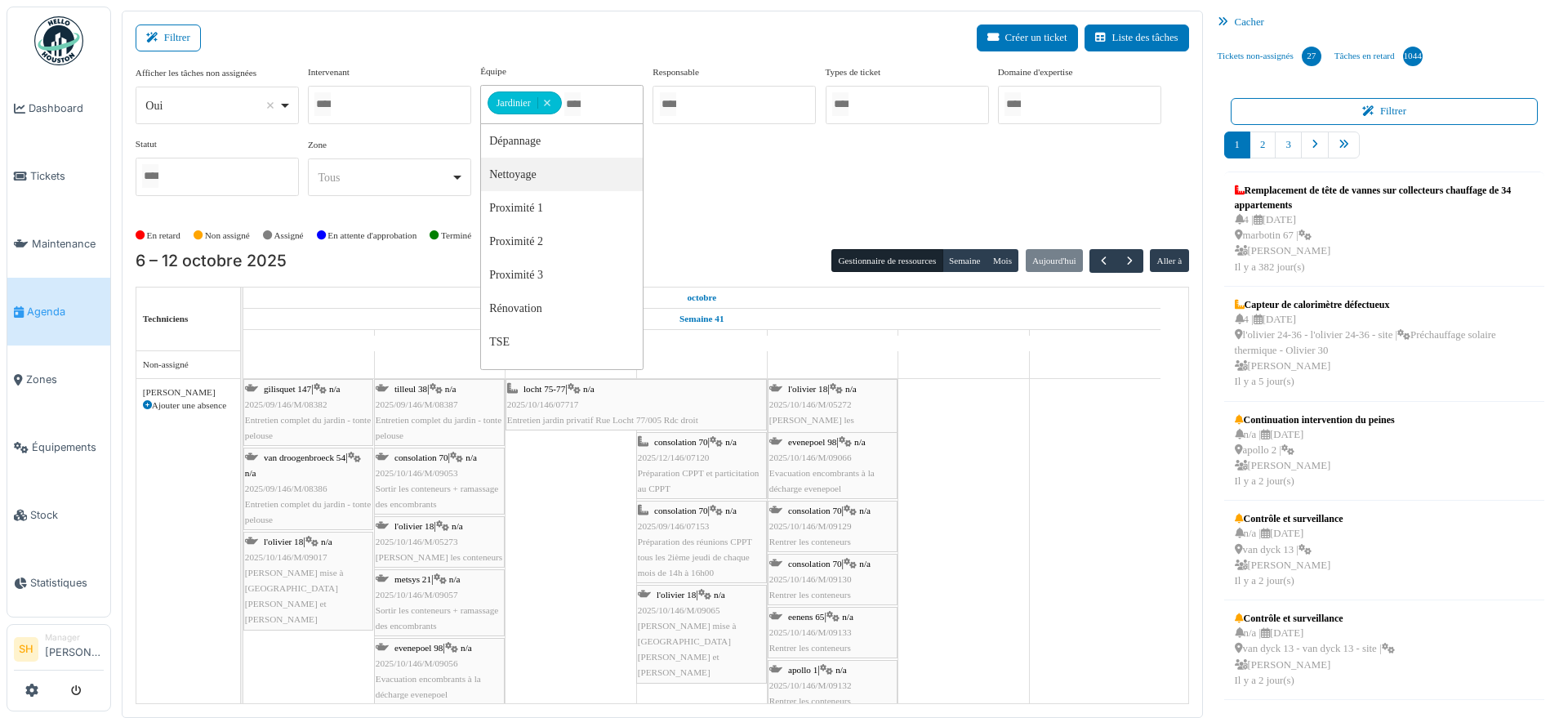
click at [545, 389] on span "locht 75-77" at bounding box center [544, 389] width 42 height 10
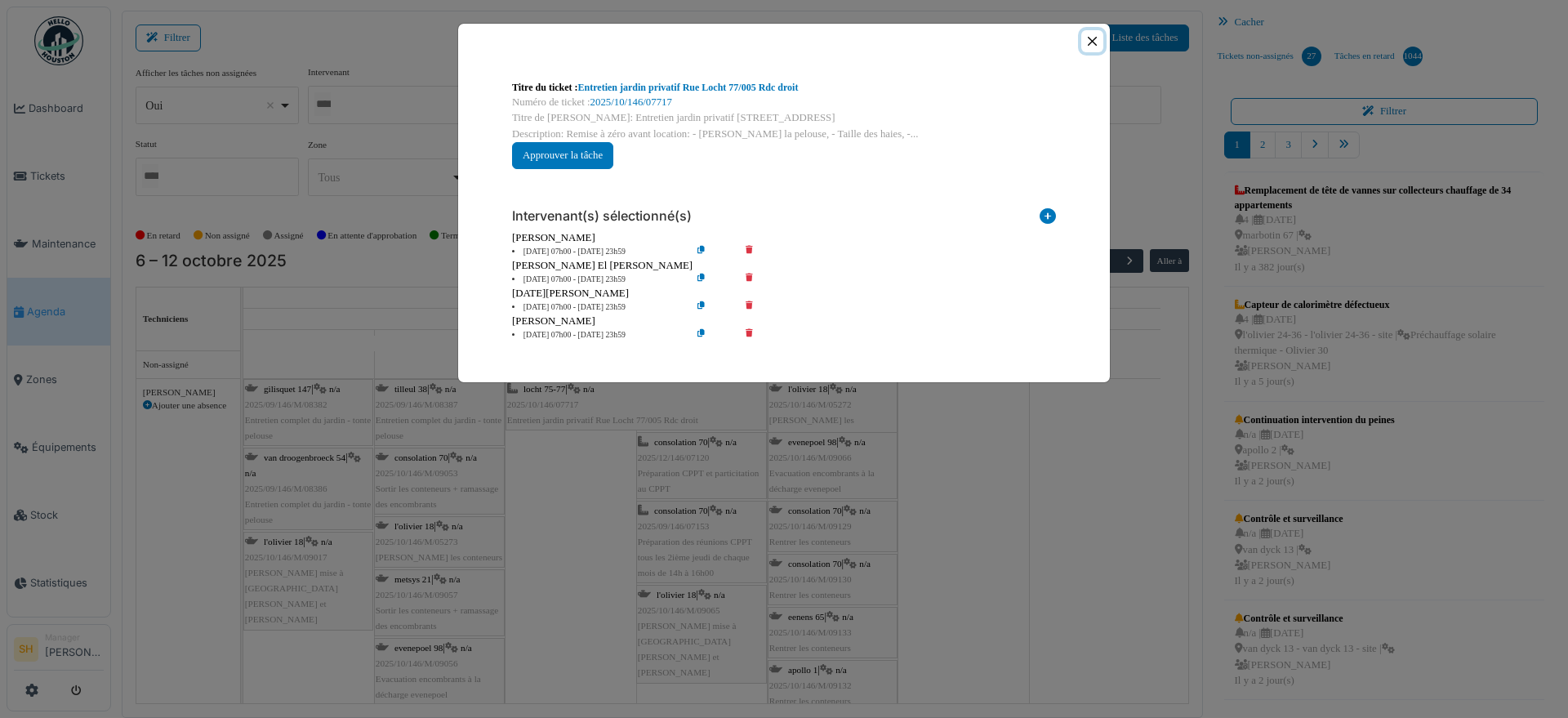
click at [1097, 39] on button "Close" at bounding box center [1092, 41] width 22 height 22
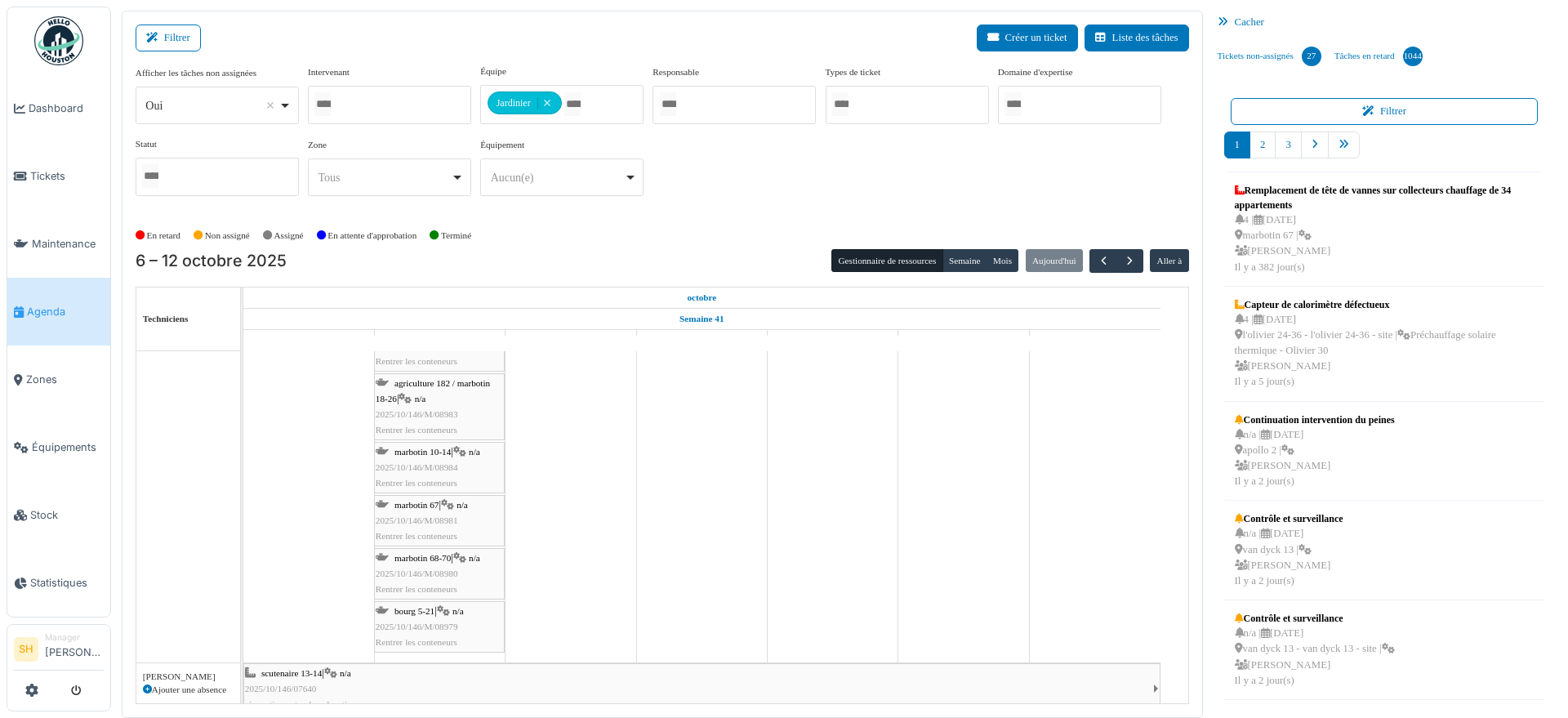
scroll to position [1328, 0]
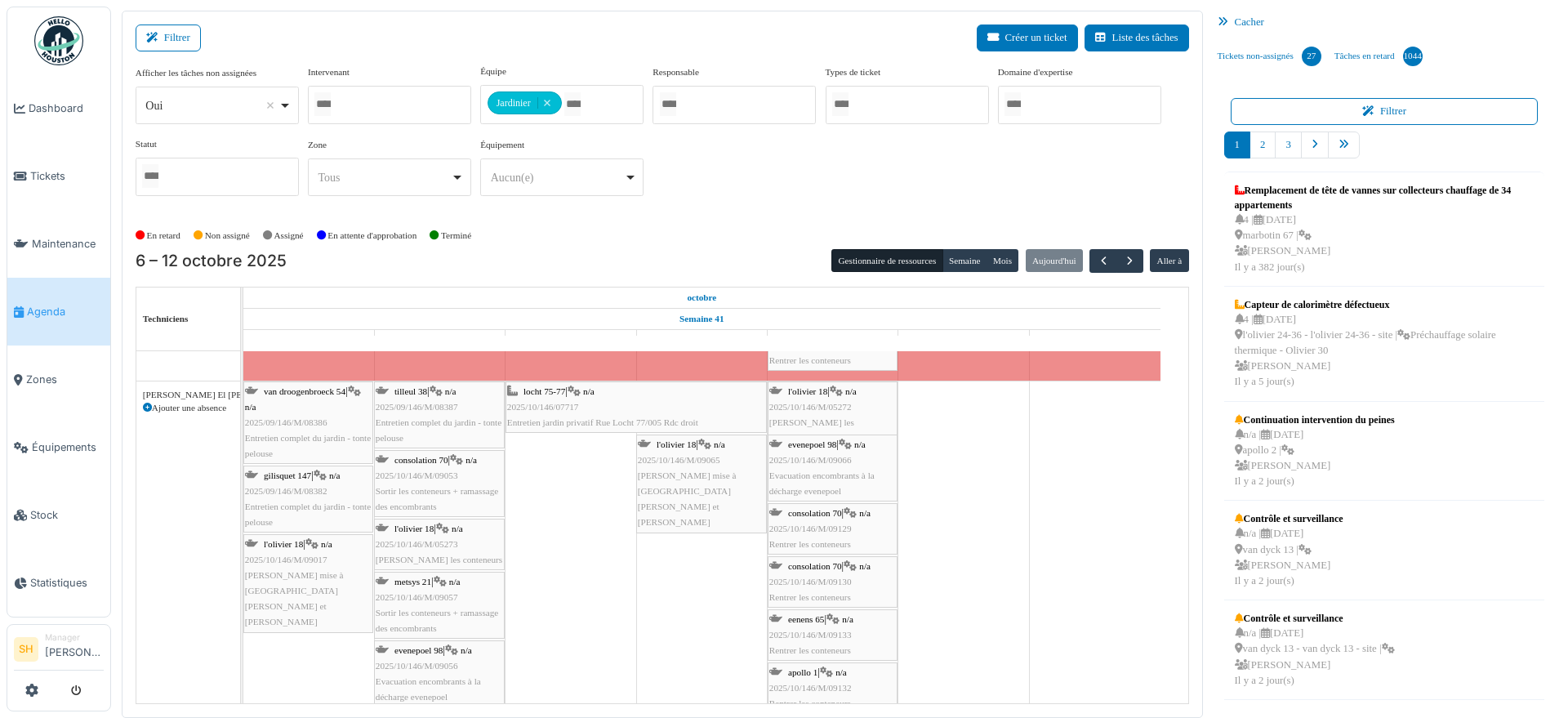
click at [546, 395] on span "locht 75-77" at bounding box center [544, 392] width 42 height 10
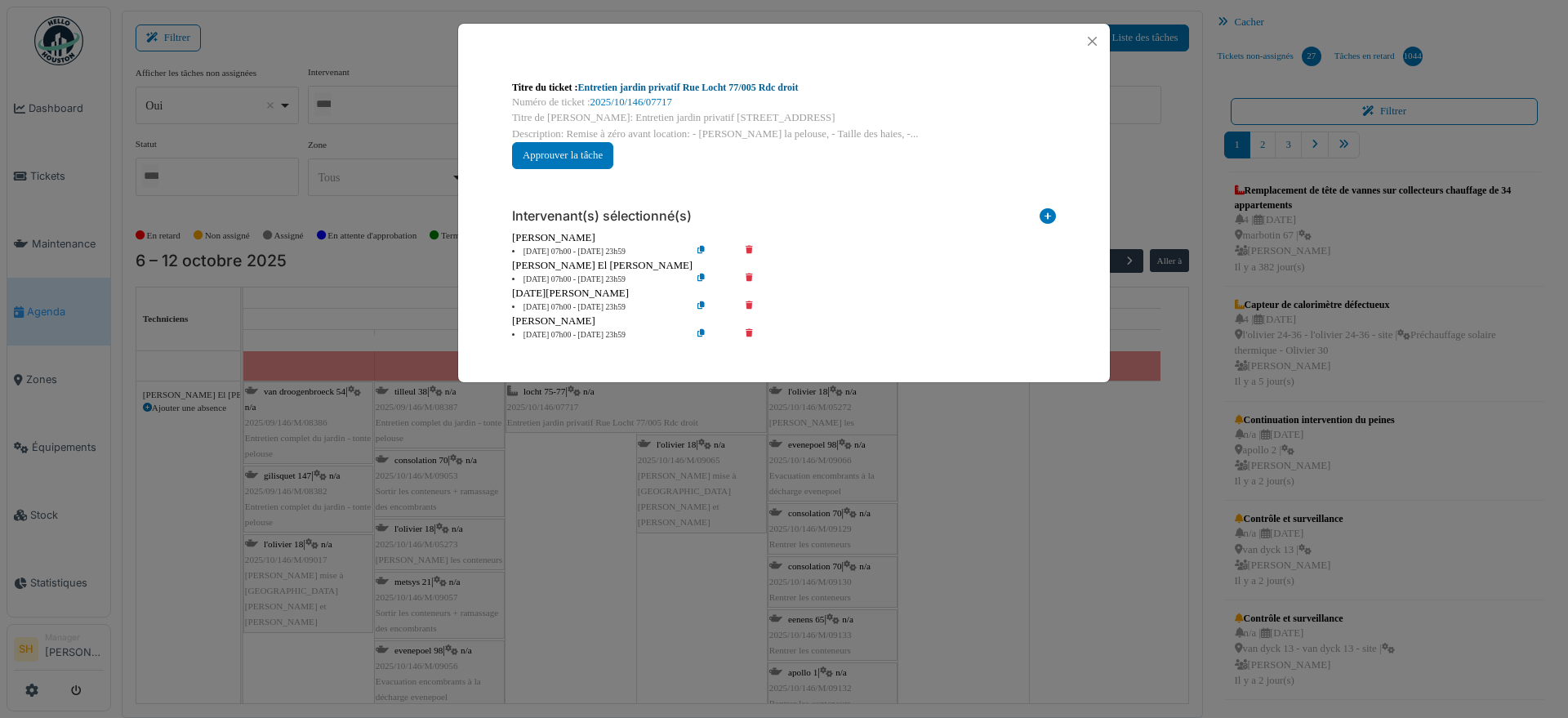
click at [688, 87] on link "Entretien jardin privatif Rue Locht 77/005 Rdc droit" at bounding box center [688, 88] width 220 height 12
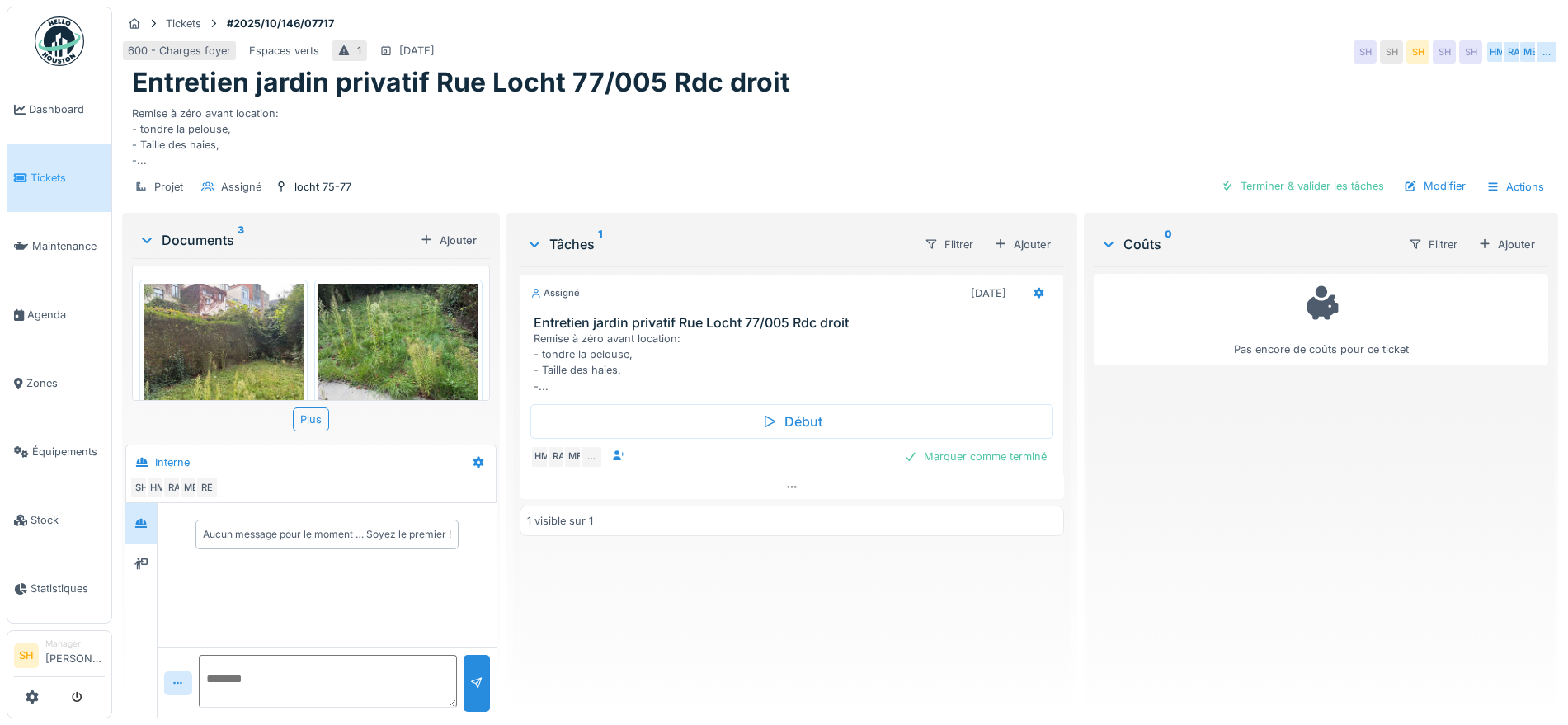
scroll to position [16, 0]
click at [252, 666] on textarea at bounding box center [328, 681] width 258 height 53
type textarea "**********"
click at [474, 677] on div at bounding box center [476, 684] width 26 height 57
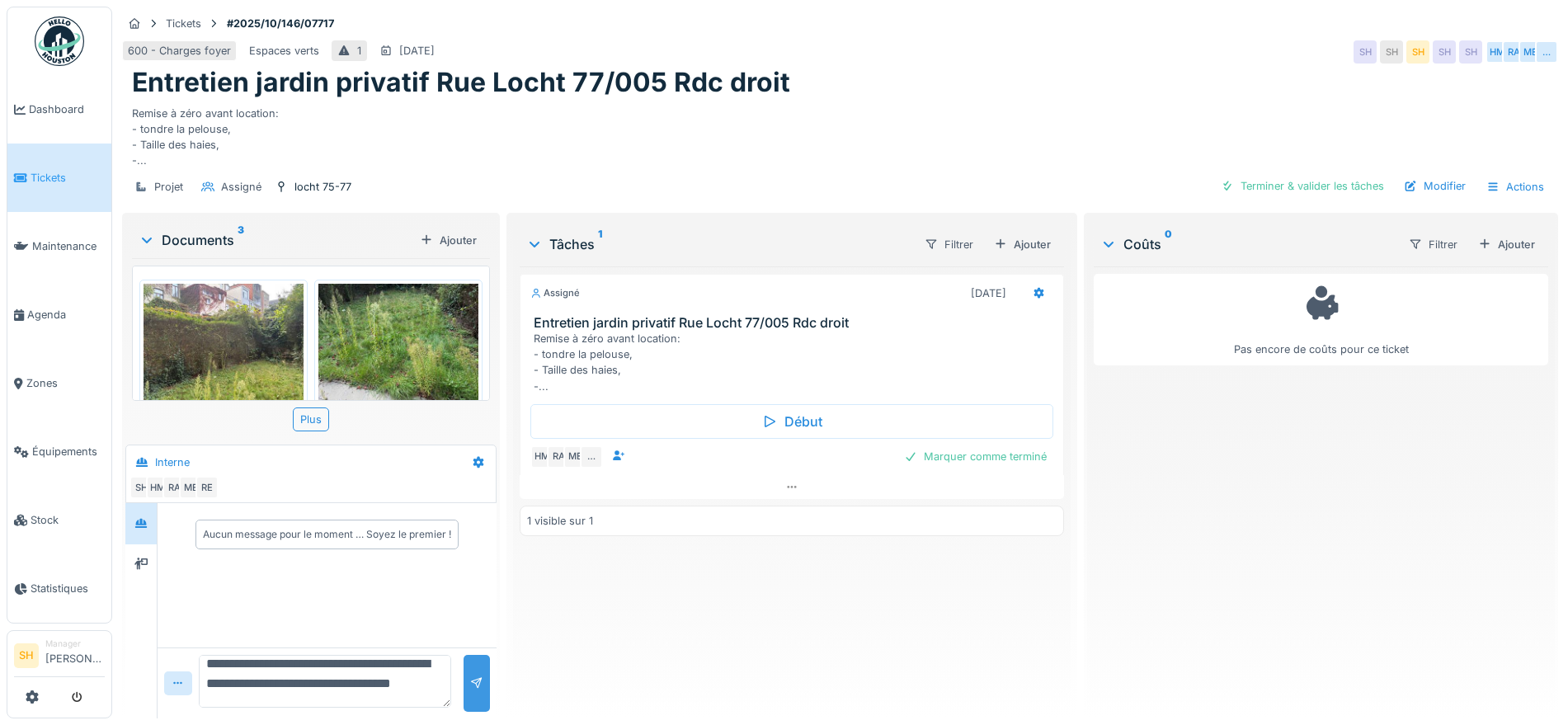
scroll to position [0, 0]
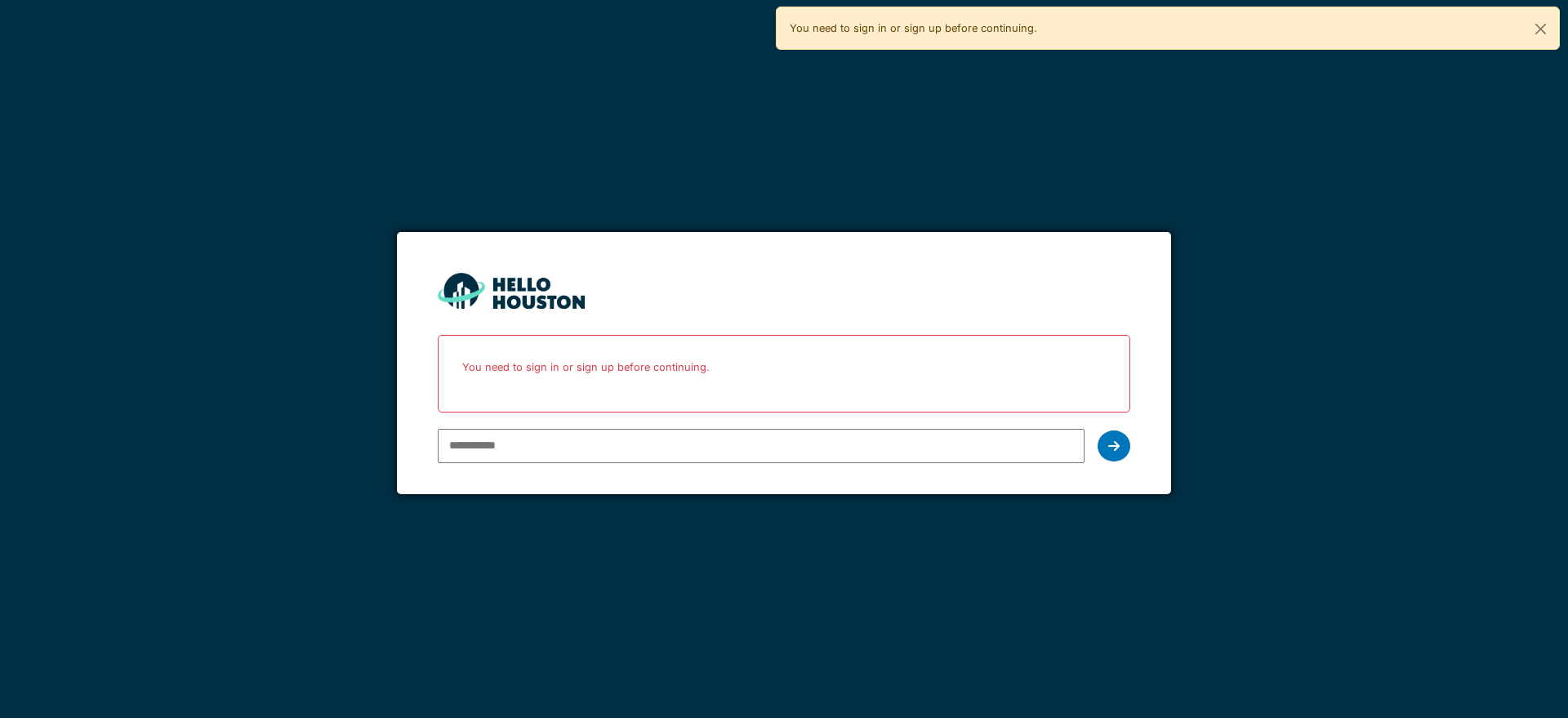
type input "**********"
drag, startPoint x: 1550, startPoint y: 571, endPoint x: 1488, endPoint y: 607, distance: 71.7
click at [1550, 581] on div "**********" at bounding box center [784, 359] width 1568 height 718
click at [1105, 450] on div at bounding box center [1114, 446] width 33 height 31
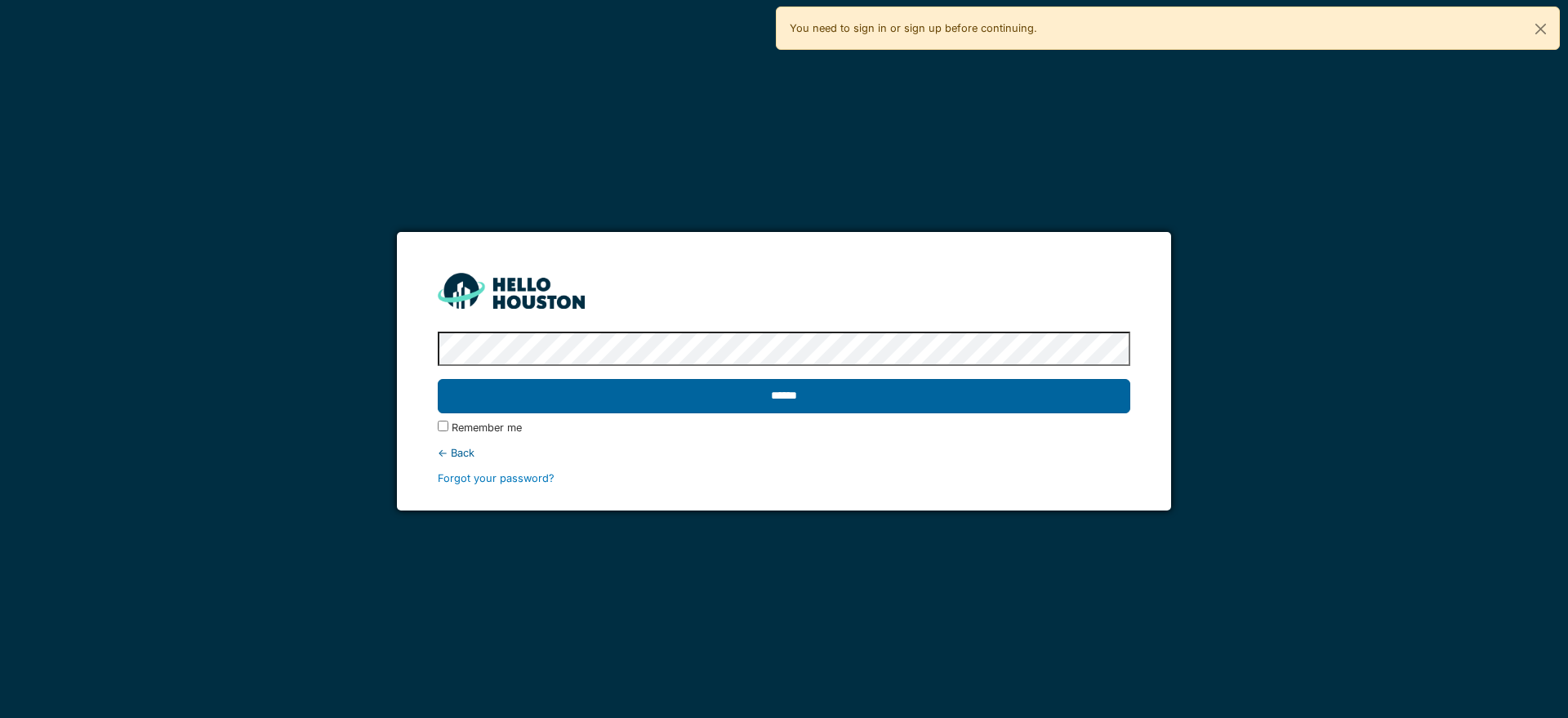
click at [796, 395] on input "******" at bounding box center [784, 396] width 692 height 34
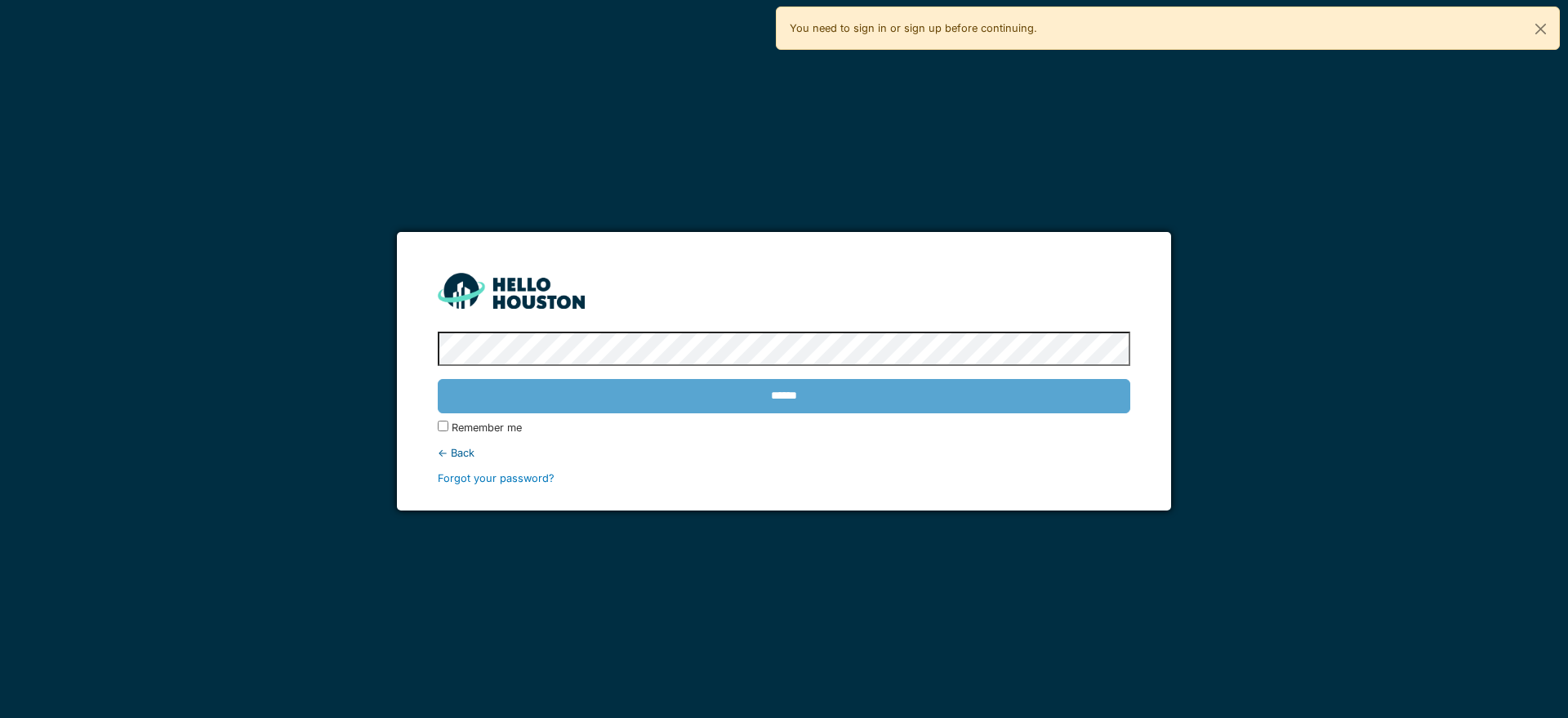
click at [820, 393] on div "******" at bounding box center [784, 396] width 692 height 48
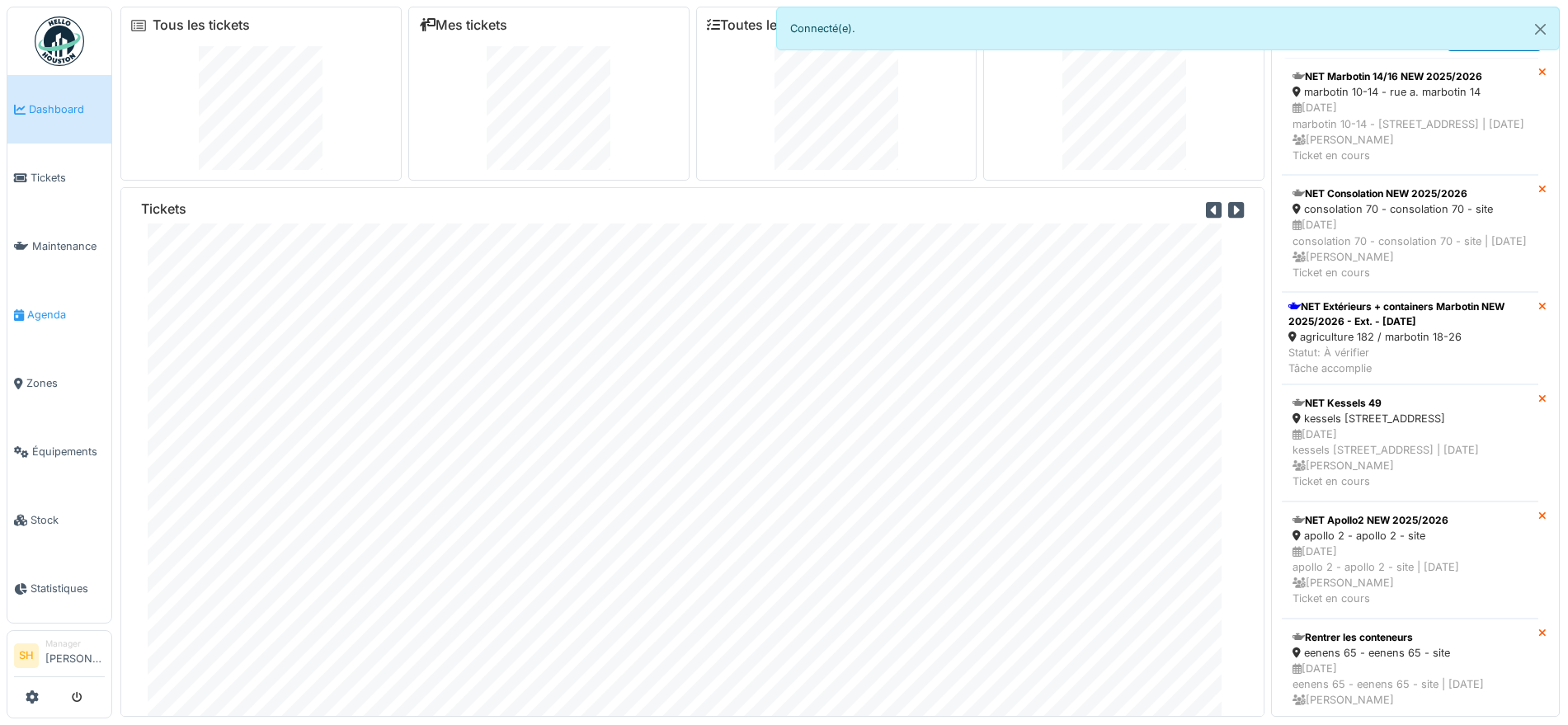
click at [35, 313] on span "Agenda" at bounding box center [66, 314] width 78 height 16
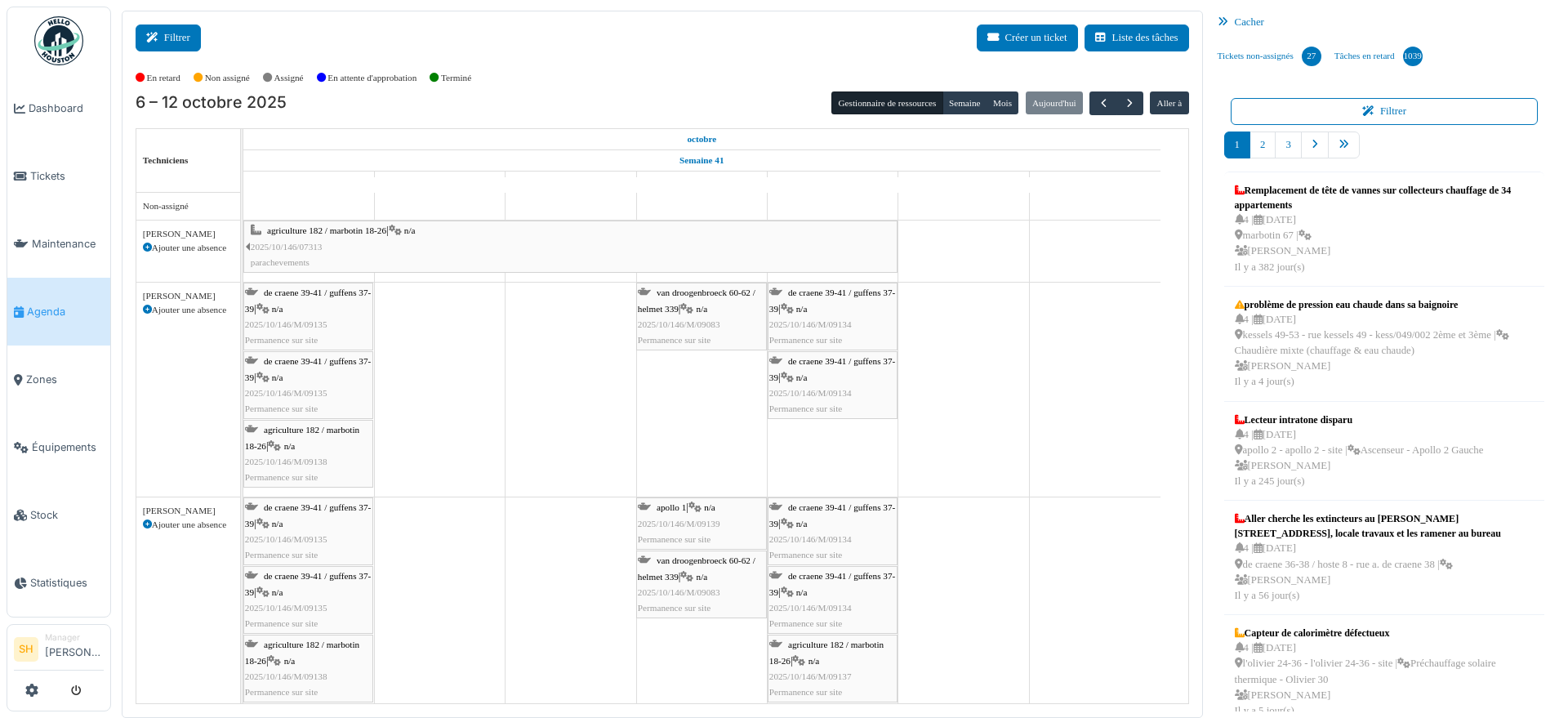
click at [194, 33] on button "Filtrer" at bounding box center [168, 38] width 65 height 27
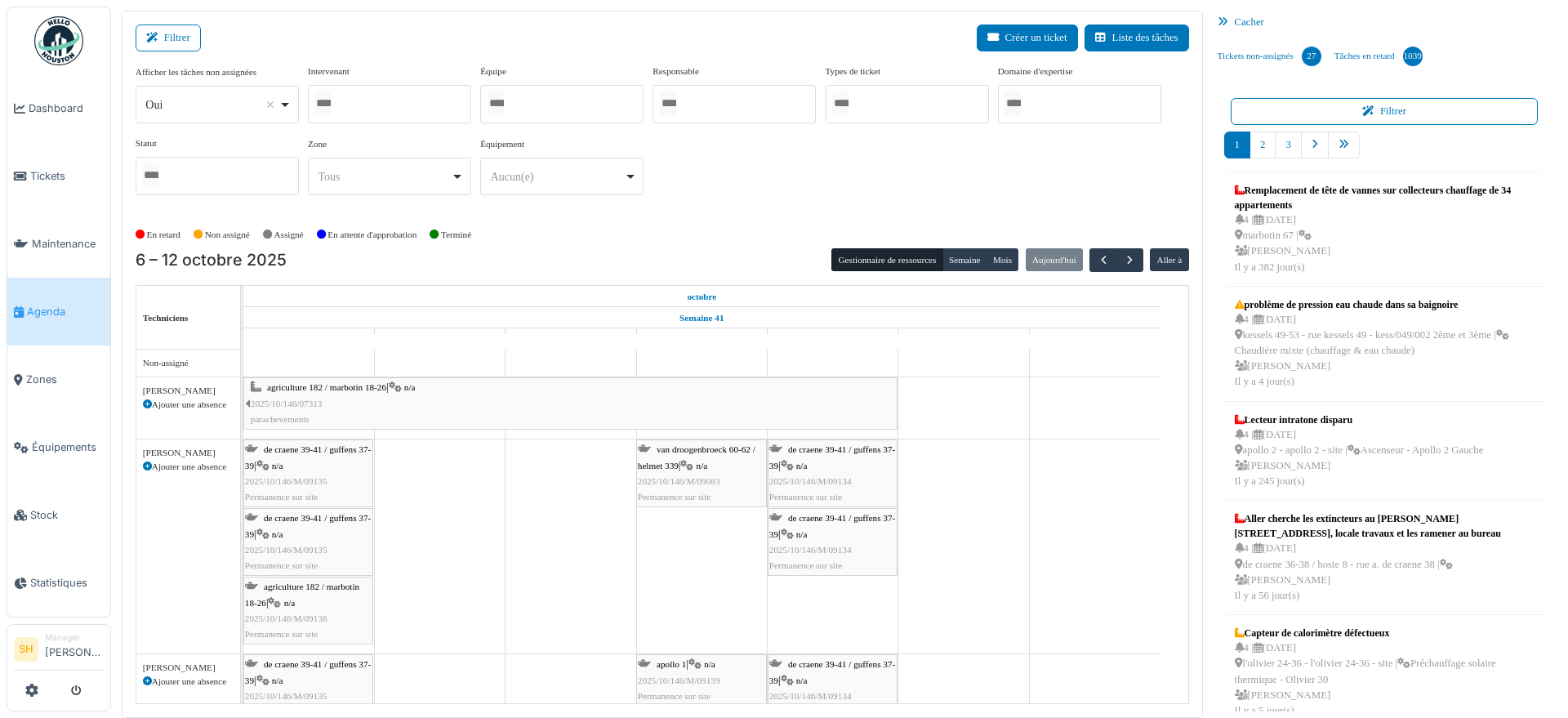
click at [578, 108] on div at bounding box center [562, 104] width 164 height 38
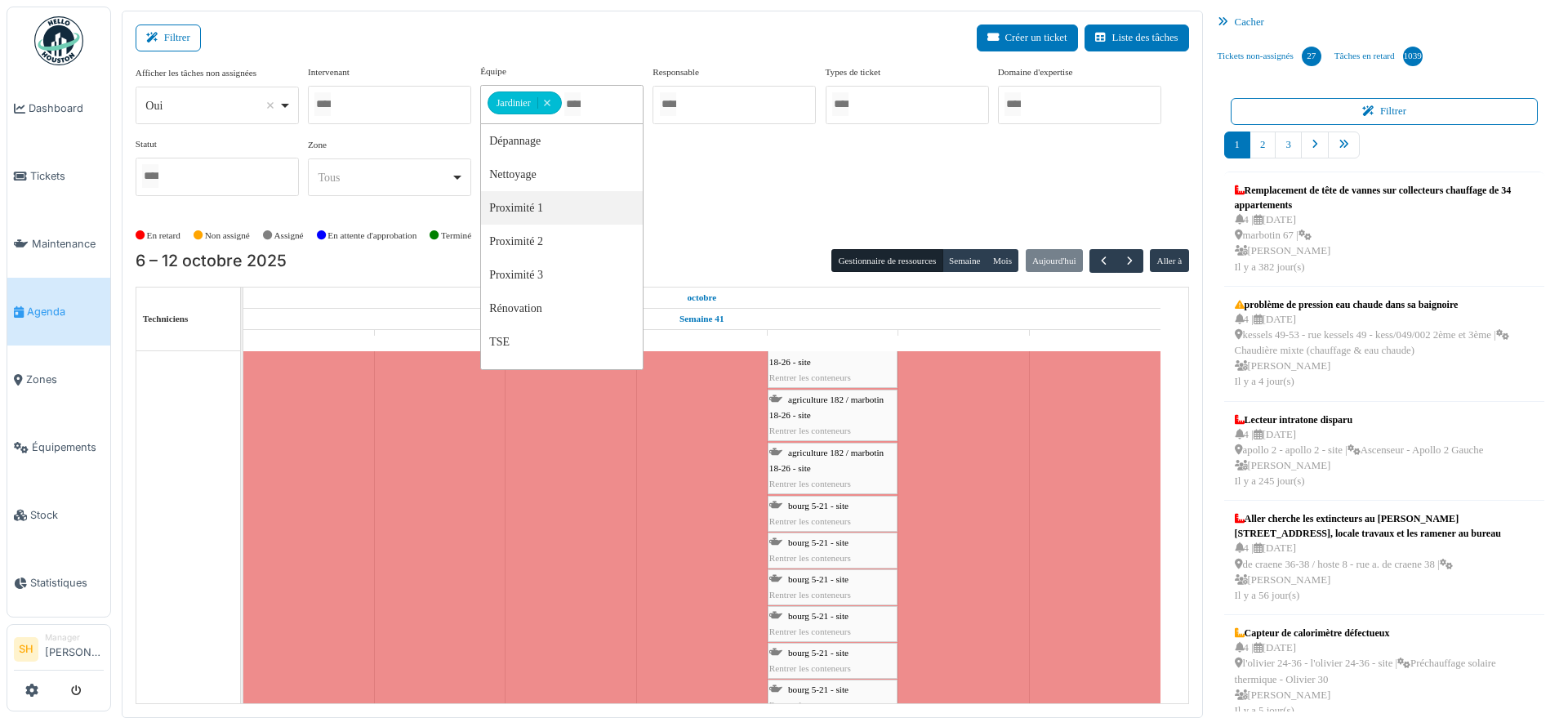
scroll to position [1941, 0]
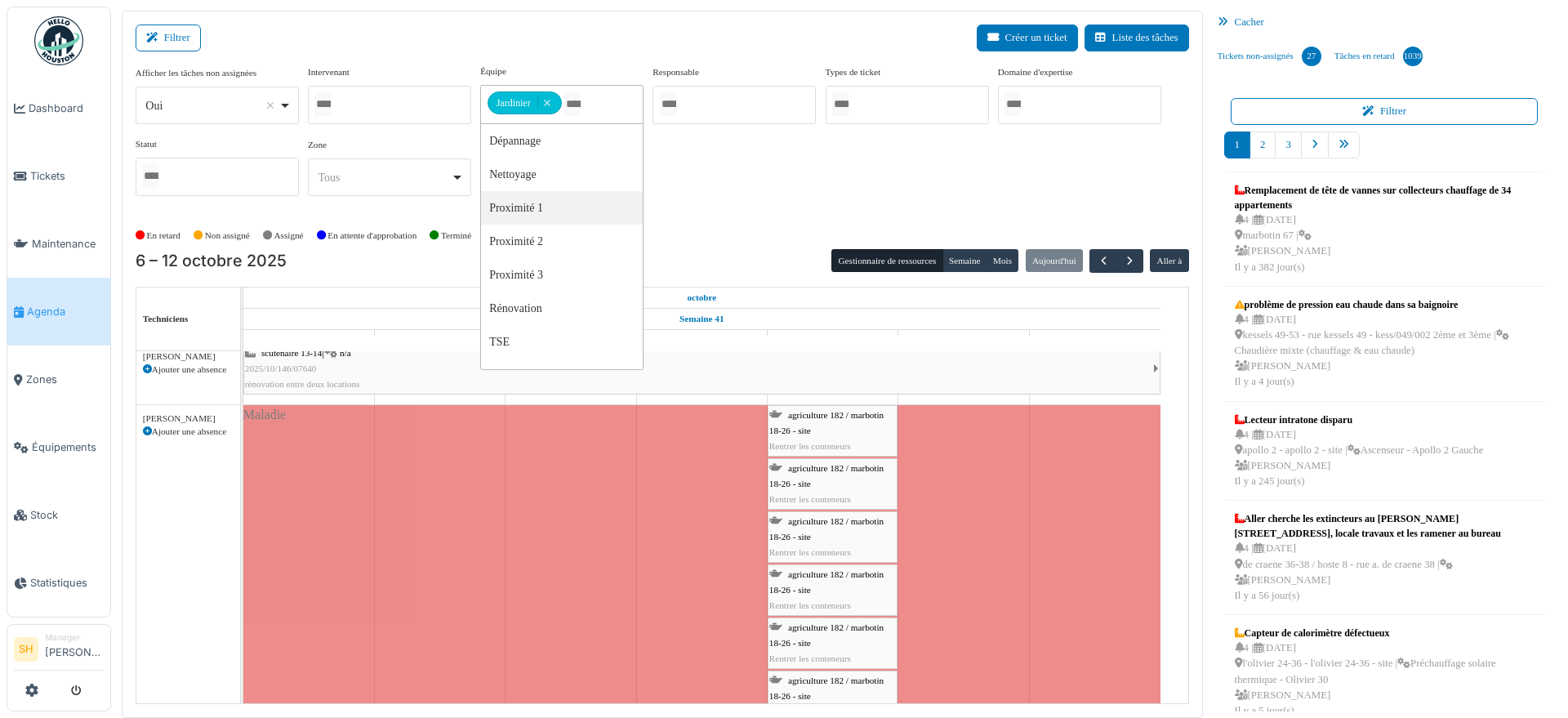
click at [807, 415] on span "agriculture 182 / marbotin 18-26 - site" at bounding box center [826, 422] width 114 height 25
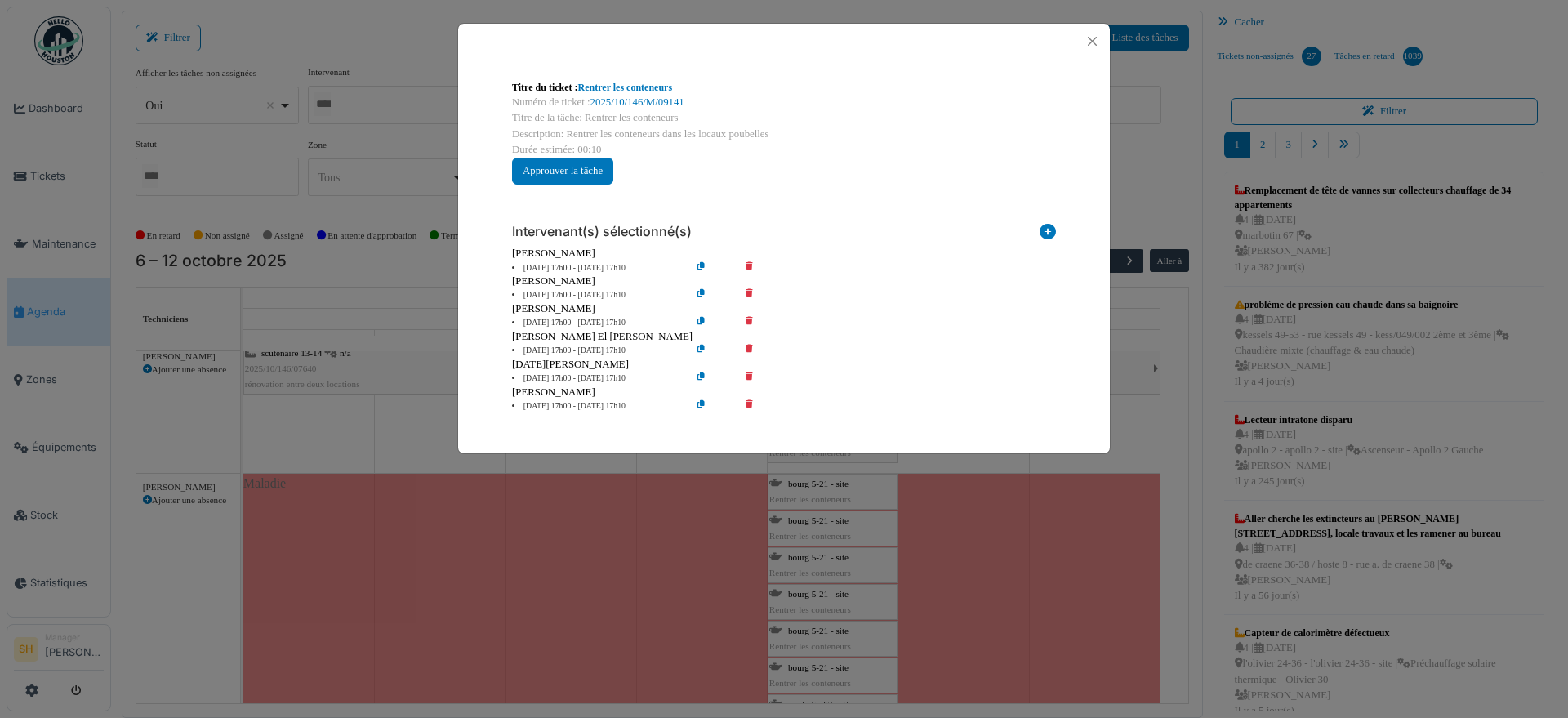
click at [750, 296] on icon at bounding box center [761, 296] width 47 height 13
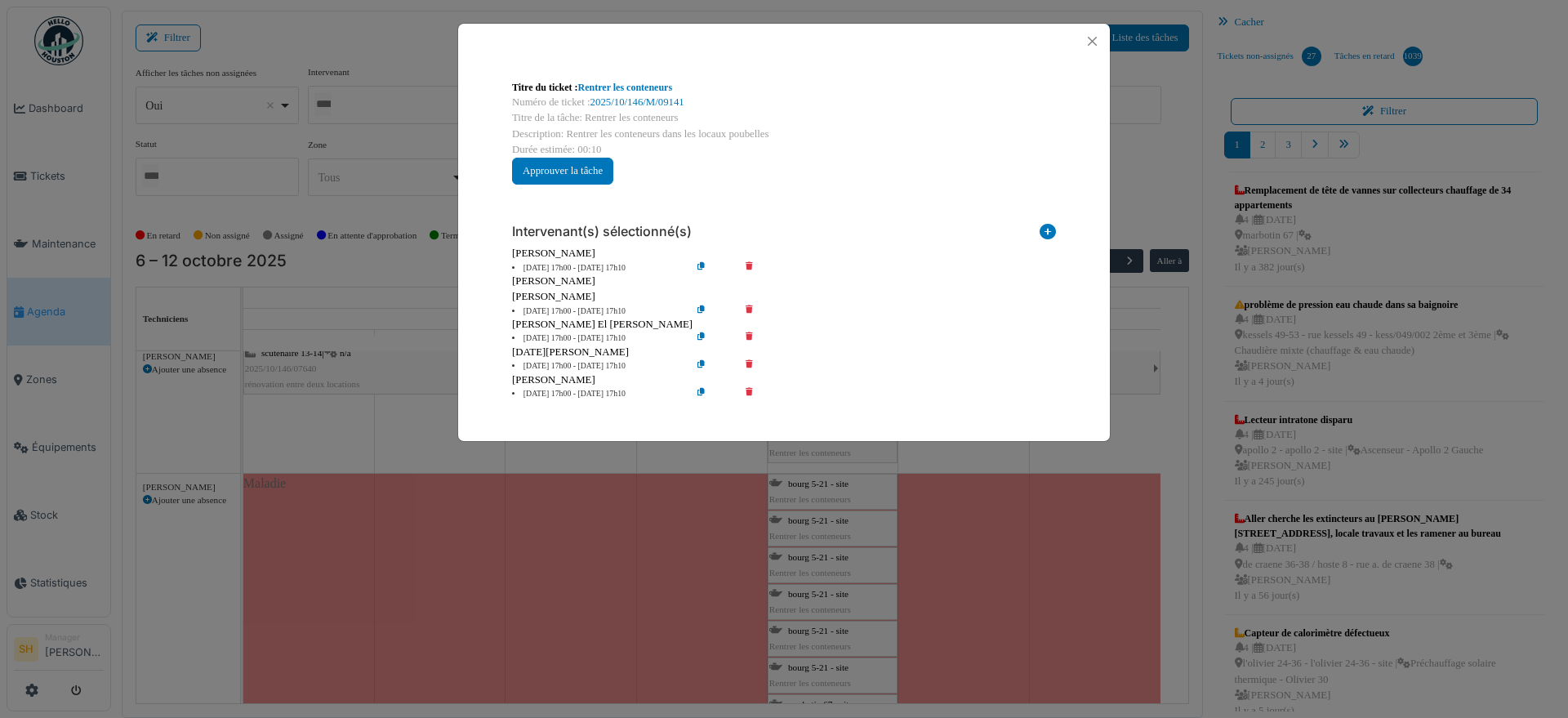
click at [749, 307] on icon at bounding box center [761, 311] width 47 height 13
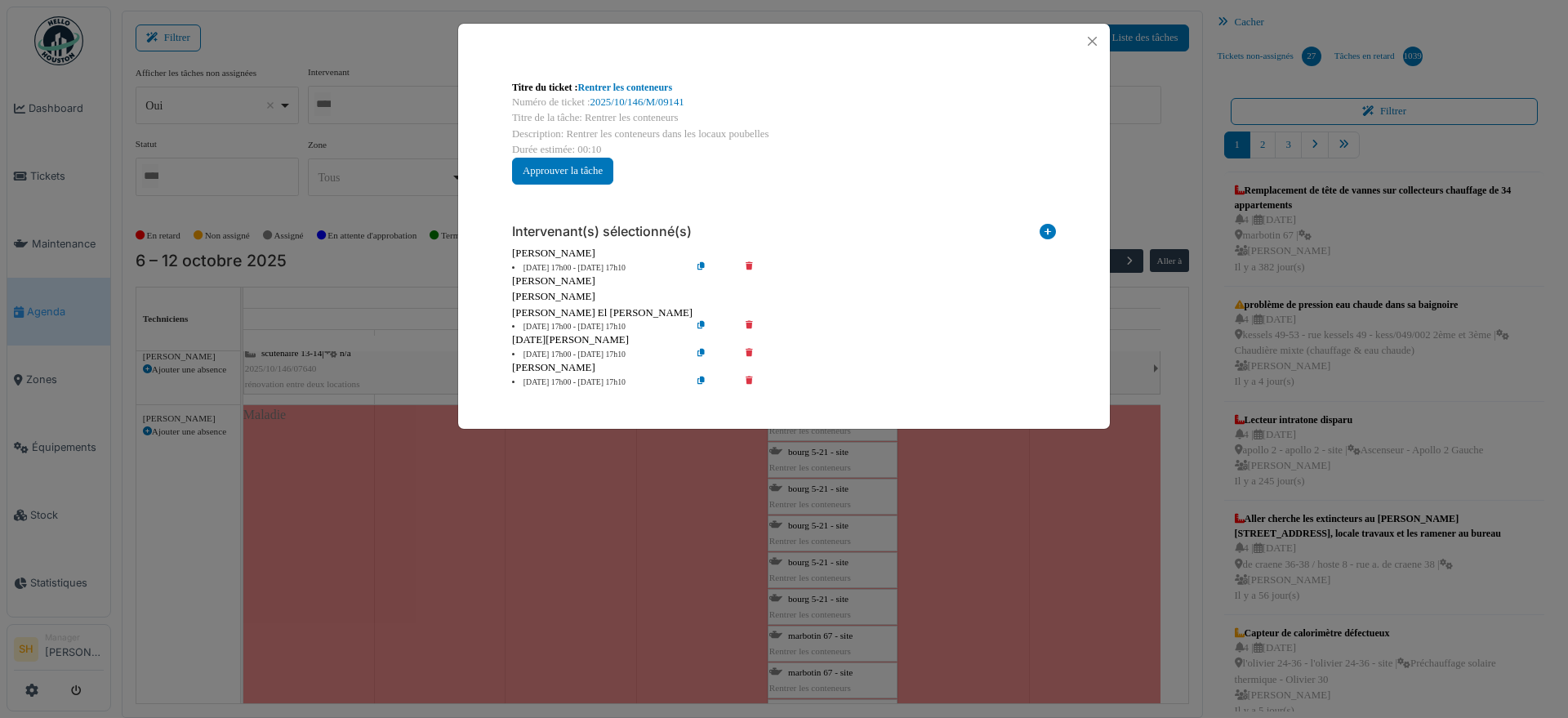
click at [1198, 485] on div "Titre du ticket : Rentrer les conteneurs Numéro de ticket : 2025/10/146/M/09141…" at bounding box center [784, 359] width 1568 height 718
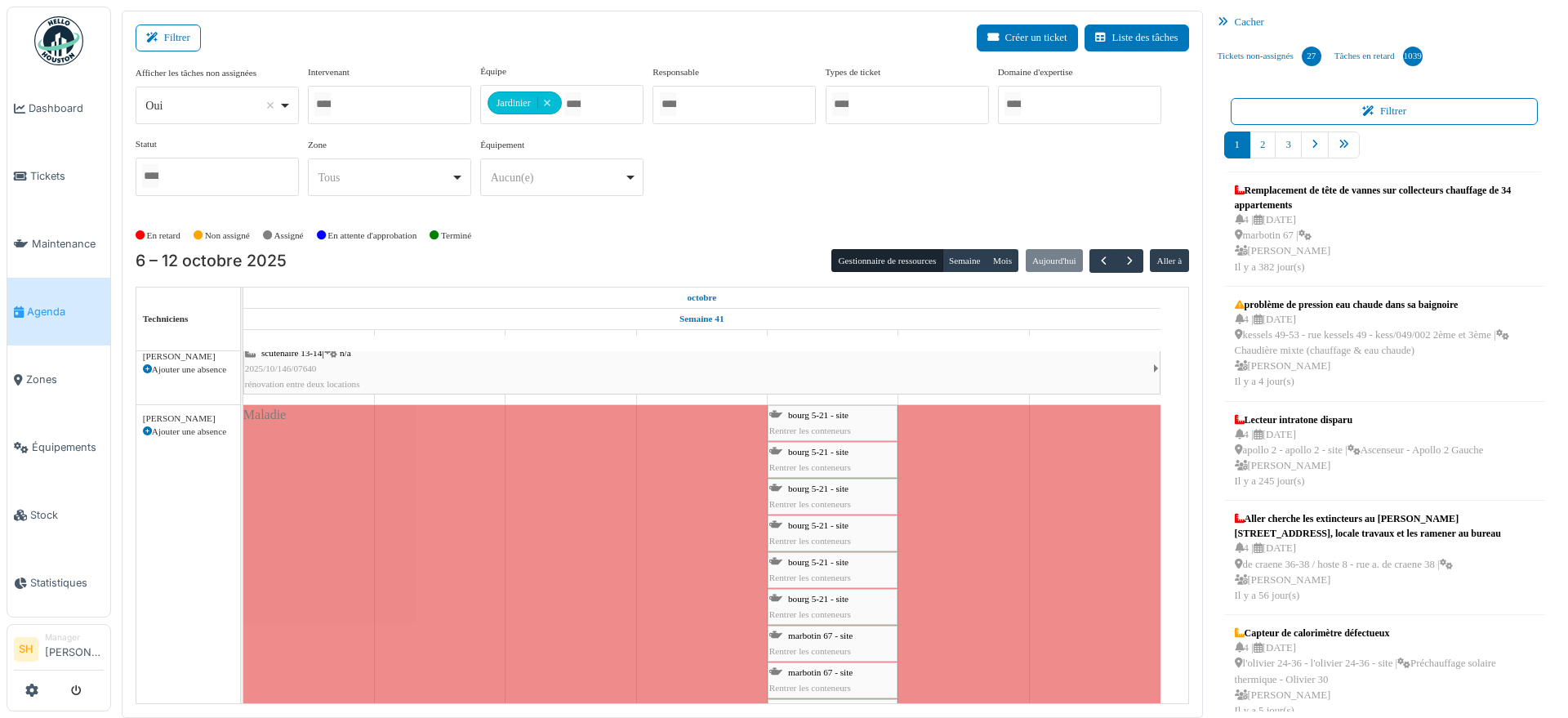
click at [827, 412] on span "bourg 5-21 - site" at bounding box center [819, 415] width 60 height 10
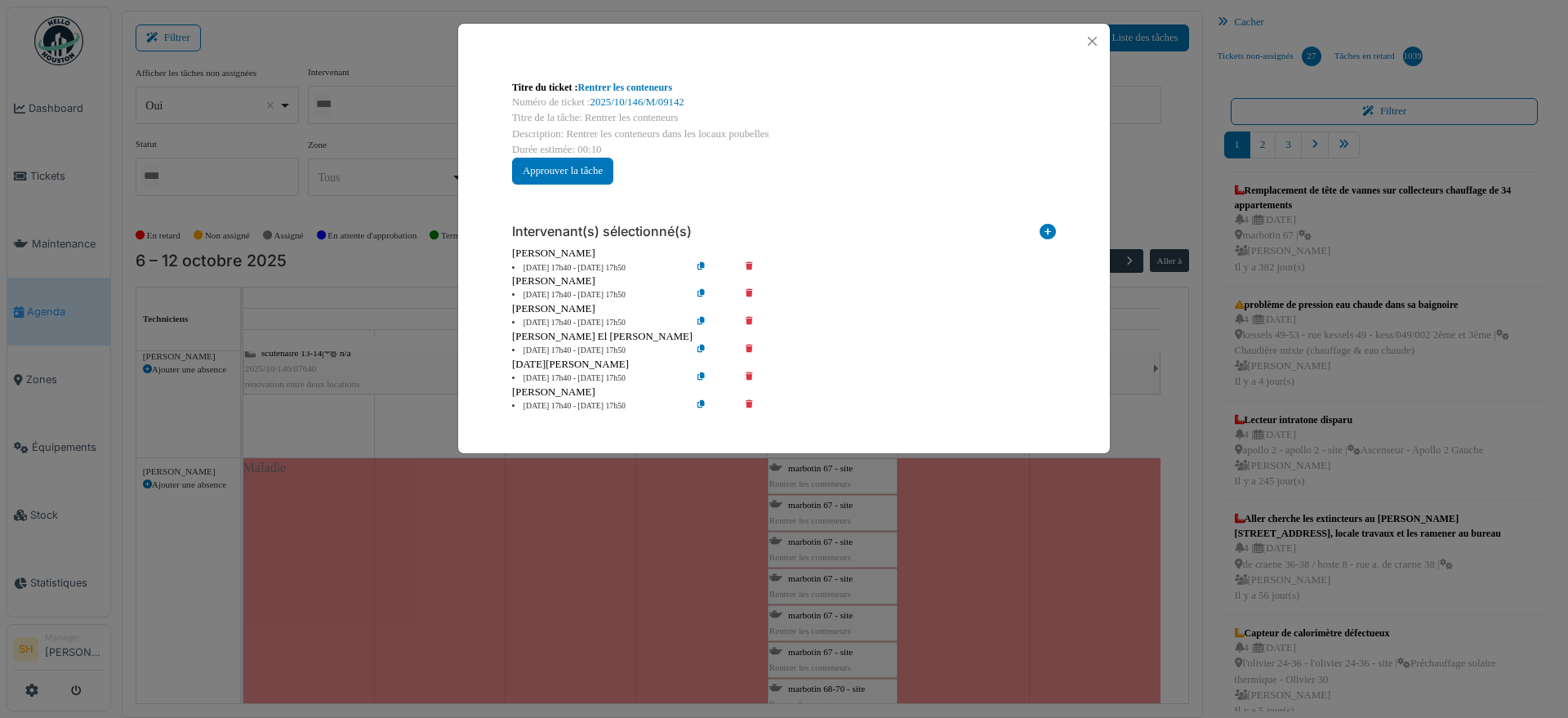
click at [749, 291] on icon at bounding box center [761, 296] width 47 height 13
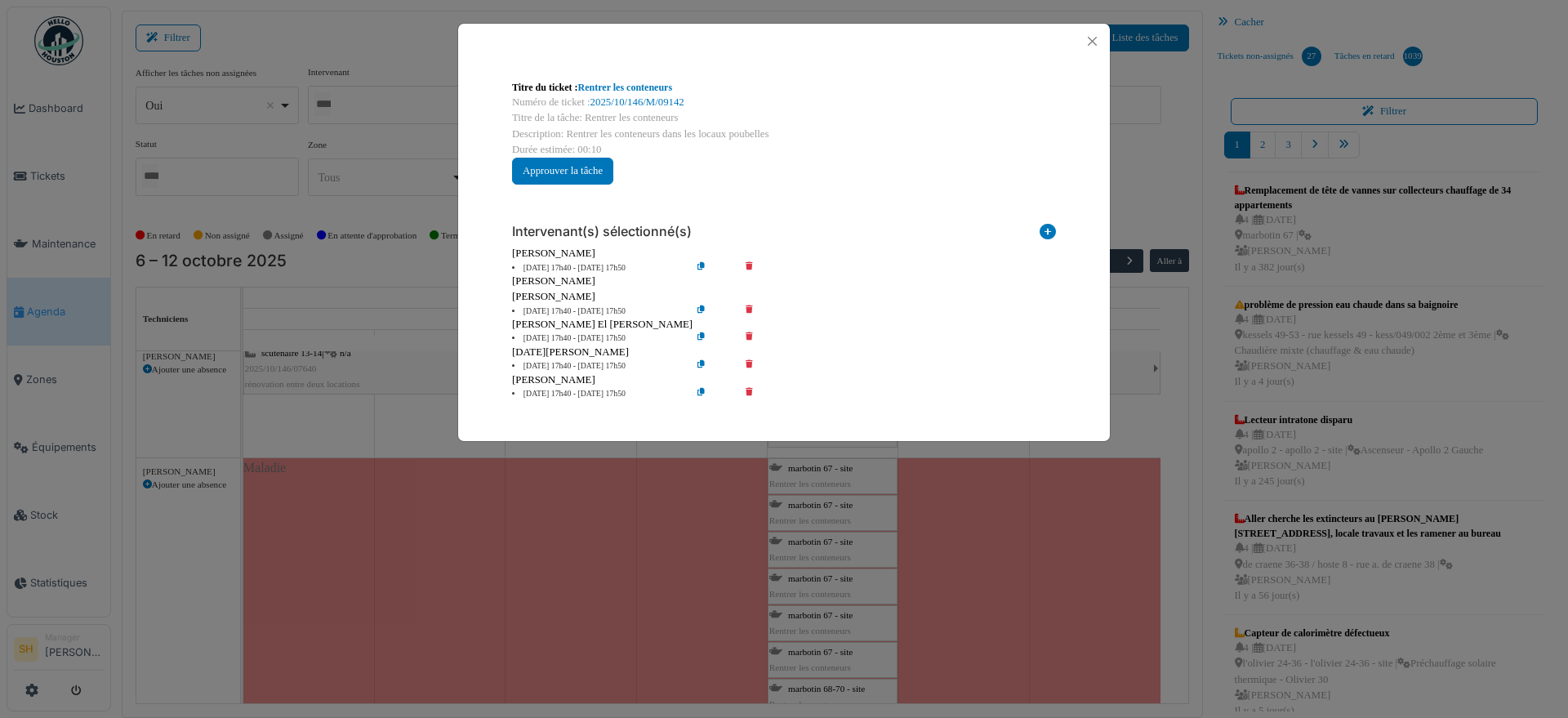
click at [752, 309] on icon at bounding box center [761, 311] width 47 height 13
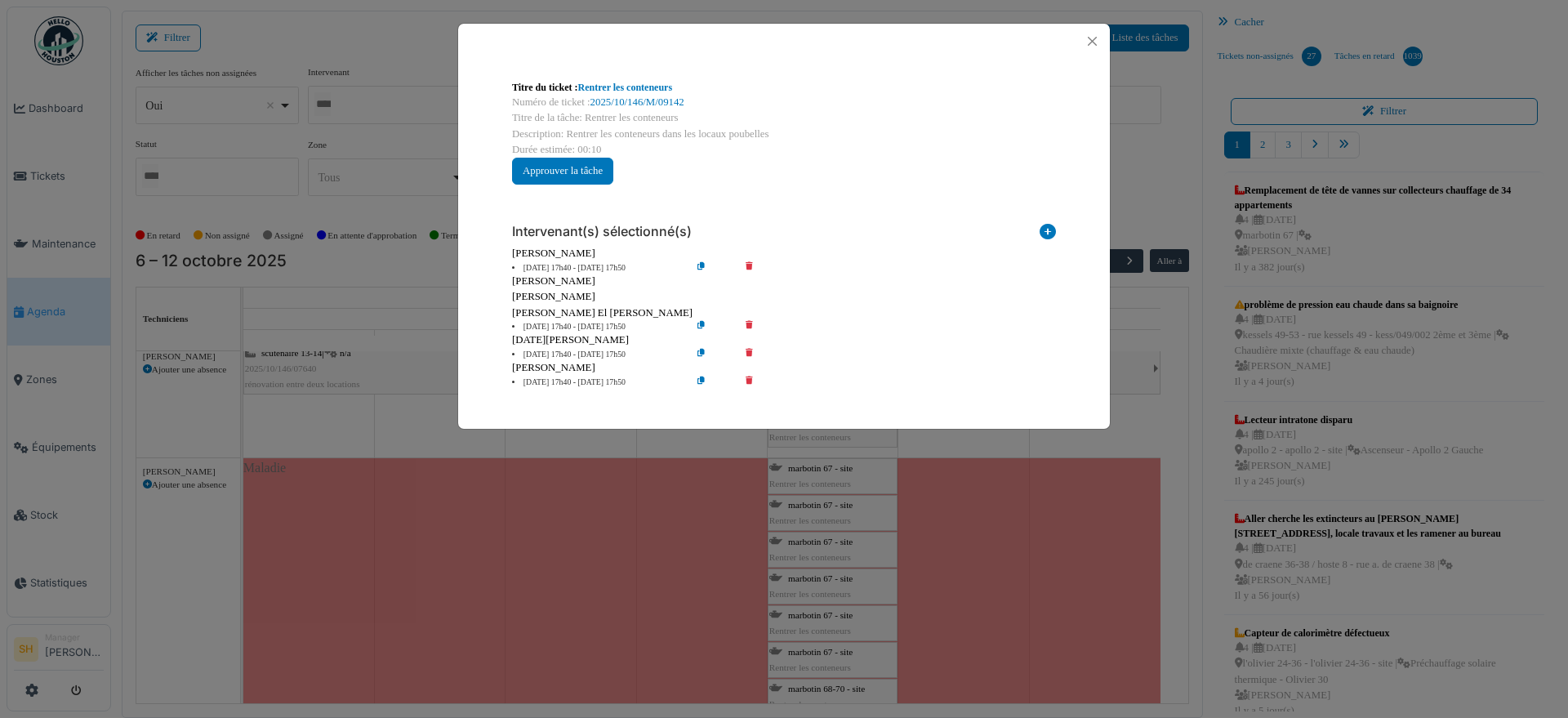
click at [1200, 503] on div "Titre du ticket : Rentrer les conteneurs Numéro de ticket : 2025/10/146/M/09142…" at bounding box center [784, 359] width 1568 height 718
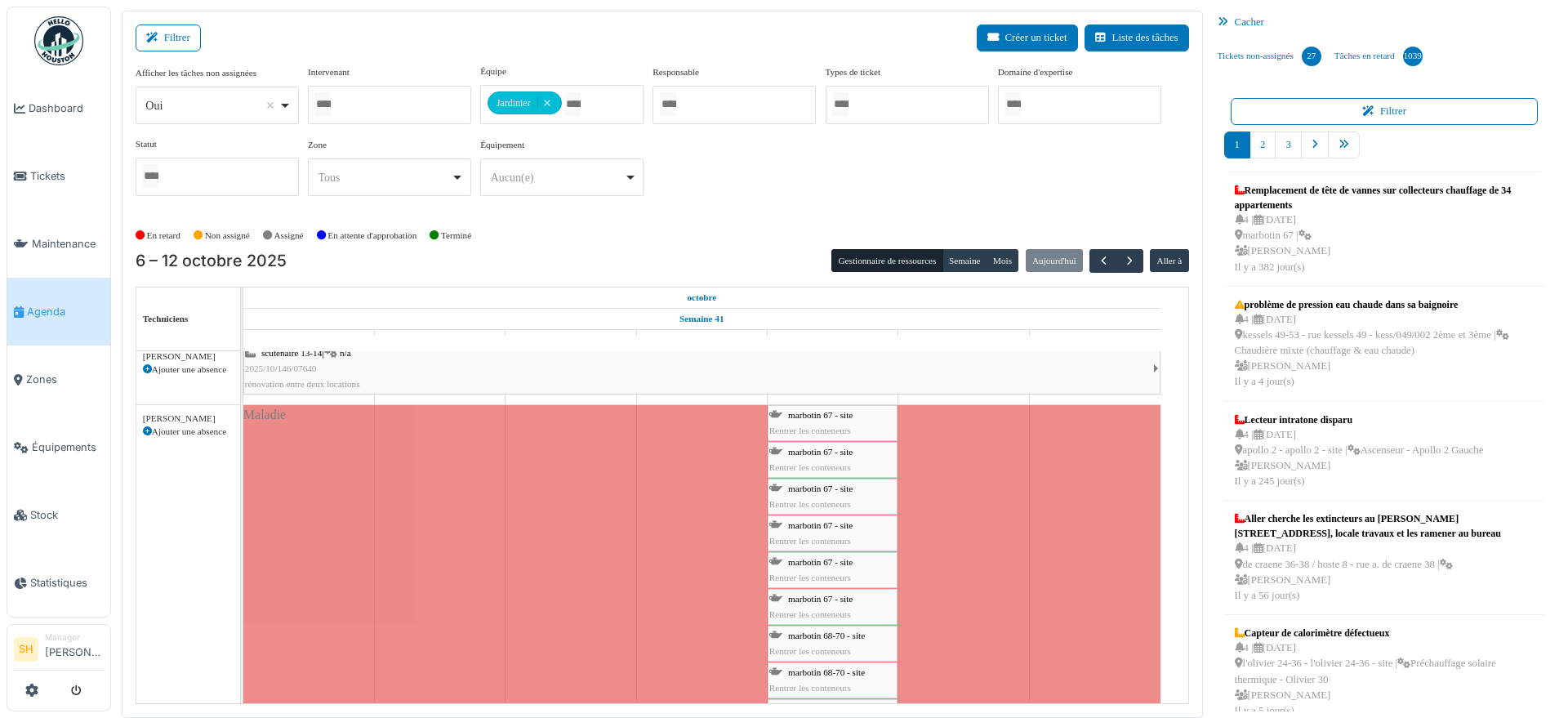
click at [825, 448] on span "marbotin 67 - site" at bounding box center [820, 452] width 64 height 10
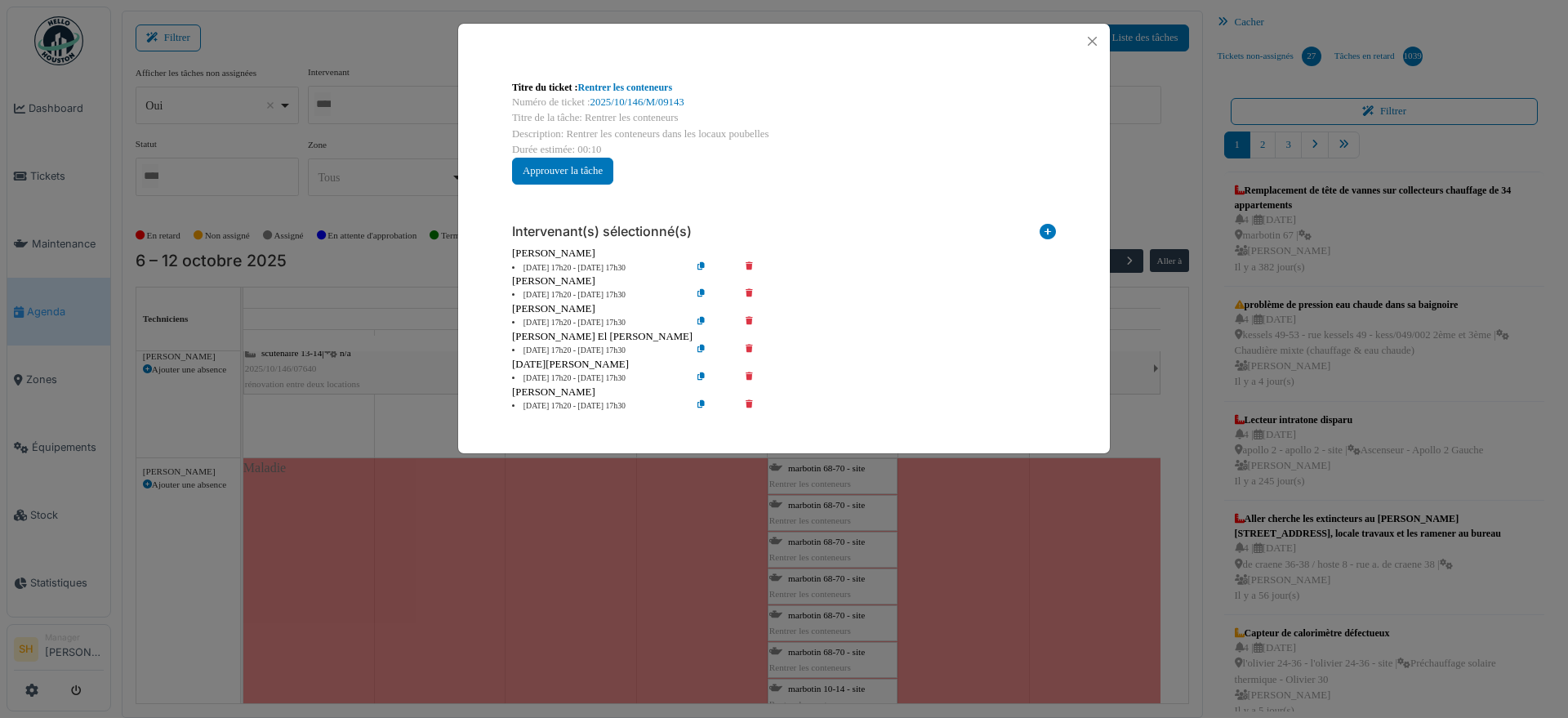
click at [750, 291] on icon at bounding box center [761, 296] width 47 height 13
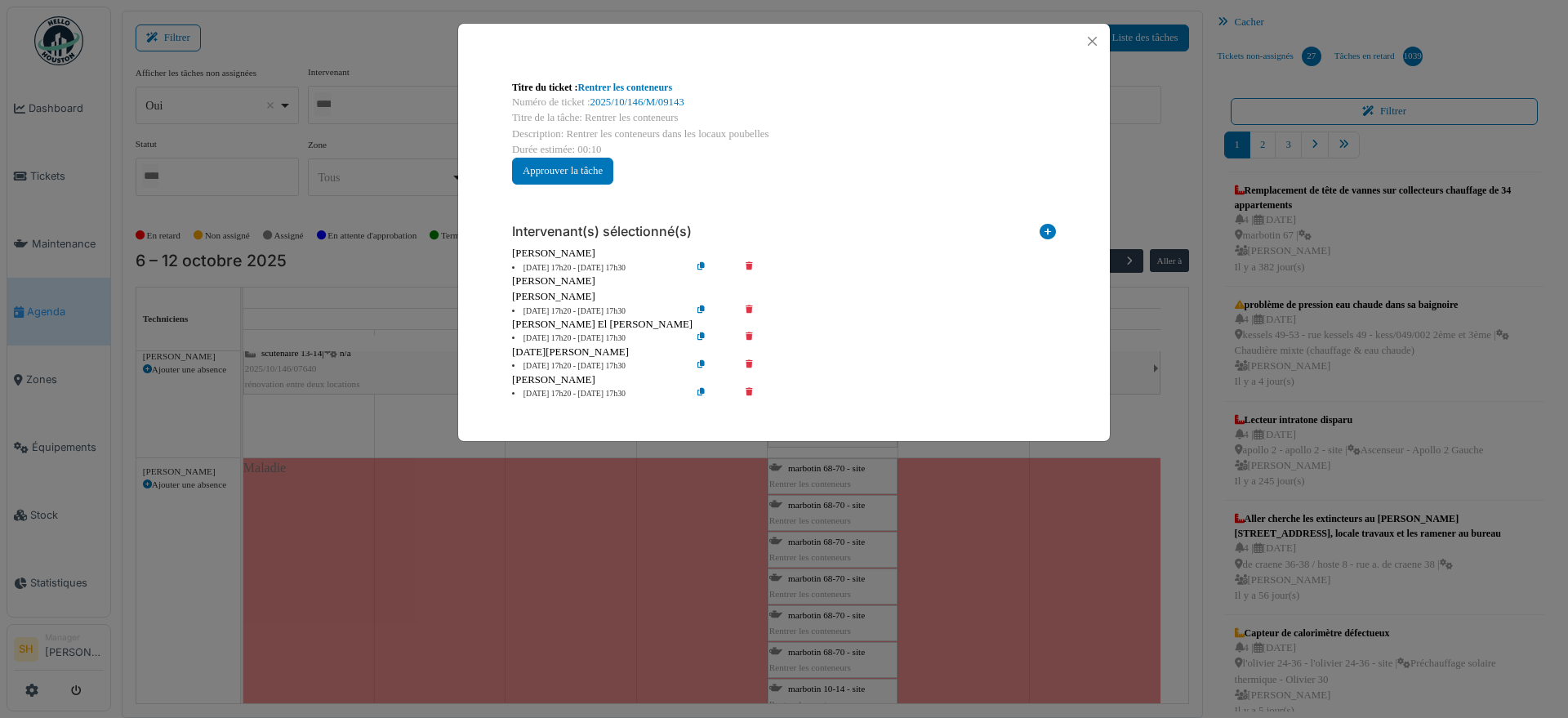
click at [750, 309] on icon at bounding box center [761, 311] width 47 height 13
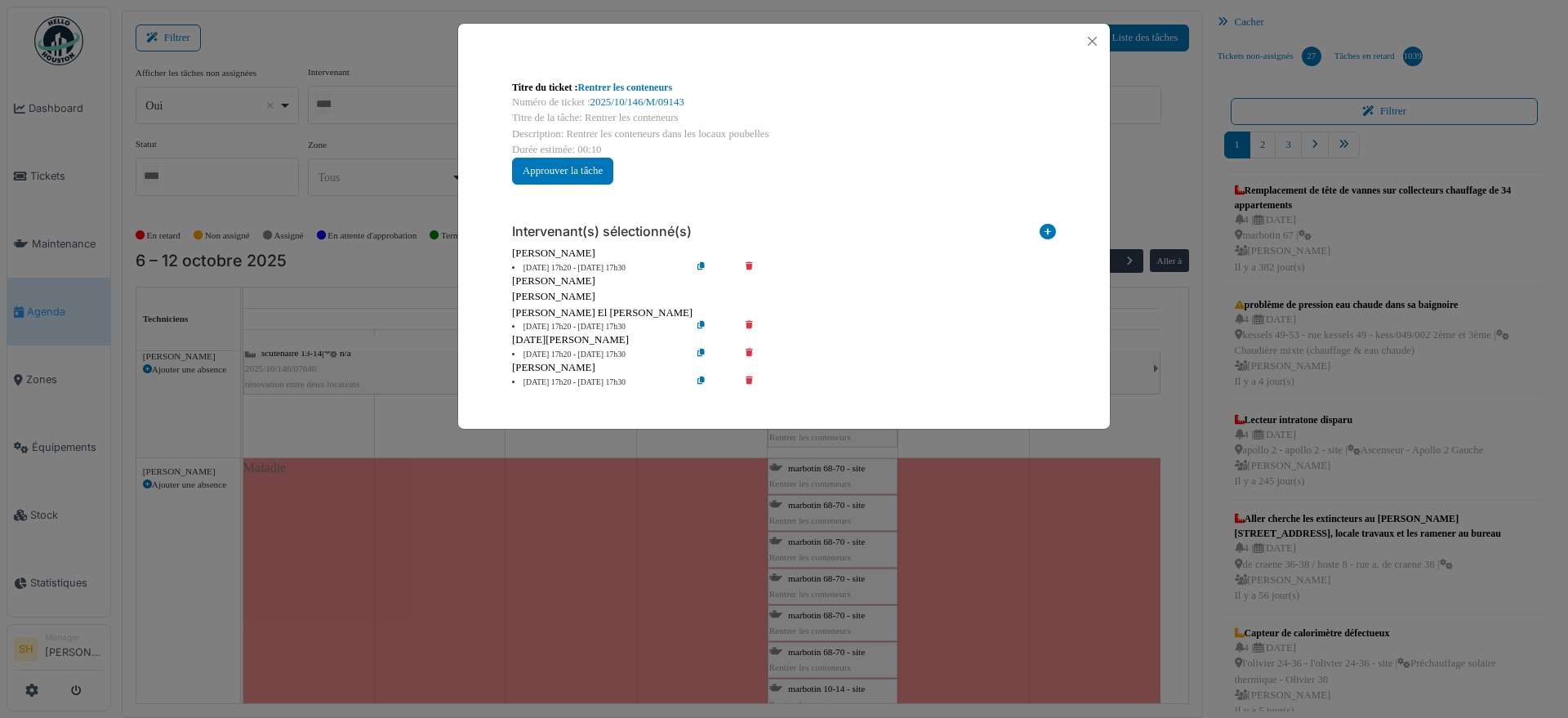
click at [1197, 511] on div "Titre du ticket : Rentrer les conteneurs Numéro de ticket : 2025/10/146/M/09143…" at bounding box center [784, 359] width 1568 height 718
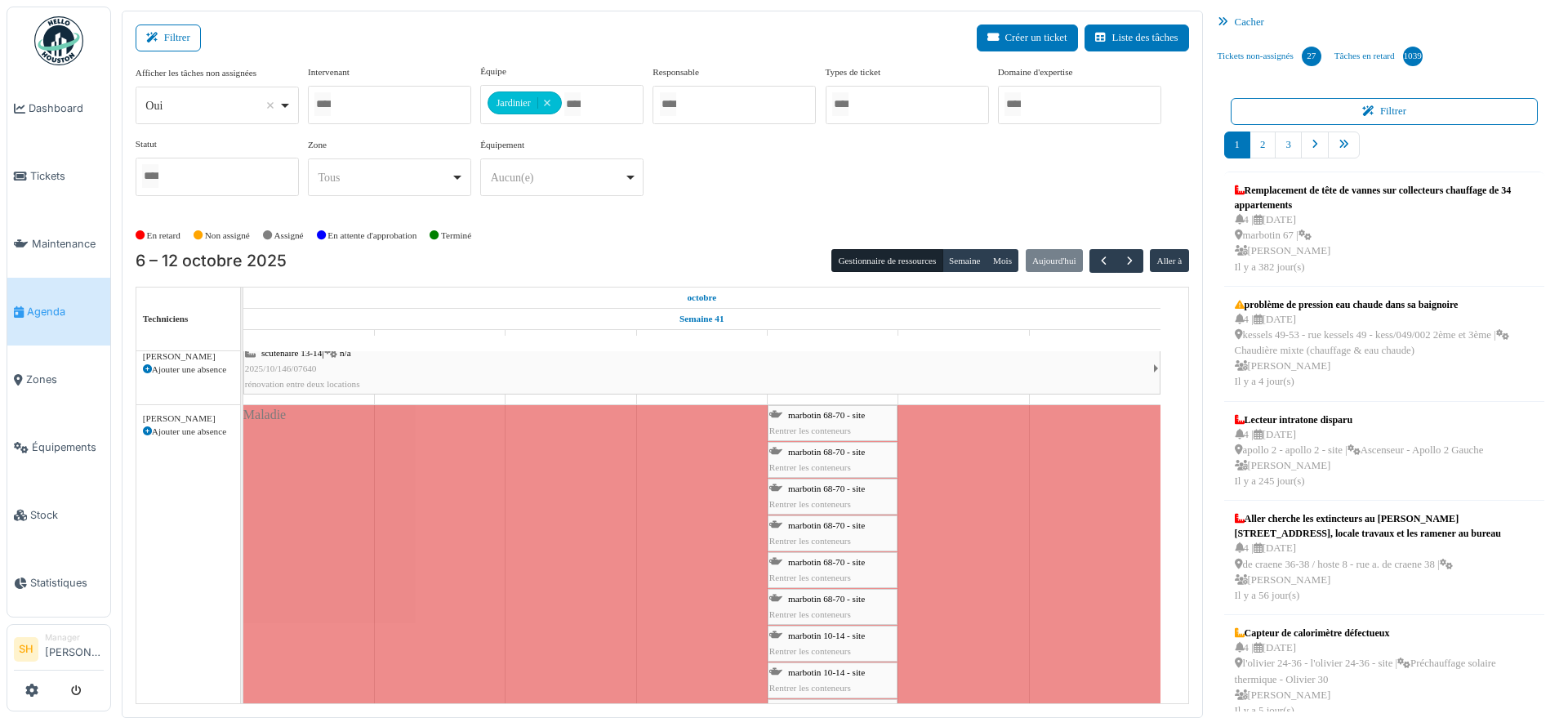
click at [802, 447] on span "marbotin 68-70 - site" at bounding box center [827, 452] width 77 height 10
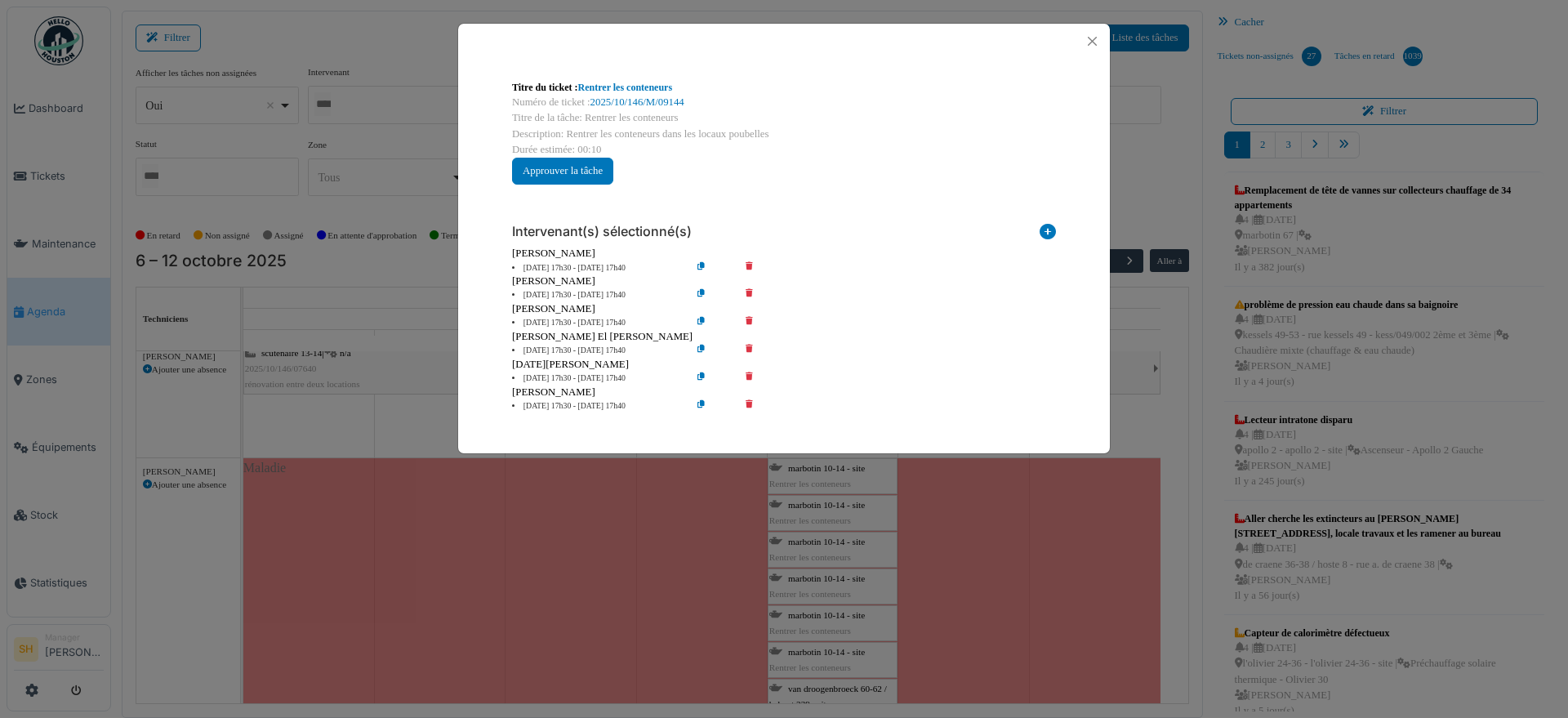
click at [752, 290] on icon at bounding box center [761, 296] width 47 height 13
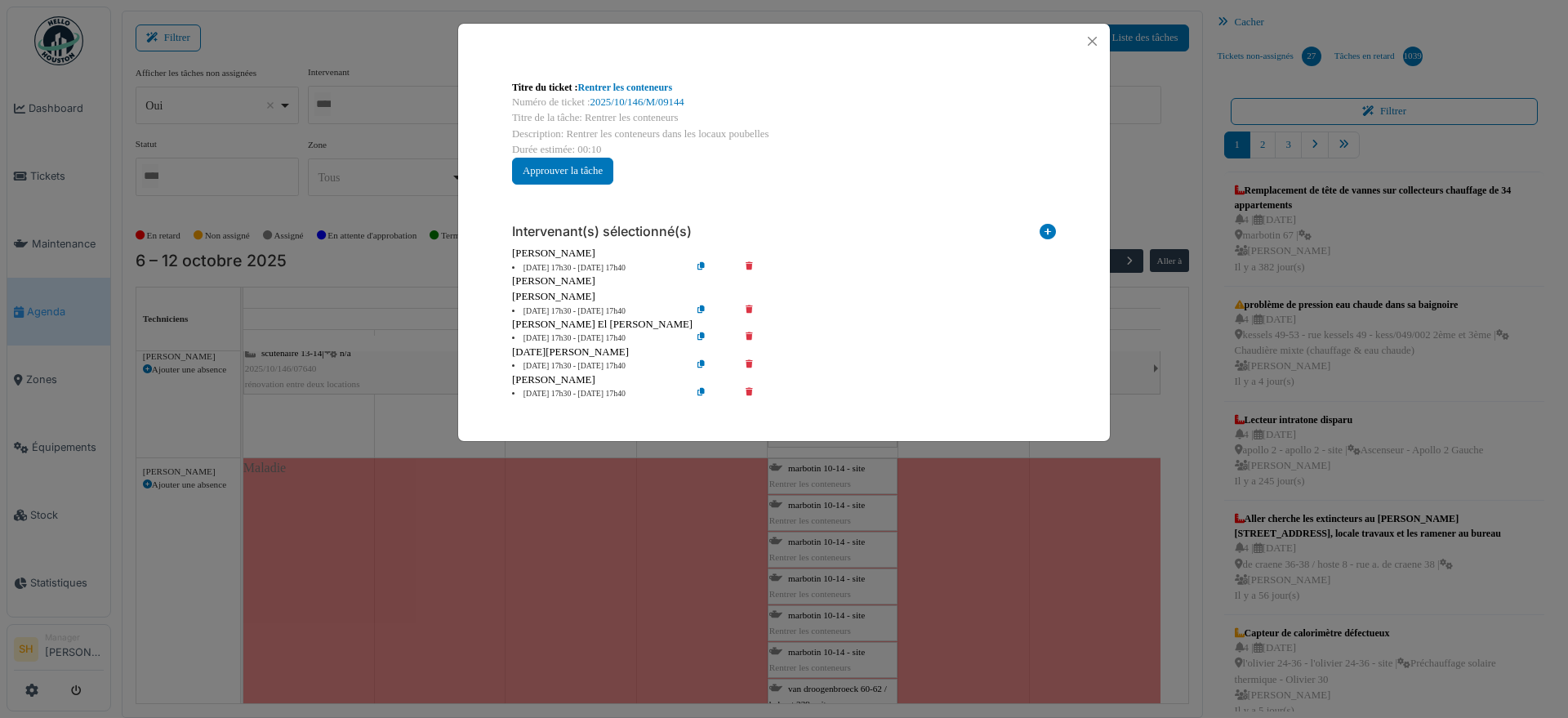
click at [750, 306] on icon at bounding box center [761, 311] width 47 height 13
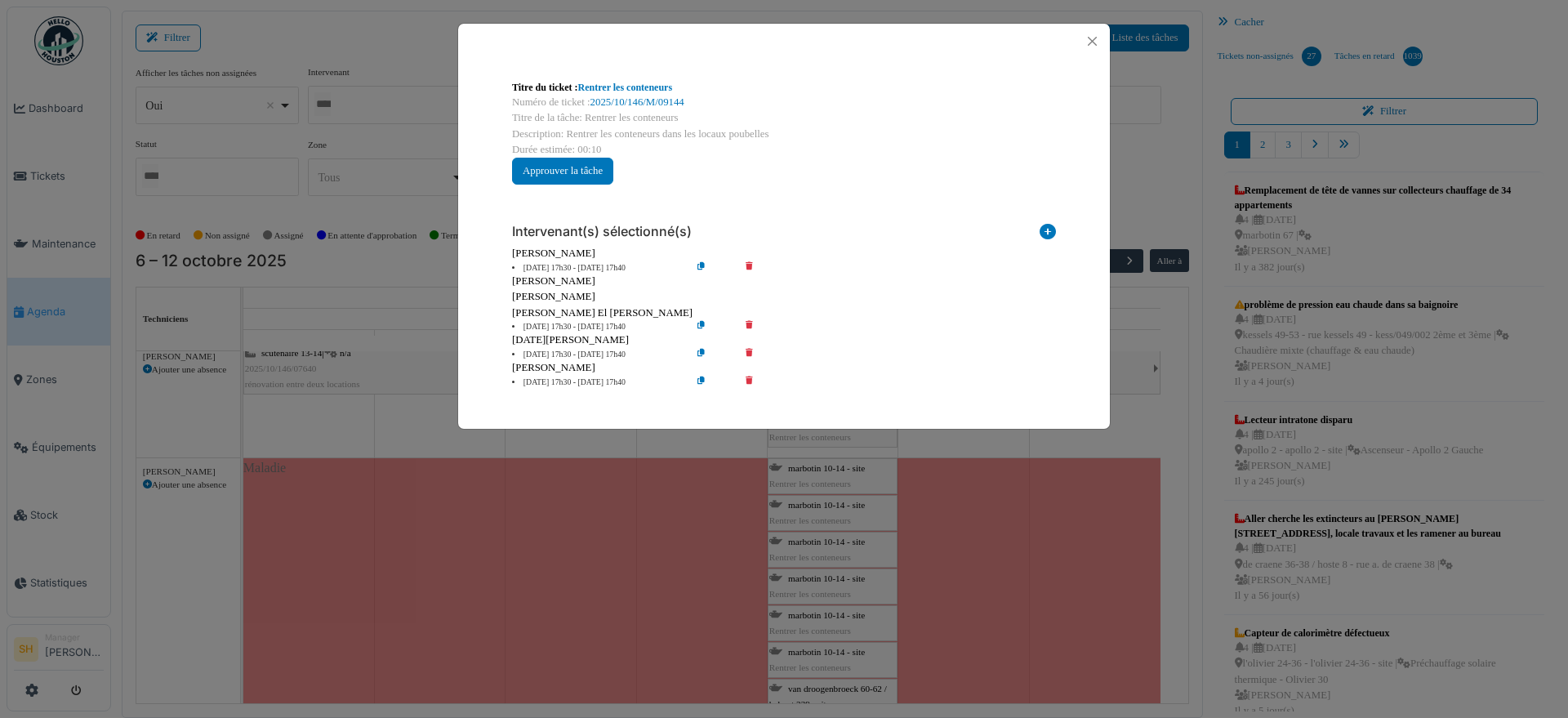
click at [1201, 538] on div "Titre du ticket : Rentrer les conteneurs Numéro de ticket : 2025/10/146/M/09144…" at bounding box center [784, 359] width 1568 height 718
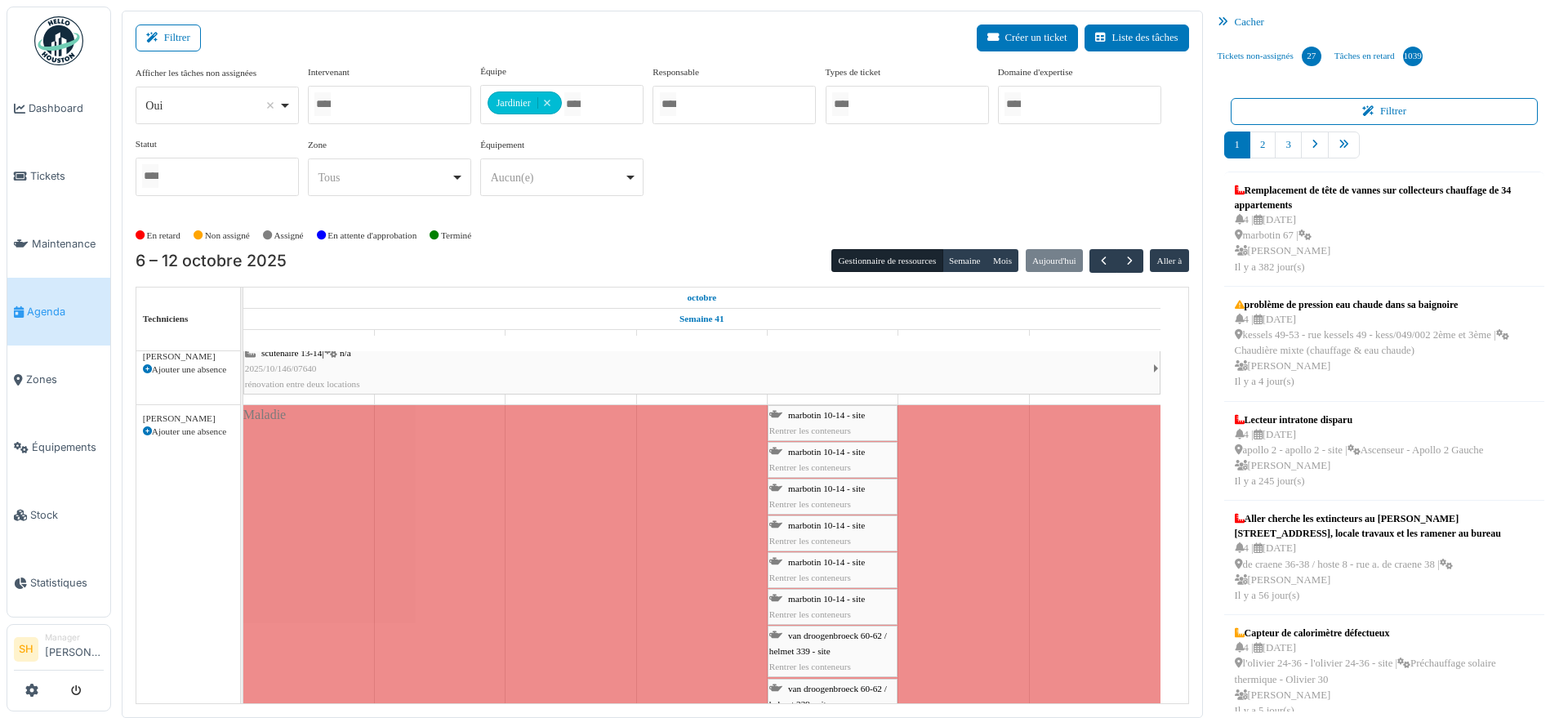
click at [810, 559] on span "marbotin 10-14 - site" at bounding box center [827, 563] width 77 height 10
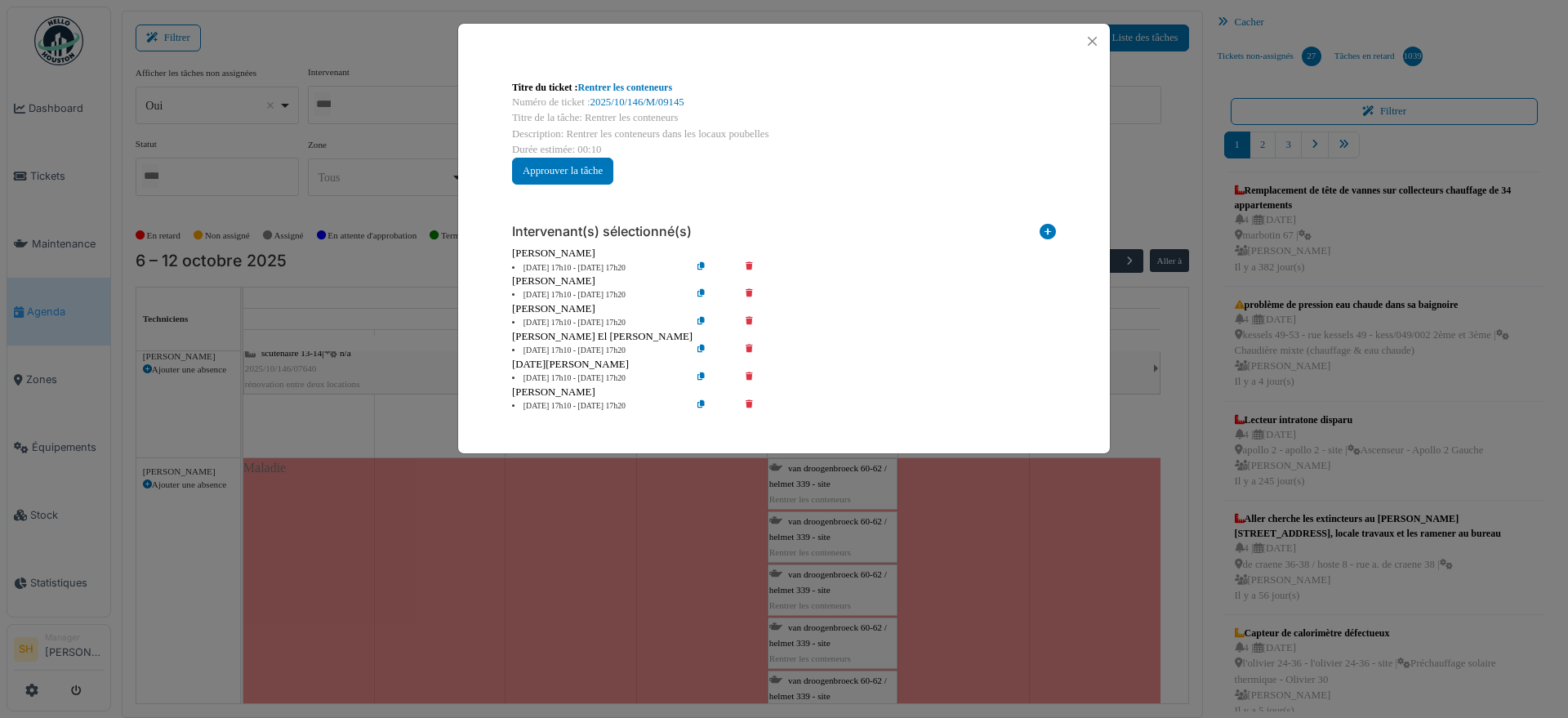
click at [748, 290] on icon at bounding box center [761, 296] width 47 height 13
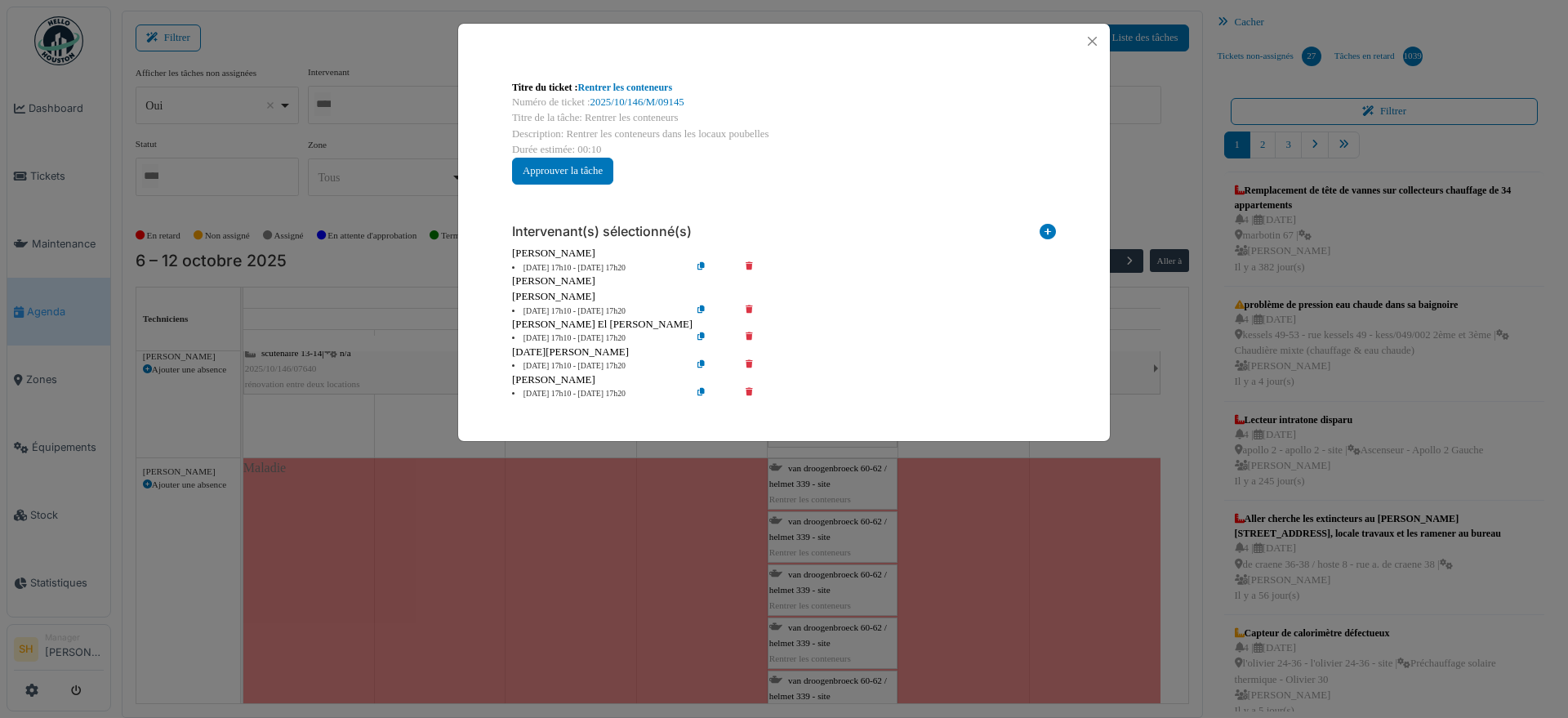
click at [749, 308] on icon at bounding box center [761, 311] width 47 height 13
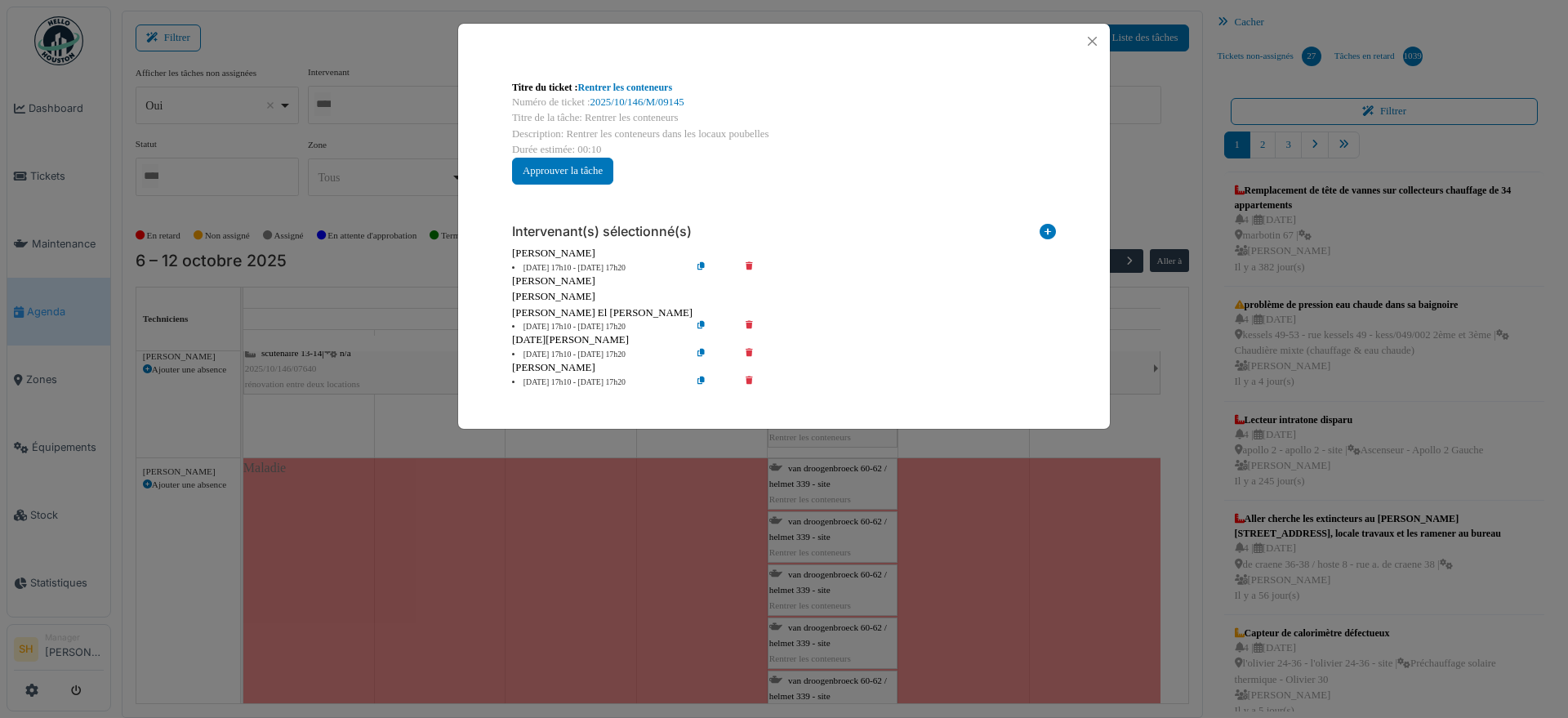
click at [1205, 485] on div "Titre du ticket : Rentrer les conteneurs Numéro de ticket : 2025/10/146/M/09145…" at bounding box center [784, 359] width 1568 height 718
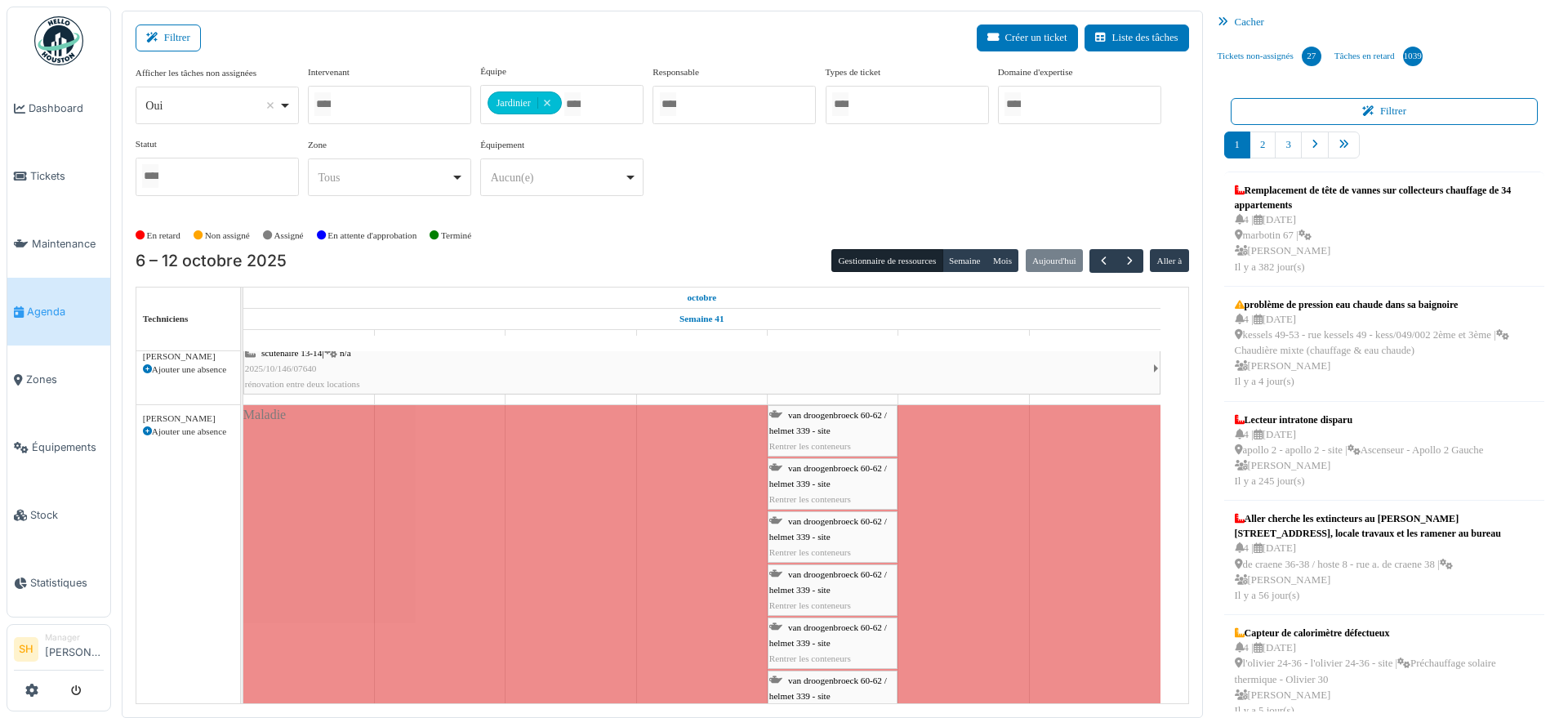
click at [804, 467] on span "van droogenbroeck 60-62 / helmet 339 - site" at bounding box center [828, 476] width 118 height 25
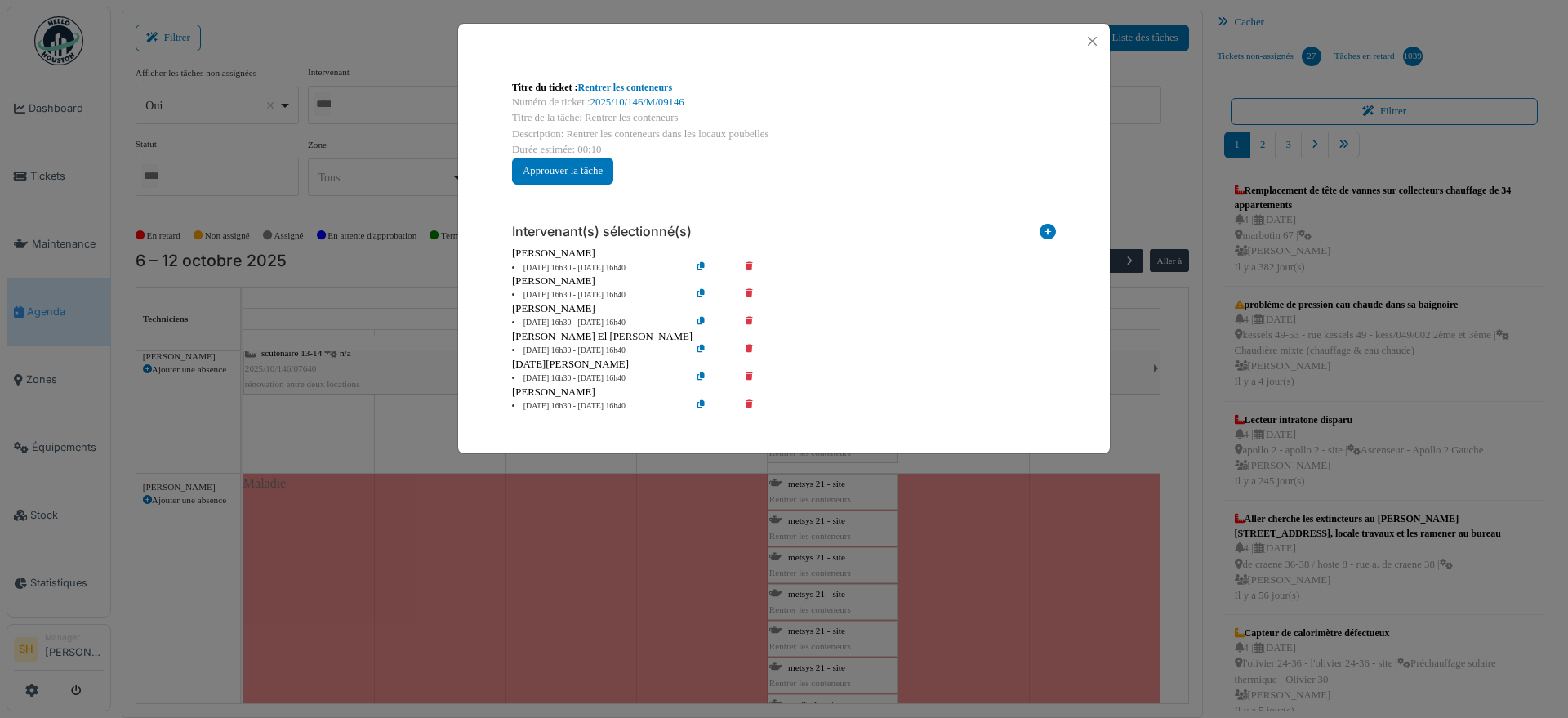
click at [754, 291] on icon at bounding box center [761, 296] width 47 height 13
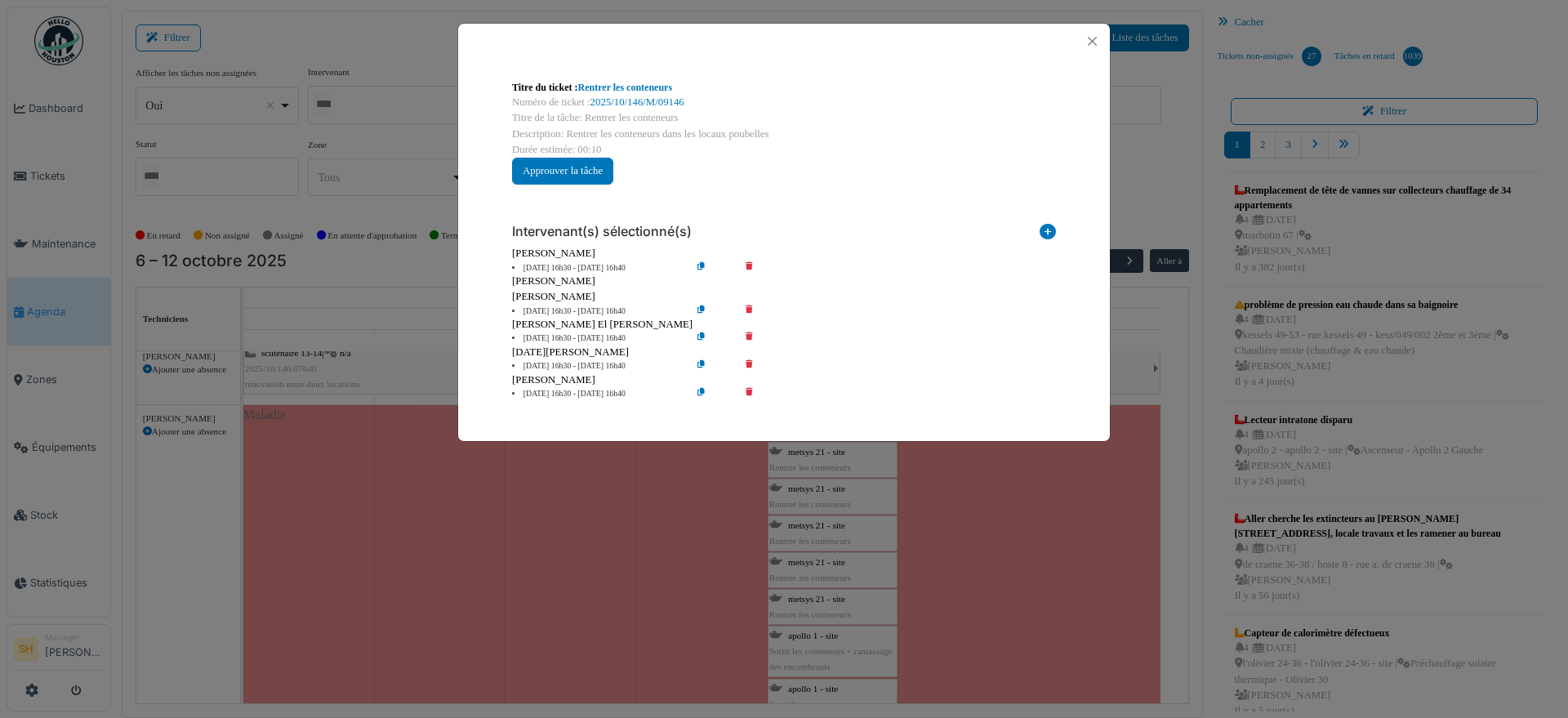
click at [749, 306] on icon at bounding box center [761, 311] width 47 height 13
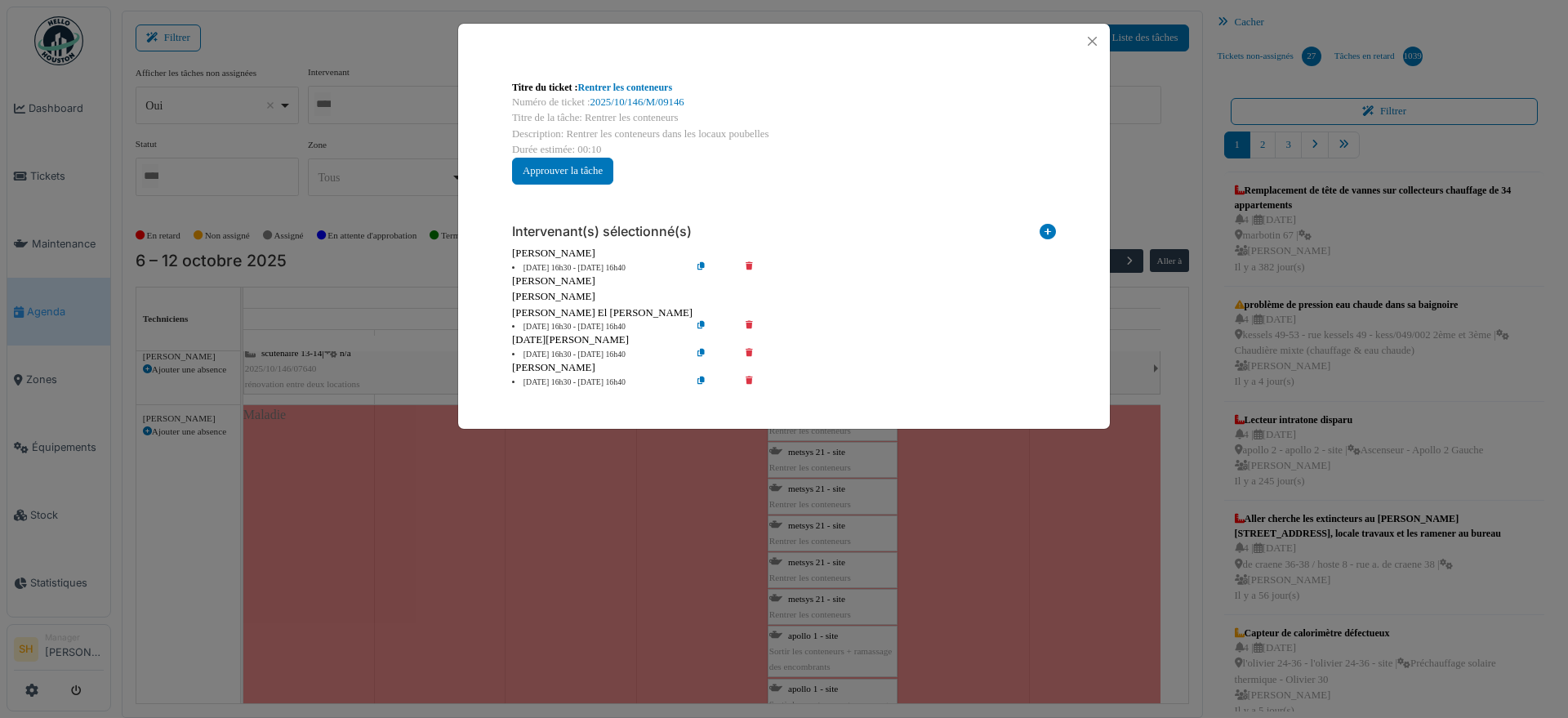
click at [1206, 547] on div "Titre du ticket : Rentrer les conteneurs Numéro de ticket : 2025/10/146/M/09146…" at bounding box center [784, 359] width 1568 height 718
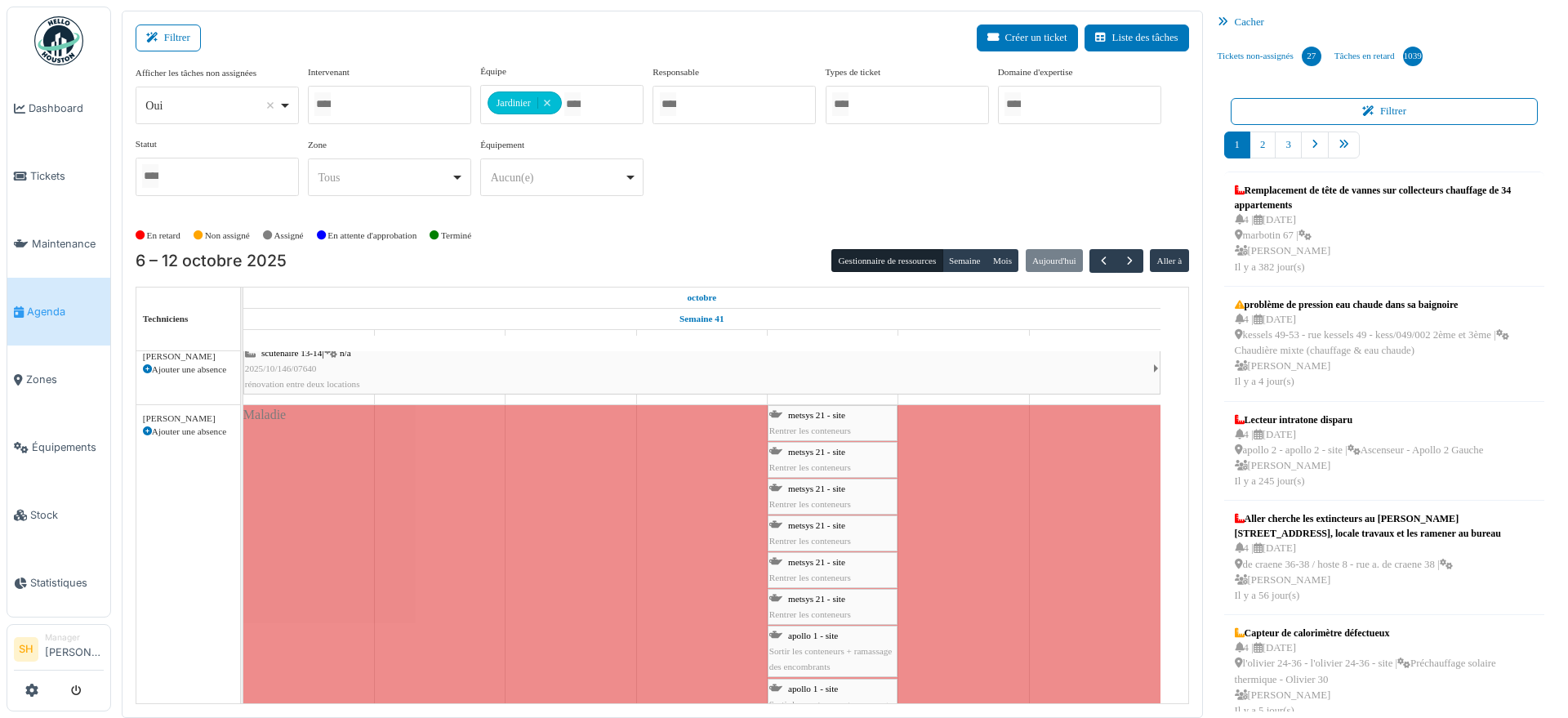
click at [804, 453] on span "metsys 21 - site" at bounding box center [817, 452] width 58 height 10
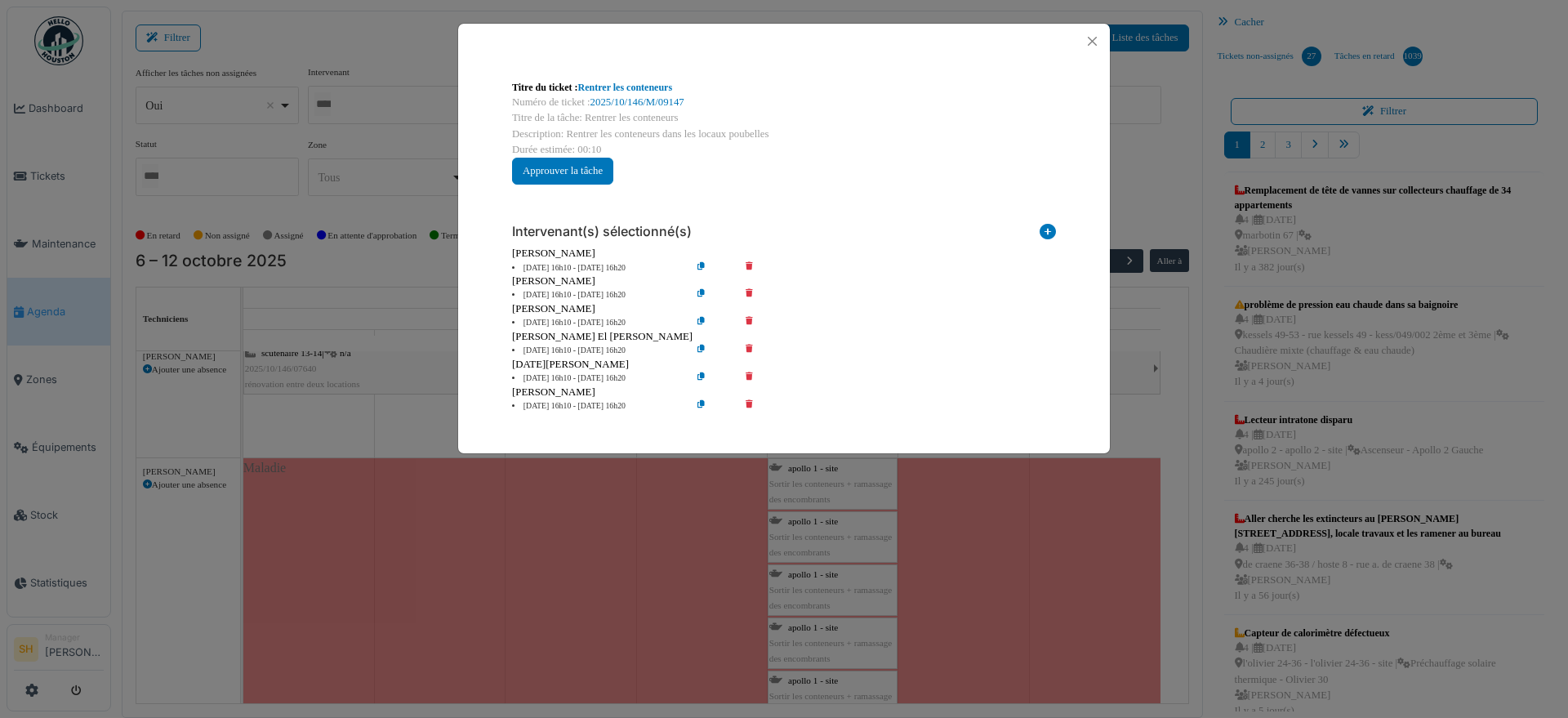
click at [753, 290] on icon at bounding box center [761, 296] width 47 height 13
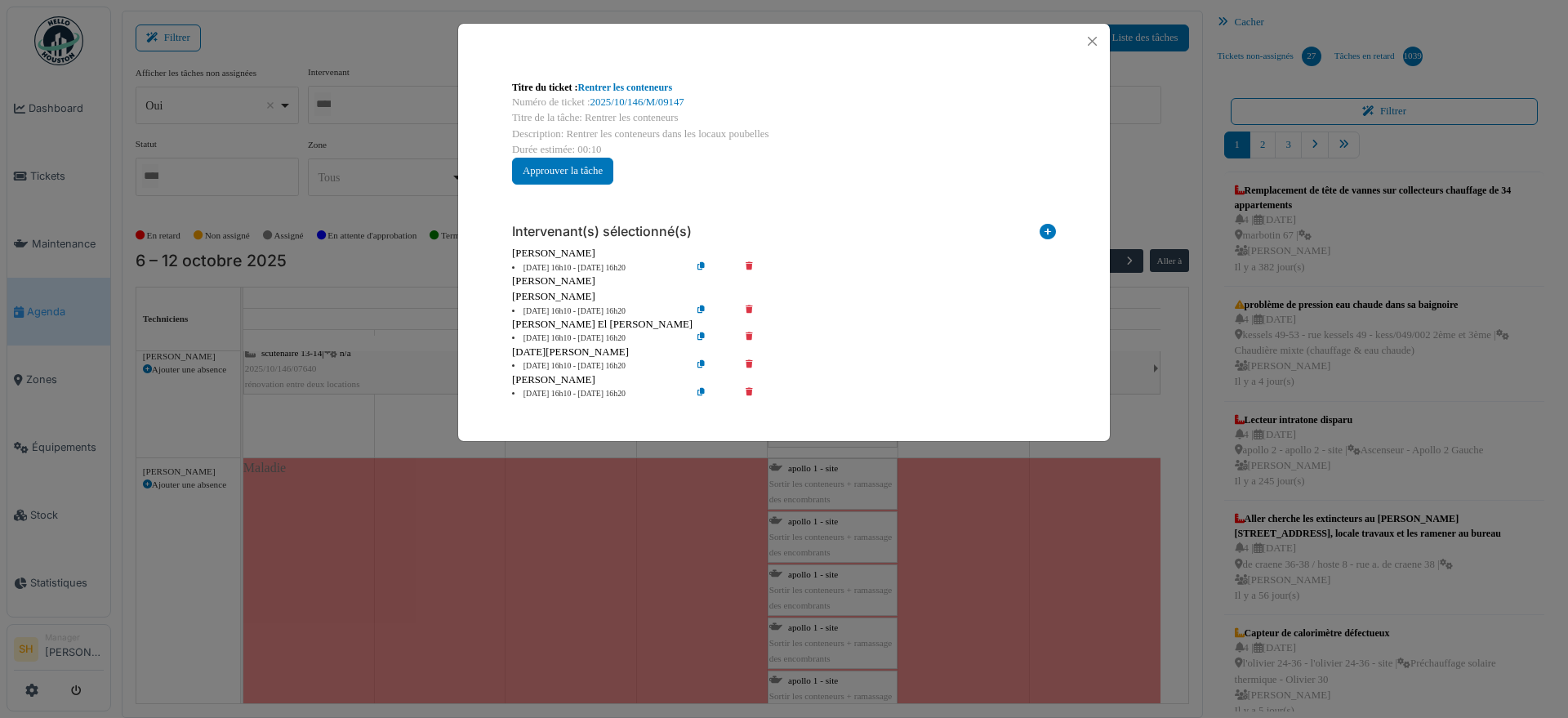
click at [751, 307] on icon at bounding box center [761, 311] width 47 height 13
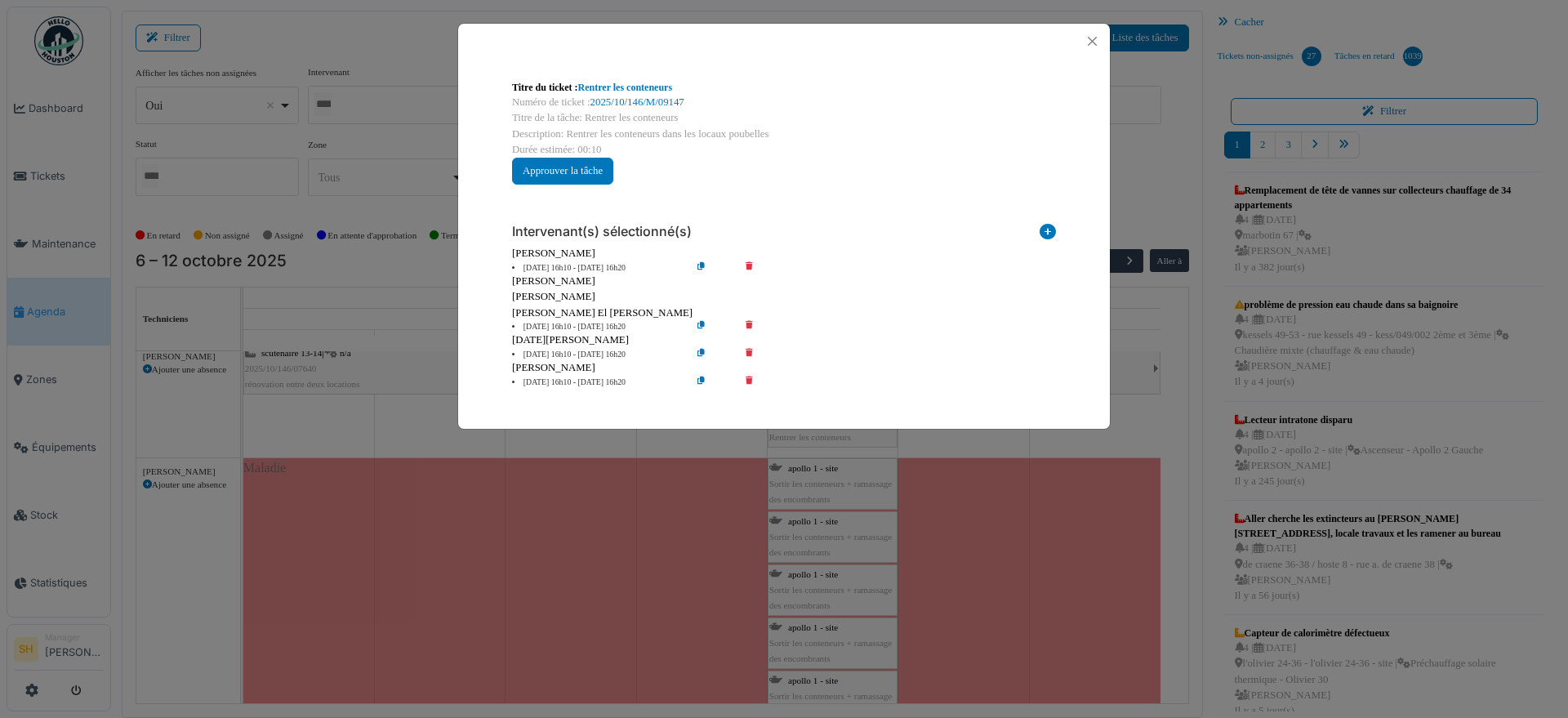
click at [1207, 593] on div "Titre du ticket : Rentrer les conteneurs Numéro de ticket : 2025/10/146/M/09147…" at bounding box center [784, 359] width 1568 height 718
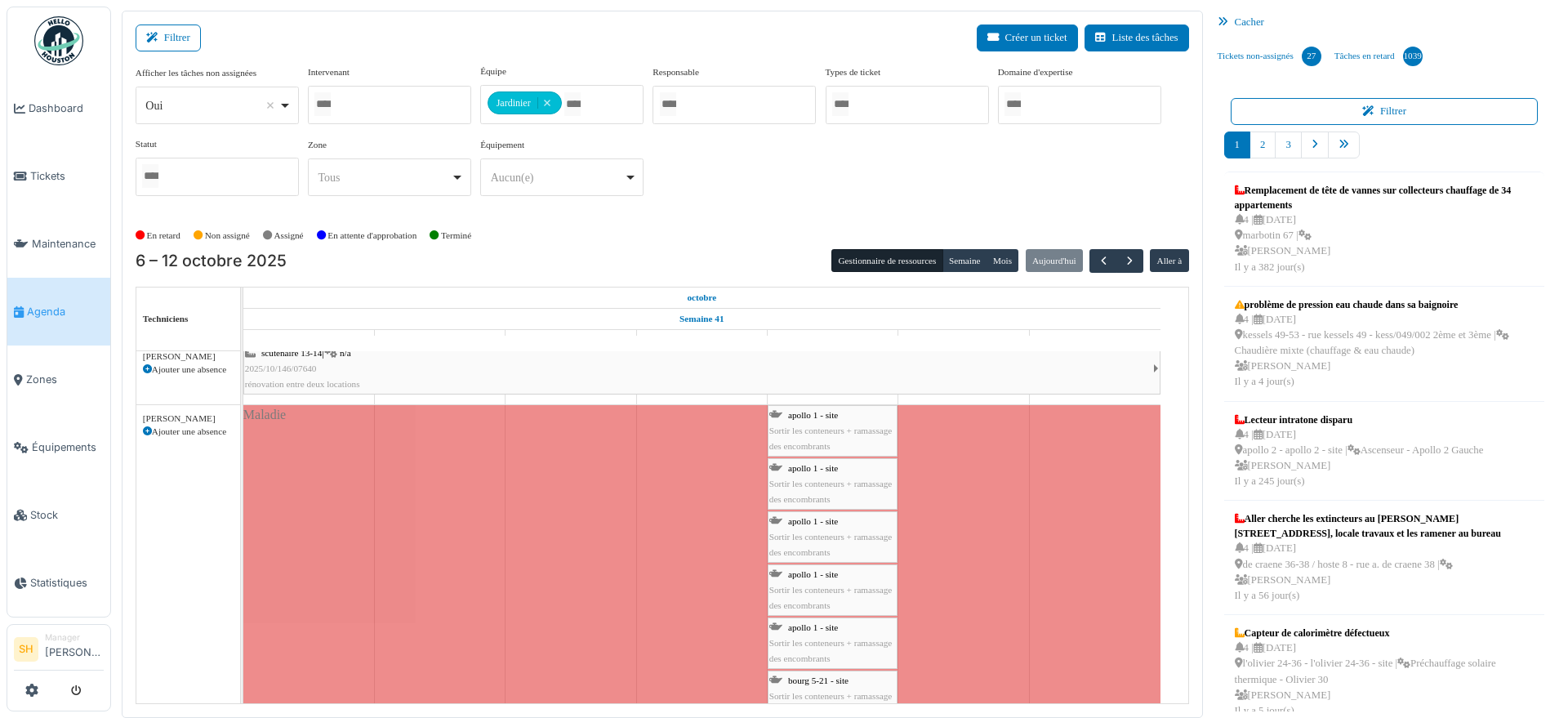
click at [809, 572] on span "apollo 1 - site" at bounding box center [814, 574] width 50 height 10
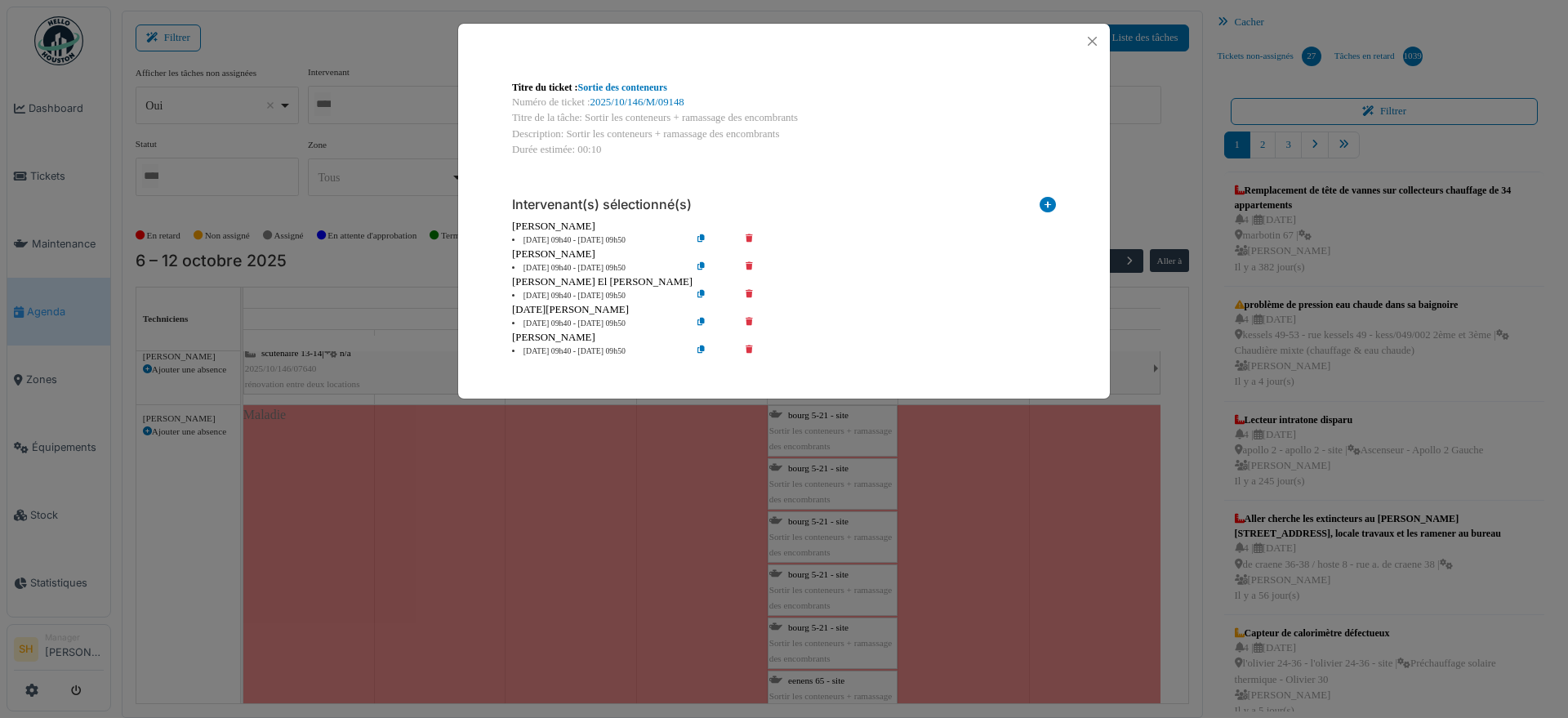
click at [746, 262] on icon at bounding box center [761, 268] width 47 height 13
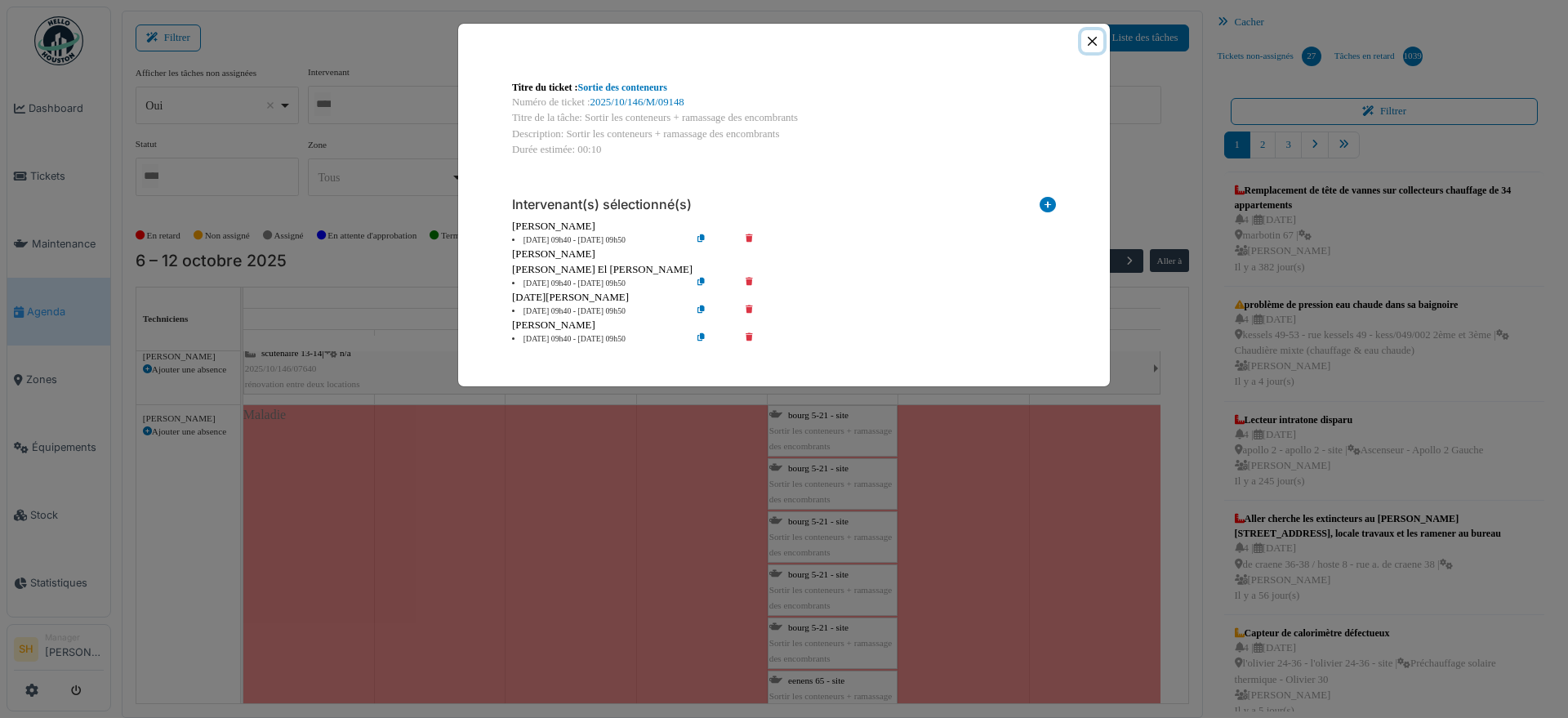
click at [1092, 43] on button "Close" at bounding box center [1092, 41] width 22 height 22
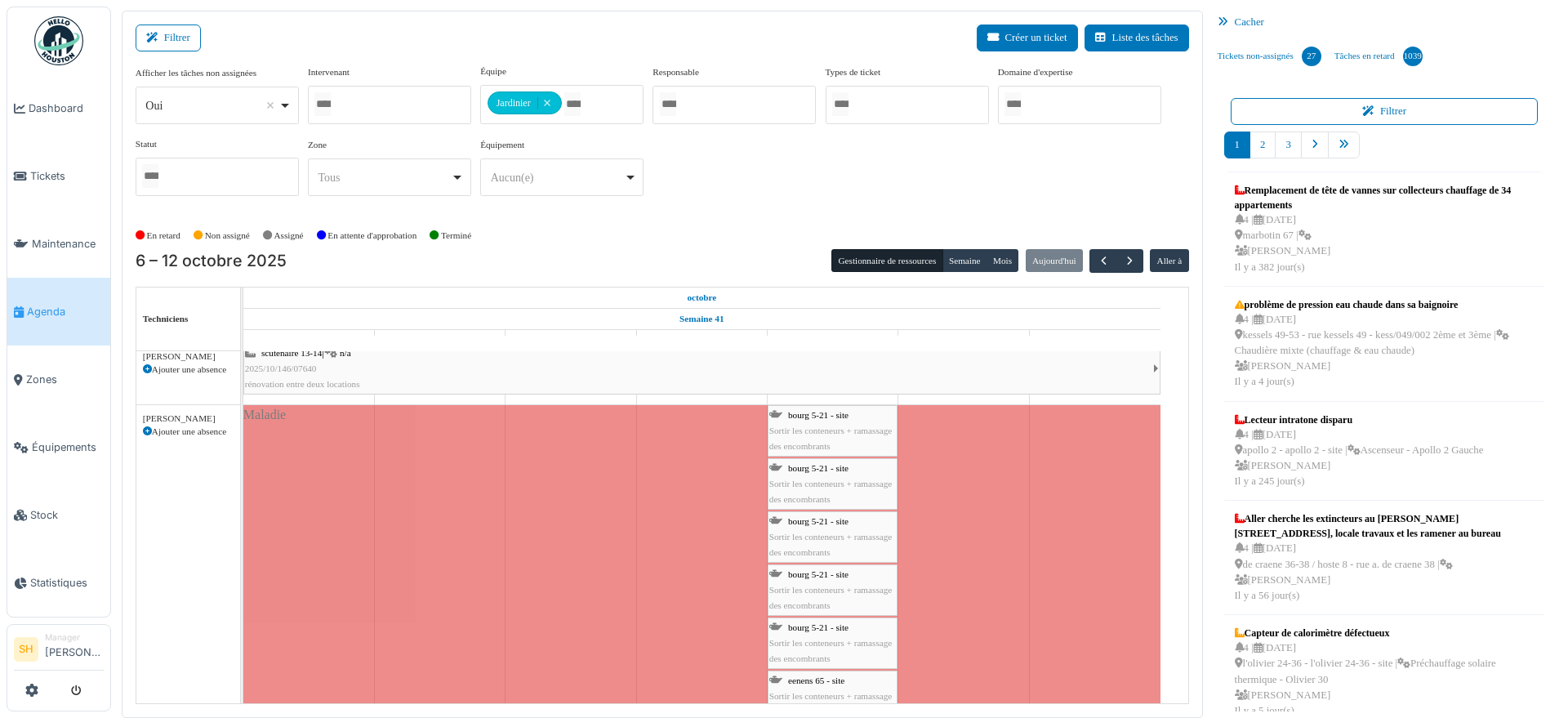
click at [829, 413] on span "bourg 5-21 - site" at bounding box center [819, 415] width 60 height 10
